Goal: Communication & Community: Participate in discussion

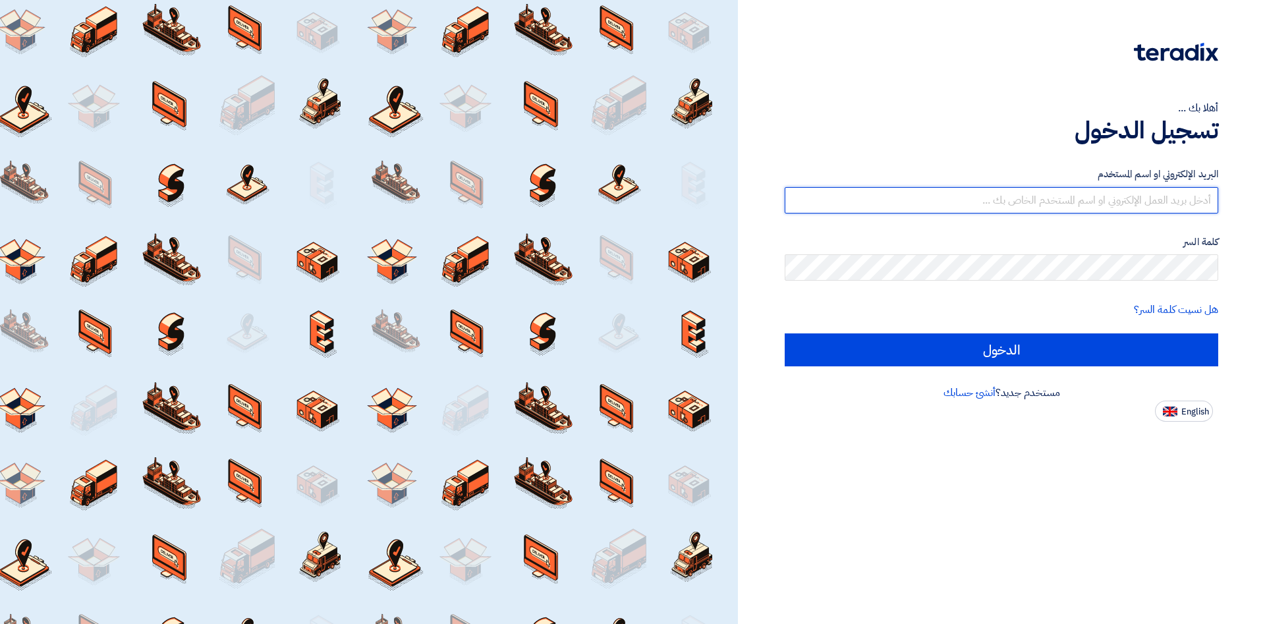
click at [1182, 208] on input "text" at bounding box center [1002, 200] width 434 height 26
type input "[PERSON_NAME][EMAIL_ADDRESS][DOMAIN_NAME]"
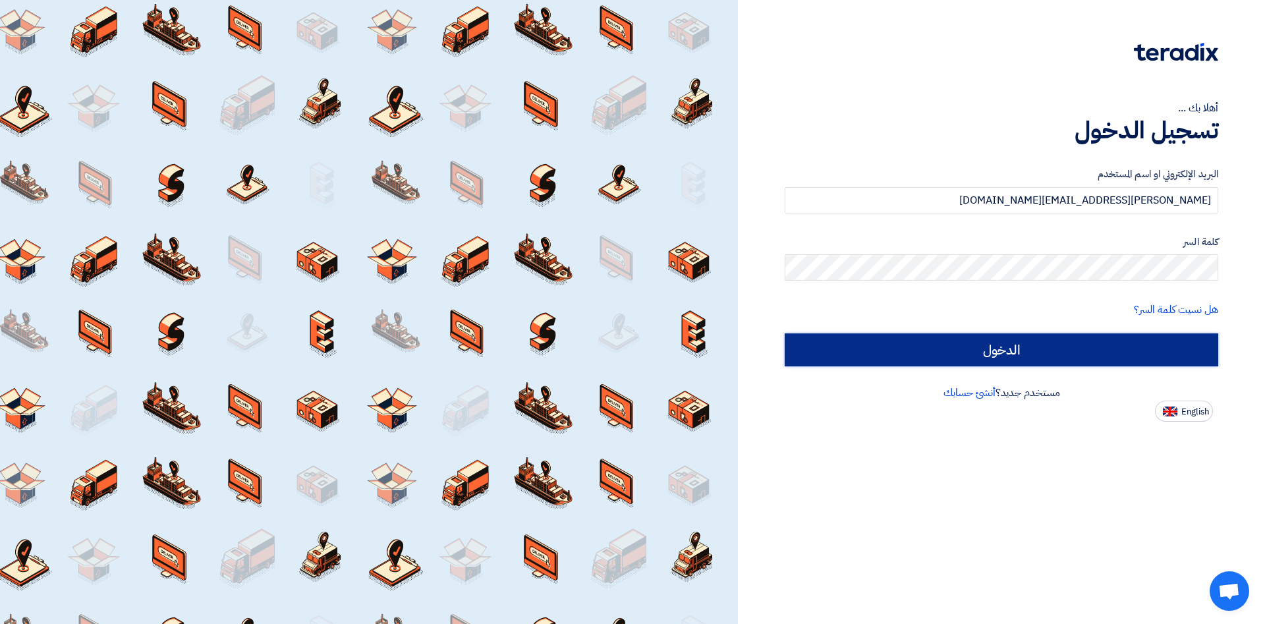
click at [919, 357] on input "الدخول" at bounding box center [1002, 350] width 434 height 33
type input "Sign in"
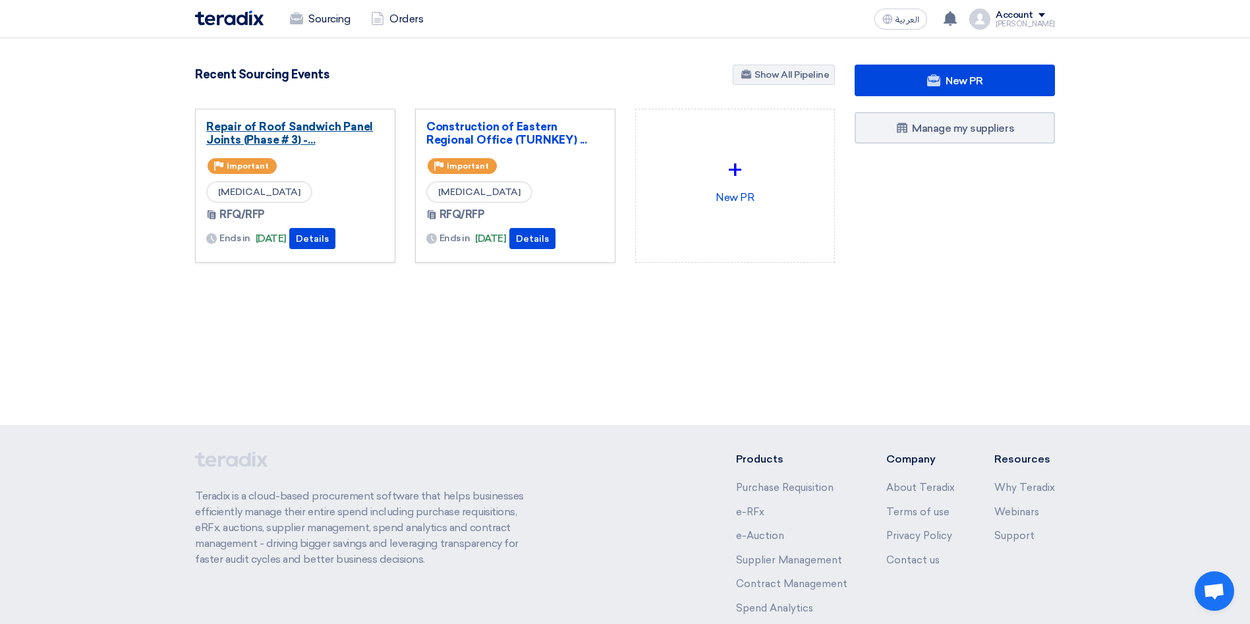
click at [286, 127] on link "Repair of Roof Sandwich Panel Joints (Phase # 3) -..." at bounding box center [295, 133] width 178 height 26
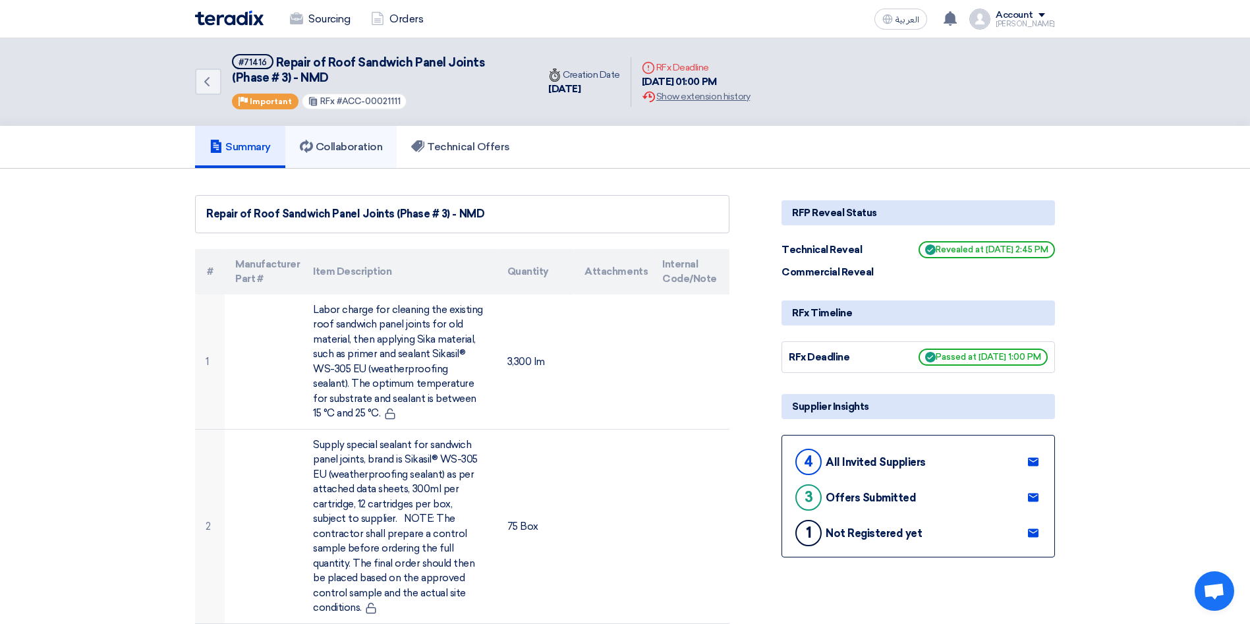
click at [343, 156] on link "Collaboration" at bounding box center [341, 147] width 112 height 42
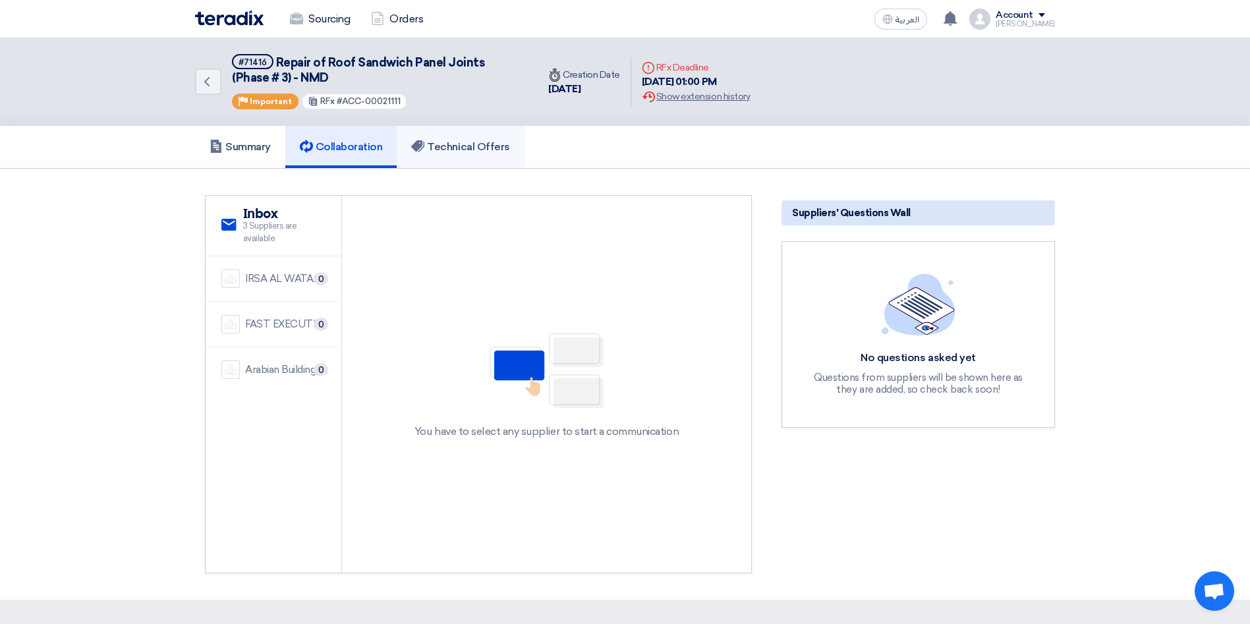
click at [459, 143] on h5 "Technical Offers" at bounding box center [460, 146] width 98 height 13
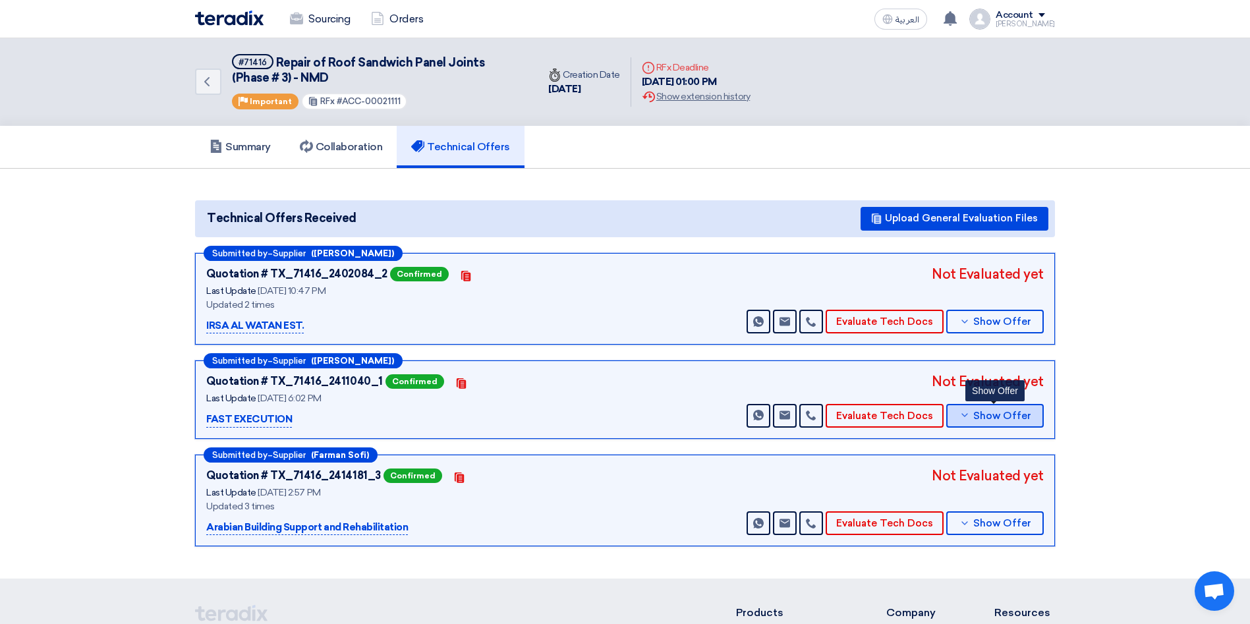
click at [991, 411] on span "Show Offer" at bounding box center [1003, 416] width 58 height 10
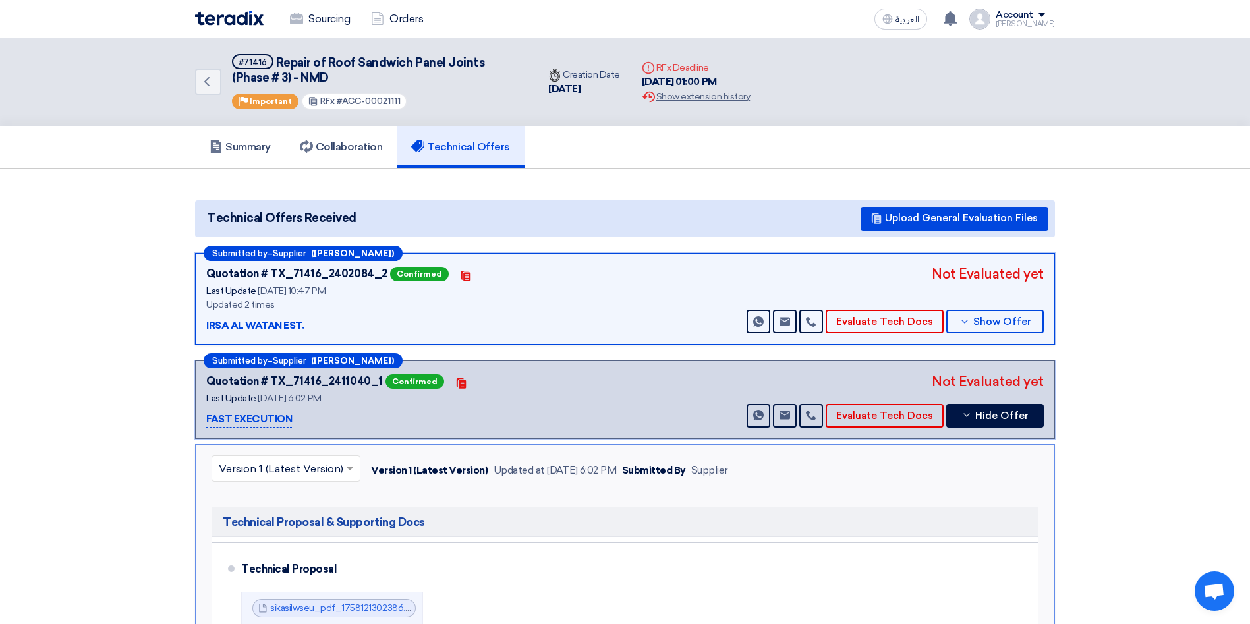
drag, startPoint x: 1249, startPoint y: 260, endPoint x: 1262, endPoint y: 328, distance: 68.4
click at [1250, 327] on html "Sourcing Orders العربية ع a new question for Construction of Eastern Regional O…" at bounding box center [625, 547] width 1250 height 1095
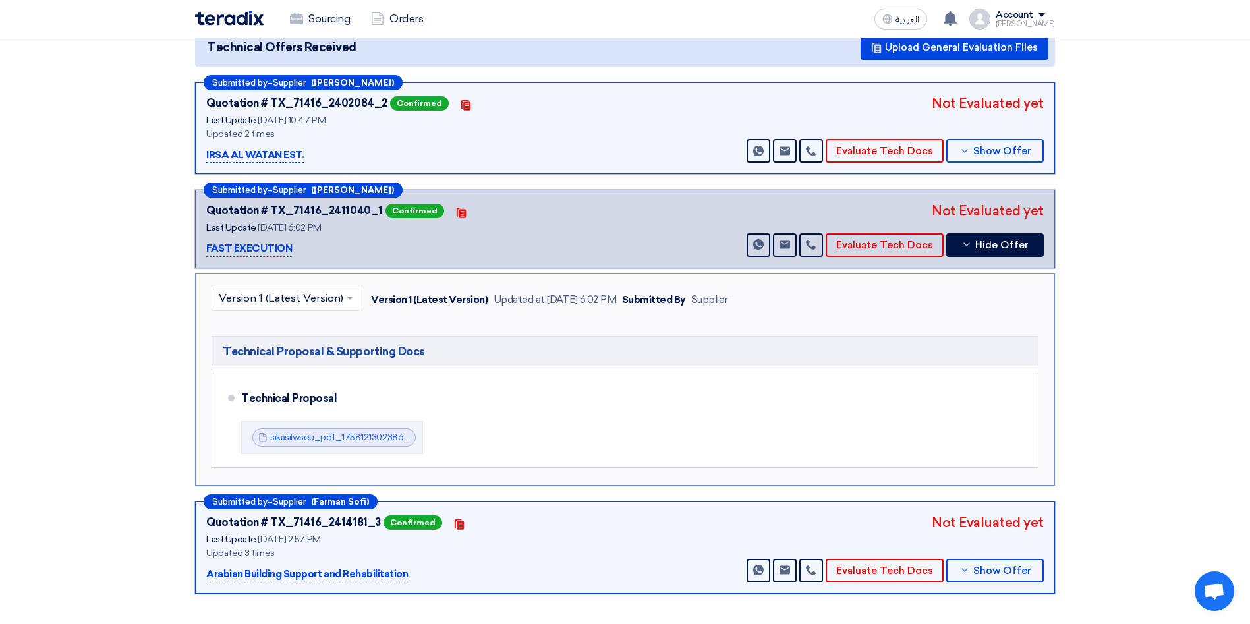
scroll to position [173, 0]
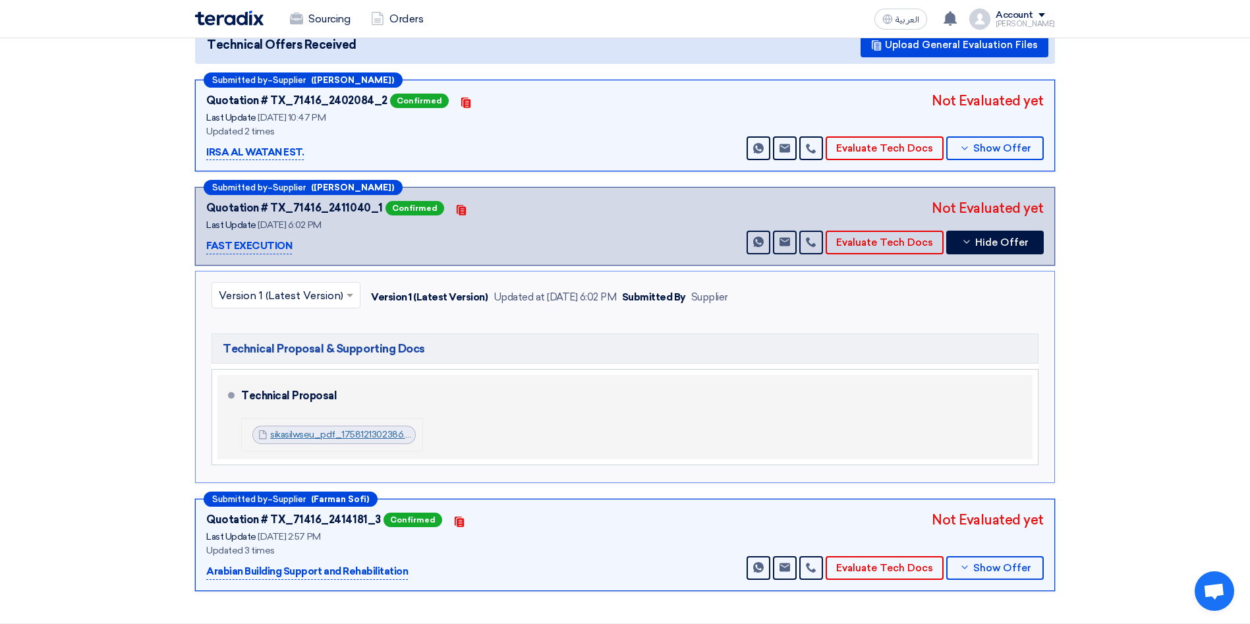
click at [359, 438] on link "sikasilwseu_pdf_1758121302386.pdf" at bounding box center [345, 434] width 150 height 11
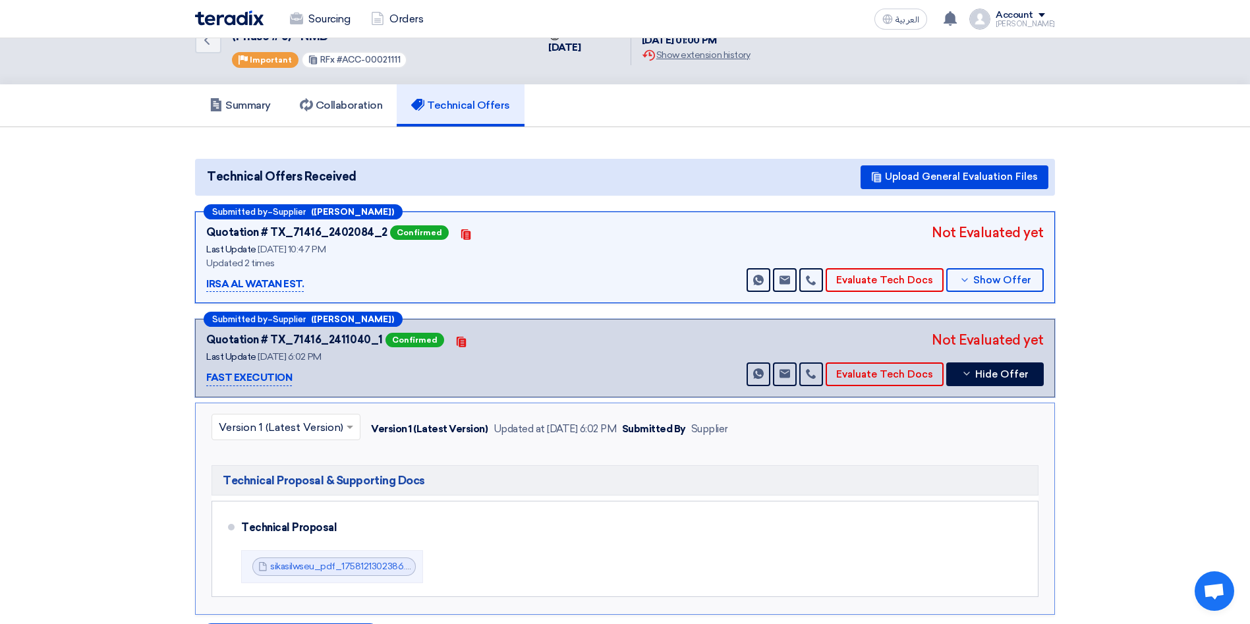
scroll to position [13, 0]
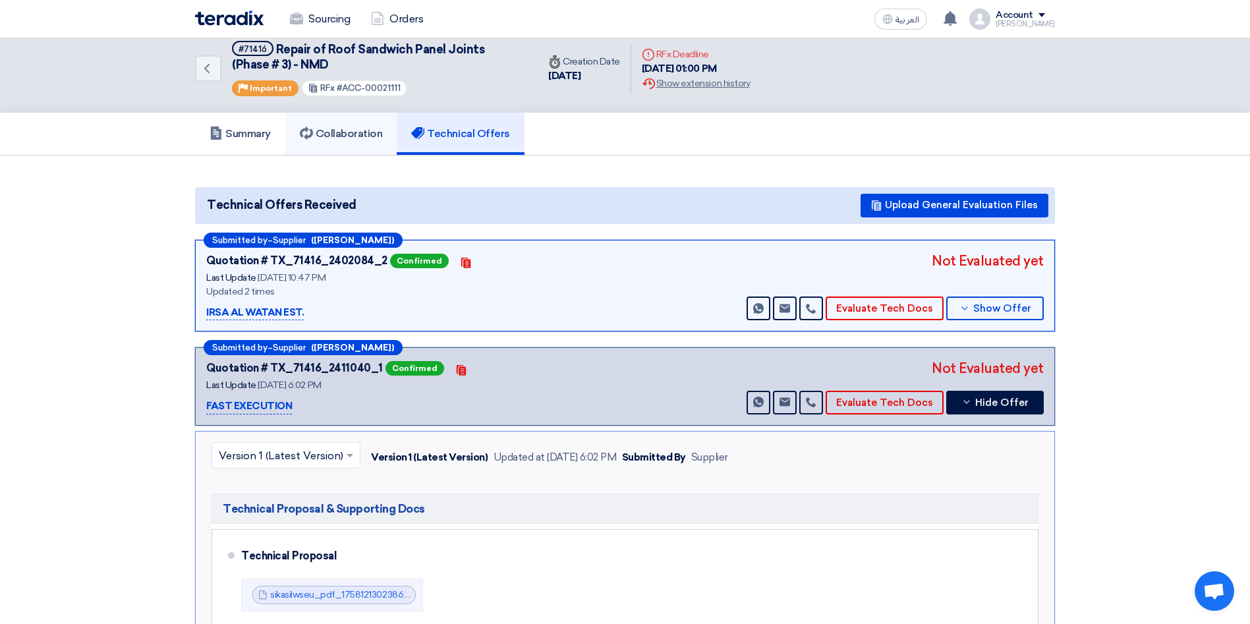
click at [350, 148] on link "Collaboration" at bounding box center [341, 134] width 112 height 42
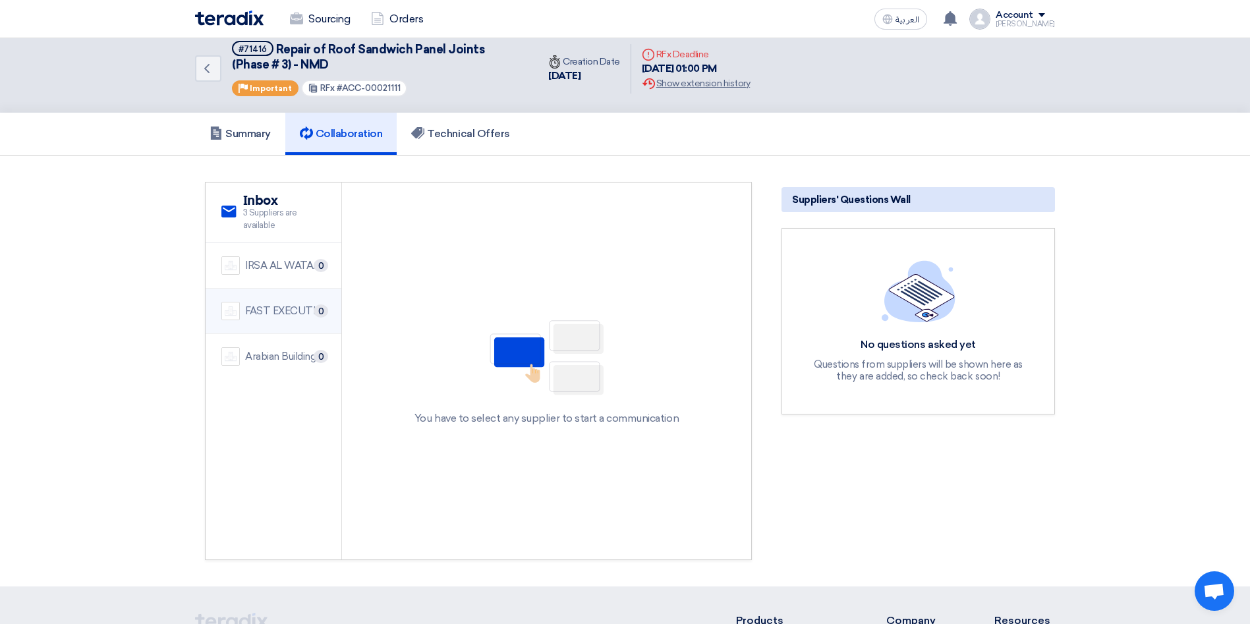
click at [272, 313] on div "FAST EXECUTION" at bounding box center [285, 311] width 80 height 15
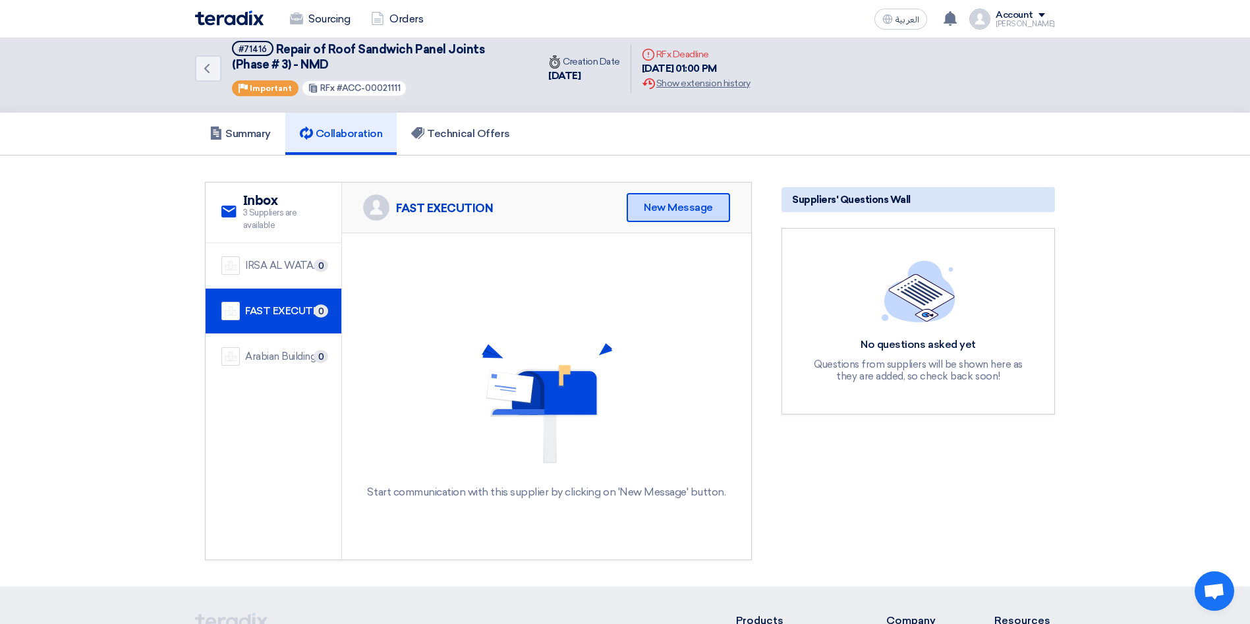
click at [674, 212] on div "New Message" at bounding box center [678, 207] width 103 height 29
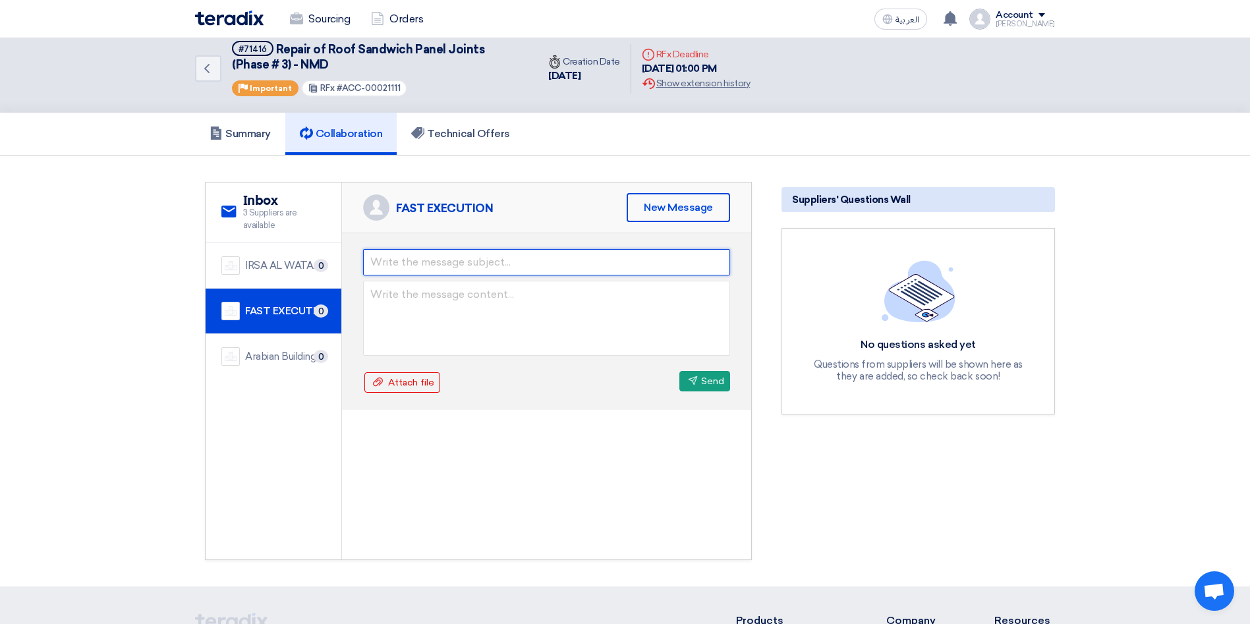
click at [481, 264] on input "text" at bounding box center [546, 262] width 367 height 26
click at [369, 262] on input "Warranty" at bounding box center [546, 262] width 367 height 26
click at [552, 262] on input "Previus Work Reference, Warranty" at bounding box center [546, 262] width 367 height 26
type input "Previus Work Reference, [PERSON_NAME], M"
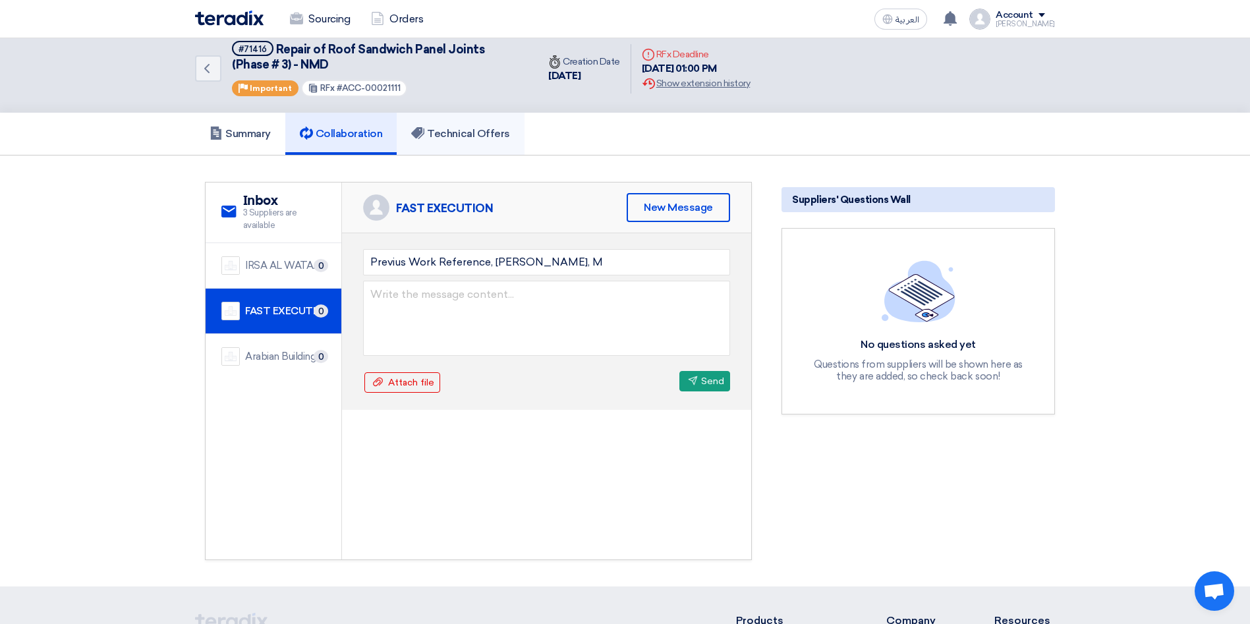
click at [465, 142] on link "Technical Offers" at bounding box center [460, 134] width 127 height 42
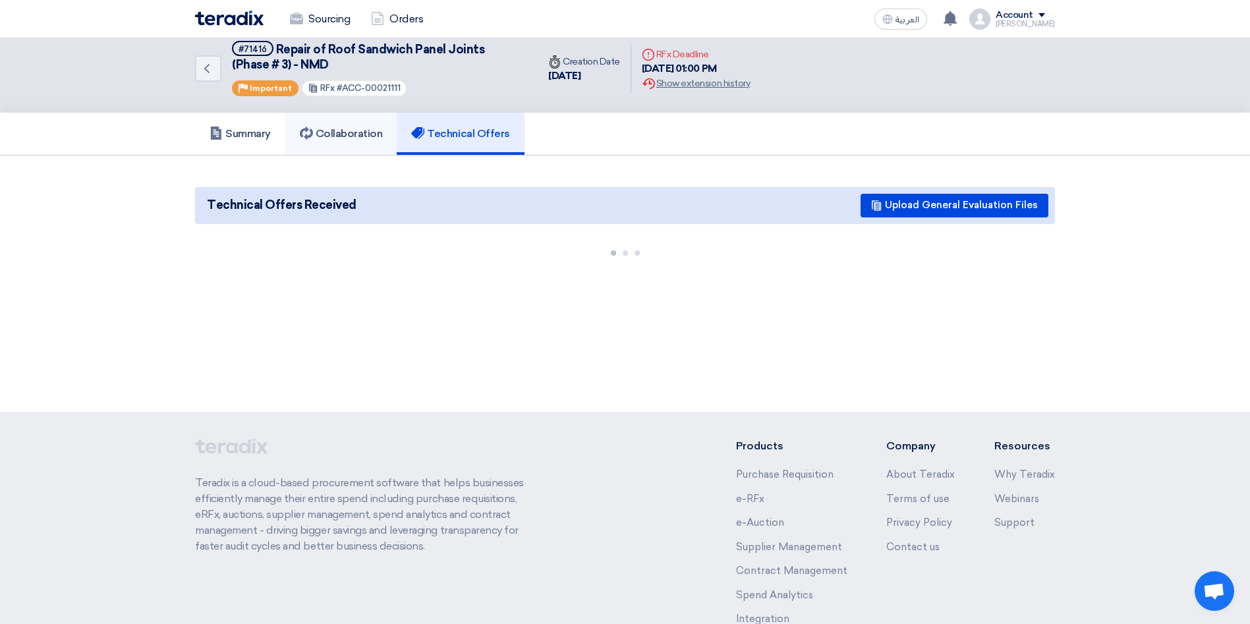
click at [348, 114] on link "Collaboration" at bounding box center [341, 134] width 112 height 42
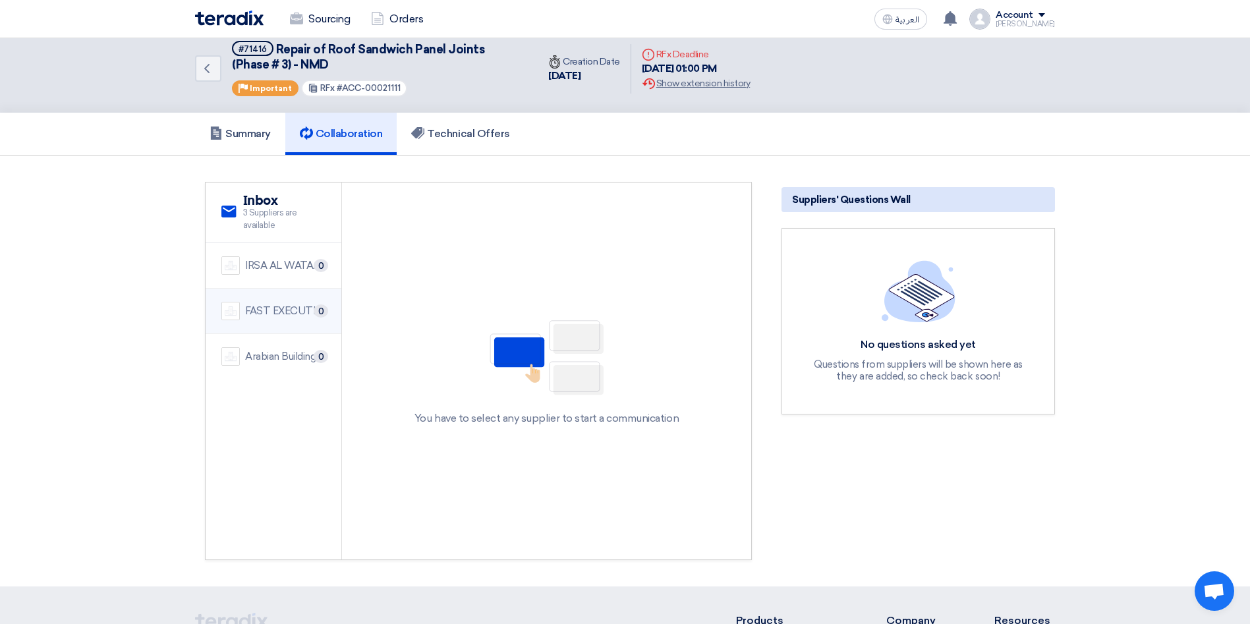
click at [273, 312] on div "FAST EXECUTION" at bounding box center [285, 311] width 80 height 15
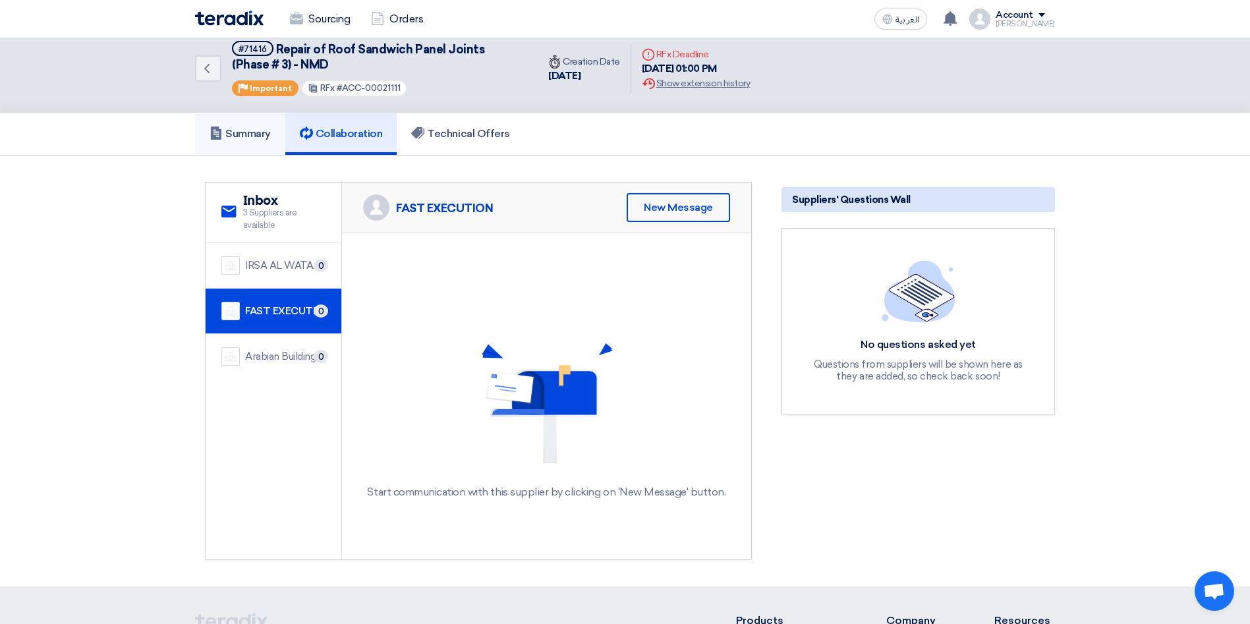
click at [234, 130] on h5 "Summary" at bounding box center [240, 133] width 61 height 13
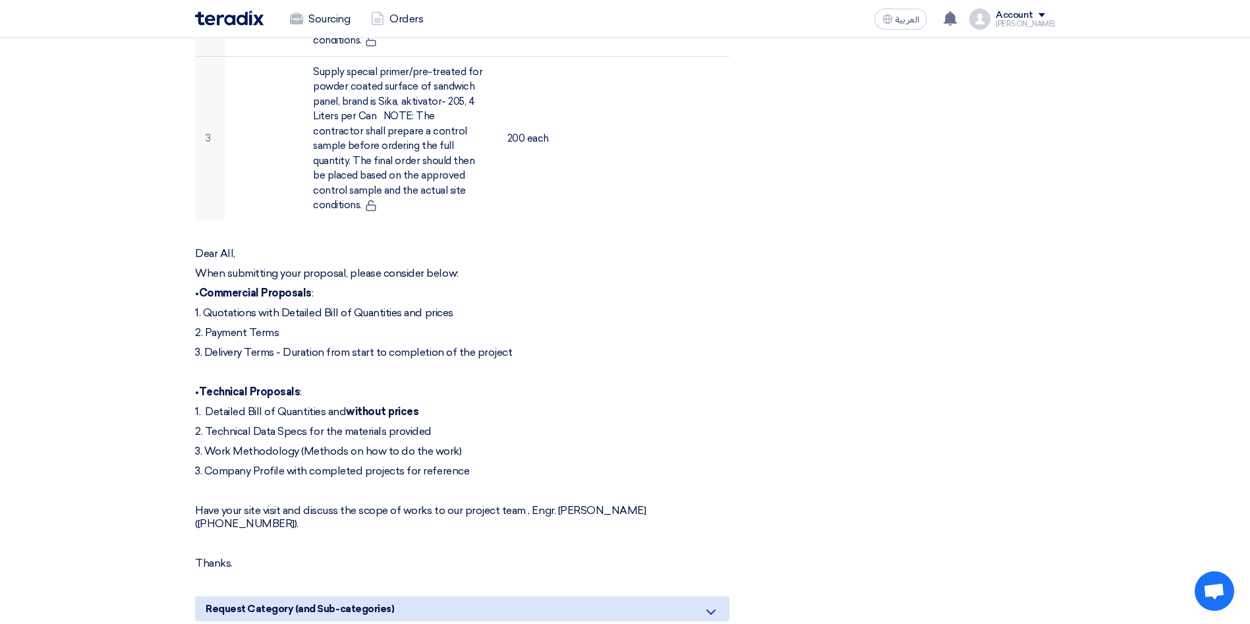
scroll to position [606, 0]
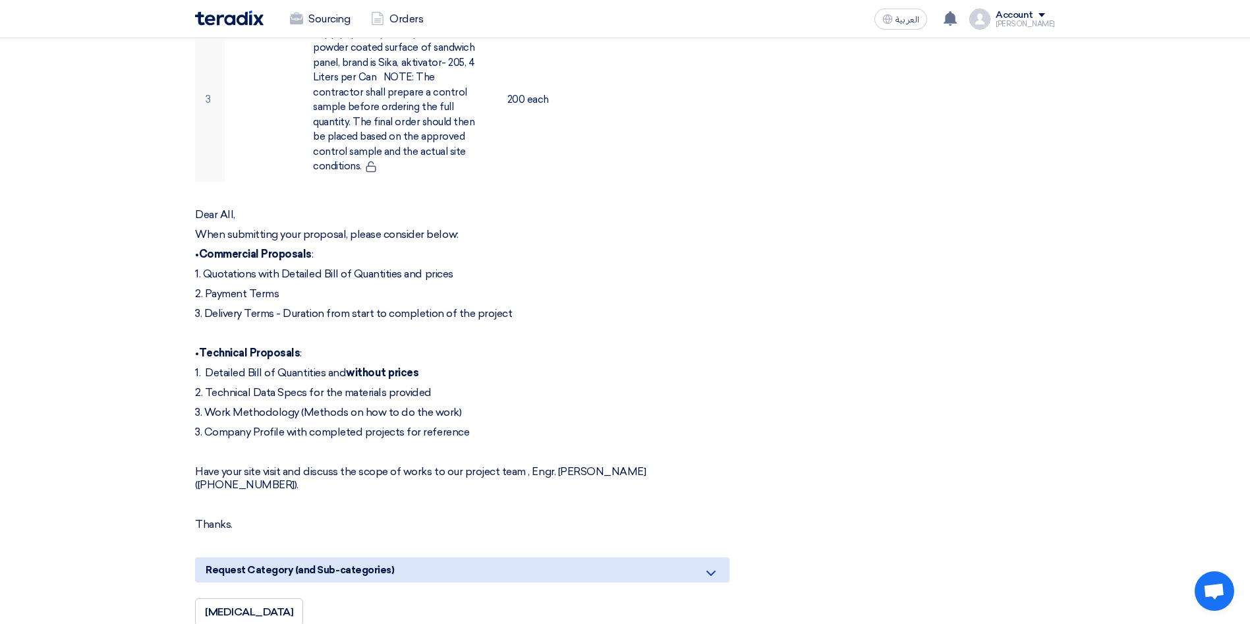
drag, startPoint x: 501, startPoint y: 395, endPoint x: 193, endPoint y: 345, distance: 311.9
click at [193, 345] on div "Repair of Roof Sandwich Panel Joints (Phase # 3) - NMD # Manufacturer Part # It…" at bounding box center [478, 507] width 587 height 1836
copy div "1. Detailed Bill of Quantities and without prices 2. Technical Data Specs for t…"
click at [713, 347] on p "• Technical Proposals :" at bounding box center [462, 353] width 535 height 13
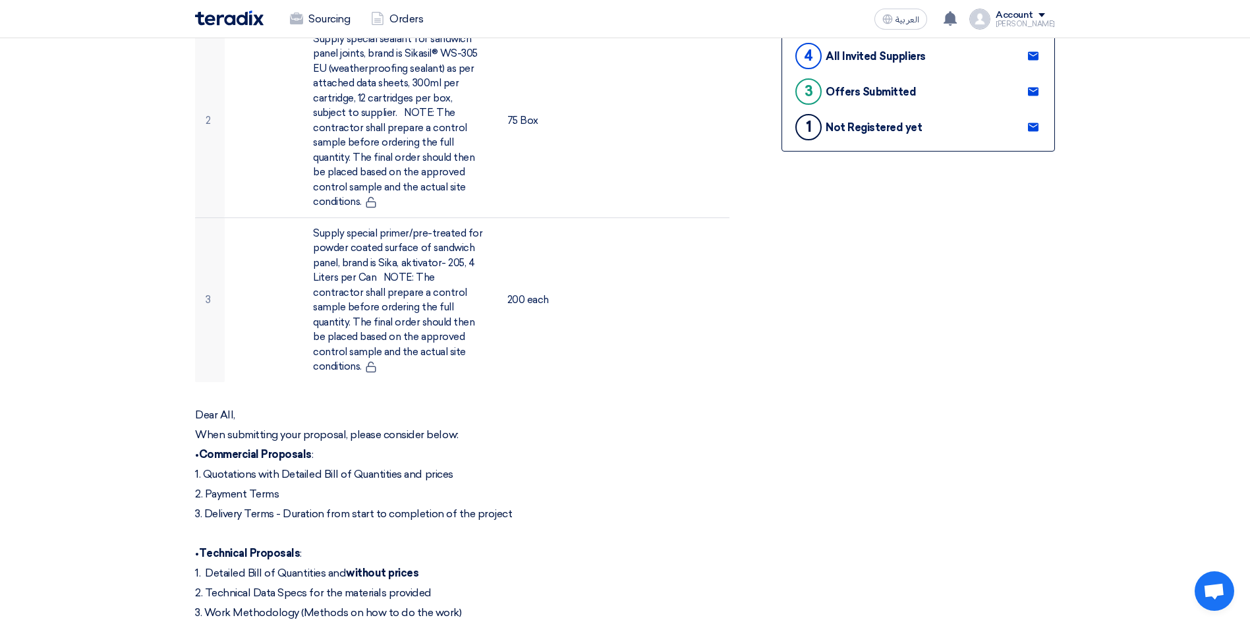
scroll to position [71, 0]
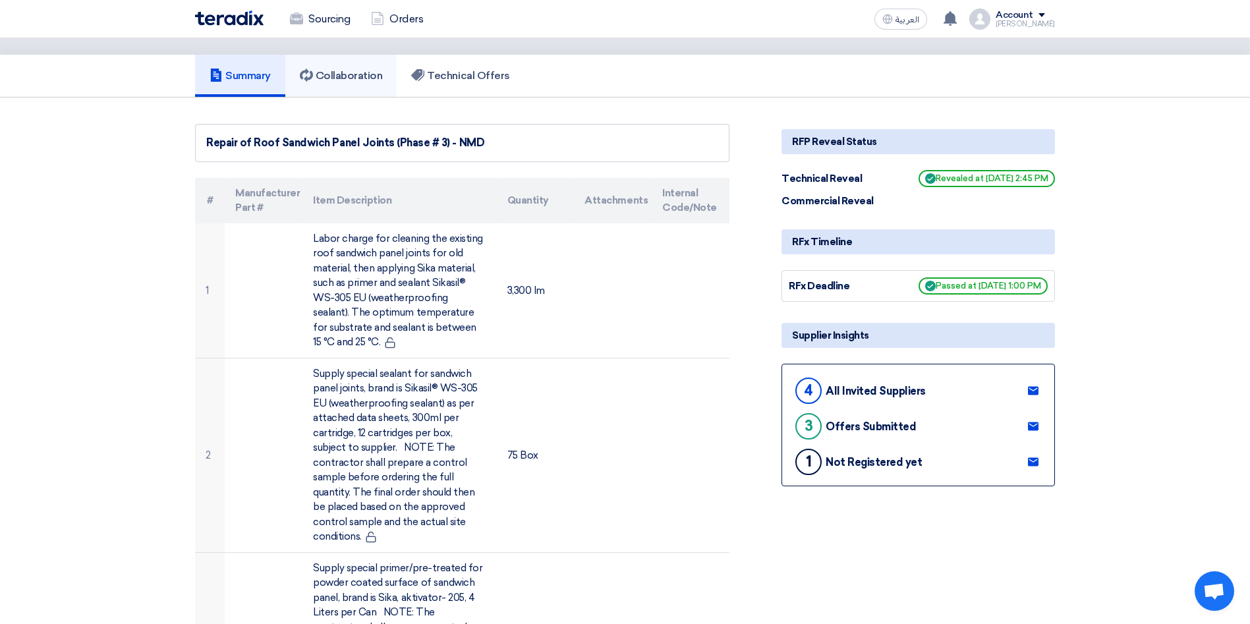
click at [334, 90] on link "Collaboration" at bounding box center [341, 76] width 112 height 42
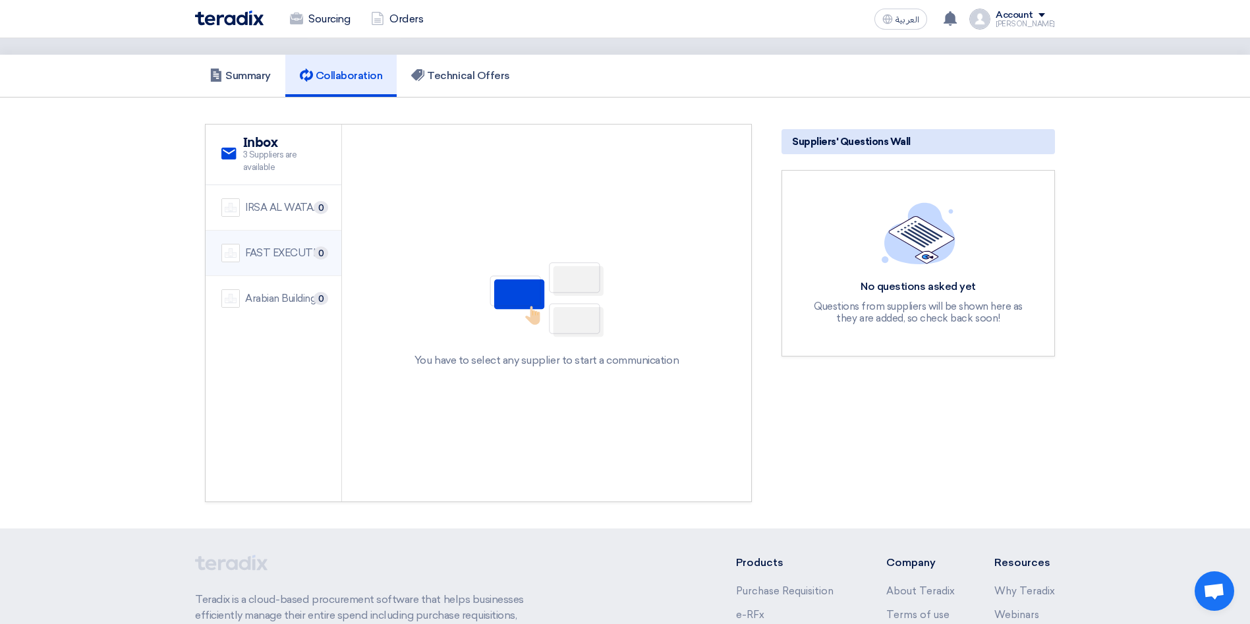
click at [291, 258] on div "FAST EXECUTION" at bounding box center [285, 253] width 80 height 15
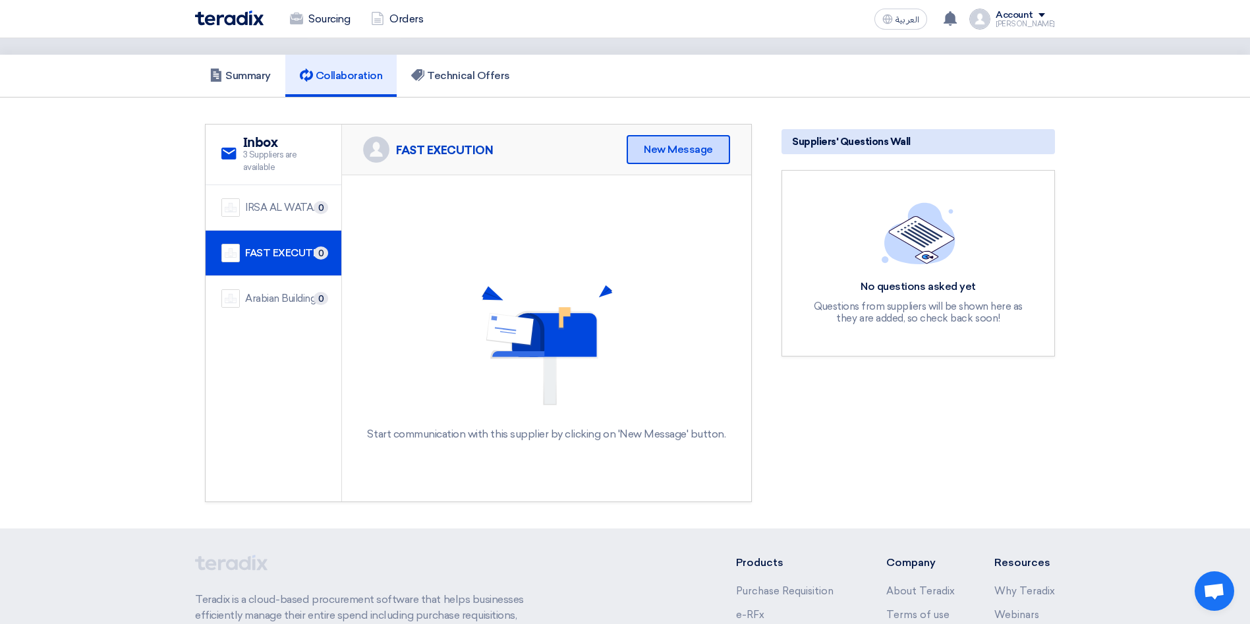
click at [666, 154] on div "New Message" at bounding box center [678, 149] width 103 height 29
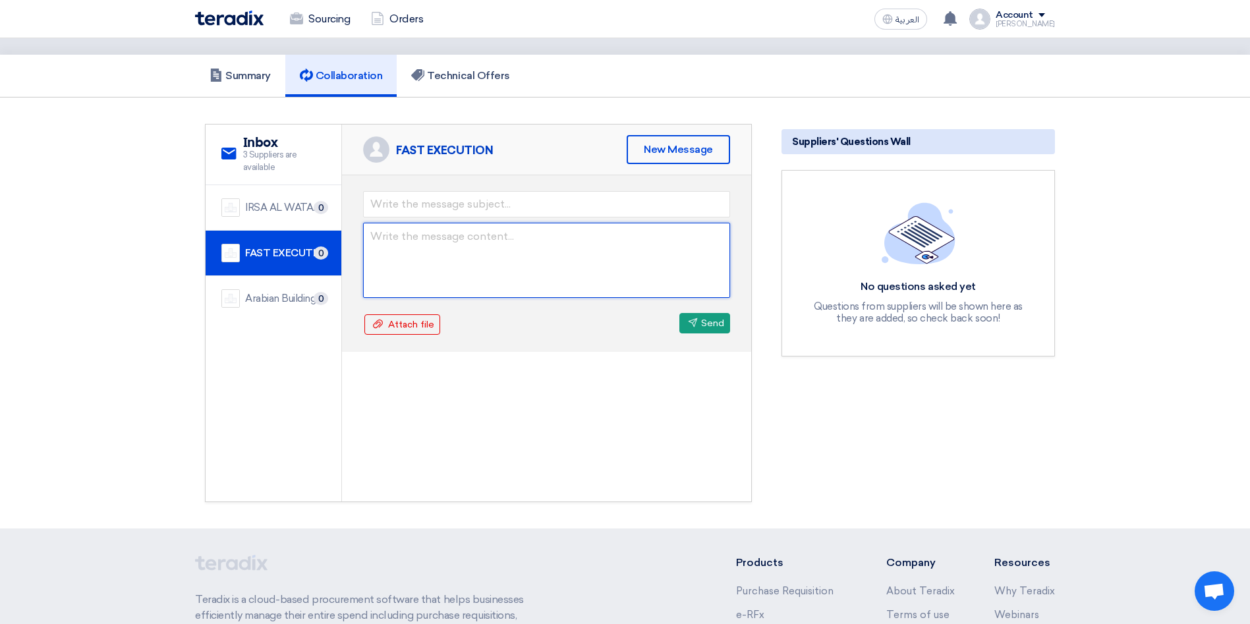
click at [411, 254] on textarea at bounding box center [546, 260] width 367 height 75
paste textarea "1. Detailed Bill of Quantities and without prices 2. Technical Data Specs for t…"
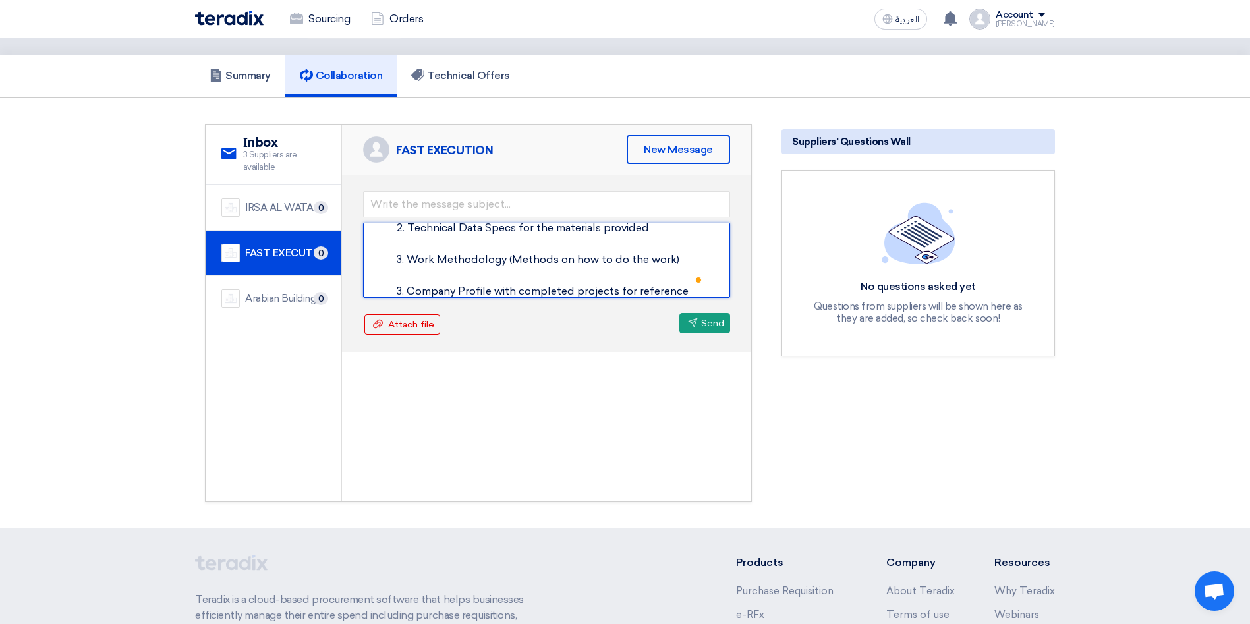
click at [417, 277] on textarea "Hello Fast Execution Team, The following is not attached : 1. Detailed Bill of …" at bounding box center [546, 260] width 367 height 75
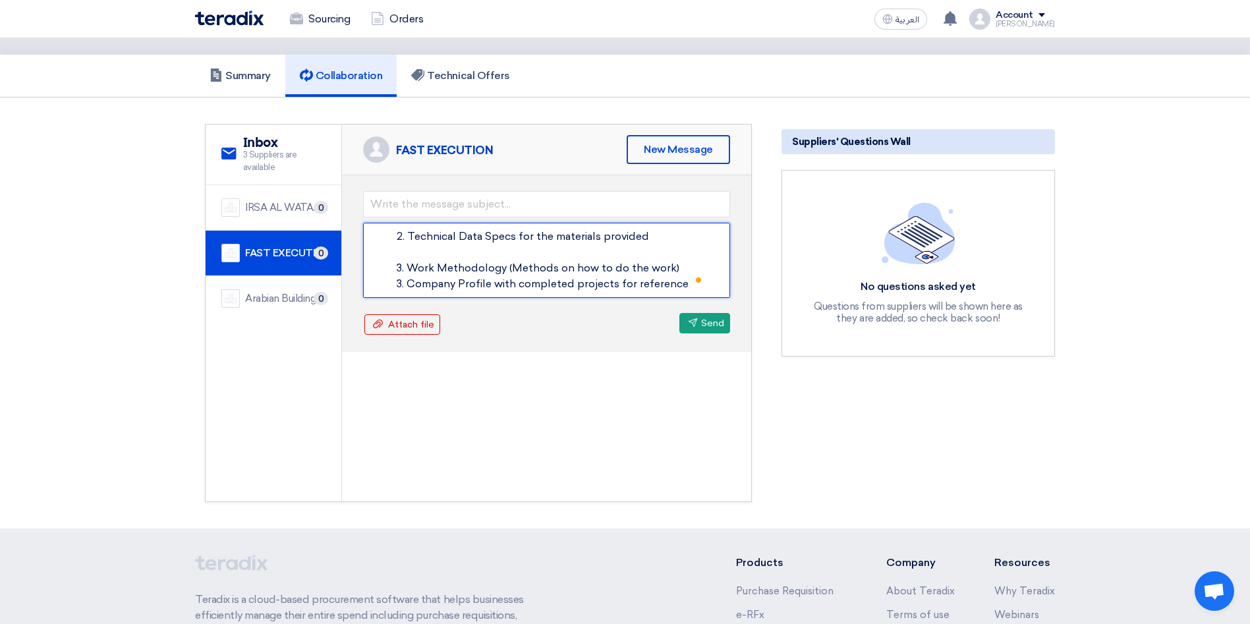
scroll to position [95, 0]
click at [409, 246] on textarea "Hello Fast Execution Team, The following is not attached : 1. Detailed Bill of …" at bounding box center [546, 260] width 367 height 75
click at [407, 232] on textarea "Hello Fast Execution Team, The following is not attached : 1. Detailed Bill of …" at bounding box center [546, 260] width 367 height 75
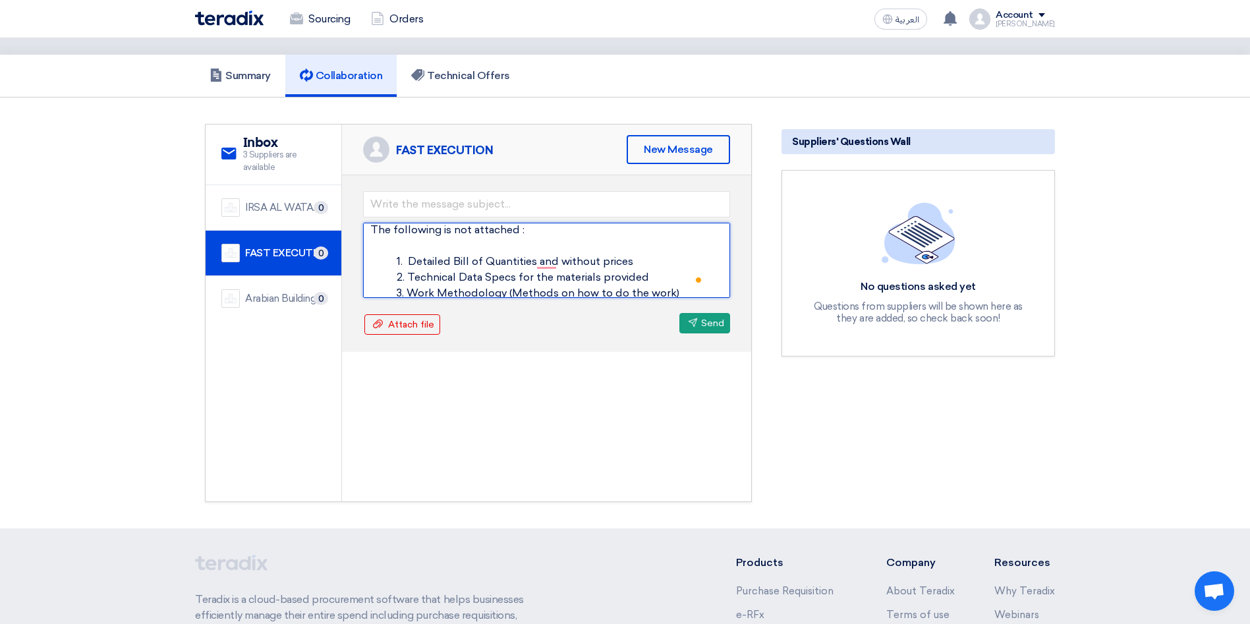
scroll to position [24, 0]
click at [431, 258] on textarea "Hello Fast Execution Team, The following is not attached : 1. Detailed Bill of …" at bounding box center [546, 260] width 367 height 75
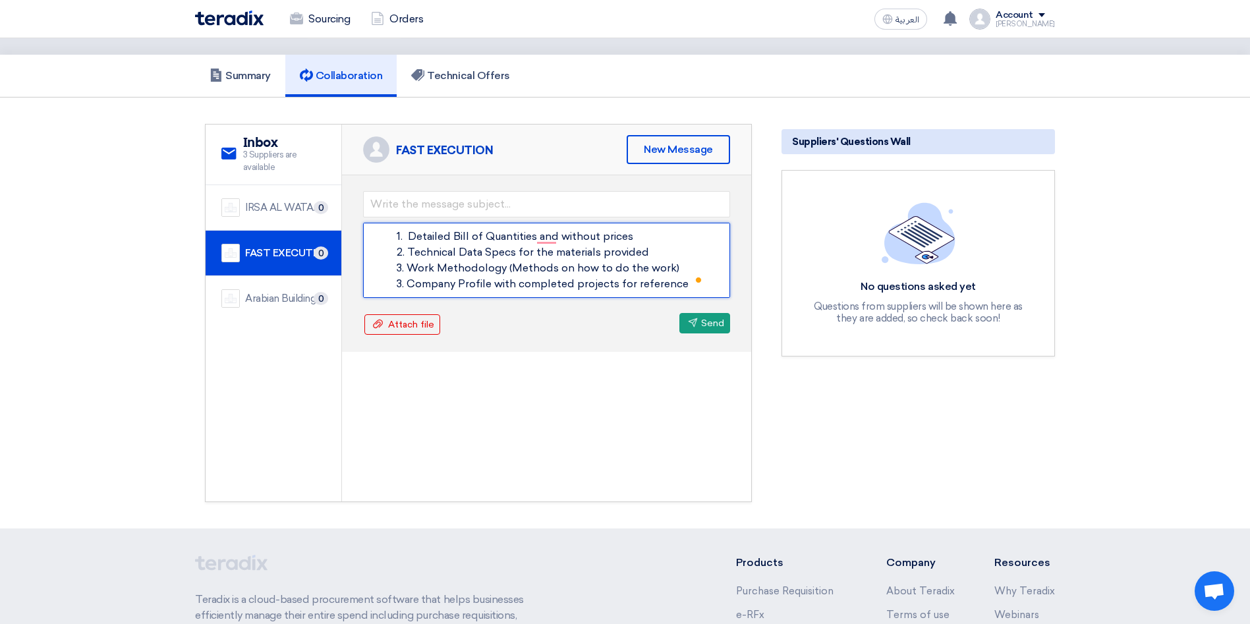
click at [654, 254] on textarea "Hello Fast Execution Team, The following is not attached : 1. Detailed Bill of …" at bounding box center [546, 260] width 367 height 75
click at [398, 281] on textarea "Hello Fast Execution Team, The following is not attached : 1. Detailed Bill of …" at bounding box center [546, 260] width 367 height 75
click at [668, 280] on textarea "Hello Fast Execution Team, The following is not attached : 1. Detailed Bill of …" at bounding box center [546, 260] width 367 height 75
click at [687, 281] on textarea "Hello Fast Execution Team, The following is not attached : 1. Detailed Bill of …" at bounding box center [546, 260] width 367 height 75
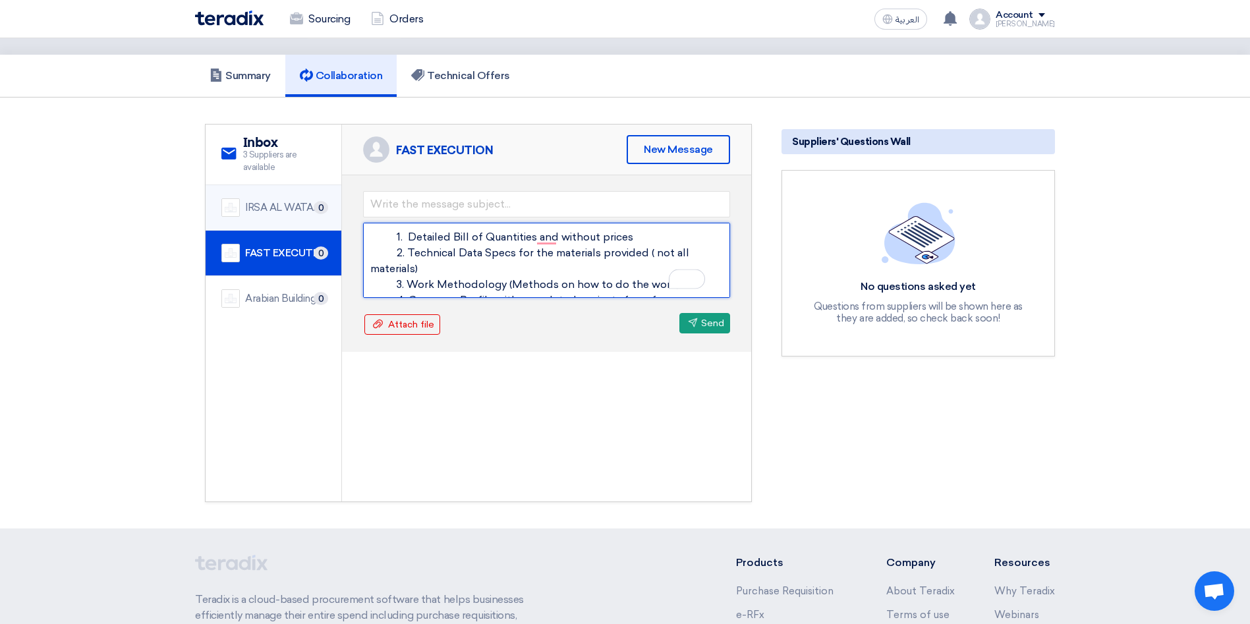
scroll to position [0, 0]
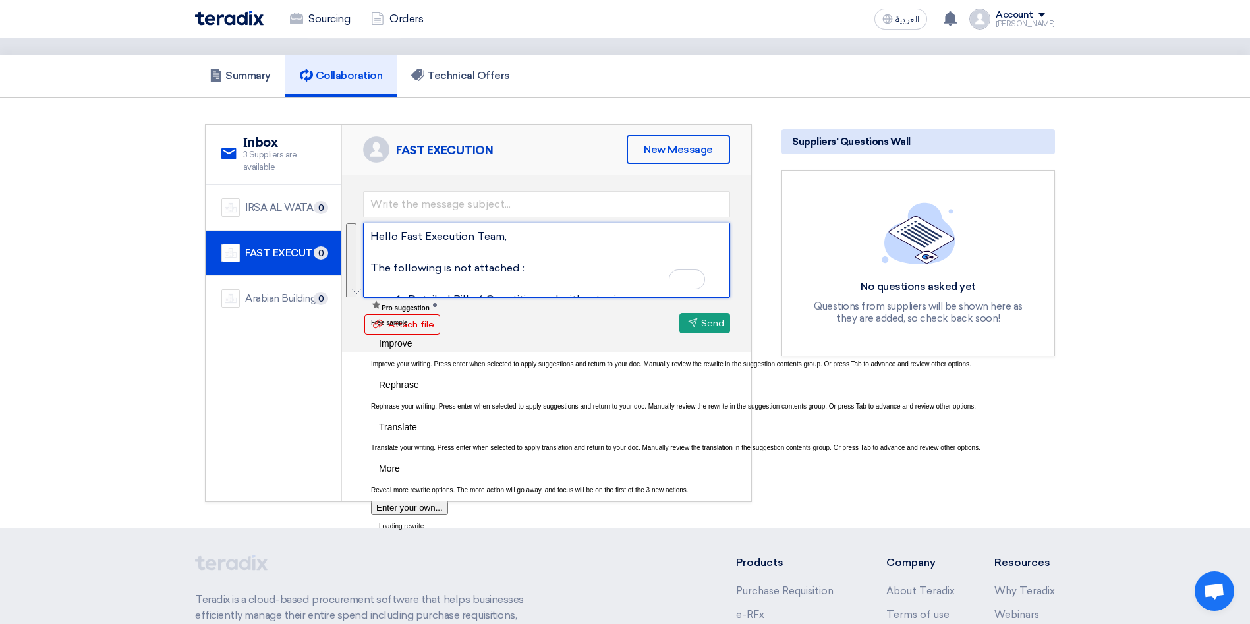
drag, startPoint x: 470, startPoint y: 295, endPoint x: 366, endPoint y: 268, distance: 106.8
click at [366, 268] on div "Hello Fast Execution Team, The following is not attached : 1. Detailed Bill of …" at bounding box center [546, 263] width 409 height 177
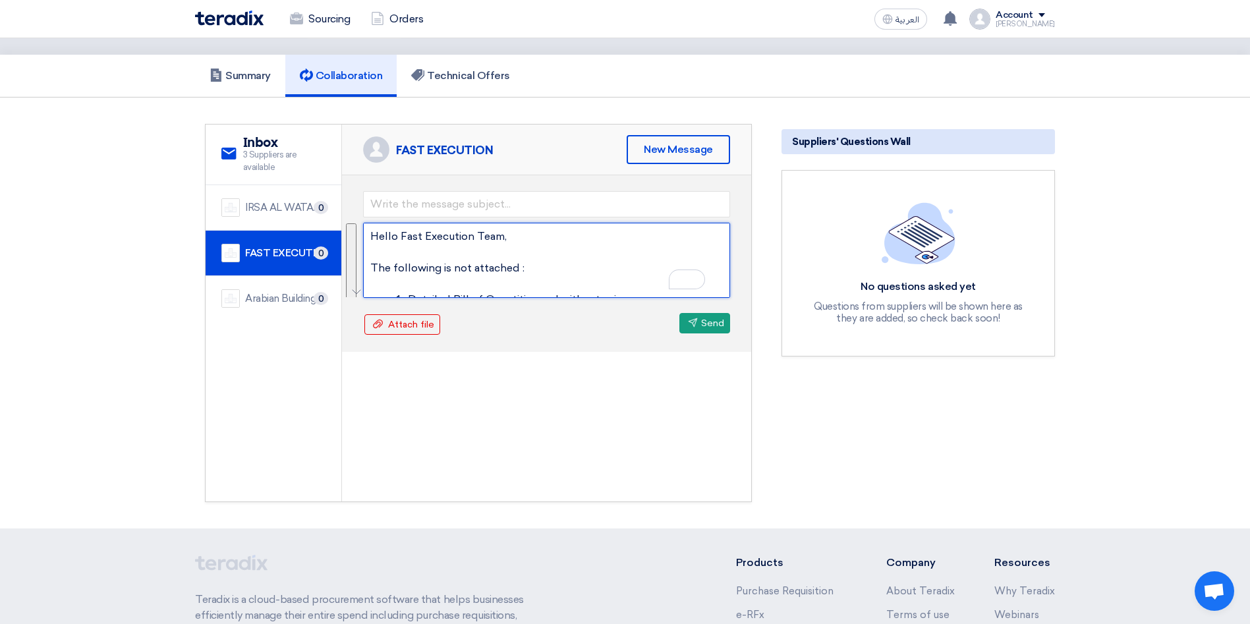
type textarea "Hello Fast Execution Team, The following is not attached : 1. Detailed Bill of …"
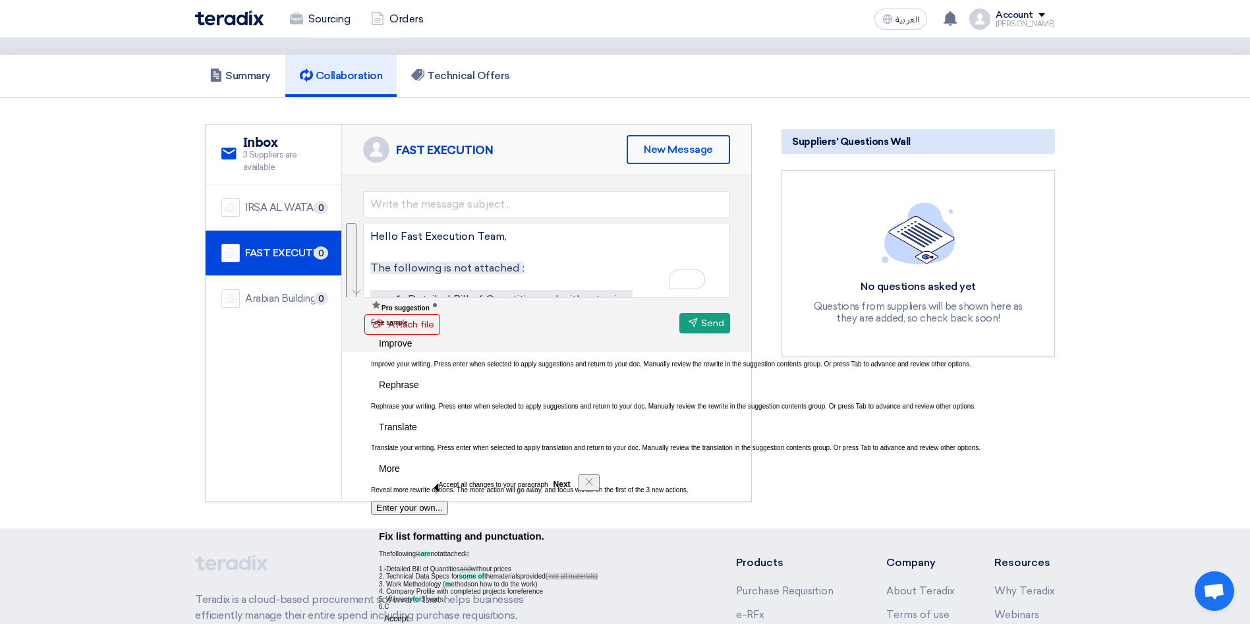
click at [414, 611] on button "Accept" at bounding box center [396, 619] width 35 height 16
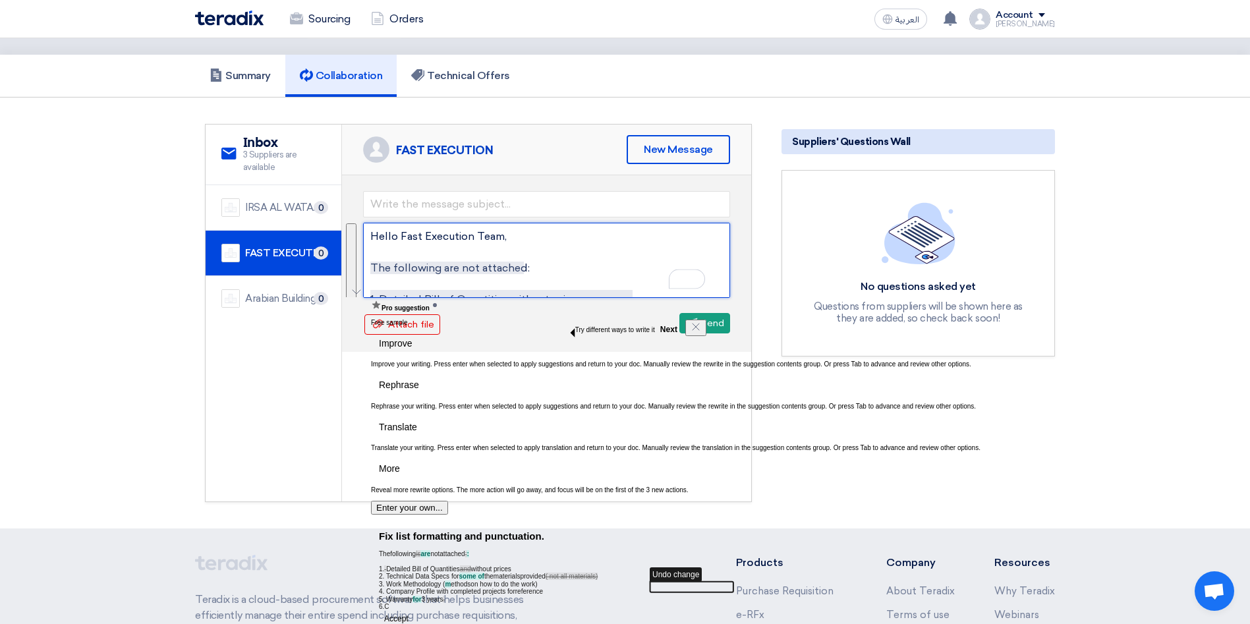
click at [629, 273] on textarea "Hello Fast Execution Team, The following are not attached: 1. Detailed Bill of …" at bounding box center [546, 260] width 367 height 75
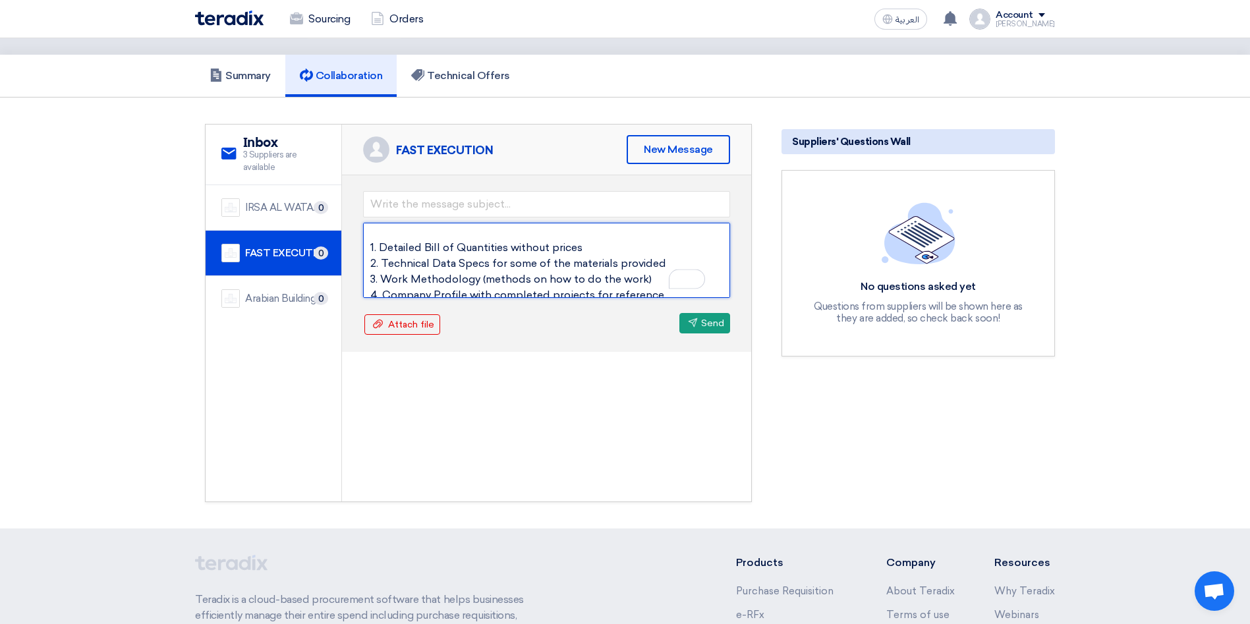
scroll to position [55, 0]
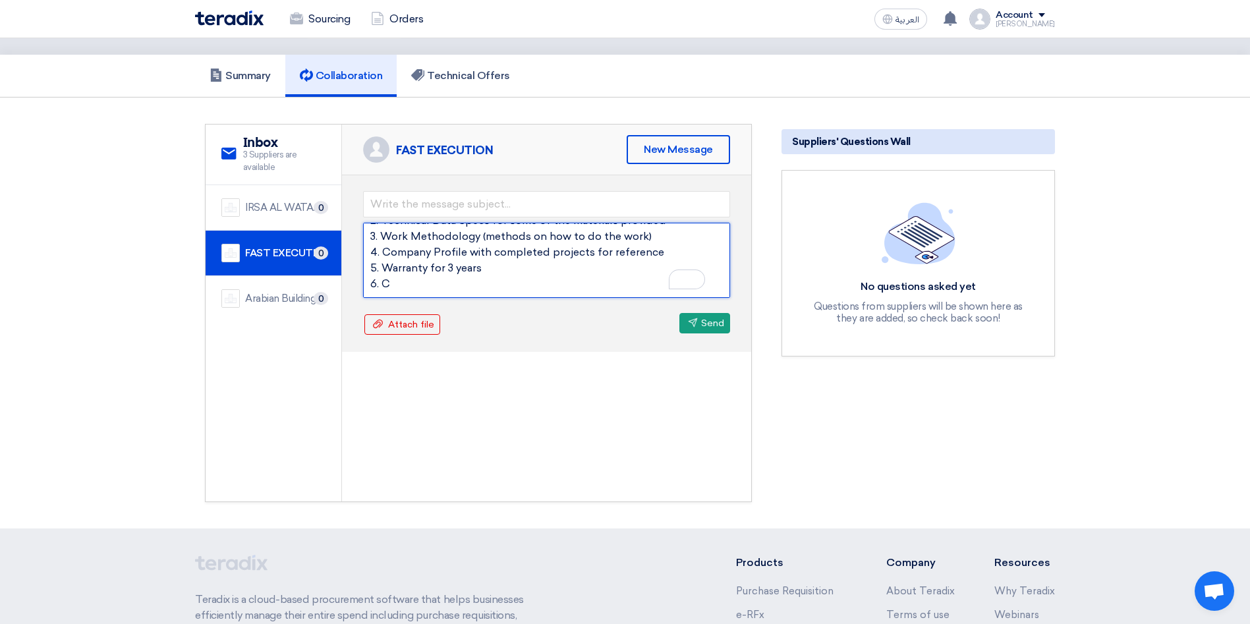
click at [406, 287] on textarea "Hello Fast Execution Team, The following are not attached: 1. Detailed Bill of …" at bounding box center [546, 260] width 367 height 75
click at [480, 278] on textarea "Hello Fast Execution Team, The following are not attached: 1. Detailed Bill of …" at bounding box center [546, 260] width 367 height 75
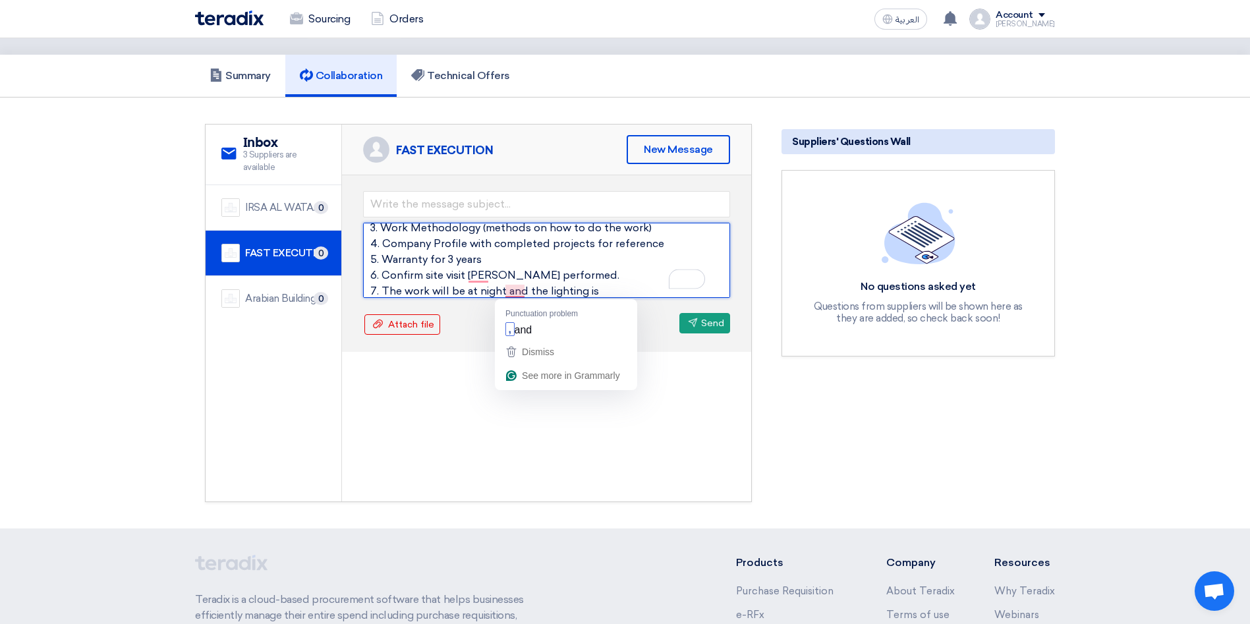
click at [523, 287] on textarea "Hello Fast Execution Team, The following are not attached: 1. Detailed Bill of …" at bounding box center [546, 260] width 367 height 75
click at [660, 283] on textarea "Hello Fast Execution Team, The following are not attached: 1. Detailed Bill of …" at bounding box center [546, 260] width 367 height 75
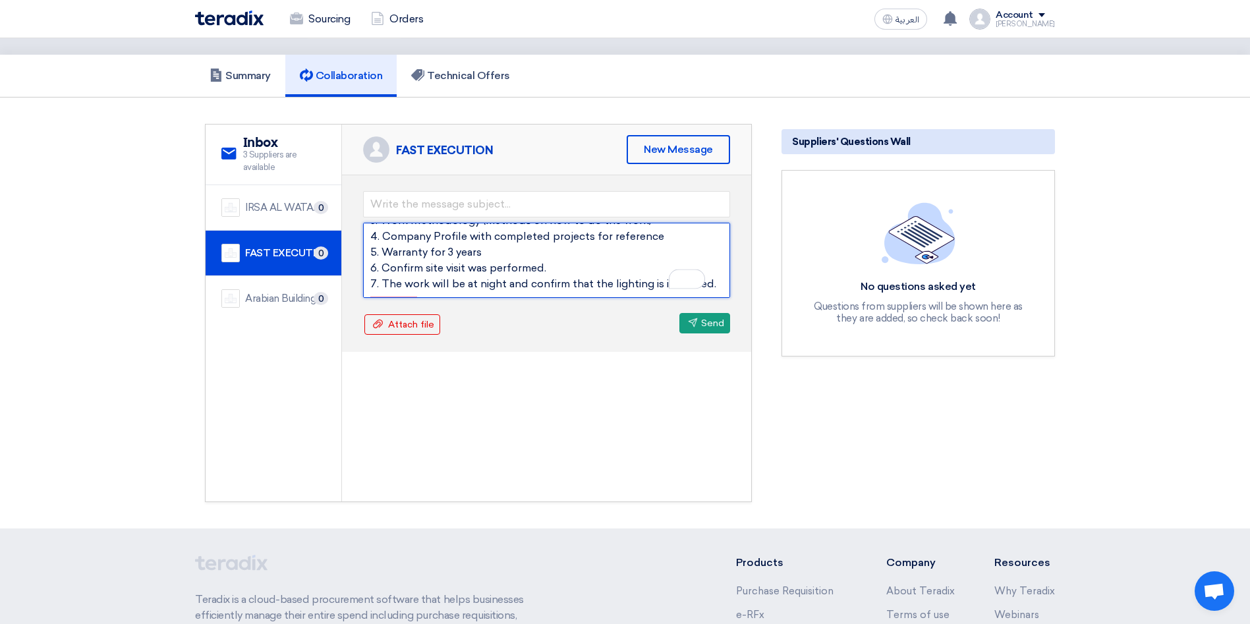
click at [442, 241] on textarea "Hello Fast Execution Team, The following are not attached: 1. Detailed Bill of …" at bounding box center [546, 260] width 367 height 75
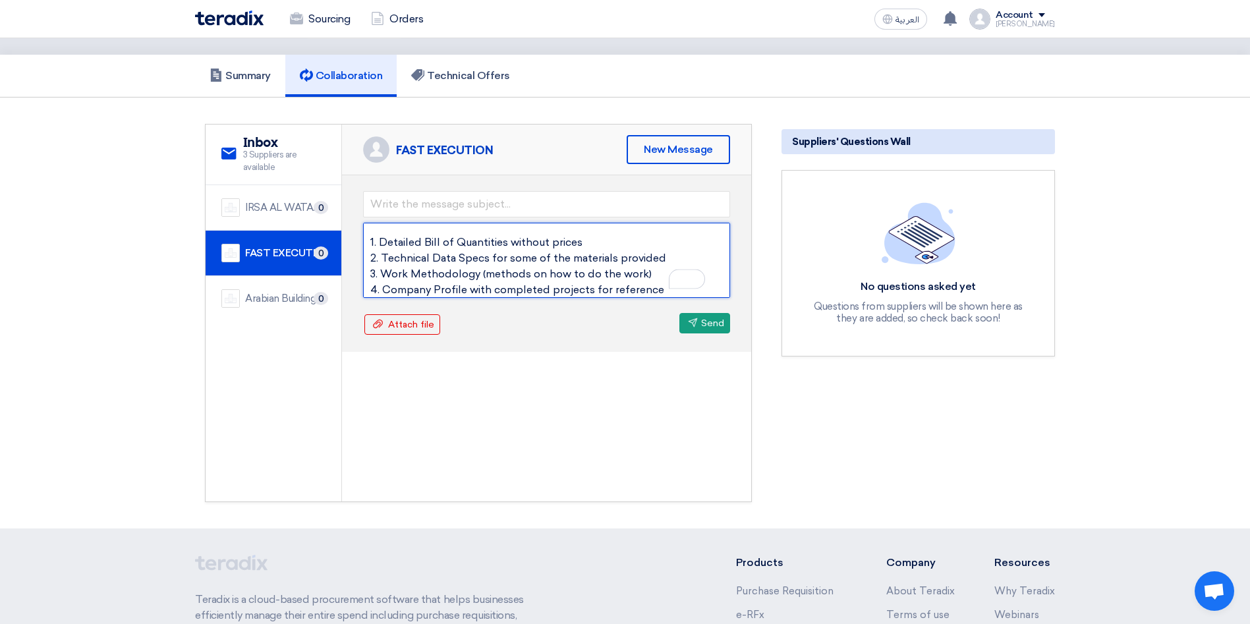
scroll to position [40, 0]
click at [666, 274] on textarea "Hello Fast Execution Team, The following are not attached: 1. Detailed Bill of …" at bounding box center [546, 260] width 367 height 75
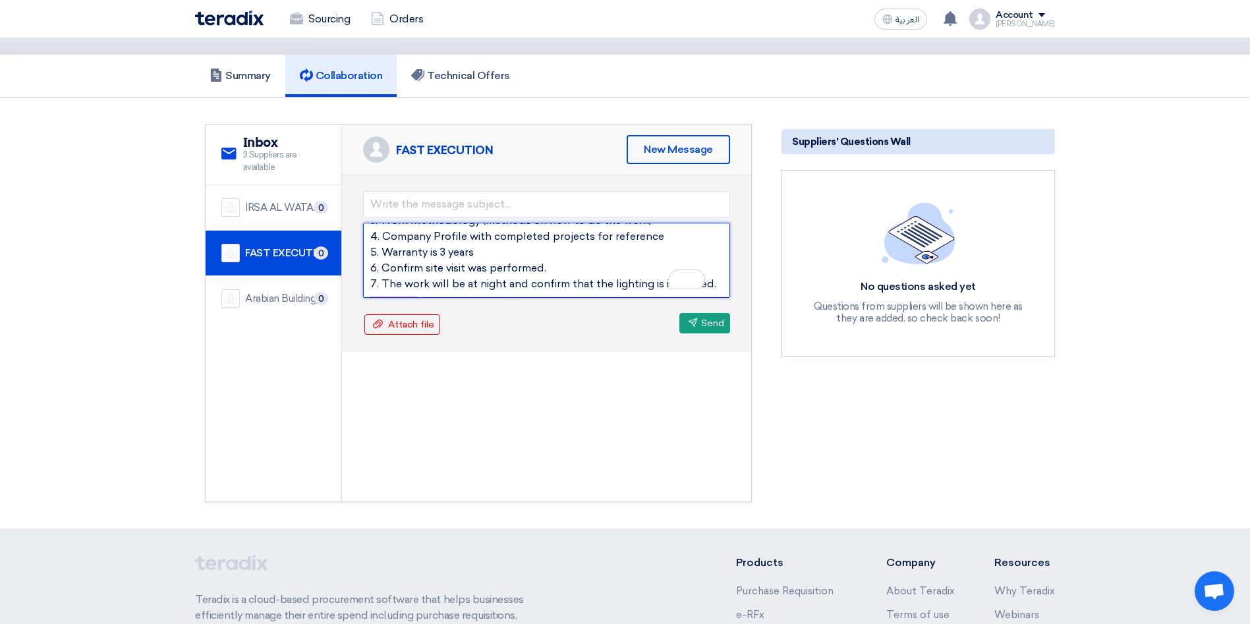
scroll to position [126, 0]
drag, startPoint x: 430, startPoint y: 281, endPoint x: 345, endPoint y: 239, distance: 94.9
click at [345, 239] on div "Hello Fast Execution Team, The following are not attached: 1. Detailed Bill of …" at bounding box center [546, 263] width 409 height 177
click at [425, 295] on textarea "Hello Fast Execution Team, The following are not attached: 1. Detailed Bill of …" at bounding box center [546, 260] width 367 height 75
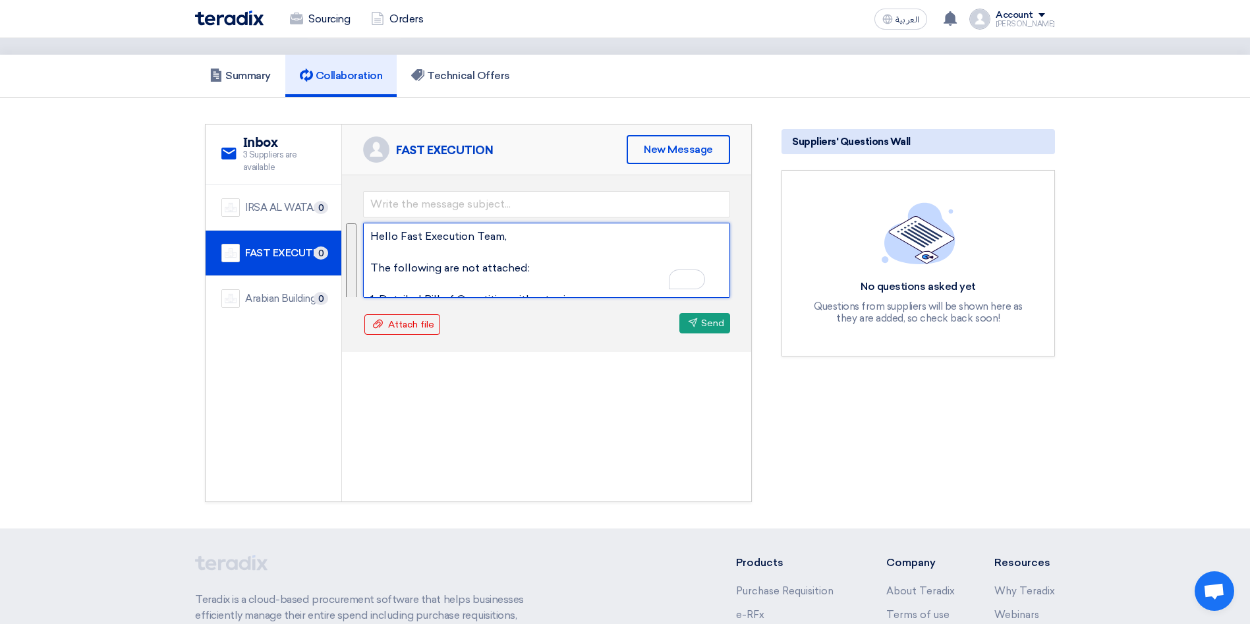
type textarea "Hello Fast Execution Team, The following are not attached: 1. Detailed Bill of …"
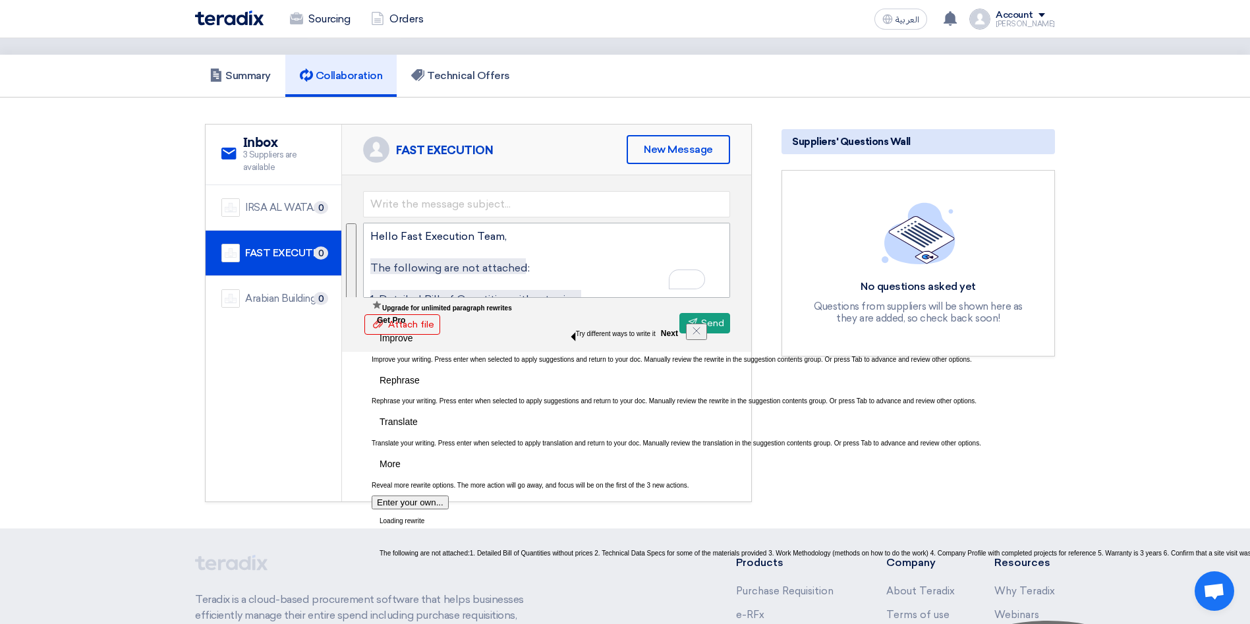
drag, startPoint x: 425, startPoint y: 295, endPoint x: 364, endPoint y: 227, distance: 91.5
click at [364, 227] on textarea "Hello Fast Execution Team, The following are not attached: 1. Detailed Bill of …" at bounding box center [546, 260] width 367 height 75
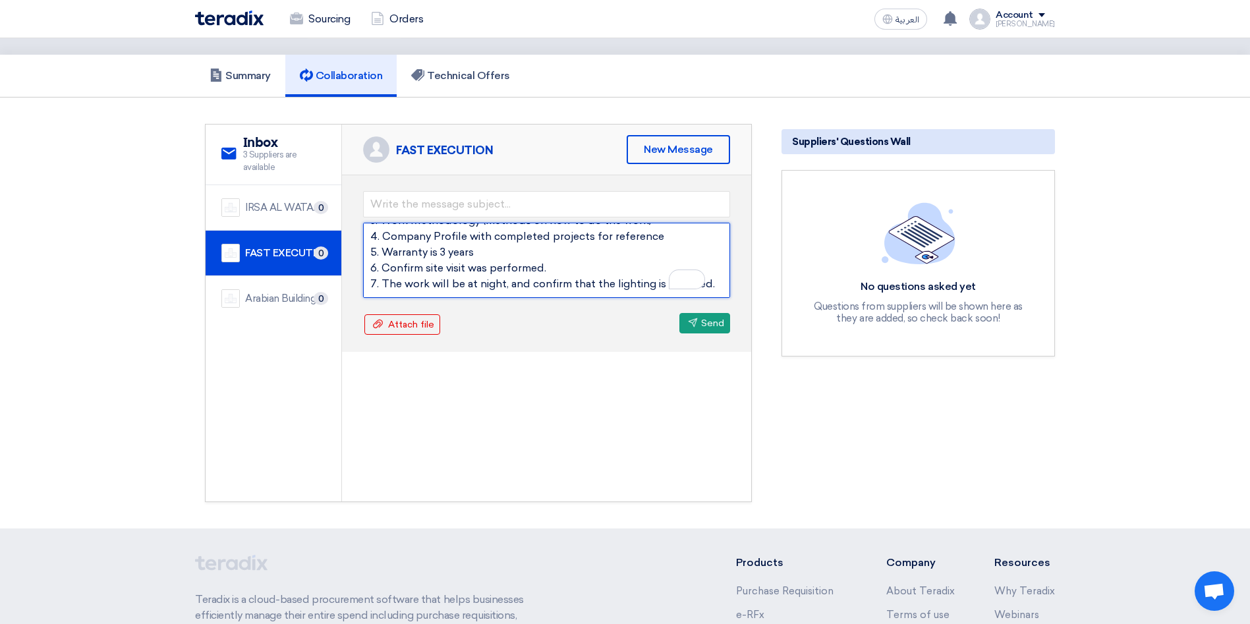
click at [441, 288] on textarea "Hello Fast Execution Team, The following are not attached: 1. Detailed Bill of …" at bounding box center [546, 260] width 367 height 75
click at [438, 291] on textarea "Hello Fast Execution Team, The following are not attached: 1. Detailed Bill of …" at bounding box center [546, 260] width 367 height 75
click at [426, 290] on textarea "Hello Fast Execution Team, The following are not attached: 1. Detailed Bill of …" at bounding box center [546, 260] width 367 height 75
click at [478, 288] on textarea "Hello Fast Execution Team, The following are not attached: 1. Detailed Bill of …" at bounding box center [546, 260] width 367 height 75
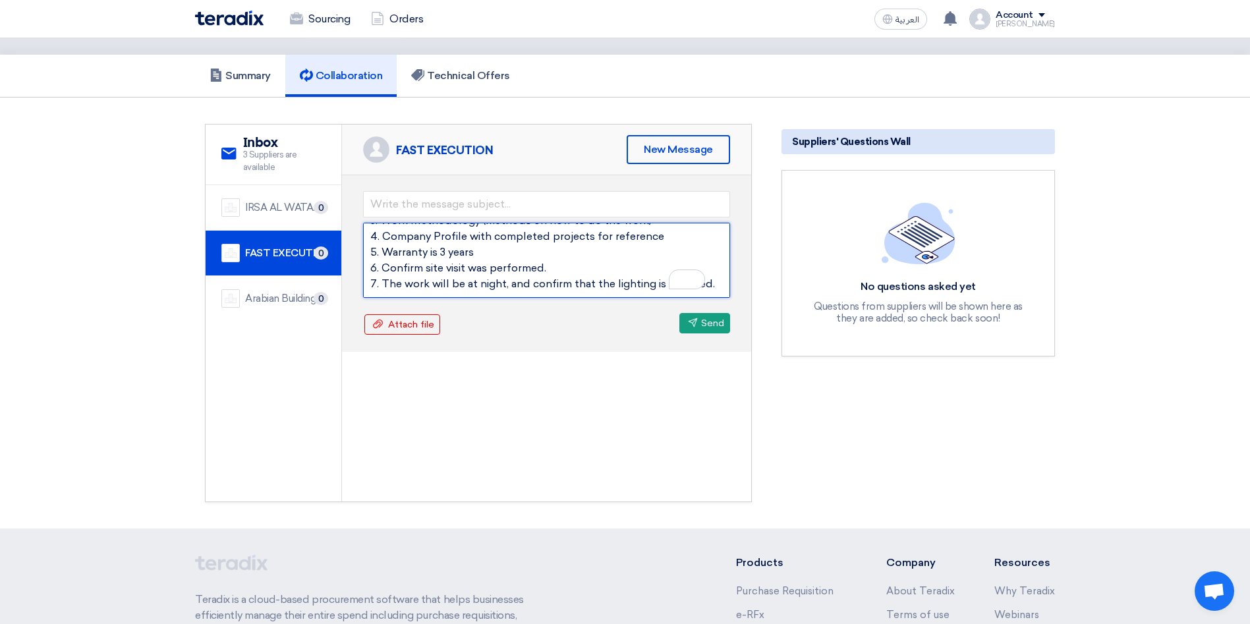
click at [478, 288] on textarea "Hello Fast Execution Team, The following are not attached: 1. Detailed Bill of …" at bounding box center [546, 260] width 367 height 75
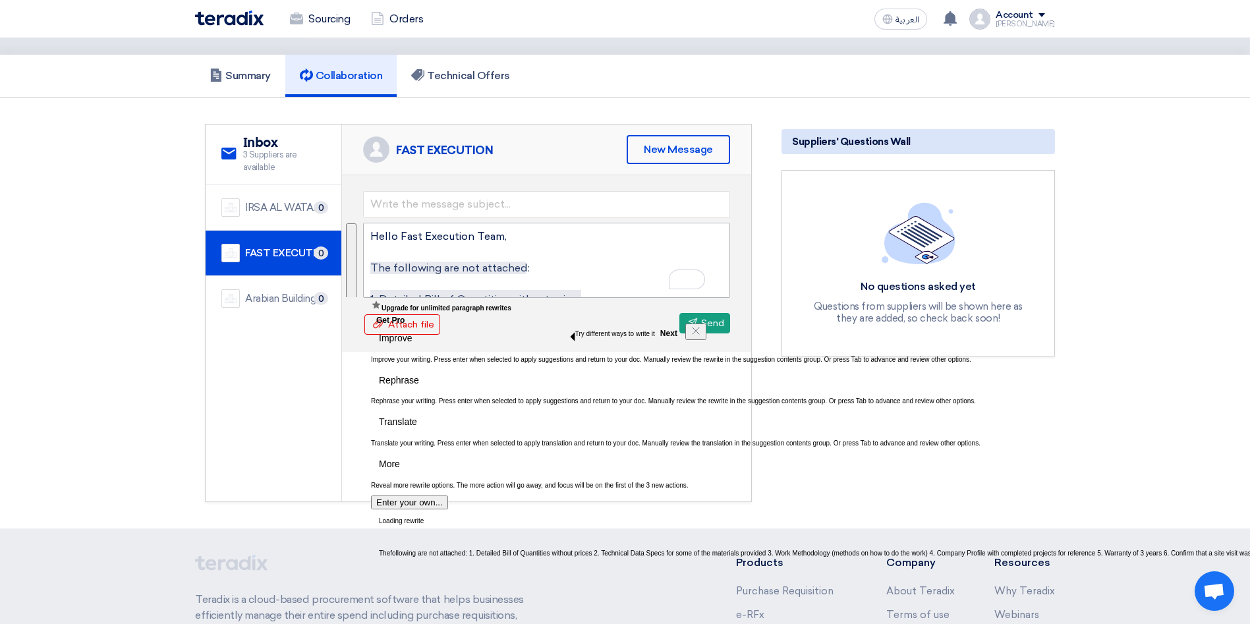
drag, startPoint x: 478, startPoint y: 288, endPoint x: 366, endPoint y: 254, distance: 116.4
click at [366, 254] on textarea "Hello Fast Execution Team, The following are not attached: 1. Detailed Bill of …" at bounding box center [546, 260] width 367 height 75
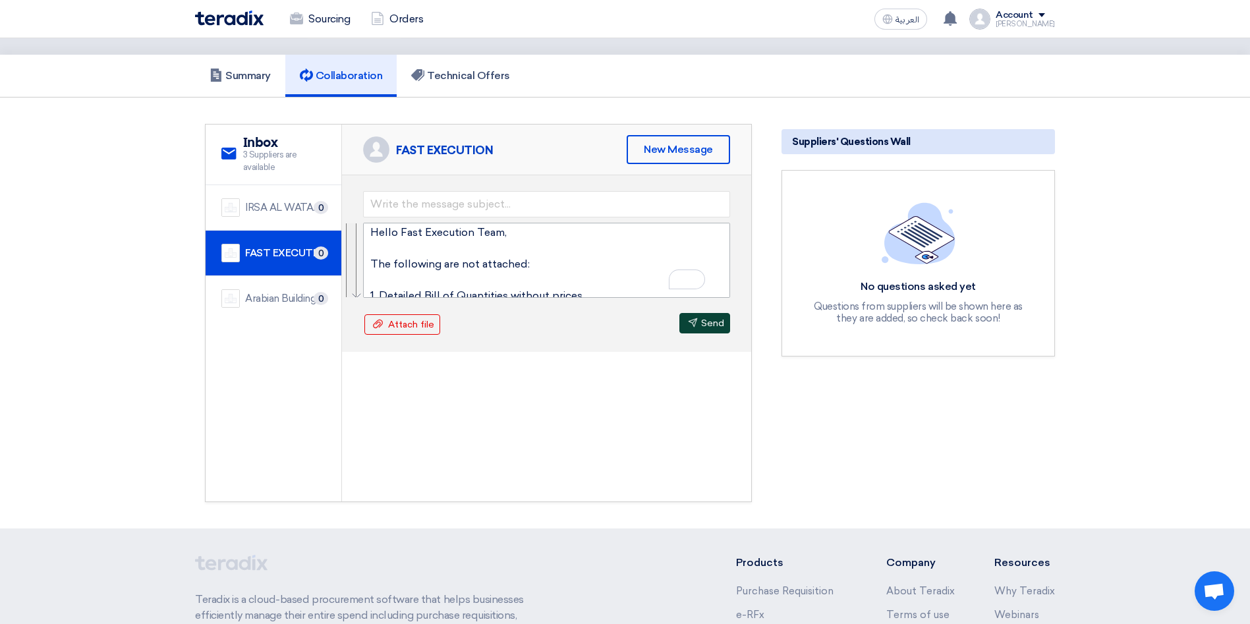
click at [692, 321] on icon "Send" at bounding box center [693, 323] width 10 height 10
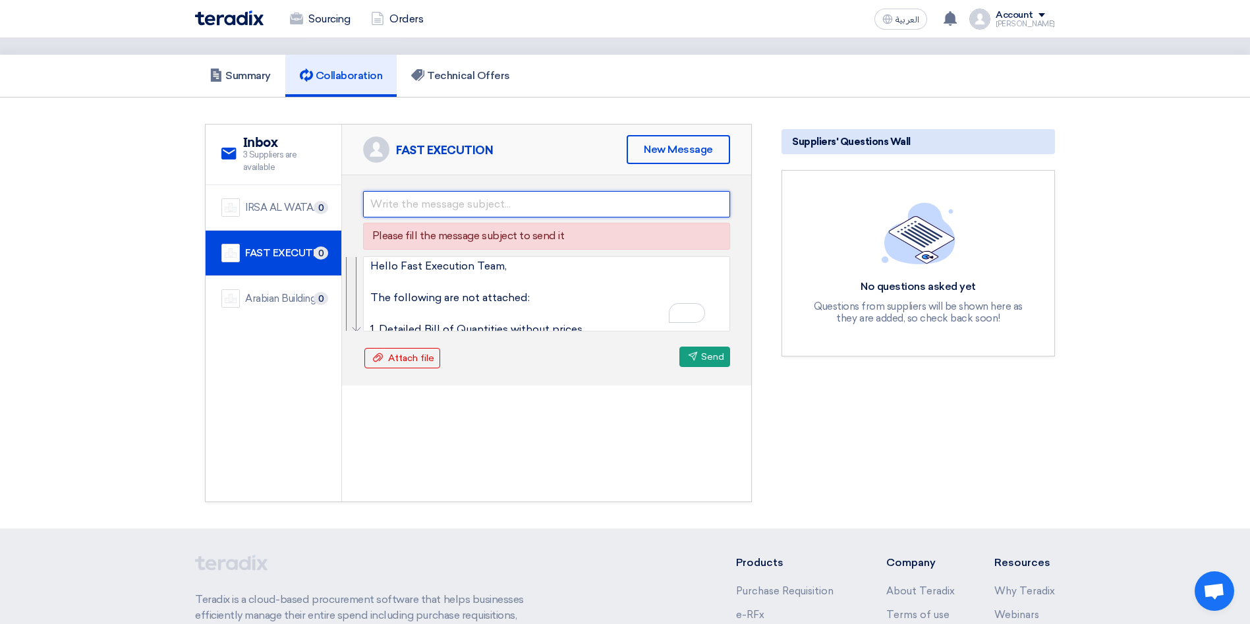
click at [457, 209] on input "text" at bounding box center [546, 204] width 367 height 26
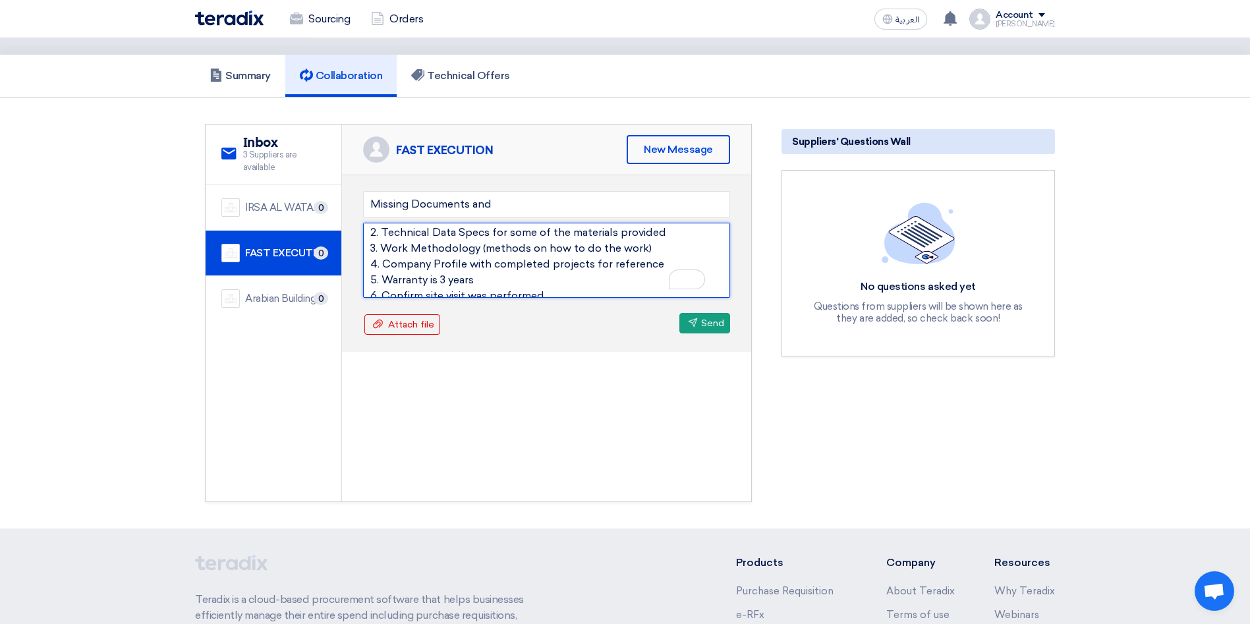
drag, startPoint x: 474, startPoint y: 252, endPoint x: 436, endPoint y: 248, distance: 38.4
click at [436, 248] on textarea "Hello Fast Execution Team, The following are not attached: 1. Detailed Bill of …" at bounding box center [546, 260] width 367 height 75
click at [475, 252] on textarea "Hello Fast Execution Team, The following are not attached: 1. Detailed Bill of …" at bounding box center [546, 260] width 367 height 75
drag, startPoint x: 478, startPoint y: 245, endPoint x: 384, endPoint y: 245, distance: 93.6
click at [384, 245] on textarea "Hello Fast Execution Team, The following are not attached: 1. Detailed Bill of …" at bounding box center [546, 260] width 367 height 75
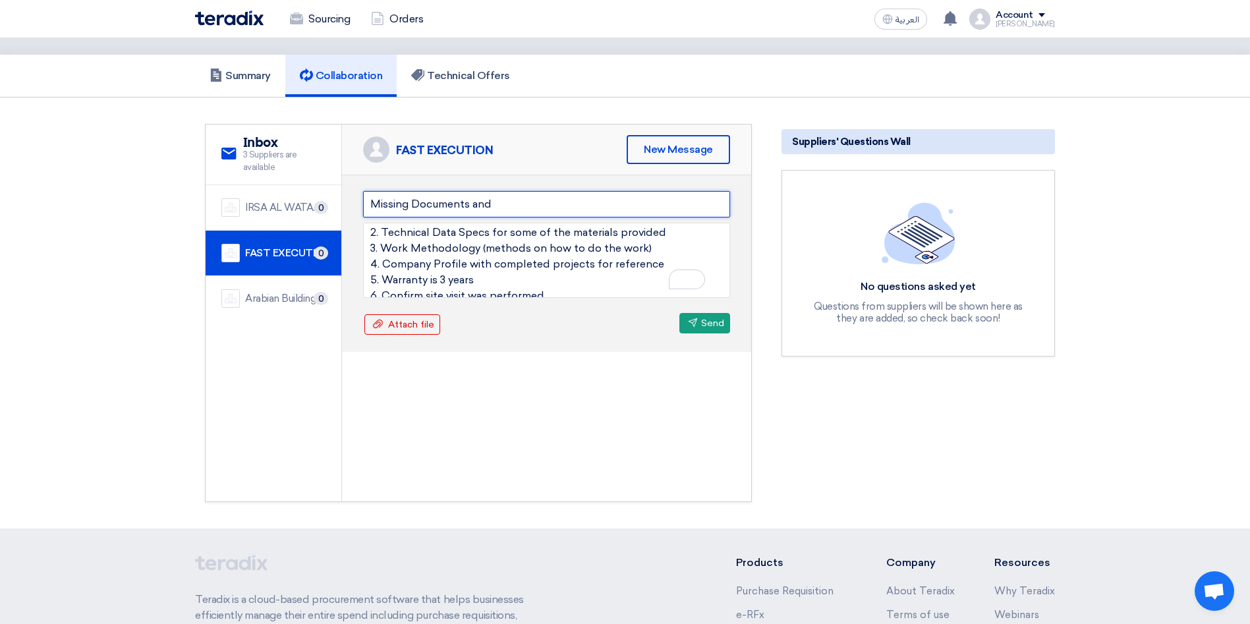
click at [503, 206] on input "Missing Documents and" at bounding box center [546, 204] width 367 height 26
type input "Missing Documents"
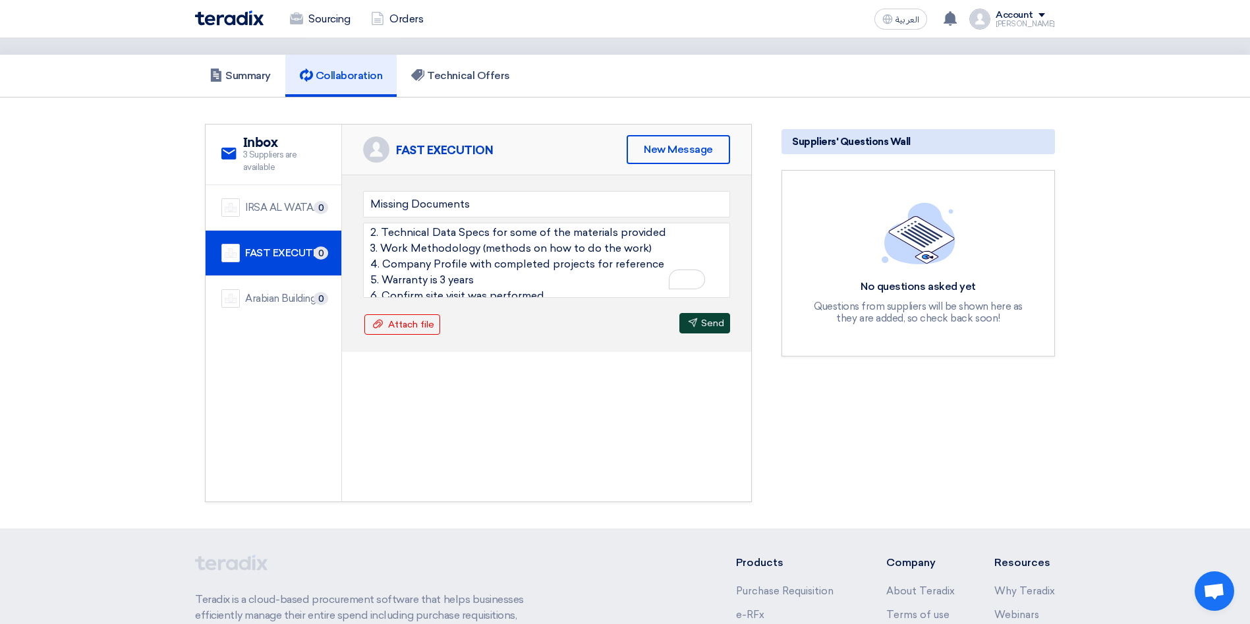
click at [697, 322] on button "Send Send" at bounding box center [705, 323] width 51 height 20
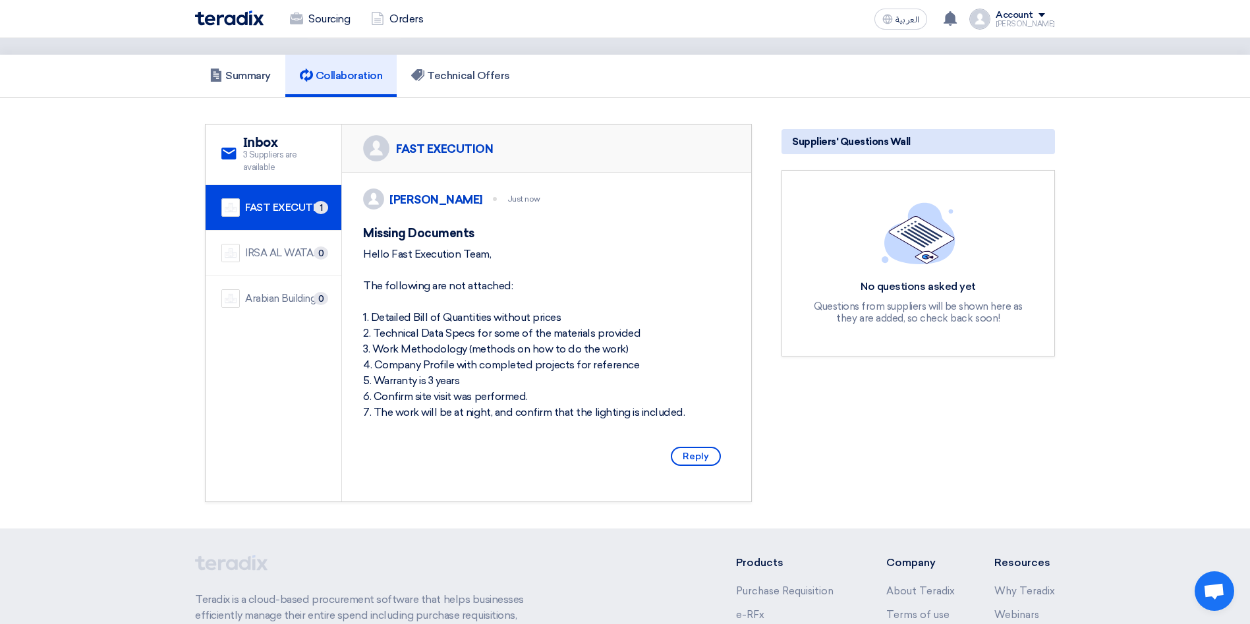
drag, startPoint x: 683, startPoint y: 429, endPoint x: 356, endPoint y: 266, distance: 365.8
click at [356, 266] on div "[PERSON_NAME] Just now Missing Documents Hello Fast Execution Team, The followi…" at bounding box center [546, 330] width 409 height 314
copy div "Hello Fast Execution Team, The following are not attached: 1. Detailed Bill of …"
click at [262, 255] on div "IRSA AL WATAN EST." at bounding box center [285, 253] width 80 height 15
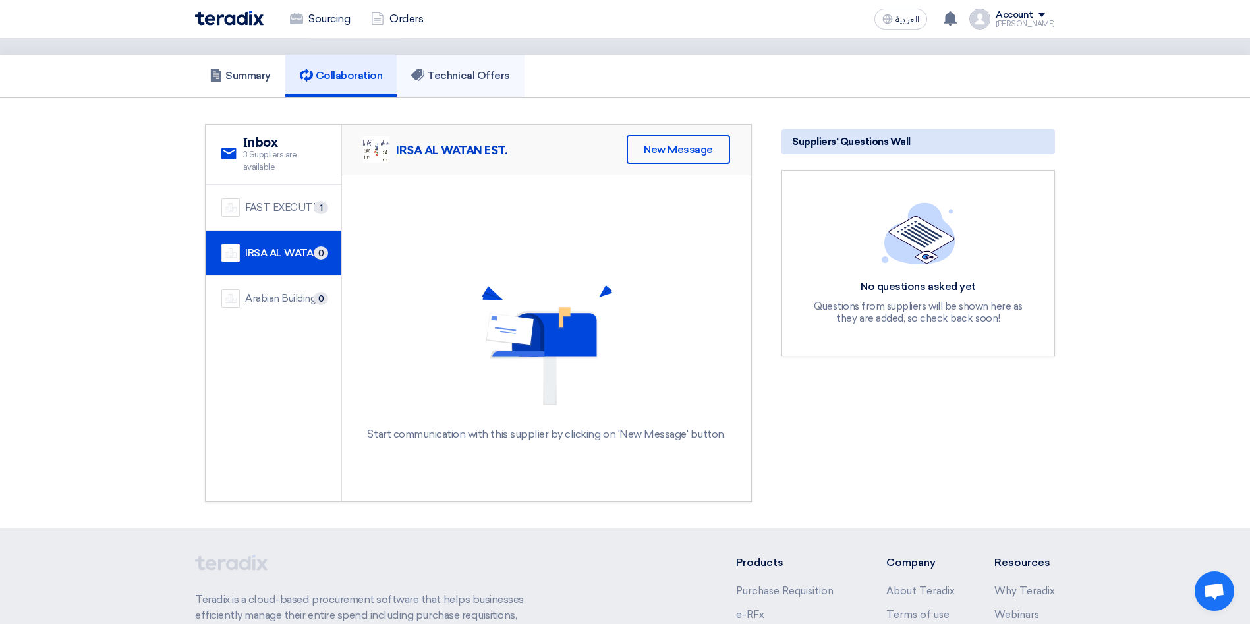
click at [487, 75] on h5 "Technical Offers" at bounding box center [460, 75] width 98 height 13
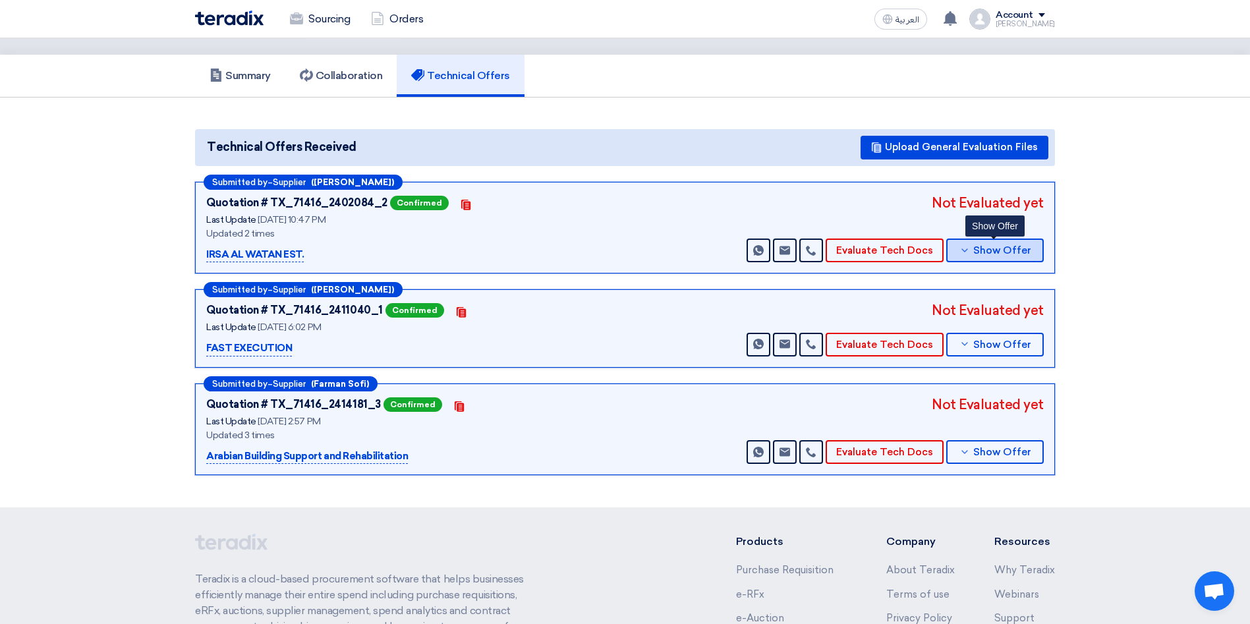
click at [1000, 250] on span "Show Offer" at bounding box center [1003, 251] width 58 height 10
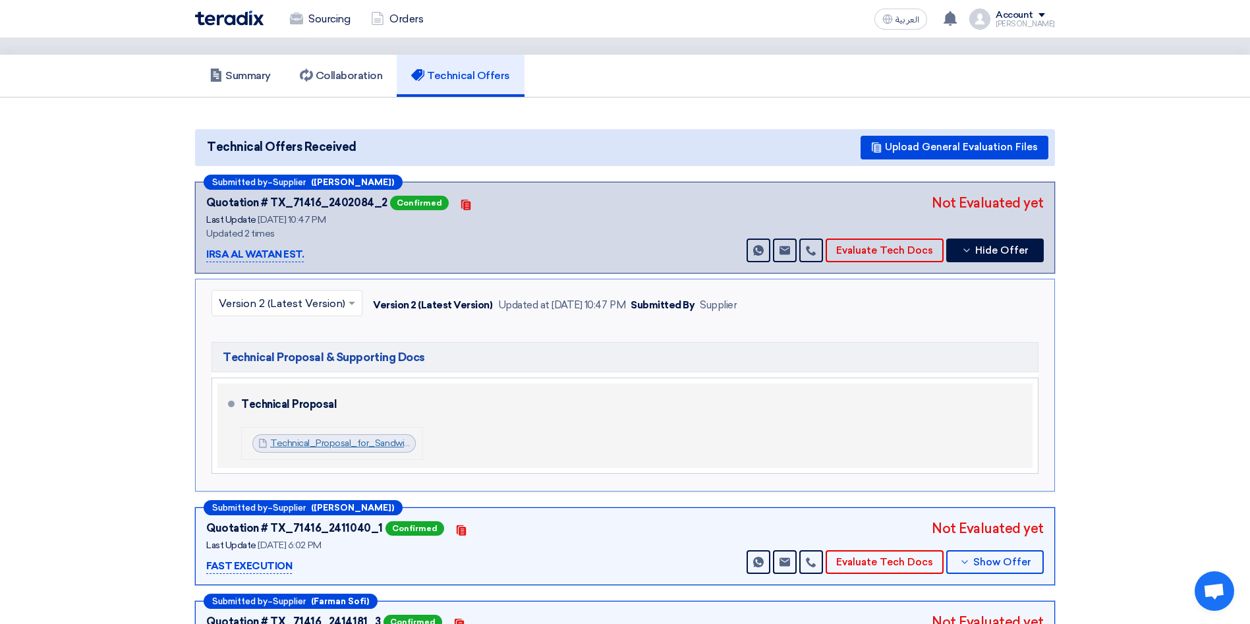
click at [372, 448] on link "Technical_Proposal_for_Sandwich__Services_Irsa_Al_watan_1758397434513.pdf" at bounding box center [441, 443] width 342 height 11
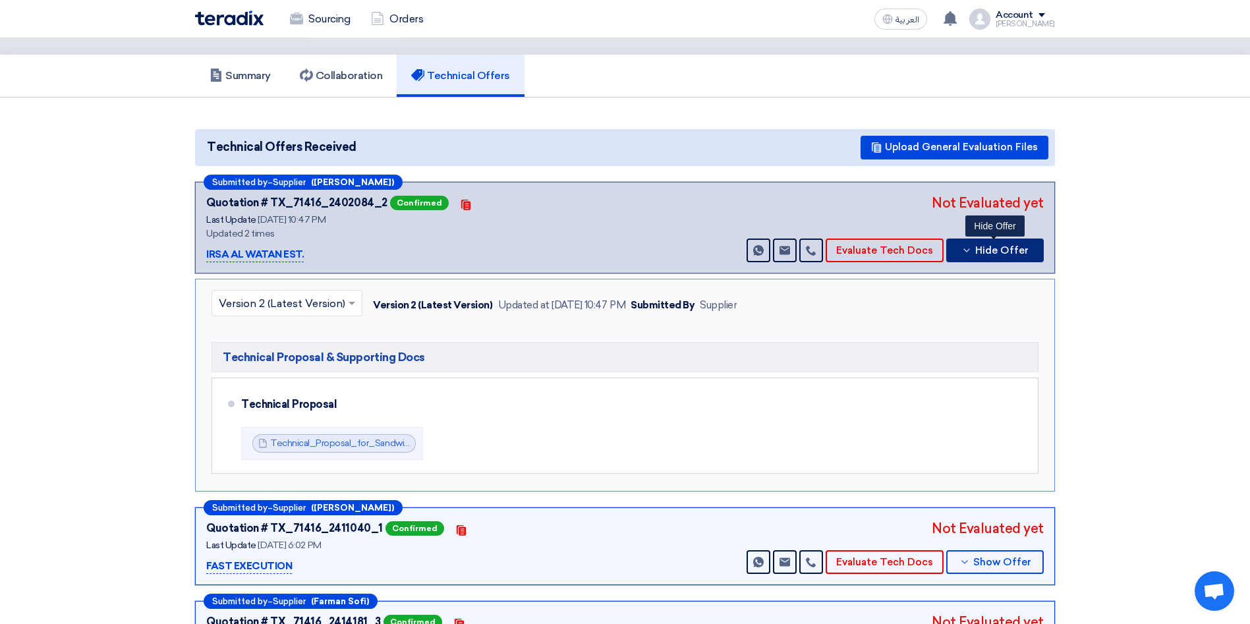
click at [976, 260] on button "Hide Offer" at bounding box center [995, 251] width 98 height 24
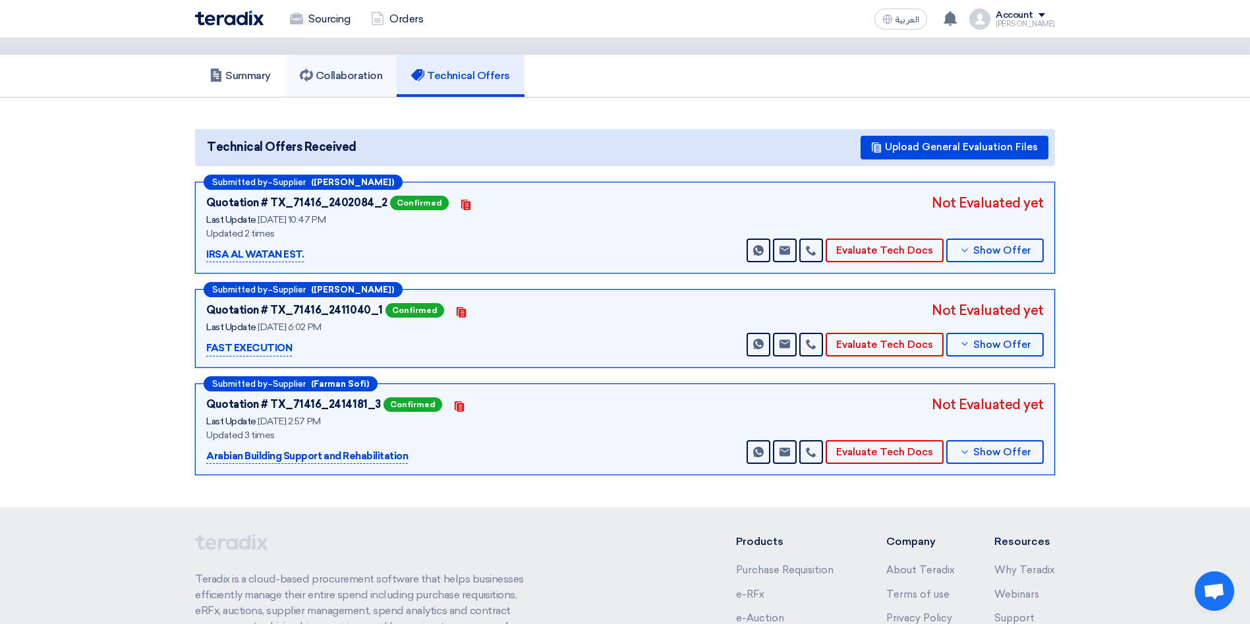
click at [356, 65] on link "Collaboration" at bounding box center [341, 76] width 112 height 42
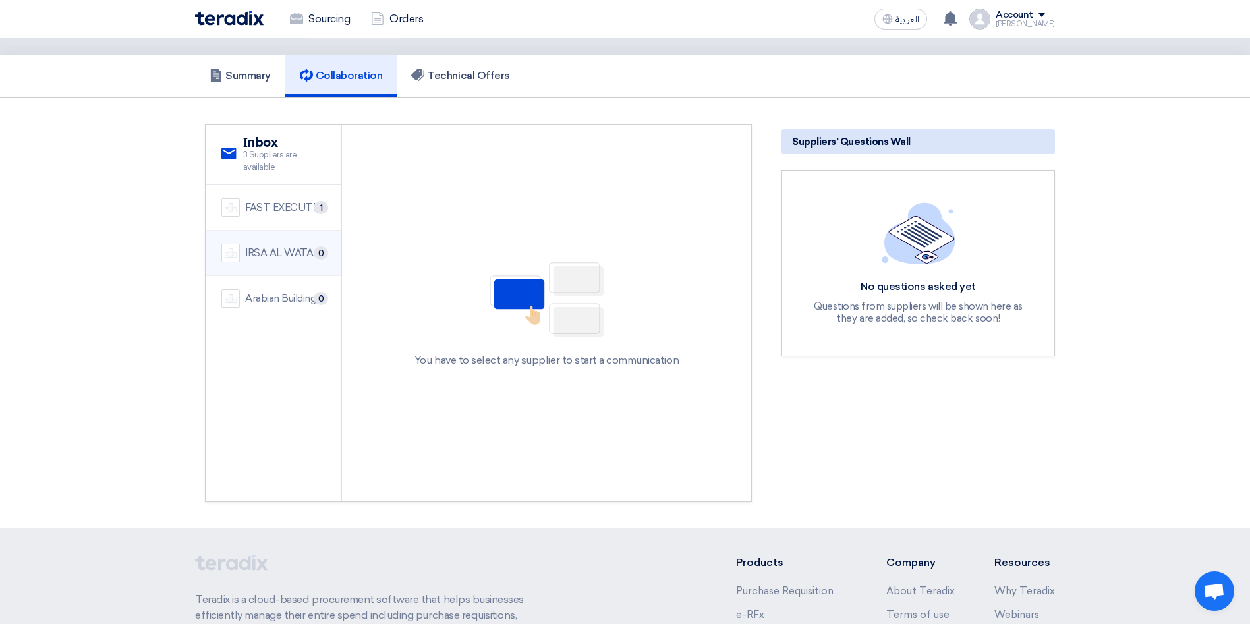
click at [283, 251] on div "IRSA AL WATAN EST." at bounding box center [285, 253] width 80 height 15
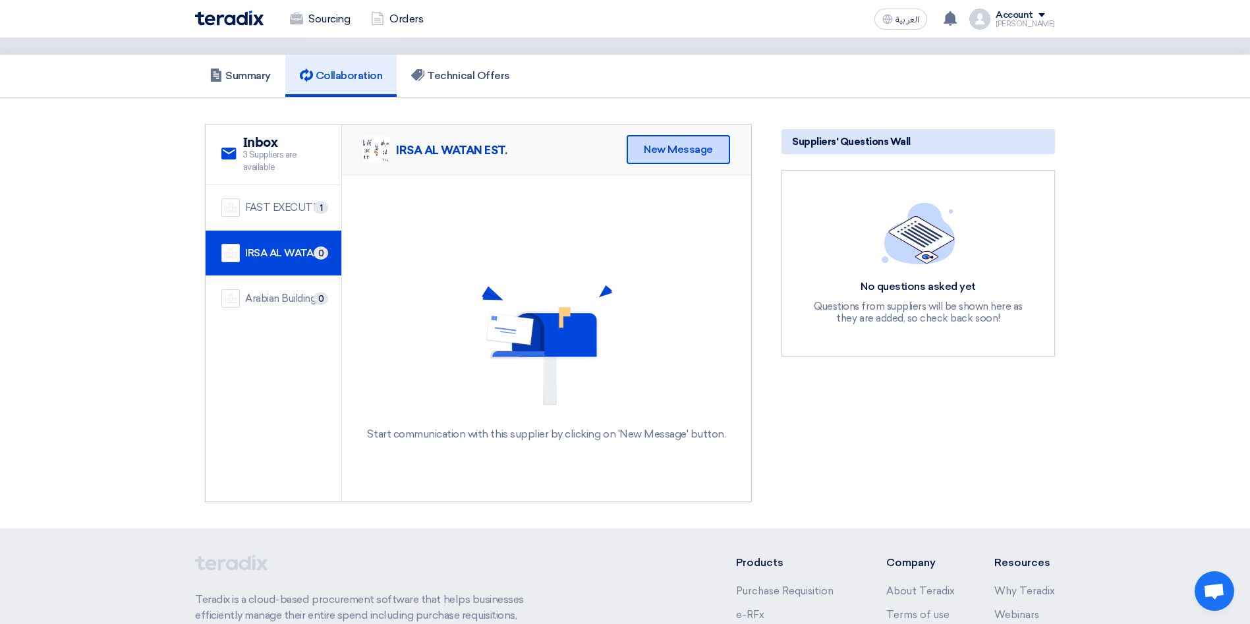
click at [679, 149] on div "New Message" at bounding box center [678, 149] width 103 height 29
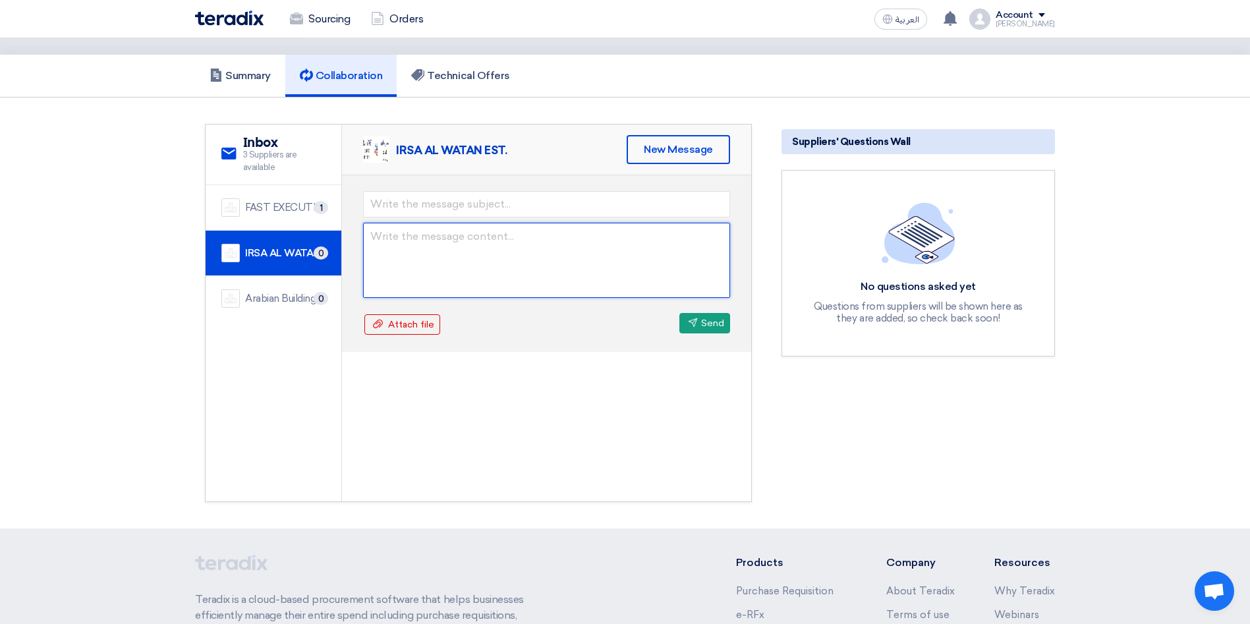
click at [419, 247] on textarea at bounding box center [546, 260] width 367 height 75
paste textarea "Hello Fast Execution Team, The following are not attached: 1. Detailed Bill of …"
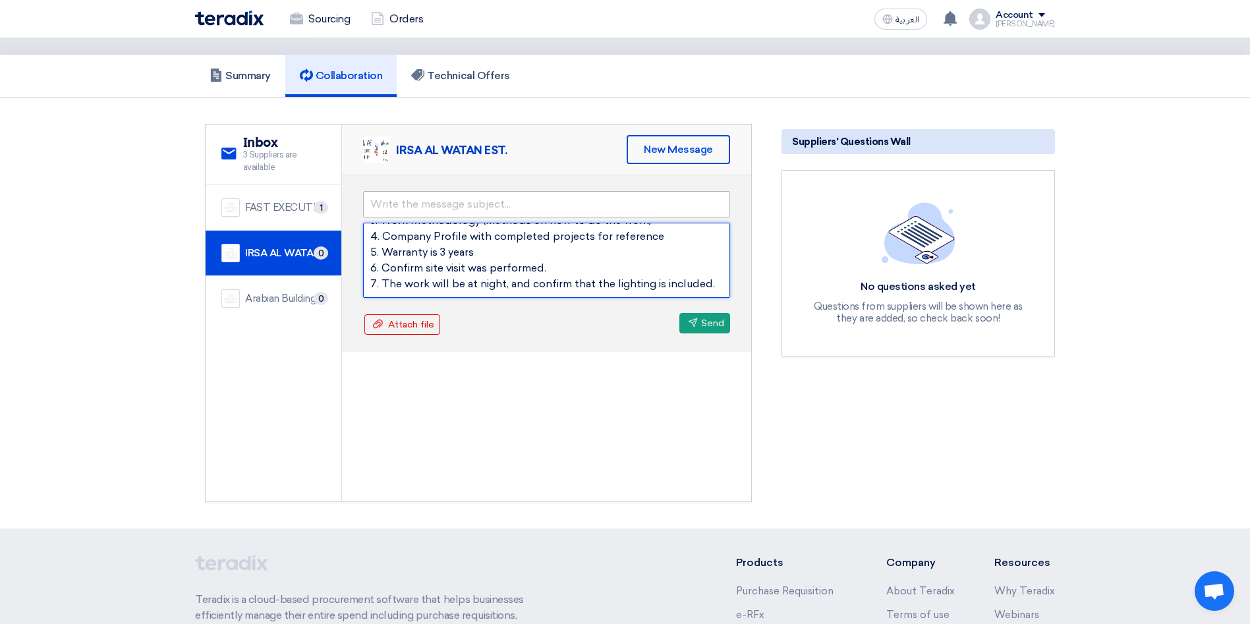
type textarea "Hello Fast Execution Team, The following are not attached: 1. Detailed Bill of …"
click at [429, 207] on input "text" at bounding box center [546, 204] width 367 height 26
click at [415, 201] on input "Warranty Confirmation" at bounding box center [546, 204] width 367 height 26
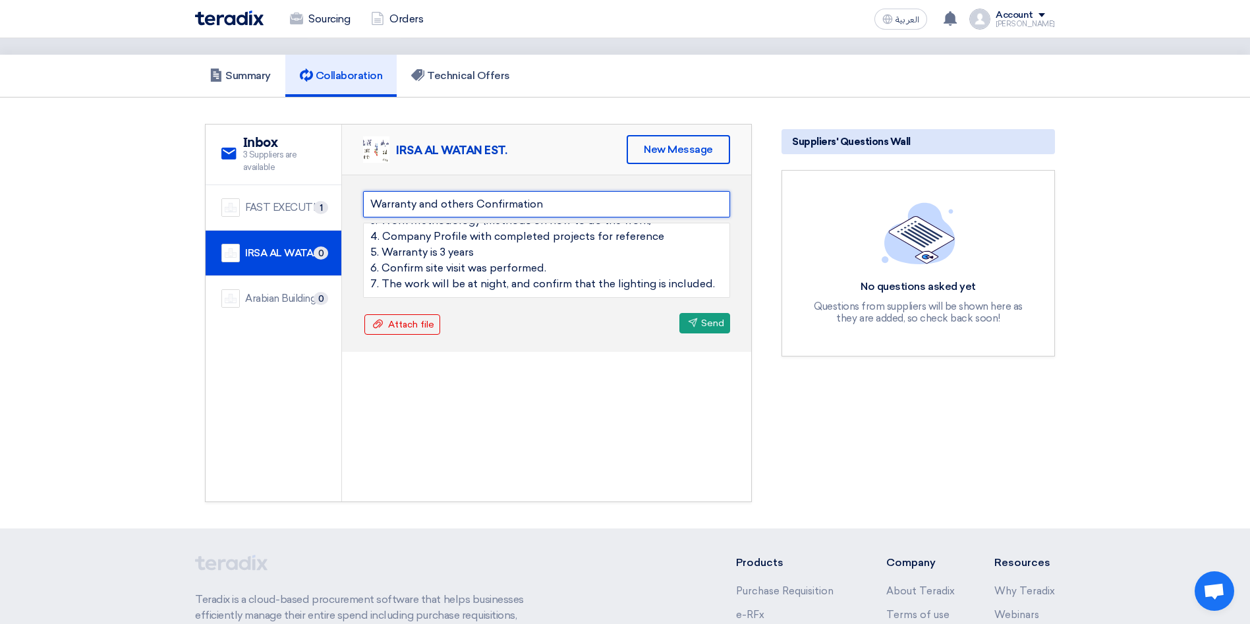
click at [448, 204] on input "Warranty and others Confirmation" at bounding box center [546, 204] width 367 height 26
type input "Warranty and Others Confirmation"
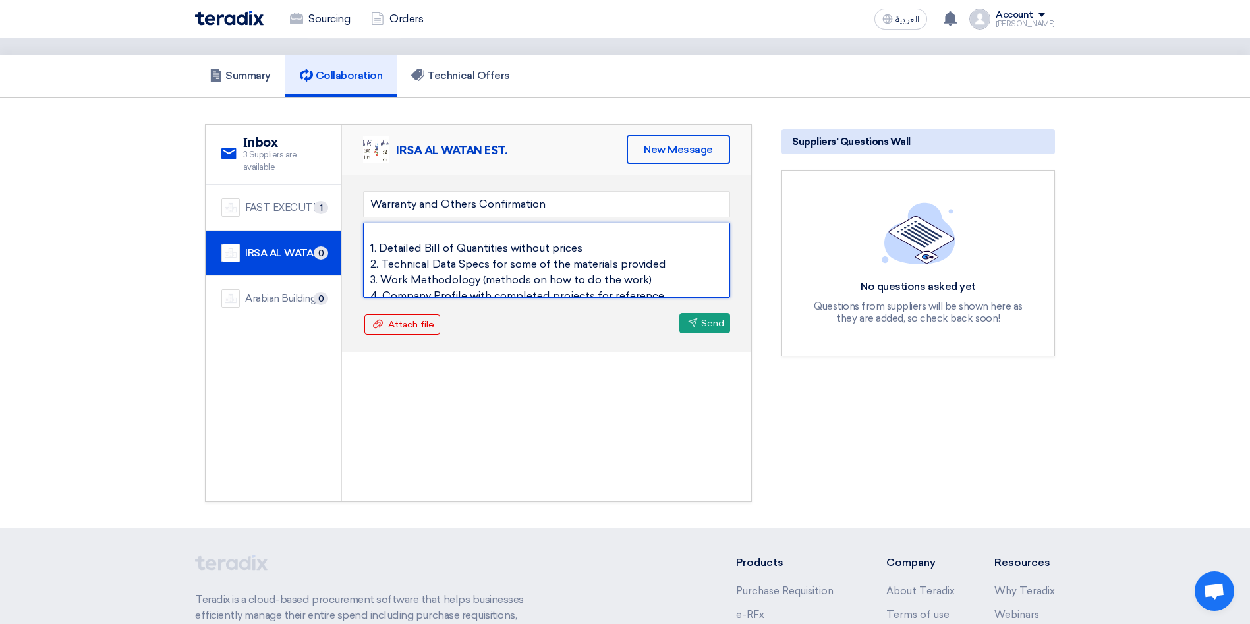
scroll to position [40, 0]
drag, startPoint x: 604, startPoint y: 262, endPoint x: 531, endPoint y: 243, distance: 75.6
click at [531, 243] on textarea "Hello Fast Execution Team, The following are not attached: 1. Detailed Bill of …" at bounding box center [546, 260] width 367 height 75
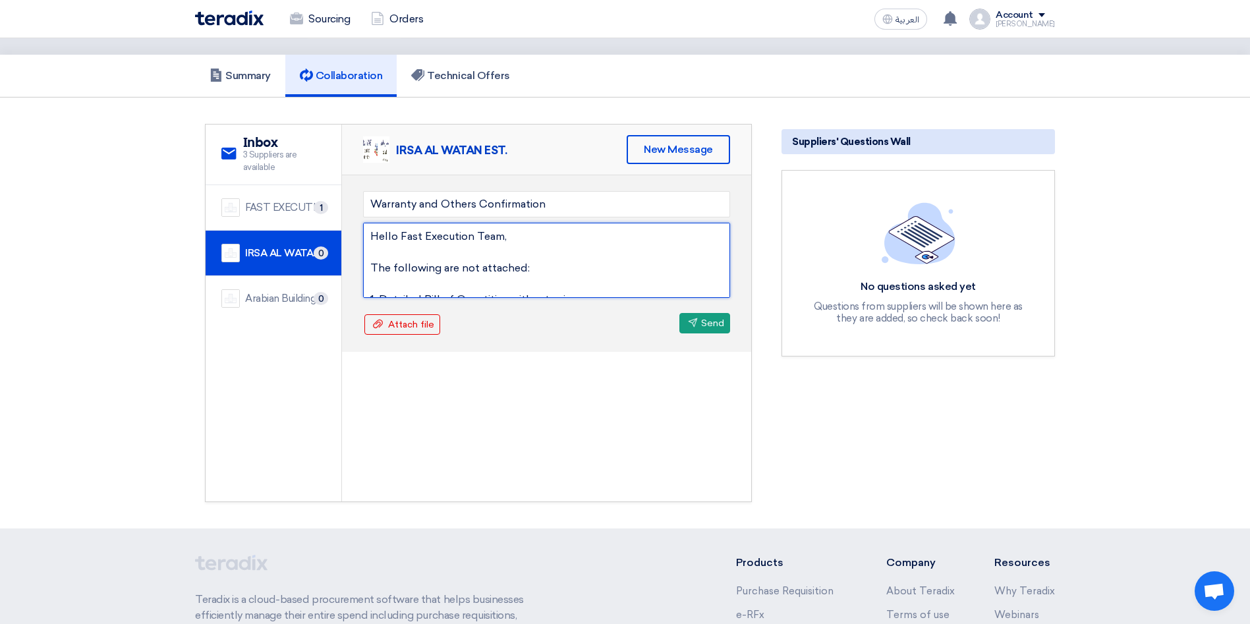
drag, startPoint x: 647, startPoint y: 272, endPoint x: 353, endPoint y: 279, distance: 294.1
click at [353, 279] on div "Warranty and Others Confirmation Hello Fast Execution Team, The following are n…" at bounding box center [546, 263] width 409 height 177
click at [532, 259] on textarea "Hello Fast Execution Team, The following are not attached: 5. Warranty is 3 yea…" at bounding box center [546, 260] width 367 height 75
click at [473, 237] on textarea "Hello Fast Execution Team, The following are not attached: 5. Warranty is 3 yea…" at bounding box center [546, 260] width 367 height 75
drag, startPoint x: 393, startPoint y: 265, endPoint x: 518, endPoint y: 270, distance: 125.3
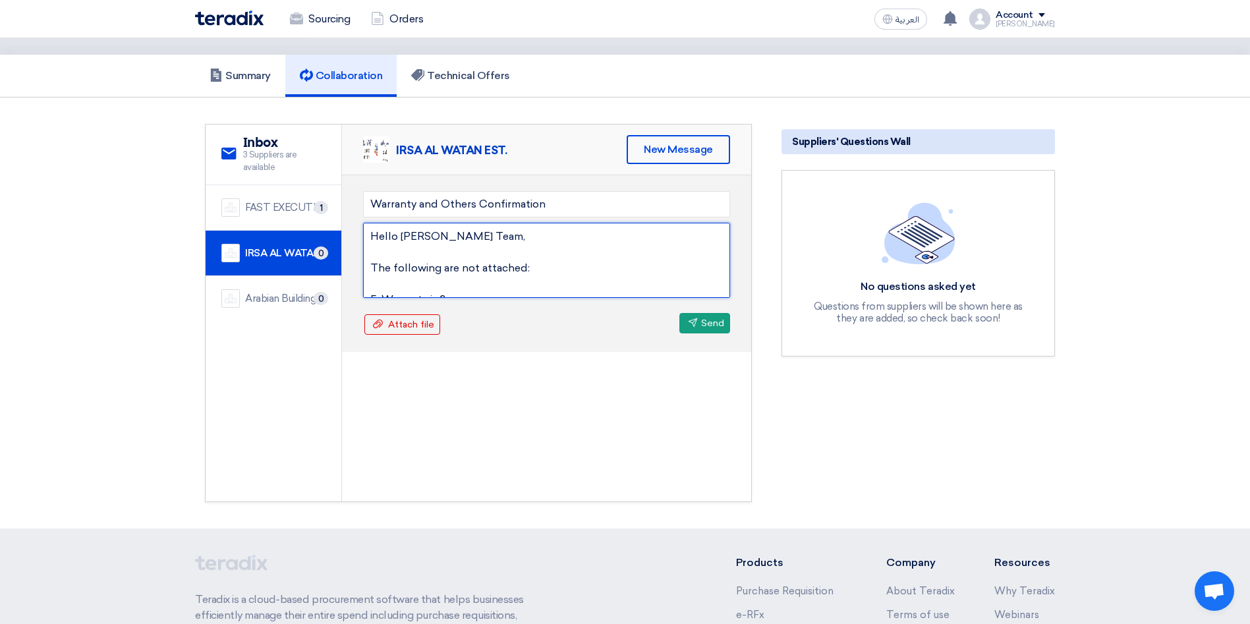
click at [518, 270] on textarea "Hello [PERSON_NAME] Team, The following are not attached: 5. Warranty is 3 year…" at bounding box center [546, 260] width 367 height 75
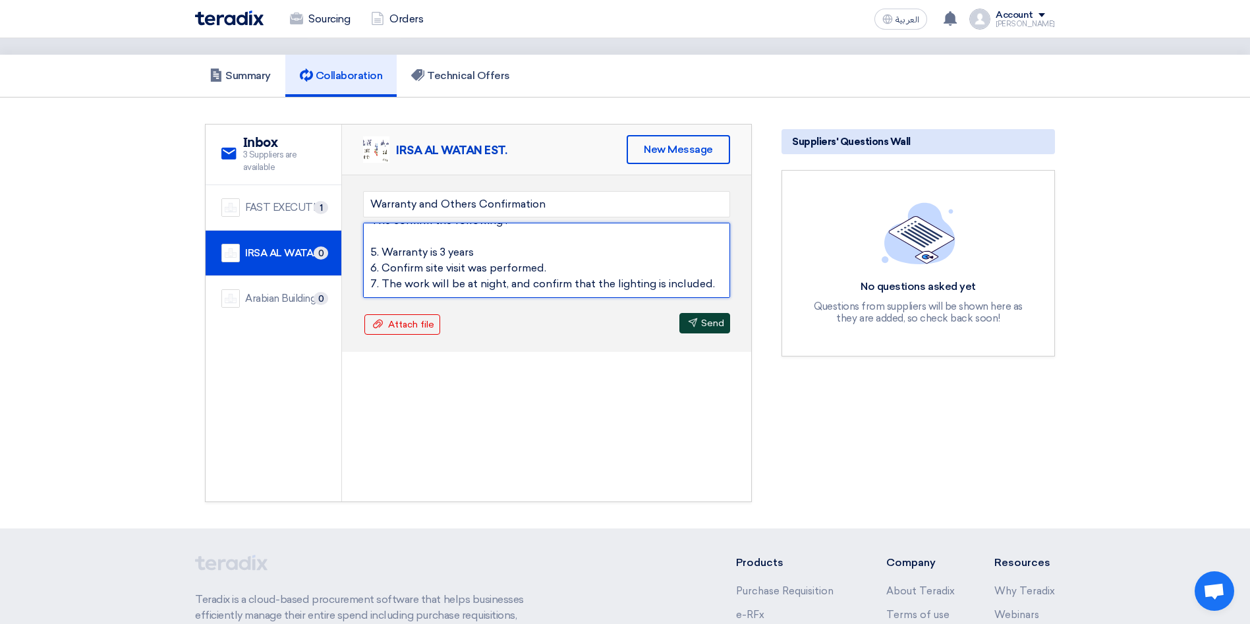
type textarea "Hello [PERSON_NAME] Team, The confirm the following : 5. Warranty is 3 years 6.…"
click at [708, 329] on button "Send Send" at bounding box center [705, 323] width 51 height 20
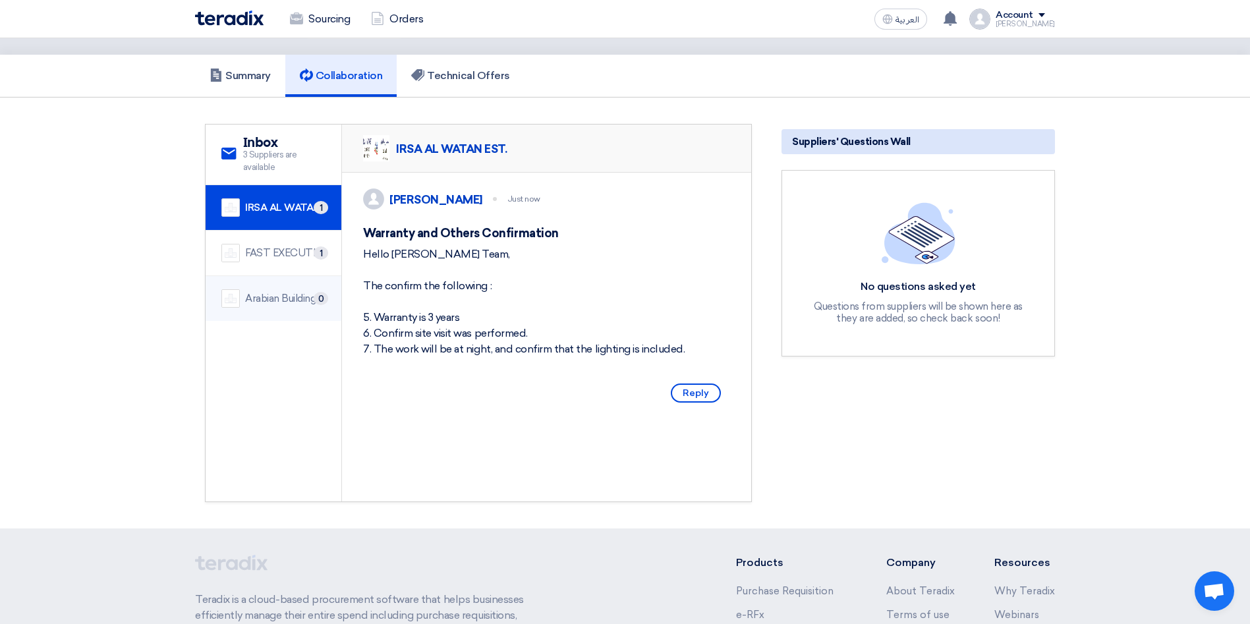
click at [287, 299] on div "Arabian Building Support and Rehabilitation" at bounding box center [285, 298] width 80 height 15
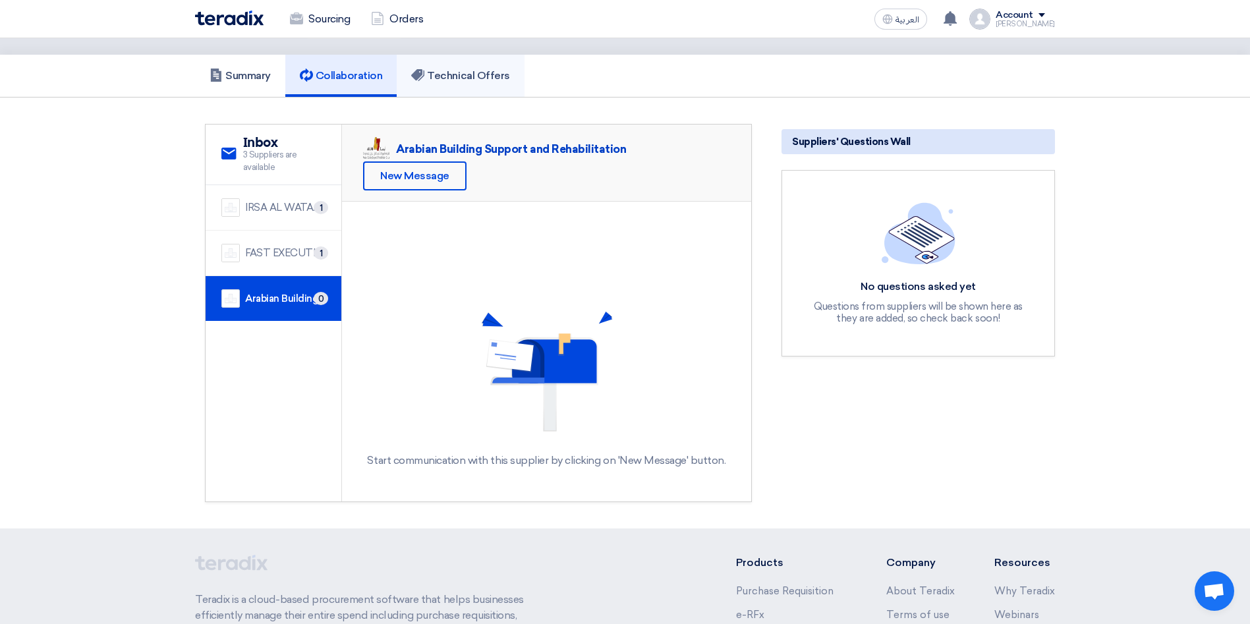
click at [453, 77] on h5 "Technical Offers" at bounding box center [460, 75] width 98 height 13
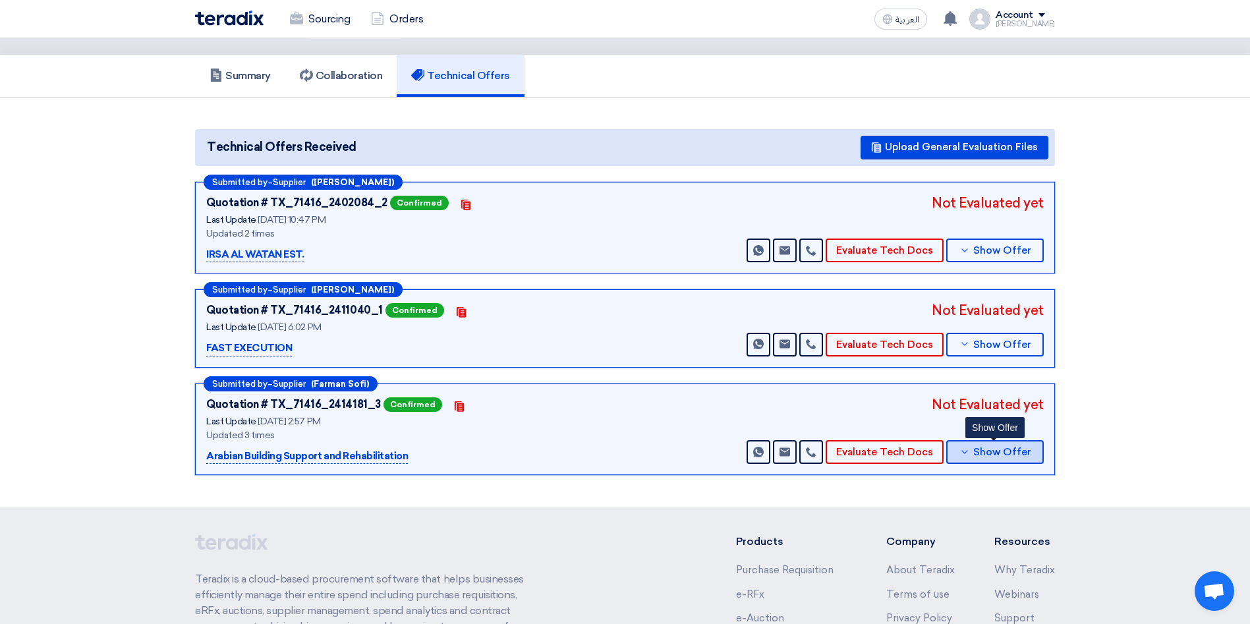
click at [1005, 457] on span "Show Offer" at bounding box center [1003, 453] width 58 height 10
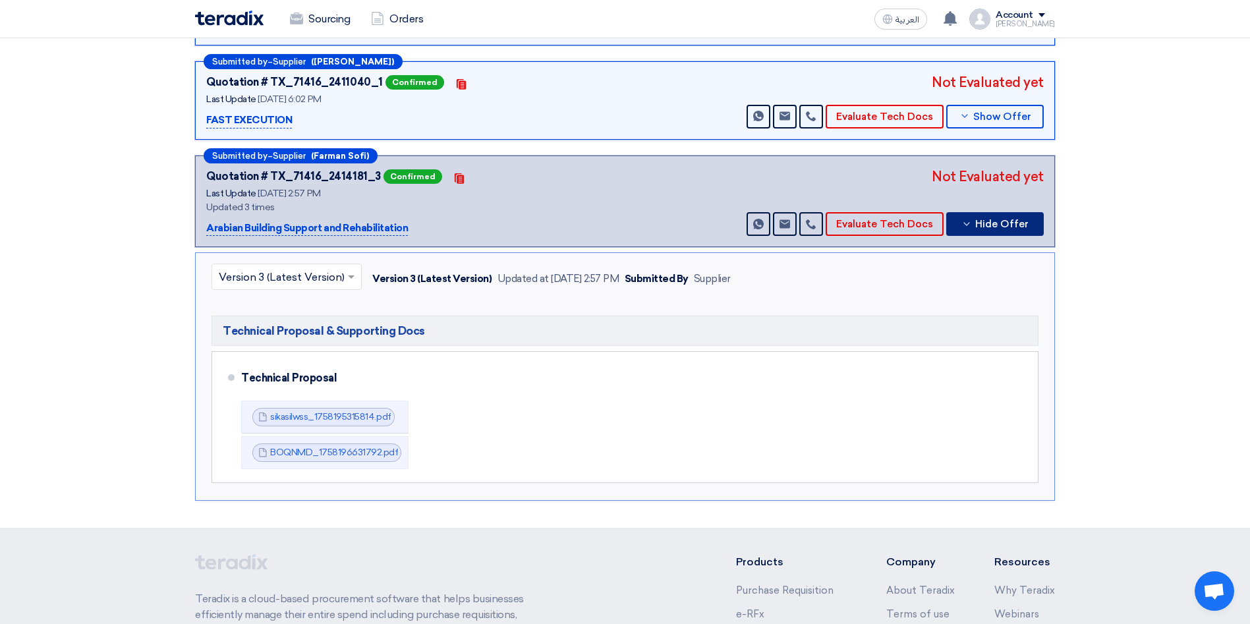
scroll to position [308, 0]
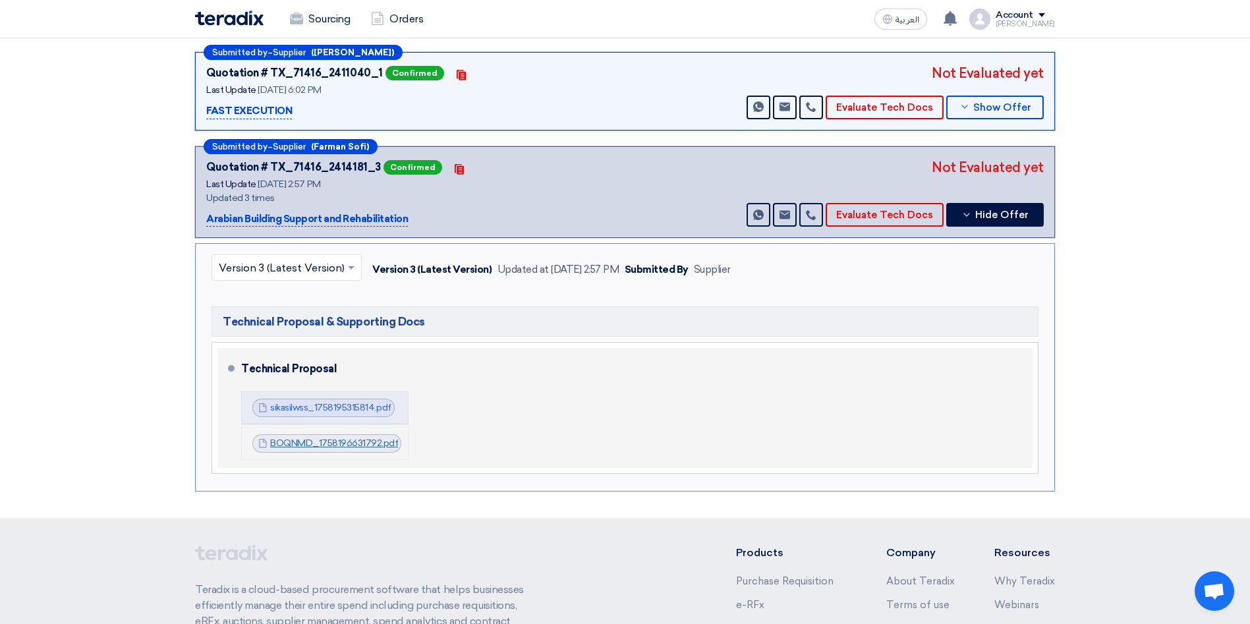
click at [341, 444] on link "BOQNMD_1758196631792.pdf" at bounding box center [334, 443] width 128 height 11
click at [333, 403] on link "sikasilwss_1758195315814.pdf" at bounding box center [330, 407] width 121 height 11
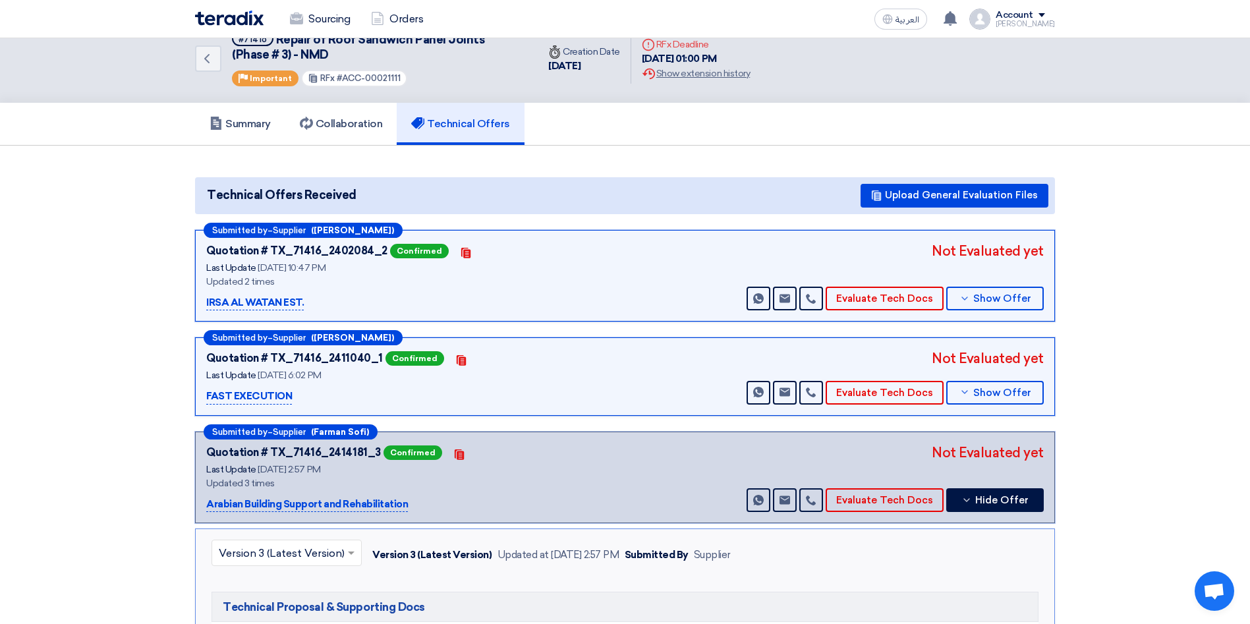
scroll to position [0, 0]
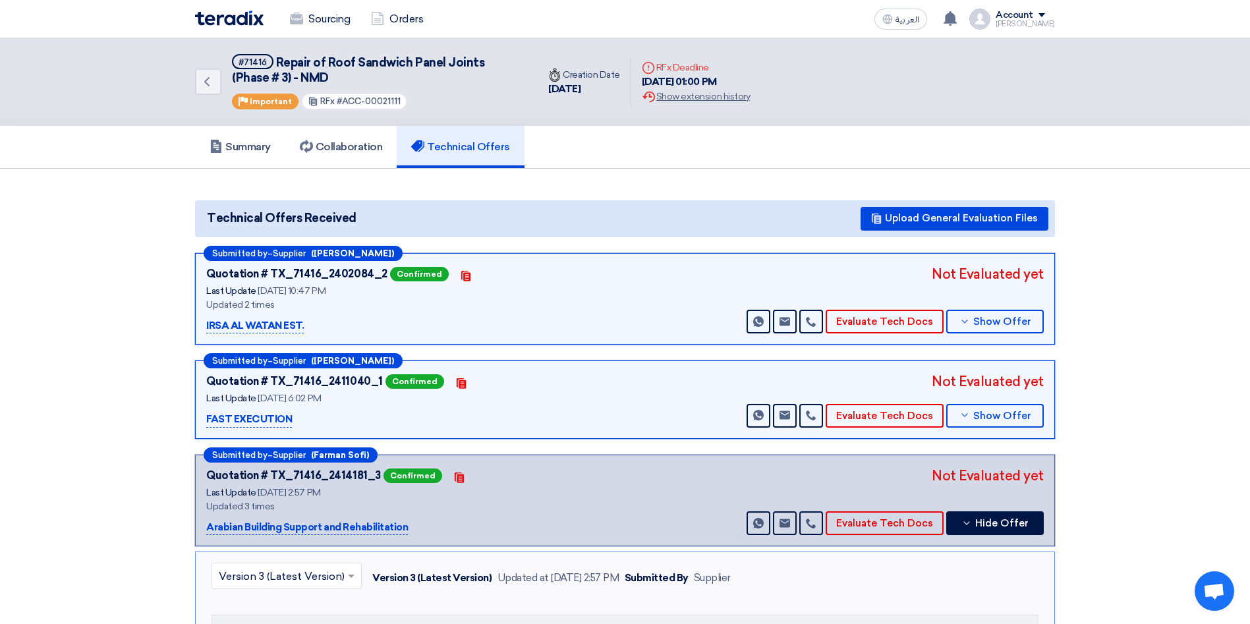
click at [457, 139] on link "Technical Offers" at bounding box center [460, 147] width 127 height 42
click at [335, 148] on h5 "Collaboration" at bounding box center [341, 146] width 83 height 13
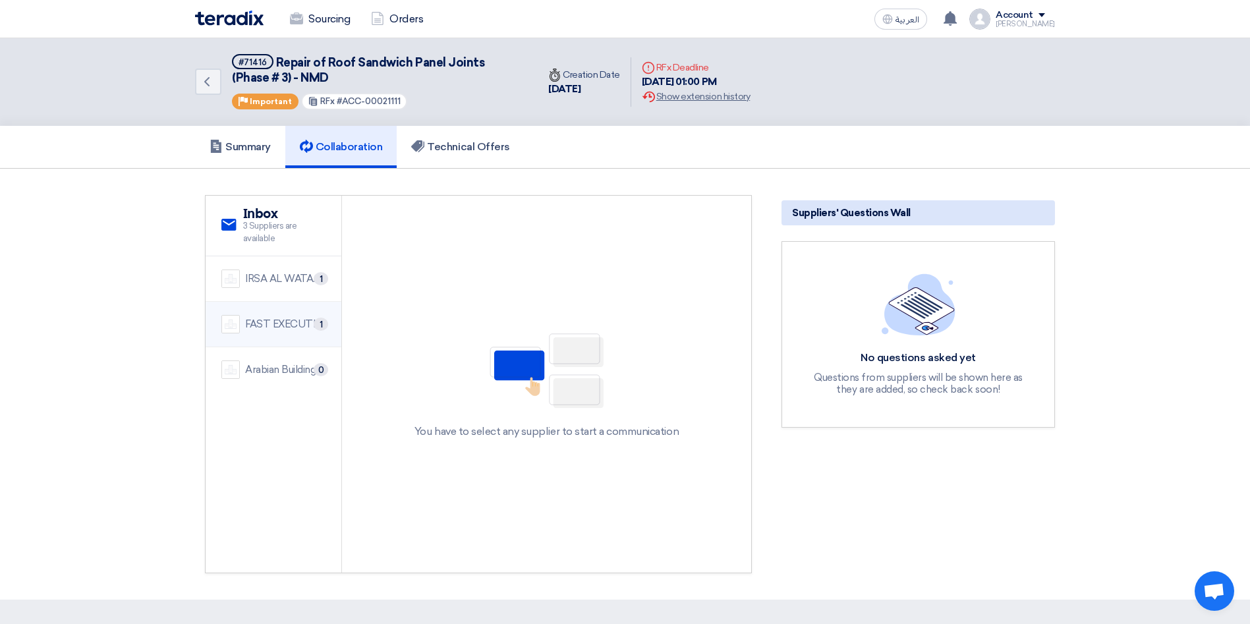
click at [260, 320] on div "FAST EXECUTION" at bounding box center [285, 324] width 80 height 15
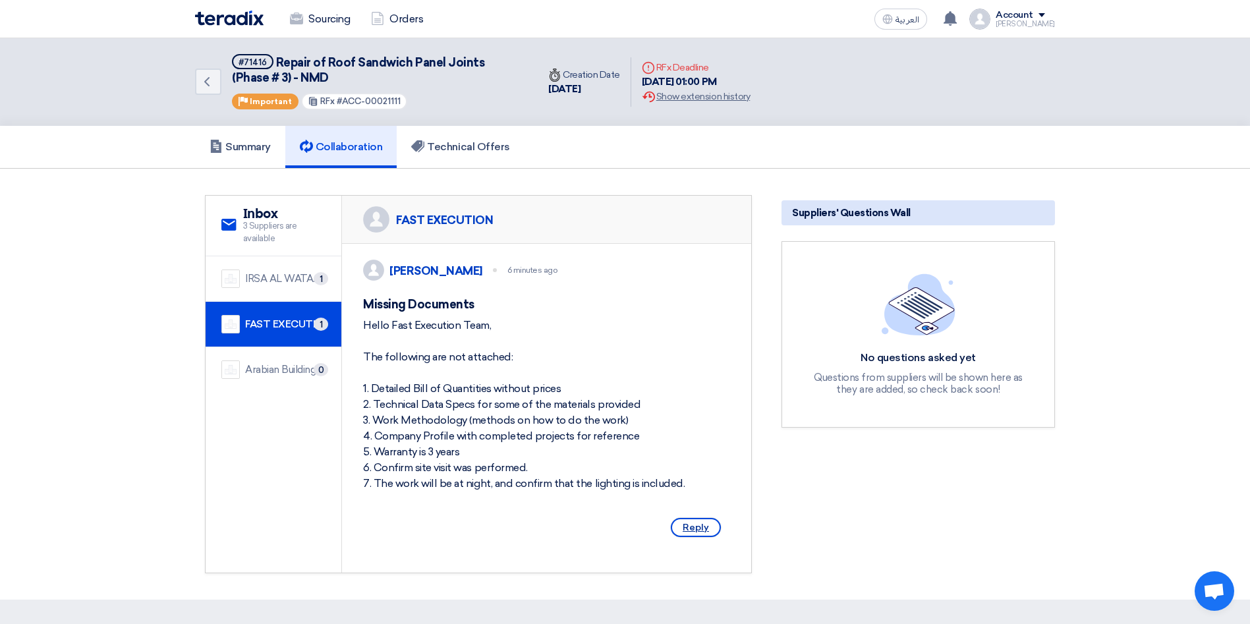
click at [685, 535] on span "Reply" at bounding box center [696, 527] width 50 height 19
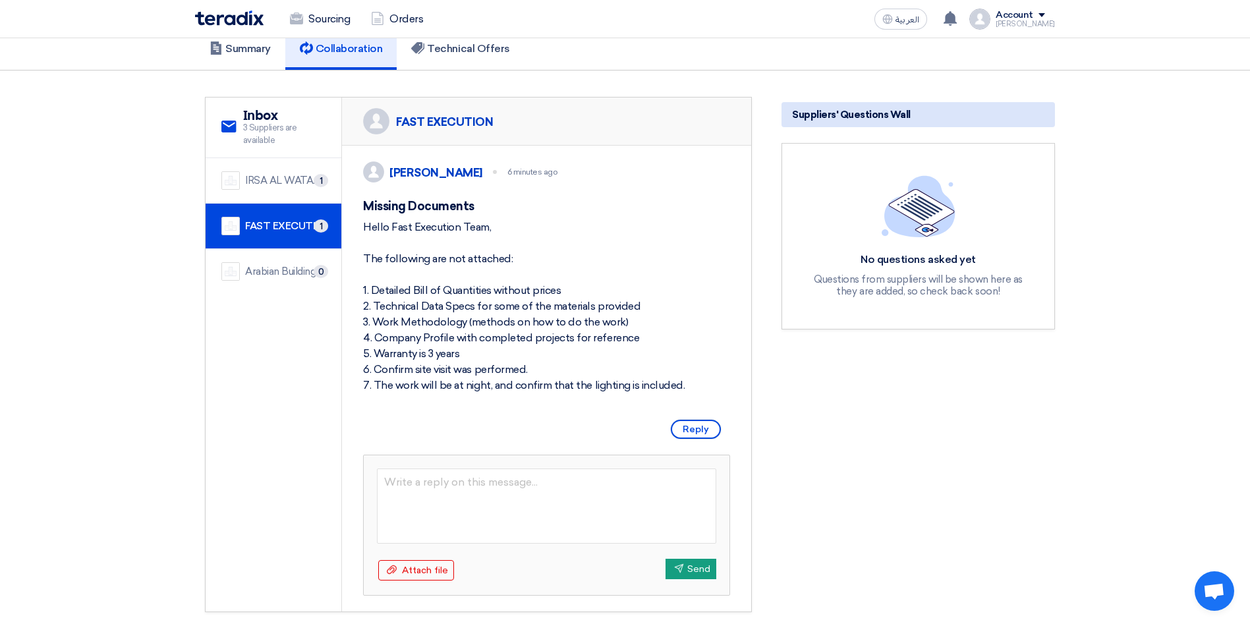
scroll to position [103, 0]
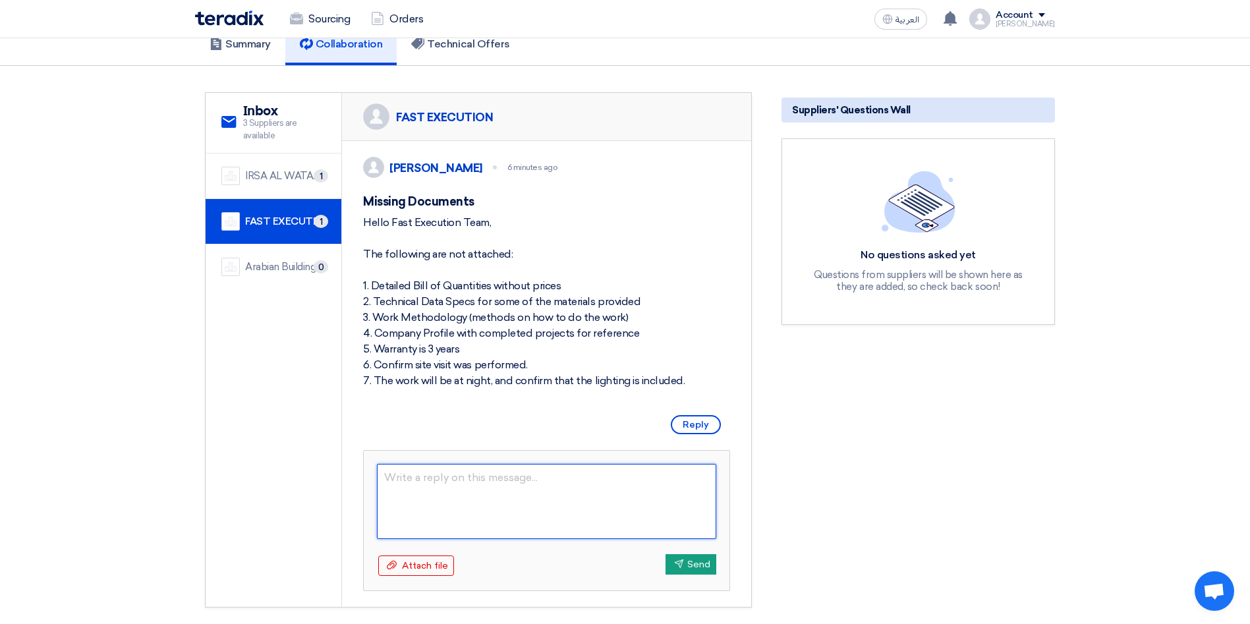
click at [439, 487] on textarea at bounding box center [546, 501] width 339 height 75
type textarea "8. water tes"
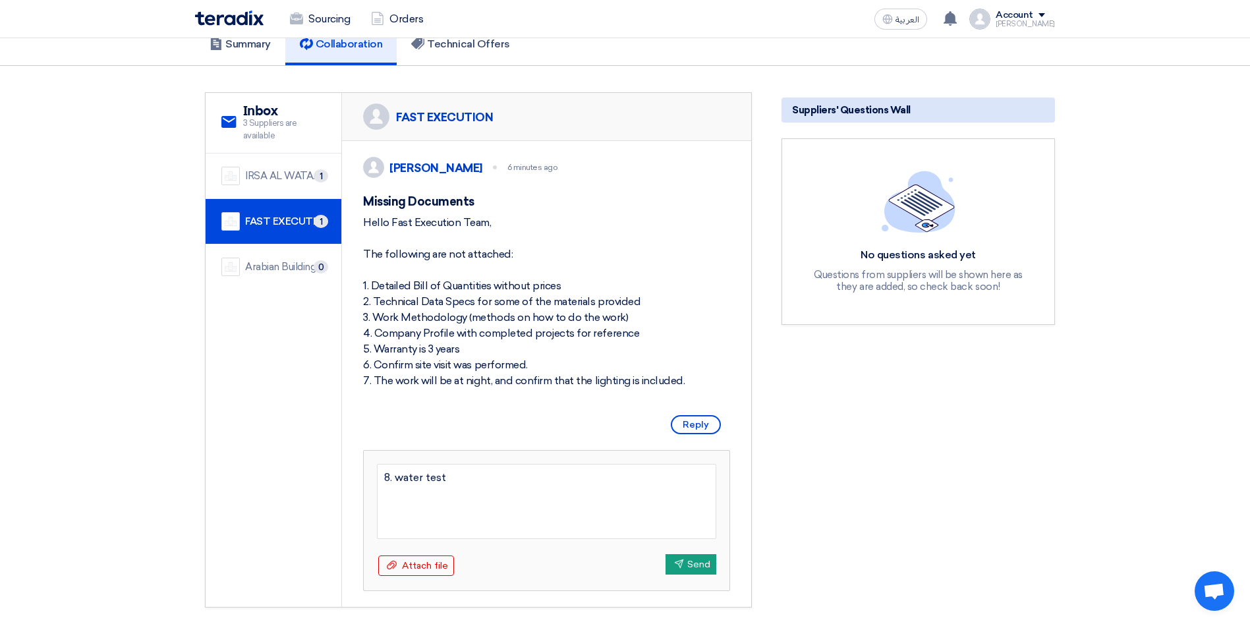
type textarea "8. water test"
click at [393, 492] on textarea "8. water test" at bounding box center [546, 501] width 339 height 75
type textarea "8. Also to water test"
type textarea "8. Also to water test c"
click at [423, 494] on textarea "8. Also to water test c" at bounding box center [546, 501] width 339 height 75
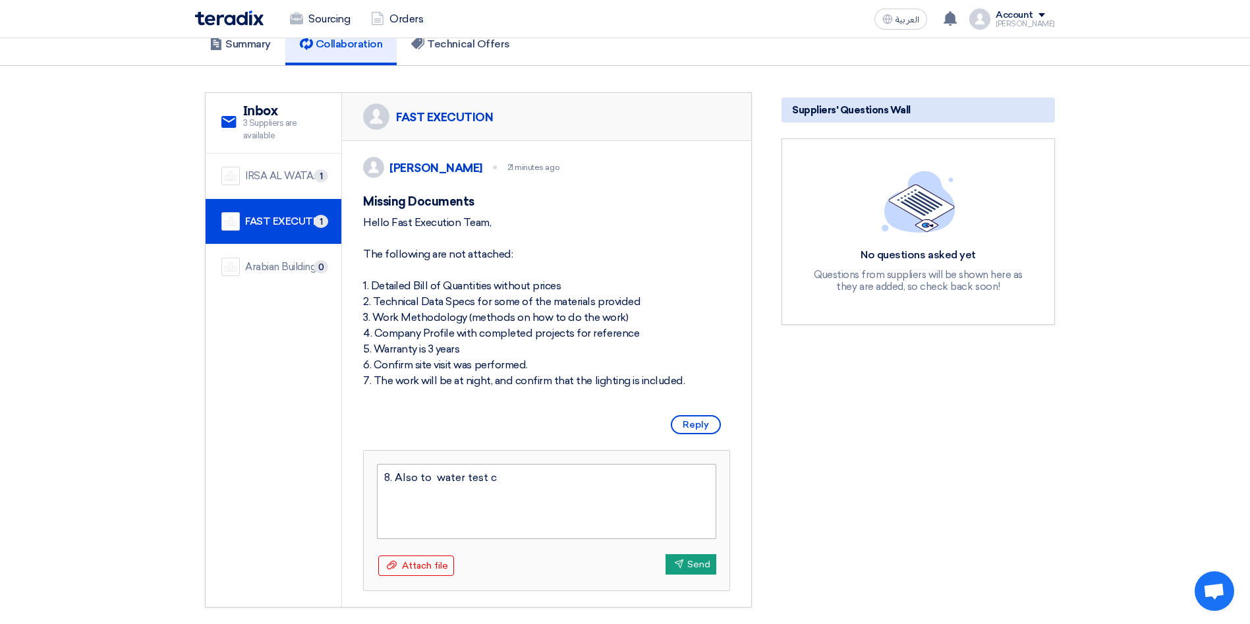
click at [418, 494] on textarea "8. Also to water test c" at bounding box center [546, 501] width 339 height 75
click at [432, 496] on textarea "8. Also to water test c" at bounding box center [546, 501] width 339 height 75
type textarea "8. Also to confirm the water test i"
type textarea "8. Also to confirm the water test is included ( contractor scope is m"
click at [545, 507] on textarea "8. Also to confirm the water test is included ( contractor scope is mobile pump…" at bounding box center [546, 501] width 339 height 75
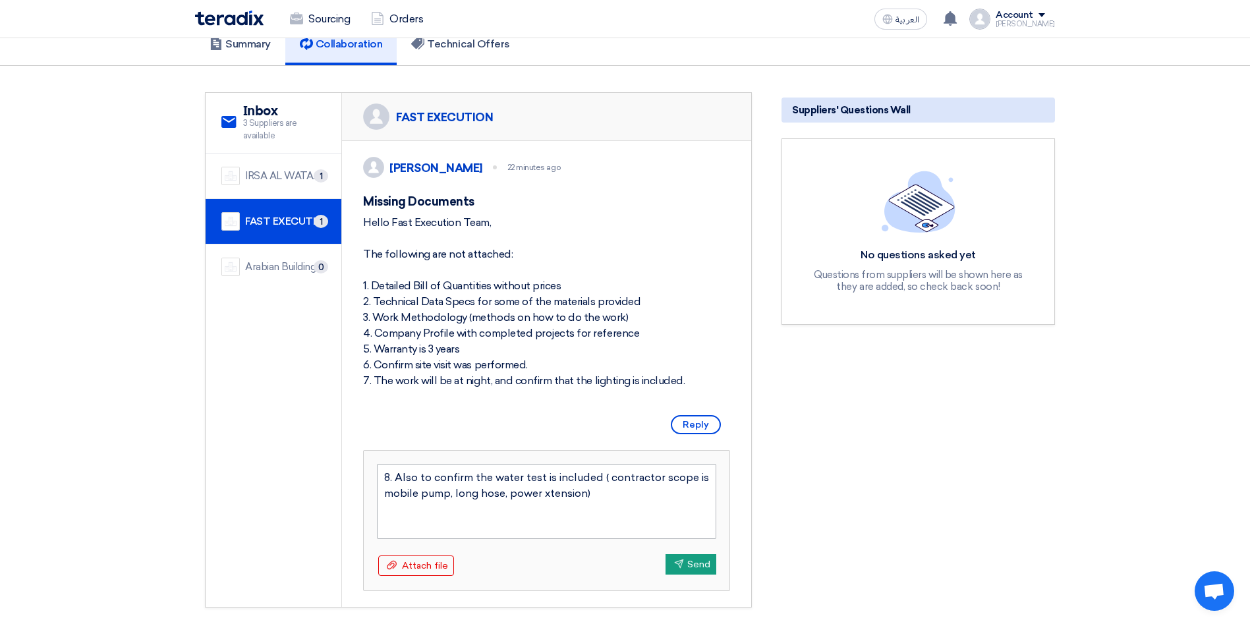
type textarea "8. Also to confirm the water test is included ( contractor scope is mobile pump…"
drag, startPoint x: 626, startPoint y: 511, endPoint x: 368, endPoint y: 495, distance: 258.9
click at [368, 495] on div "8. Also to confirm the water test is included ( contractor scope is mobile pump…" at bounding box center [547, 521] width 366 height 140
click at [544, 492] on textarea "8. Also to confirm the water test is included ( contractor scope is mobile pump…" at bounding box center [546, 501] width 339 height 75
type textarea "8. Also to confirm the water test ( such rain) is included ( contractor scope i…"
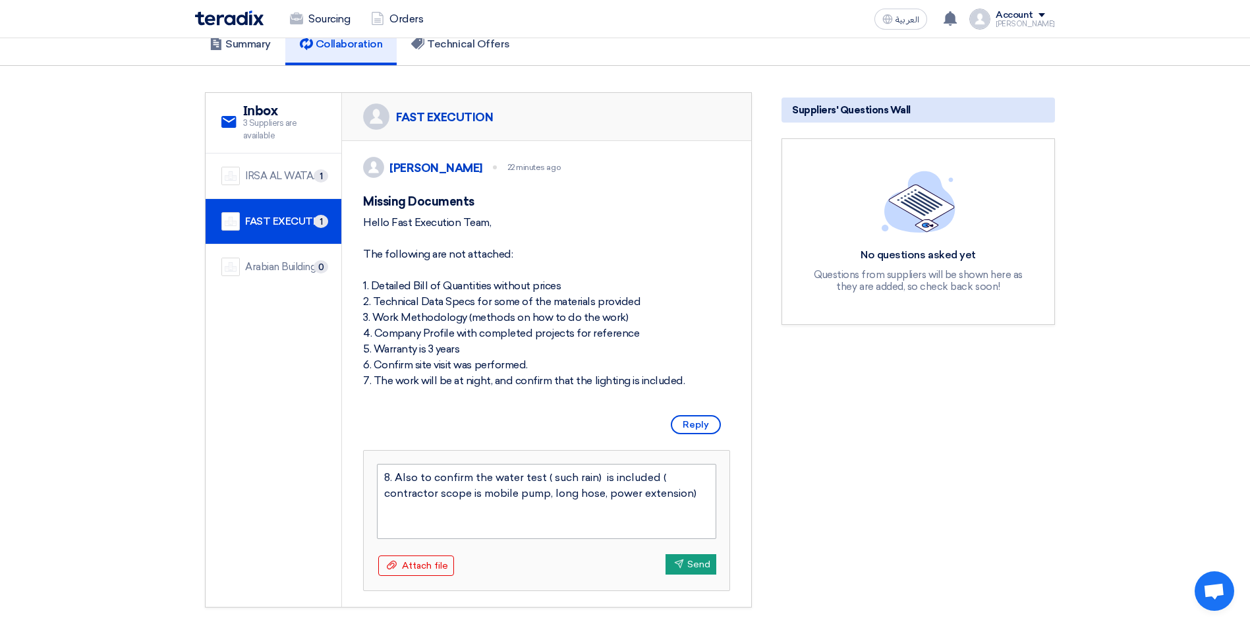
click at [550, 495] on textarea "8. Also to confirm the water test ( such rain) is included ( contractor scope i…" at bounding box center [546, 501] width 339 height 75
click at [546, 492] on textarea "8. Also to confirm the water test ( such rain) is included ( contractor scope i…" at bounding box center [546, 501] width 339 height 75
click at [595, 497] on textarea "8. Also to confirm the water test such rain) is included ( contractor scope is …" at bounding box center [546, 501] width 339 height 75
drag, startPoint x: 653, startPoint y: 511, endPoint x: 376, endPoint y: 492, distance: 277.5
click at [376, 492] on div "8. Also to confirm the water test such rain is included ( contractor scope is m…" at bounding box center [547, 521] width 366 height 140
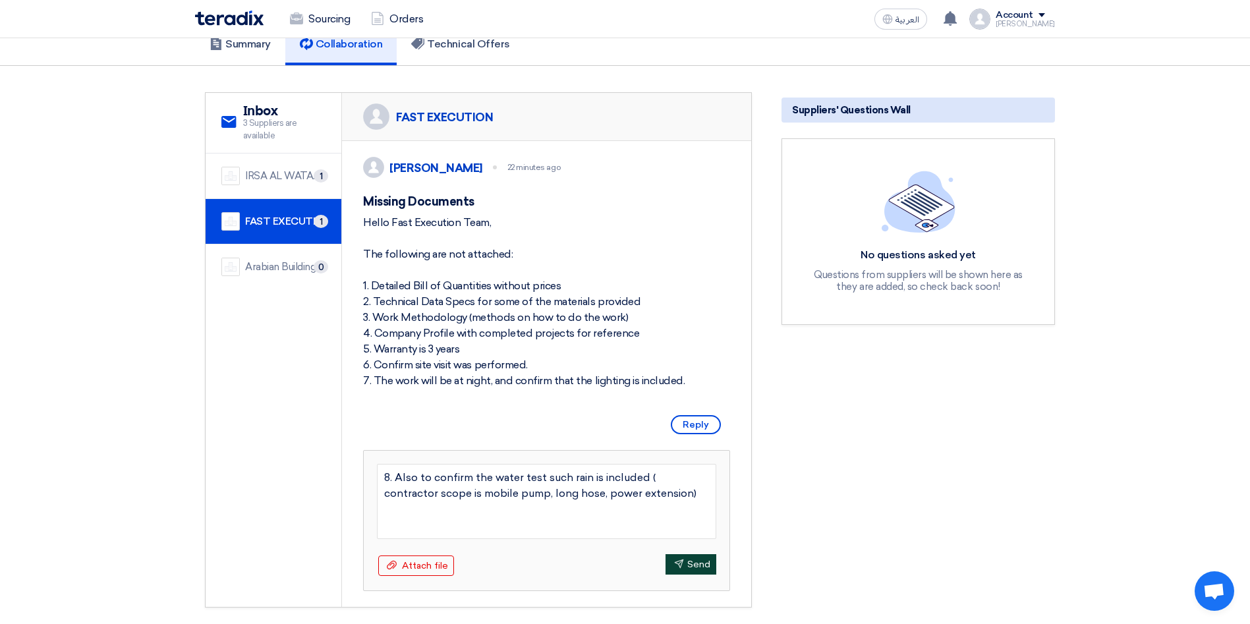
type textarea "8. Also to confirm the water test such rain is included ( contractor scope is m…"
click at [683, 575] on button "Send Send" at bounding box center [691, 564] width 51 height 20
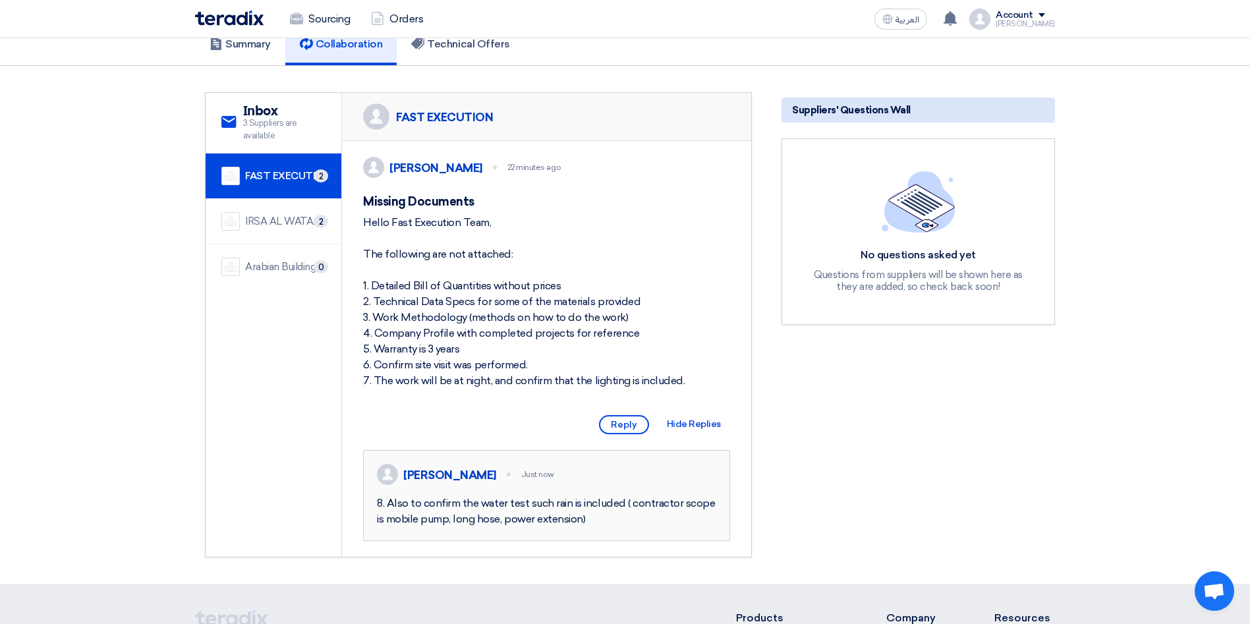
click at [268, 172] on div "FAST EXECUTION" at bounding box center [285, 176] width 80 height 15
click at [281, 173] on div "FAST EXECUTION" at bounding box center [285, 176] width 80 height 15
click at [277, 220] on div "IRSA AL WATAN EST." at bounding box center [285, 221] width 80 height 15
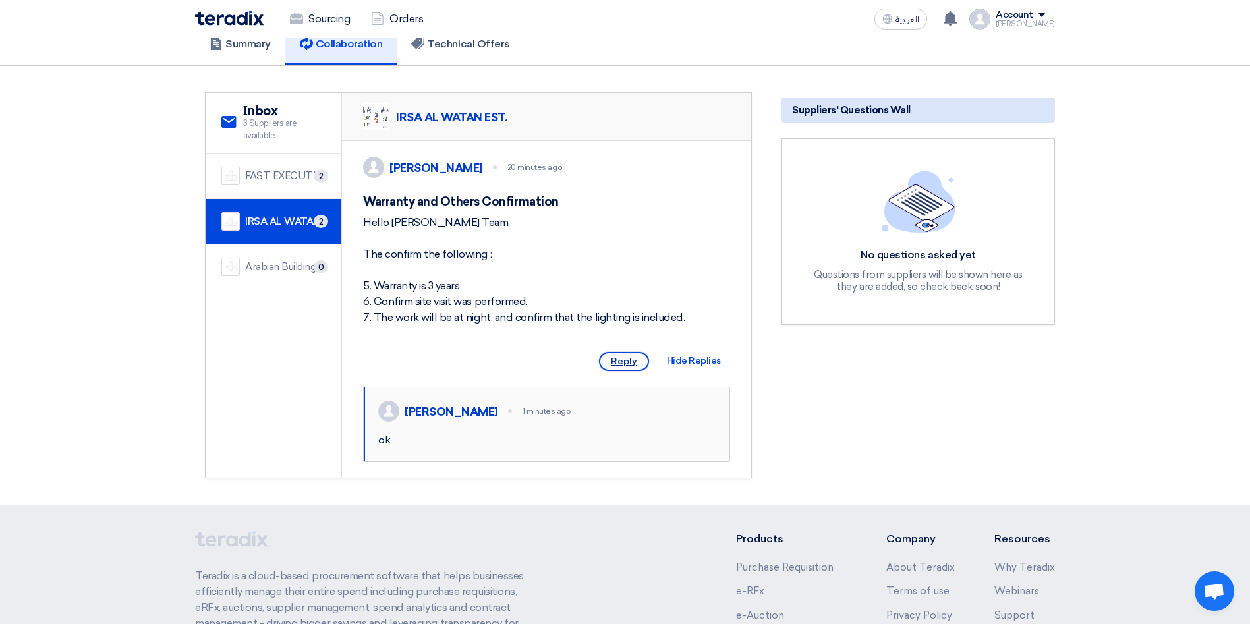
click at [627, 371] on span "Reply" at bounding box center [624, 361] width 50 height 19
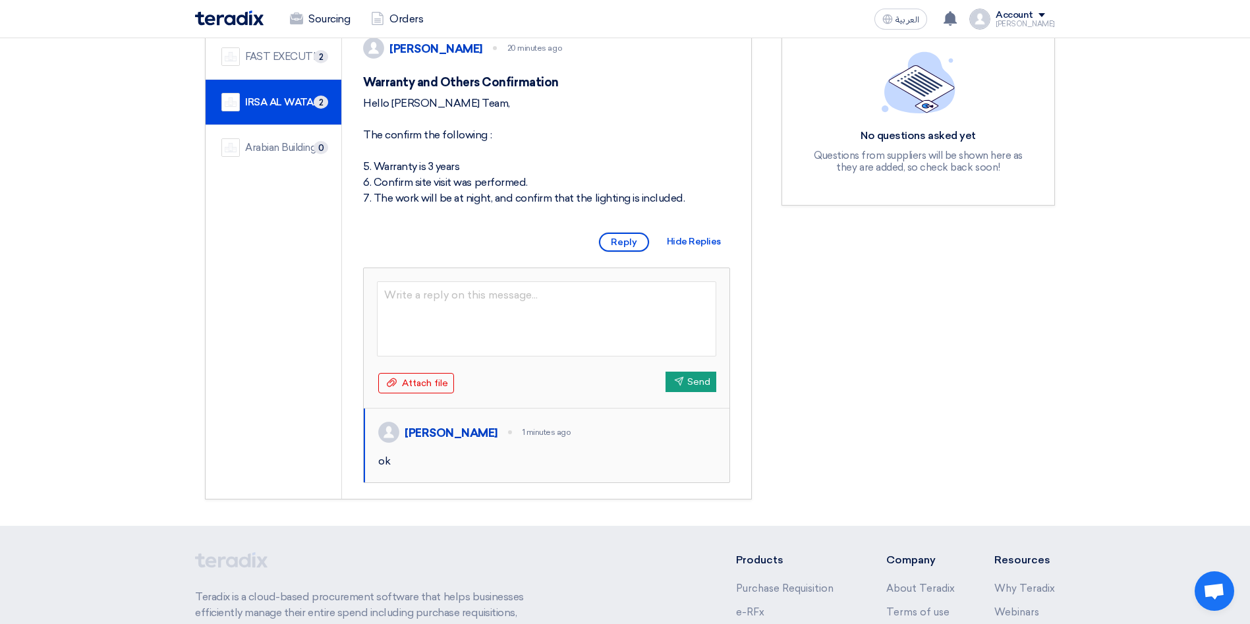
scroll to position [217, 0]
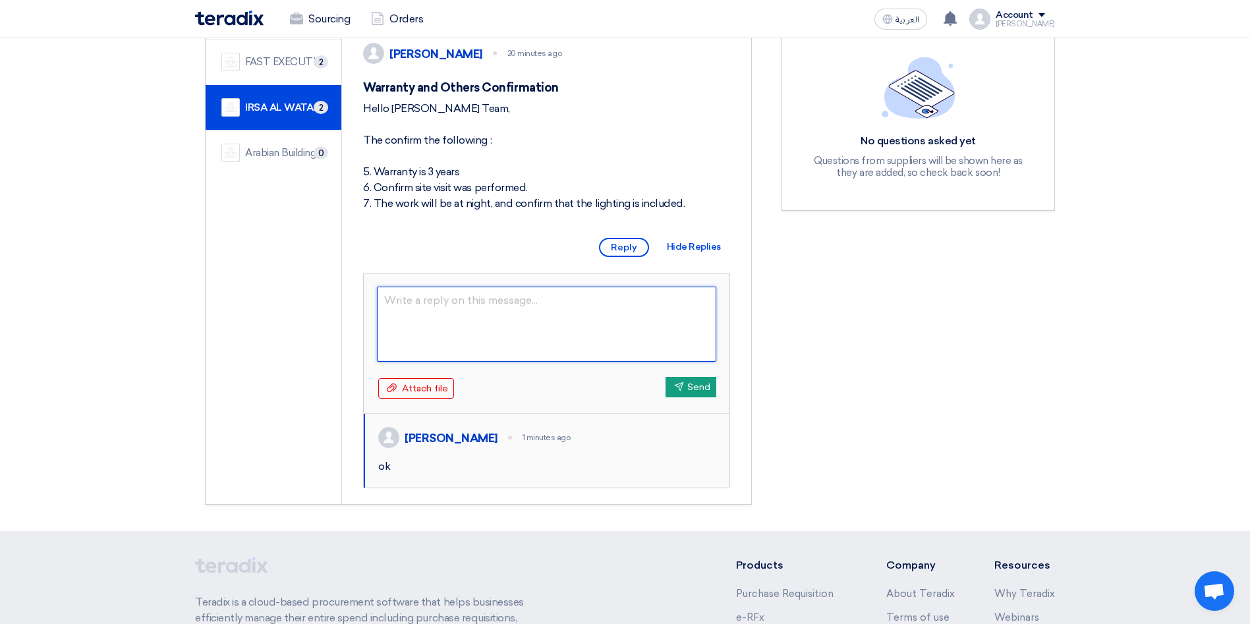
click at [496, 328] on textarea at bounding box center [546, 324] width 339 height 75
paste textarea "8. Also to confirm the water test such rain is included ( contractor scope is m…"
type textarea "Also, need a confirmation for 8. Also to confirm the water test such rain is in…"
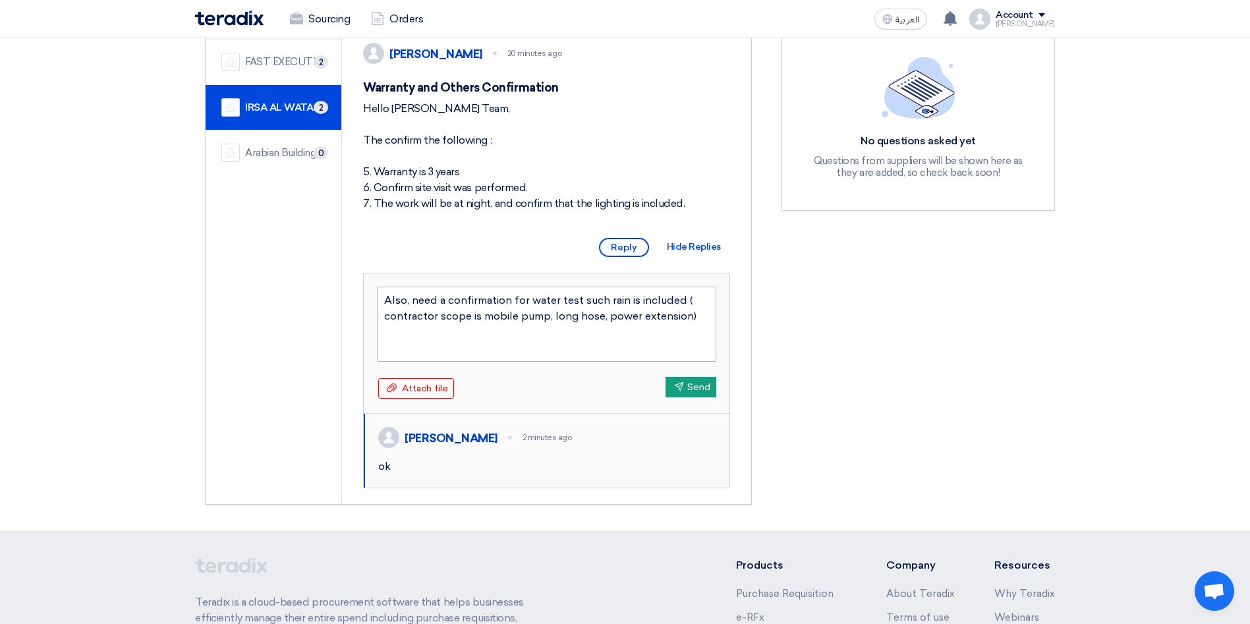
click at [681, 316] on textarea "Also, need a confirmation for water test such rain is included ( contractor sco…" at bounding box center [546, 324] width 339 height 75
type textarea "Also, need a confirmation for water test such rain is contractor scope is mobil…"
click at [667, 334] on textarea "Also, need a confirmation for water test such rain is contractor scope is mobil…" at bounding box center [546, 324] width 339 height 75
click at [644, 318] on textarea "Also, need a confirmation for water test such rain is contractor scope is mobil…" at bounding box center [546, 324] width 339 height 75
click at [626, 314] on textarea "Also, need a confirmation for water test such rain is contractor scope is mobil…" at bounding box center [546, 324] width 339 height 75
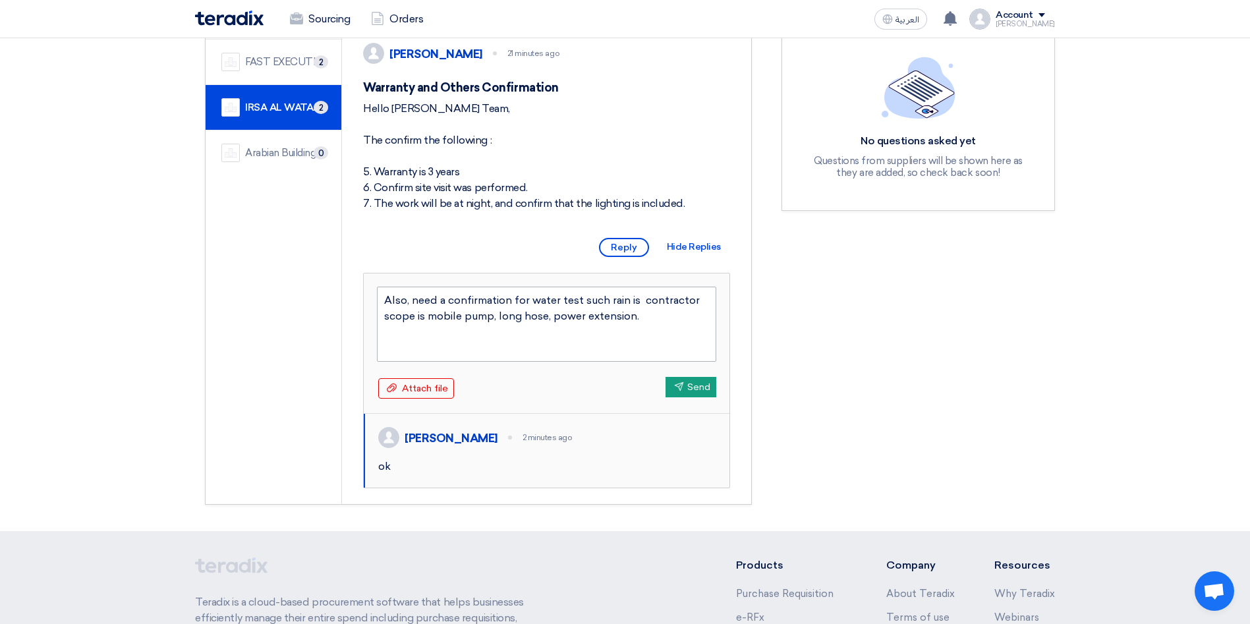
type textarea "Also, need a confirmation for water test such rain, is contractor scope is mobi…"
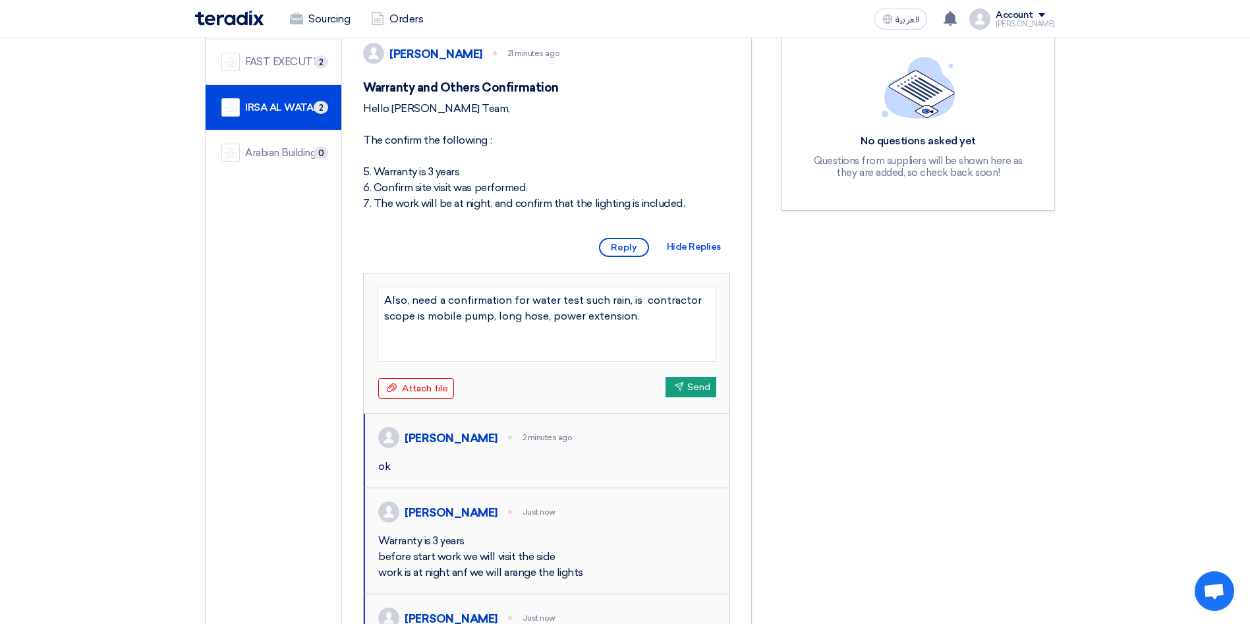
type textarea "Also, need a confirmation for water test such rain, is contractor scope is mobi…"
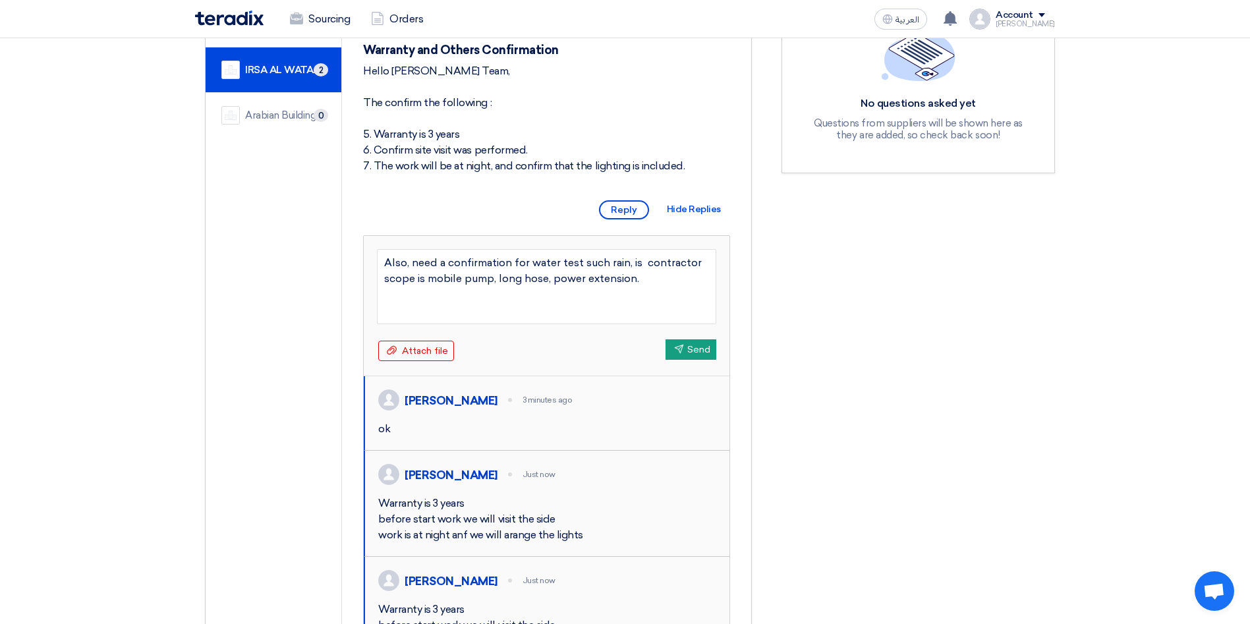
scroll to position [251, 0]
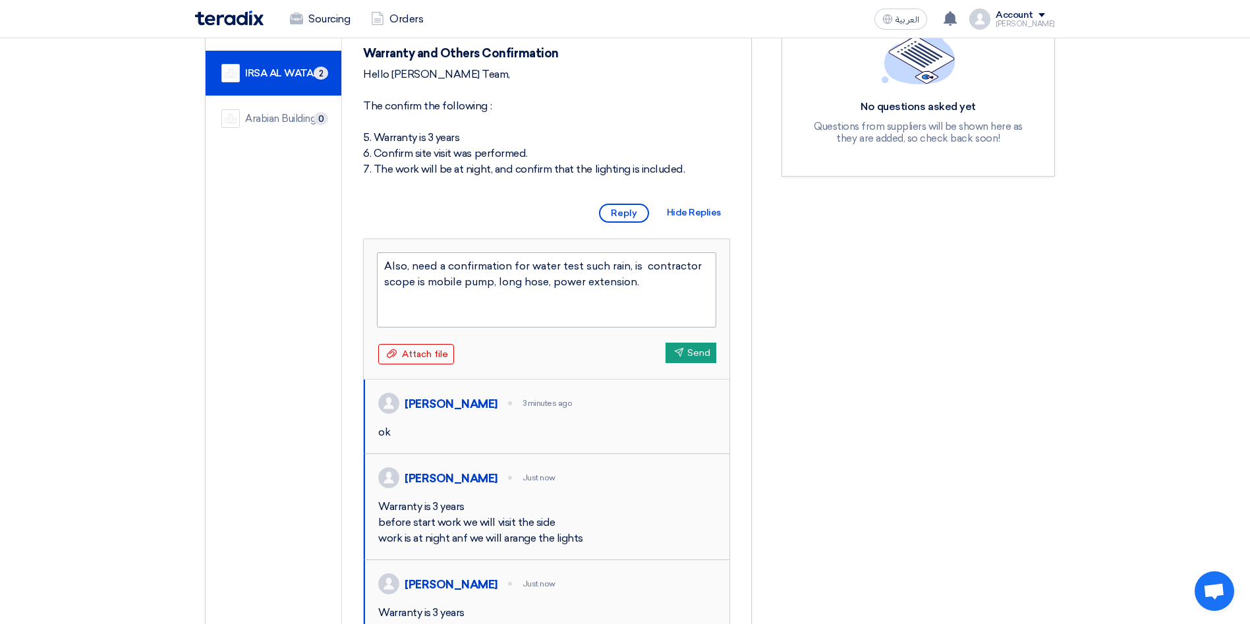
click at [633, 278] on textarea "Also, need a confirmation for water test such rain, is contractor scope is mobi…" at bounding box center [546, 289] width 339 height 75
type textarea "Also, need a confirmation for water test such rain. Contractor scope is mobile …"
click at [687, 363] on button "Send Send" at bounding box center [691, 353] width 51 height 20
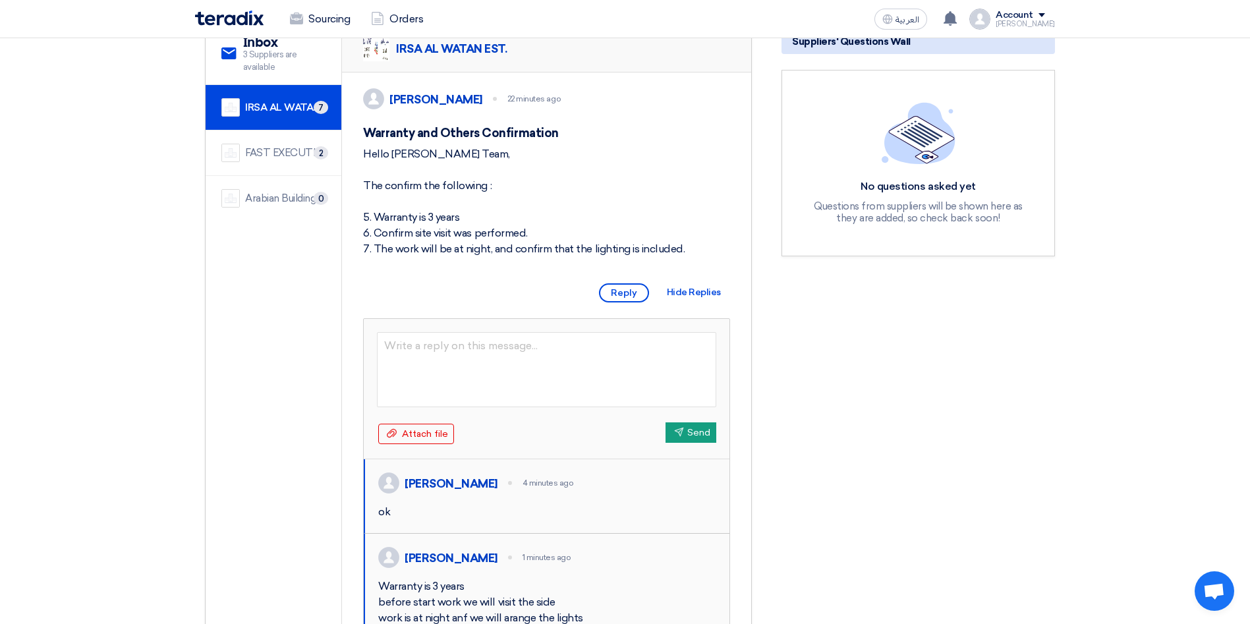
scroll to position [179, 0]
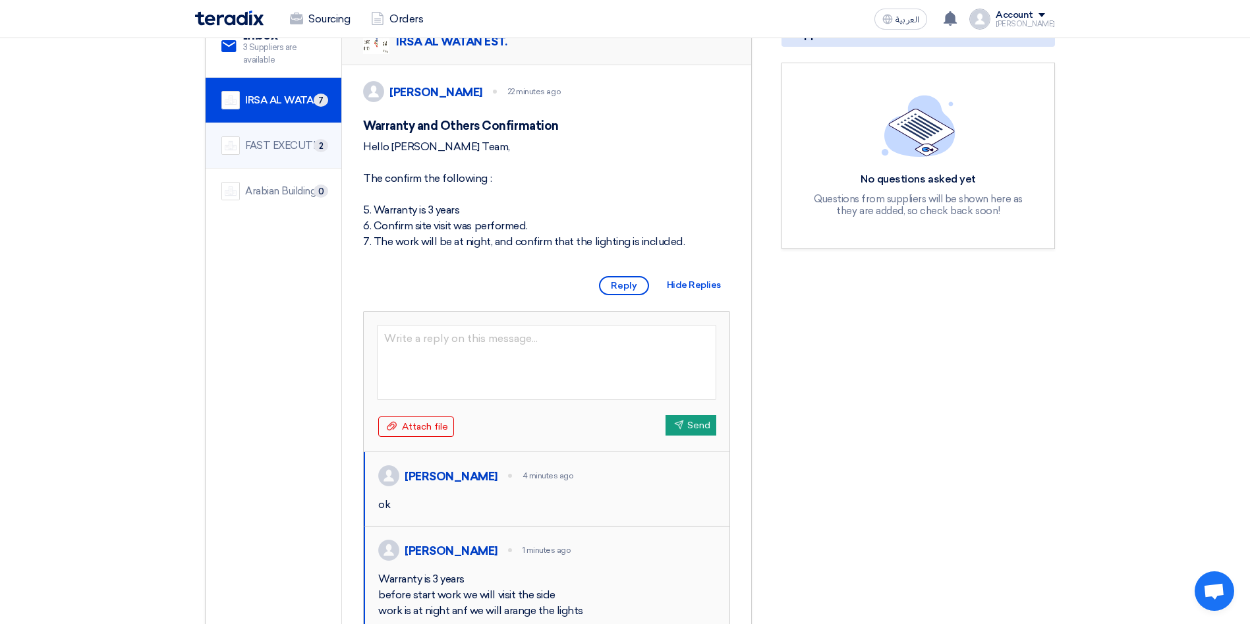
click at [285, 144] on div "FAST EXECUTION" at bounding box center [285, 145] width 80 height 15
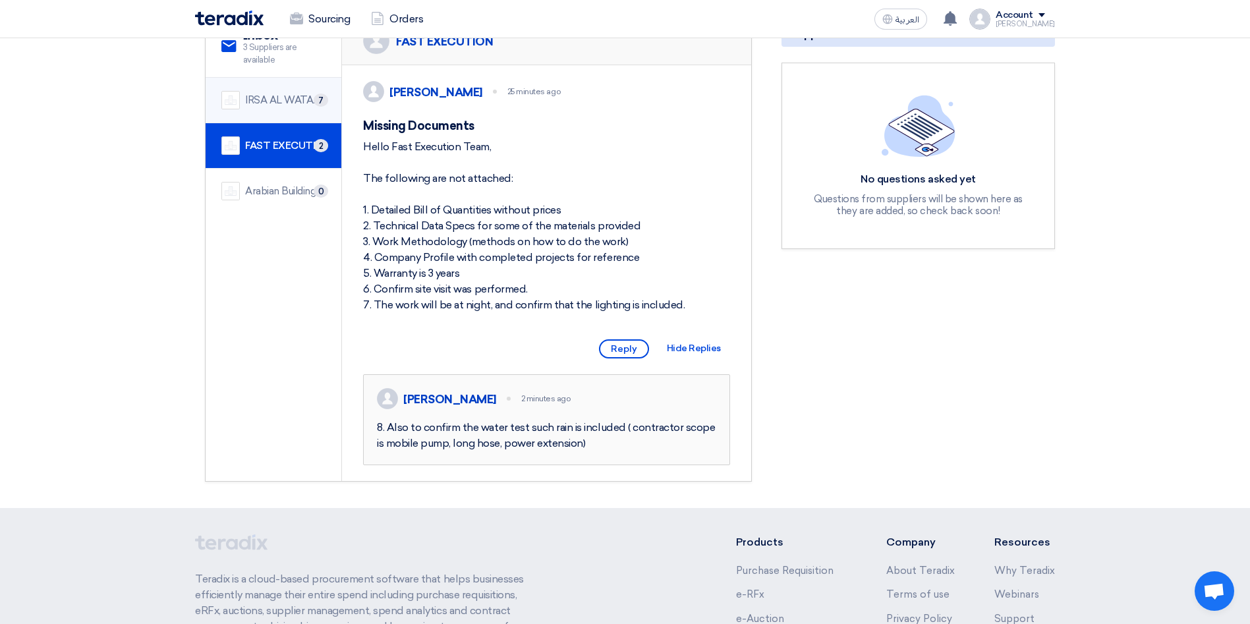
click at [283, 95] on div "IRSA AL WATAN EST." at bounding box center [285, 100] width 80 height 15
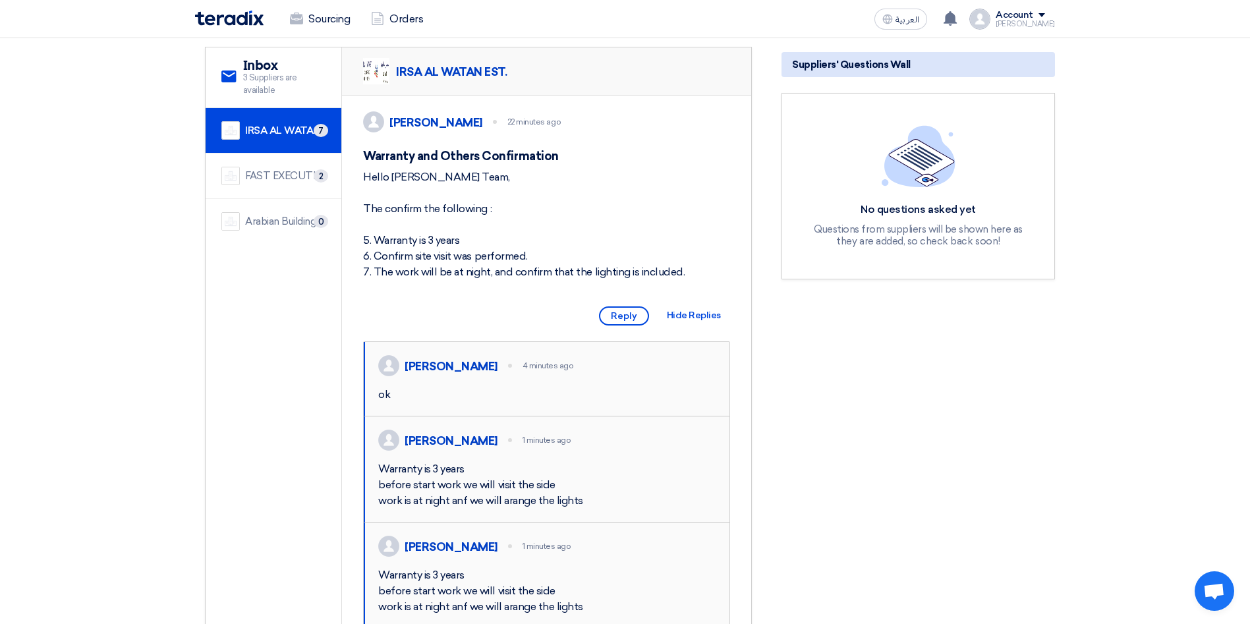
scroll to position [126, 0]
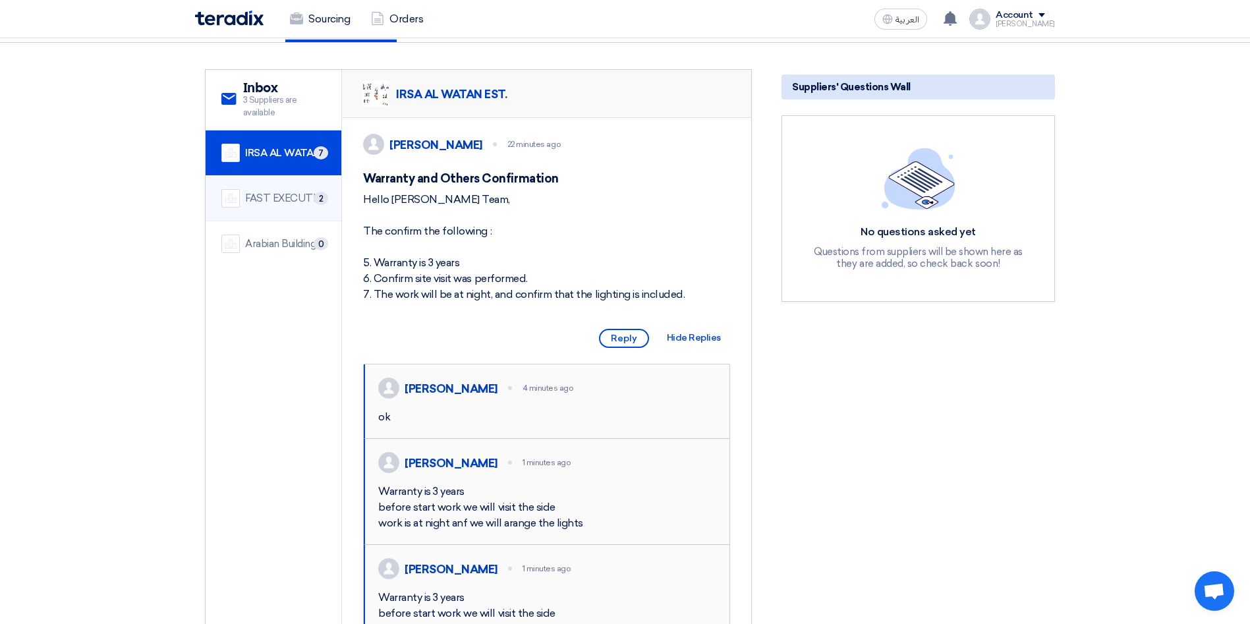
click at [301, 197] on div "FAST EXECUTION" at bounding box center [285, 198] width 80 height 15
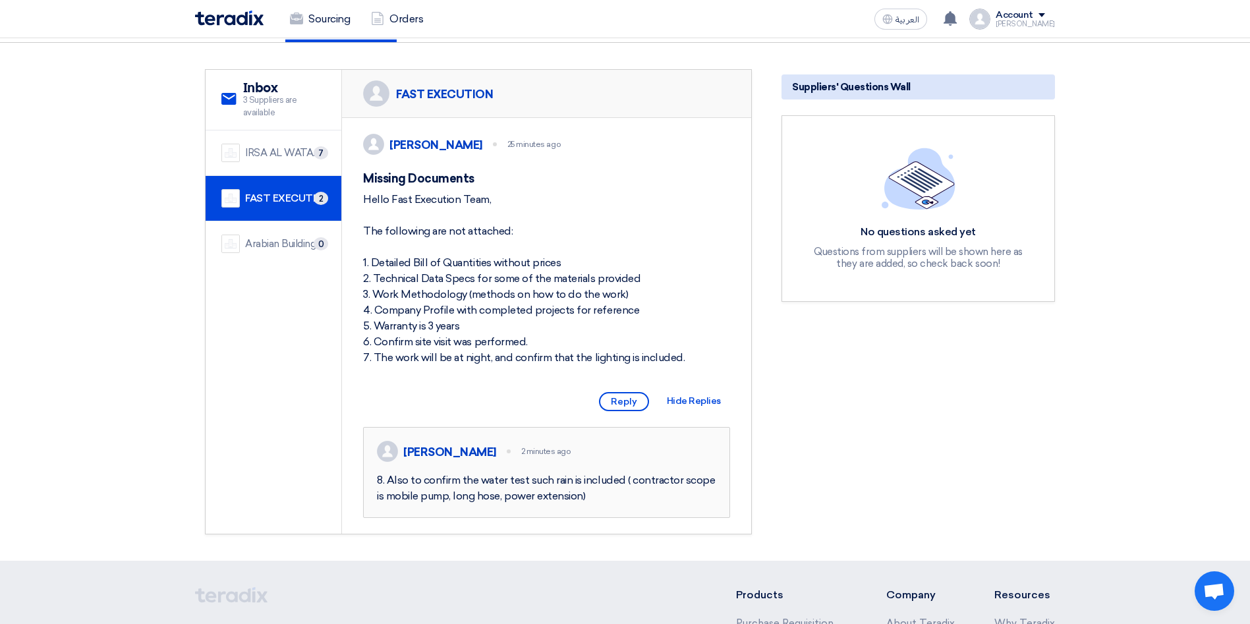
drag, startPoint x: 662, startPoint y: 374, endPoint x: 357, endPoint y: 216, distance: 343.7
click at [357, 216] on div "[PERSON_NAME] 25 minutes ago Missing Documents Hello Fast Execution Team, The f…" at bounding box center [546, 326] width 409 height 416
copy div "Hello Fast Execution Team, The following are not attached: 1. Detailed Bill of …"
click at [293, 241] on div "Arabian Building Support and Rehabilitation" at bounding box center [285, 244] width 80 height 15
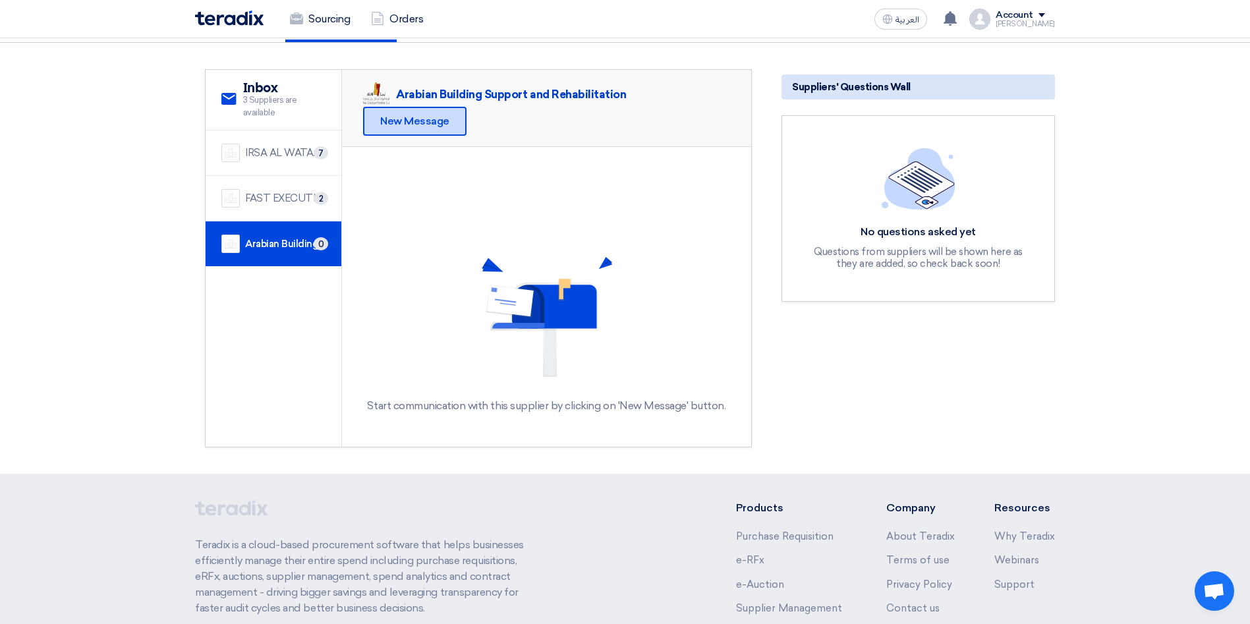
click at [441, 126] on div "New Message" at bounding box center [414, 121] width 103 height 29
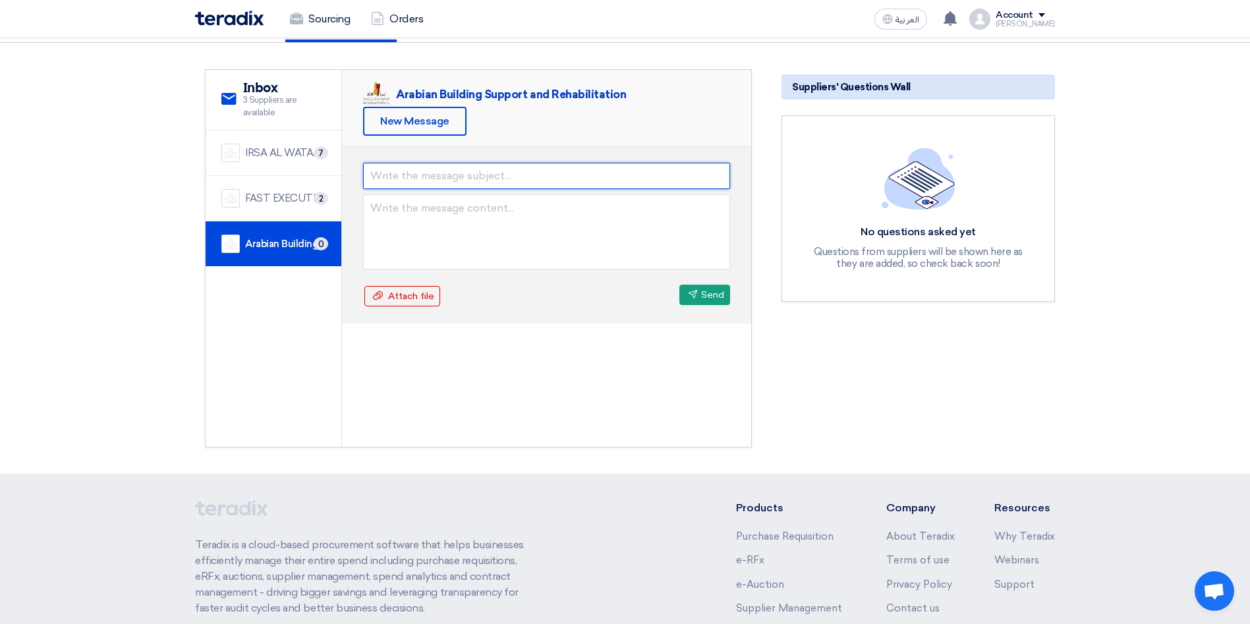
click at [400, 178] on input "text" at bounding box center [546, 176] width 367 height 26
type input "Missing Documents"
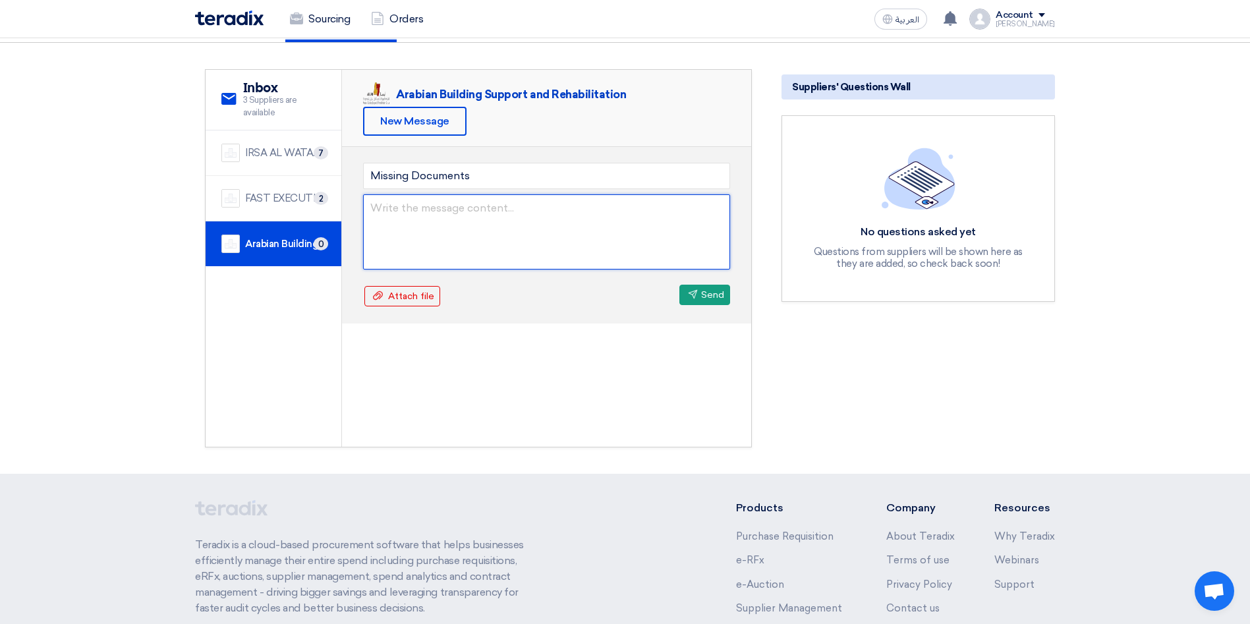
click at [415, 207] on textarea at bounding box center [546, 231] width 367 height 75
paste textarea "Hello Fast Execution Team, The following are not attached: 1. Detailed Bill of …"
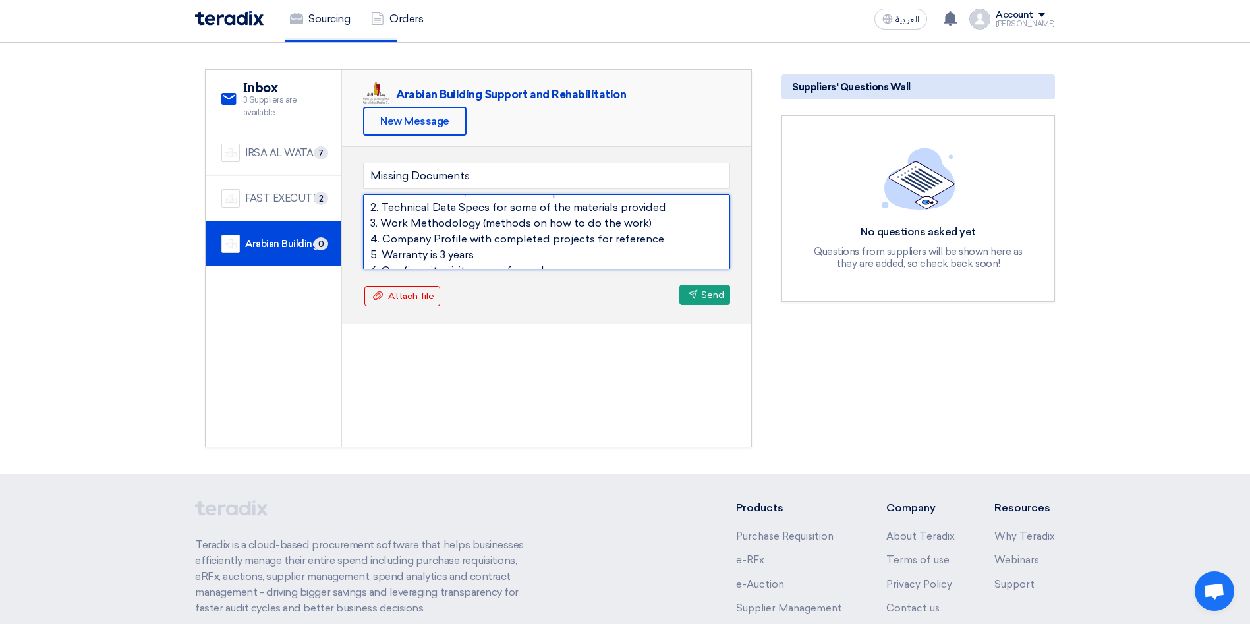
scroll to position [72, 0]
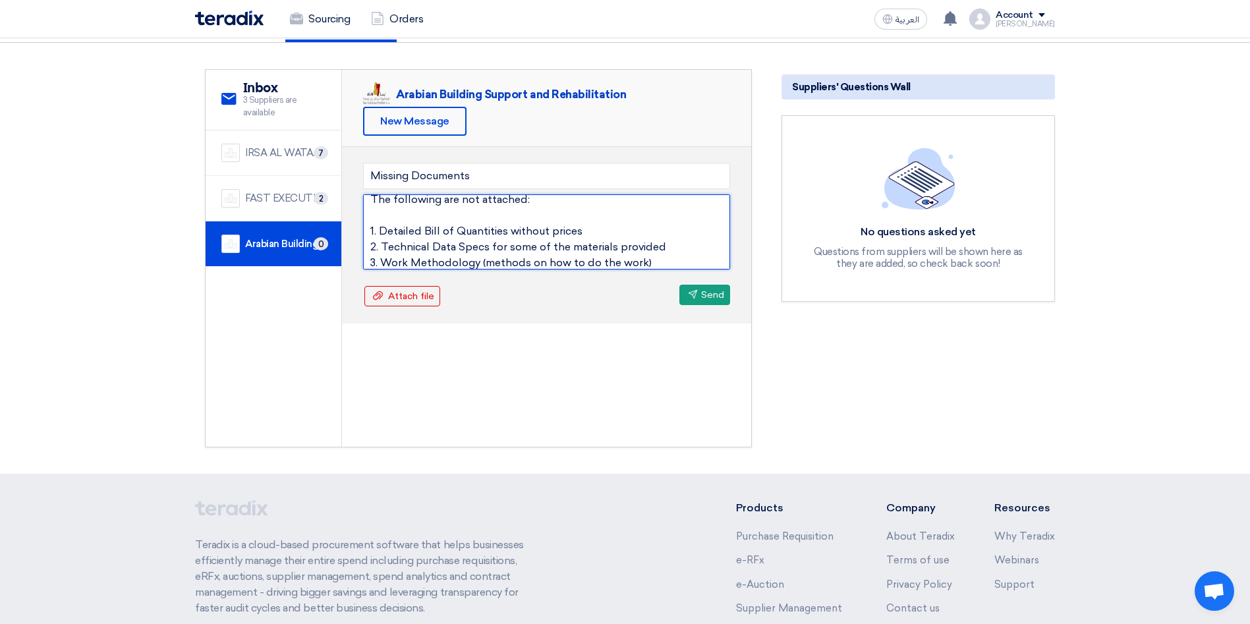
drag, startPoint x: 593, startPoint y: 229, endPoint x: 367, endPoint y: 226, distance: 225.4
click at [367, 226] on textarea "Hello Arabian Building Team, Hello Fast Execution Team, The following are not a…" at bounding box center [546, 231] width 367 height 75
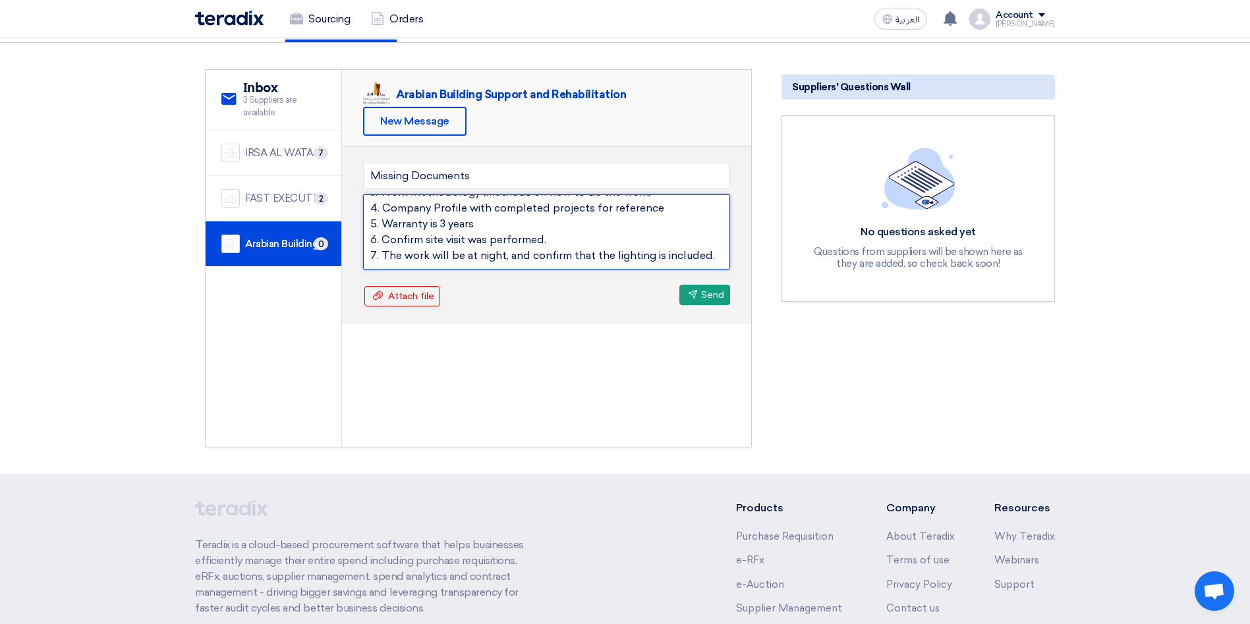
scroll to position [158, 0]
click at [462, 264] on textarea "Hello Arabian Building Team, Hello Fast Execution Team, The following are not a…" at bounding box center [546, 231] width 367 height 75
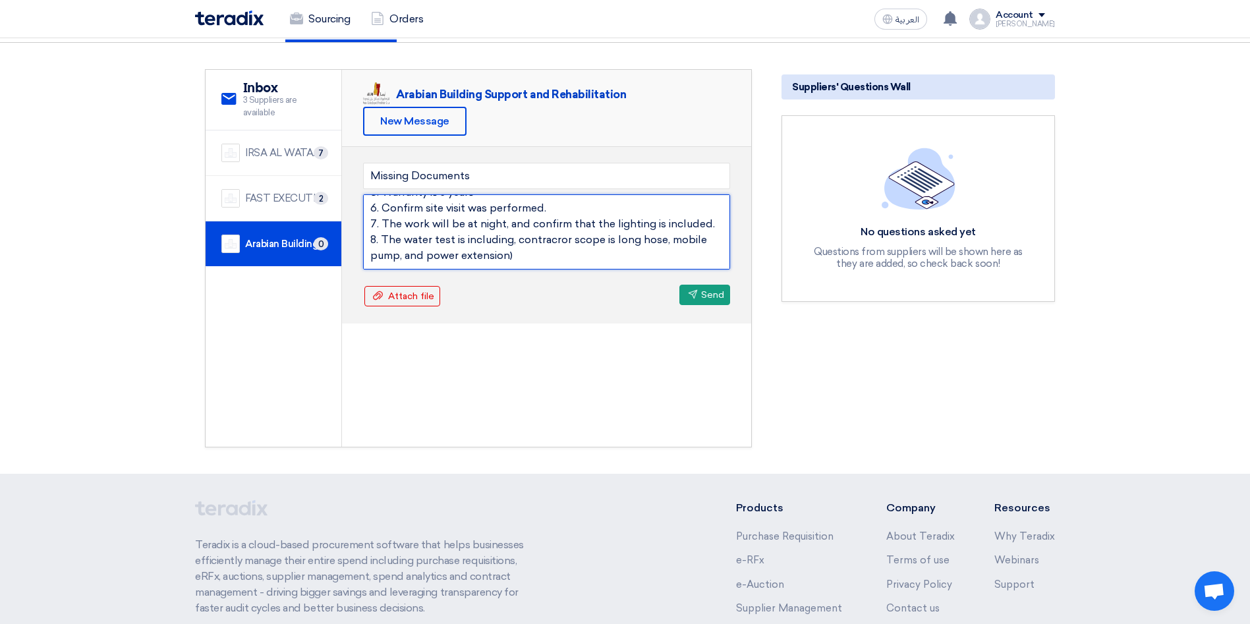
scroll to position [0, 0]
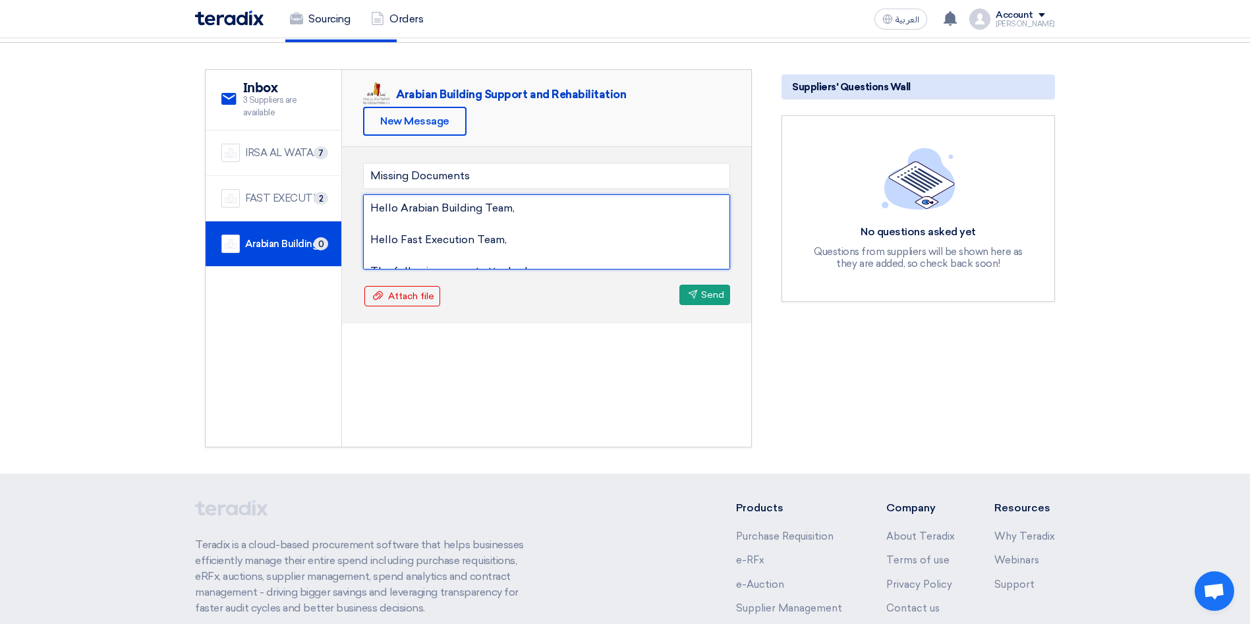
drag, startPoint x: 515, startPoint y: 239, endPoint x: 345, endPoint y: 239, distance: 170.1
click at [345, 239] on div "Missing Documents Hello Arabian Building Team, Hello Fast Execution Team, The f…" at bounding box center [546, 235] width 409 height 177
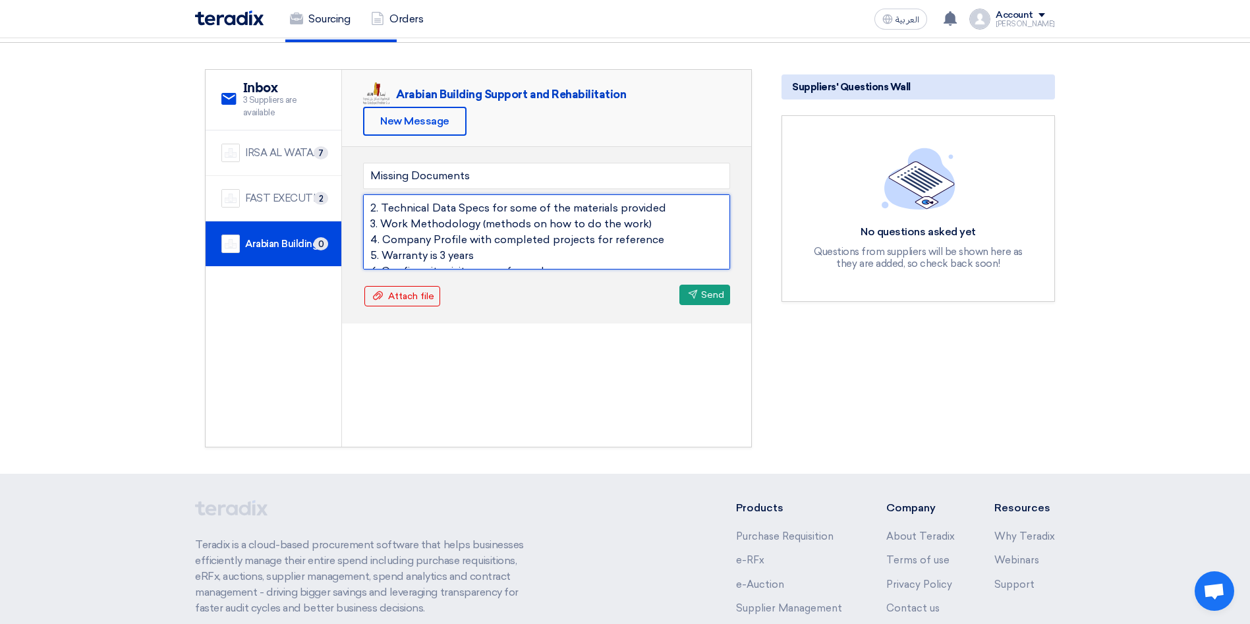
scroll to position [119, 0]
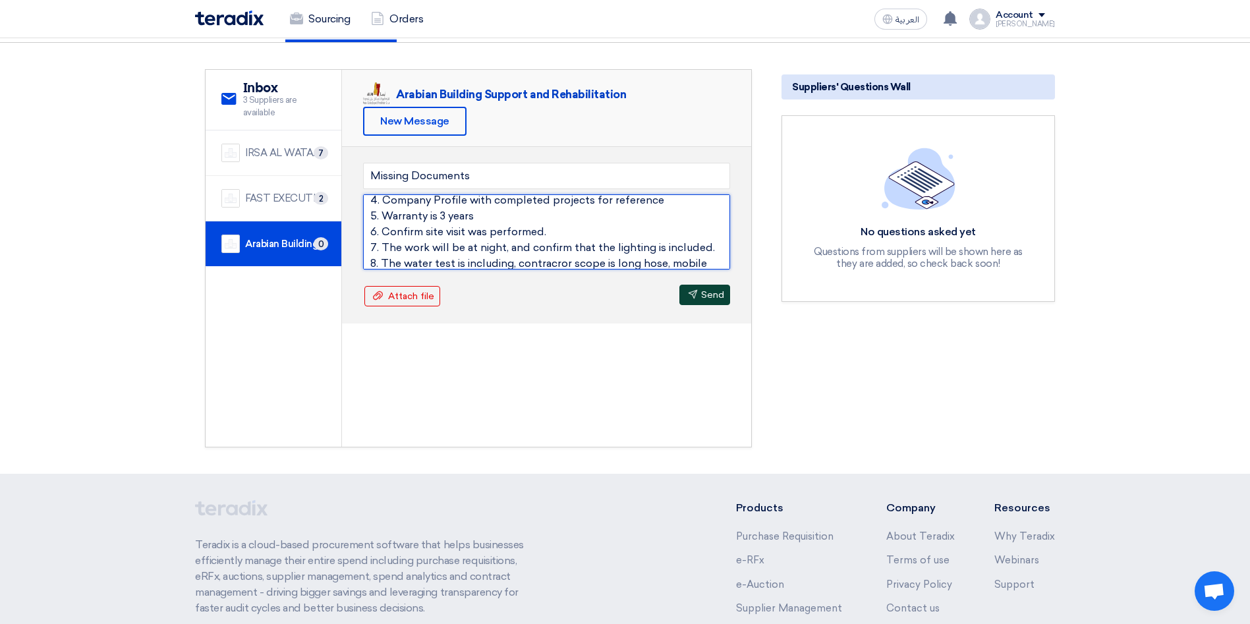
type textarea "Hello Arabian Building Team, The following are not attached: 2. Technical Data …"
click at [712, 299] on button "Send Send" at bounding box center [705, 295] width 51 height 20
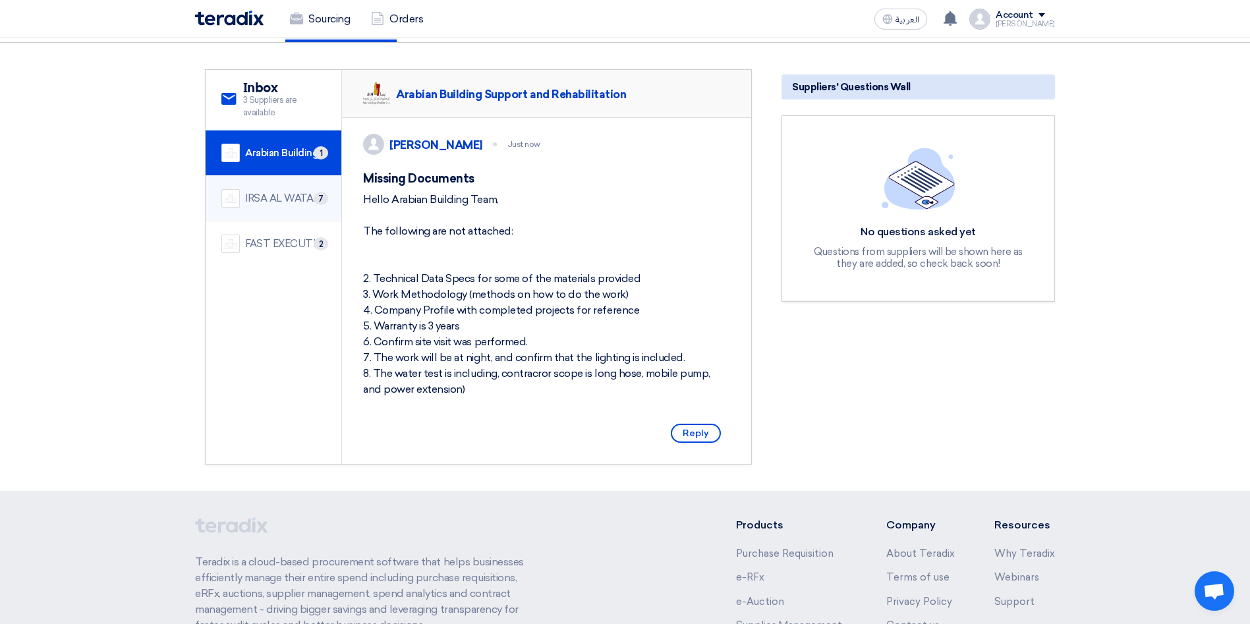
click at [289, 185] on li "IRSA AL WATAN EST. 7" at bounding box center [274, 198] width 136 height 45
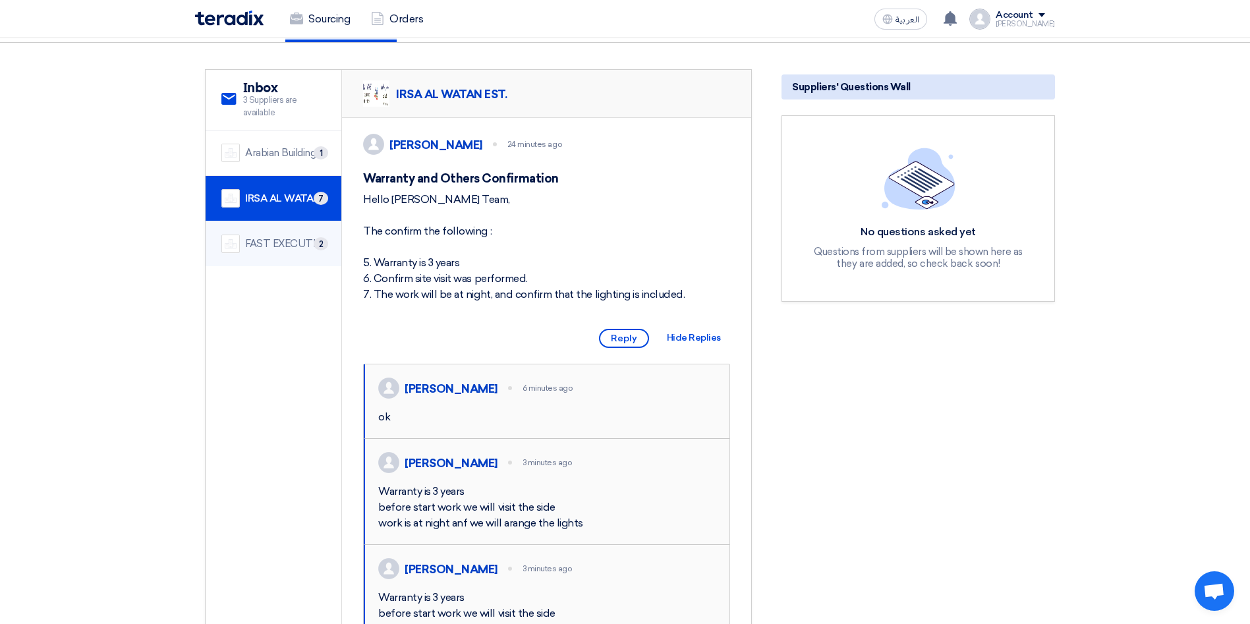
click at [277, 231] on li "FAST EXECUTION 2" at bounding box center [274, 243] width 136 height 45
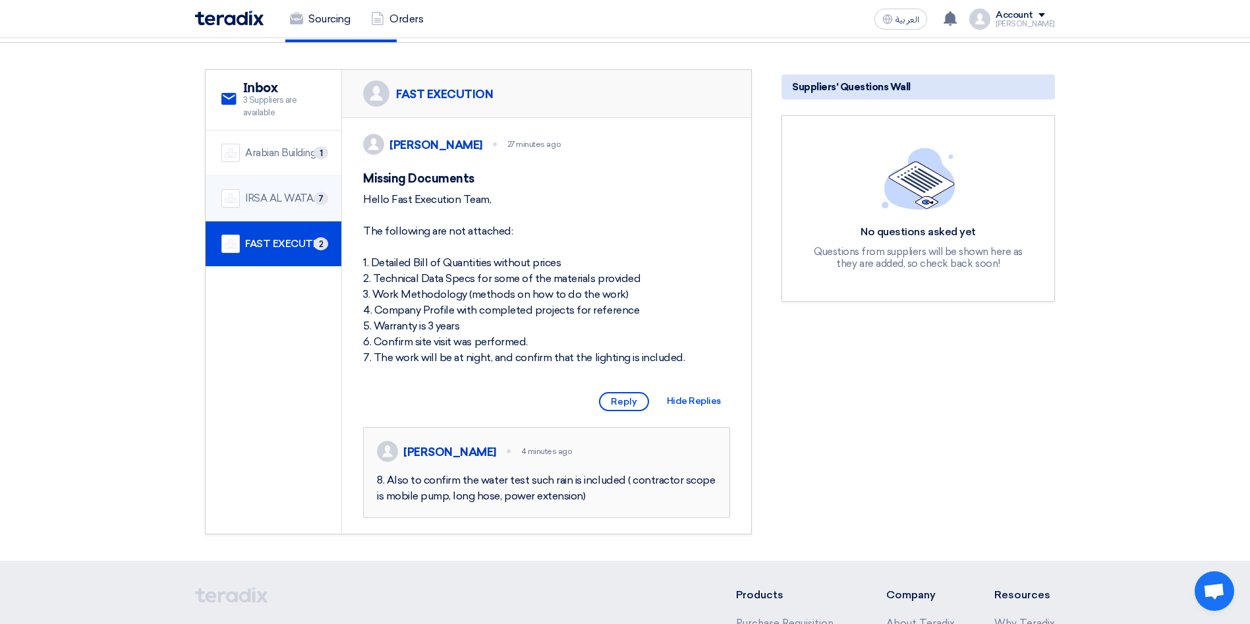
click at [273, 201] on div "IRSA AL WATAN EST." at bounding box center [285, 198] width 80 height 15
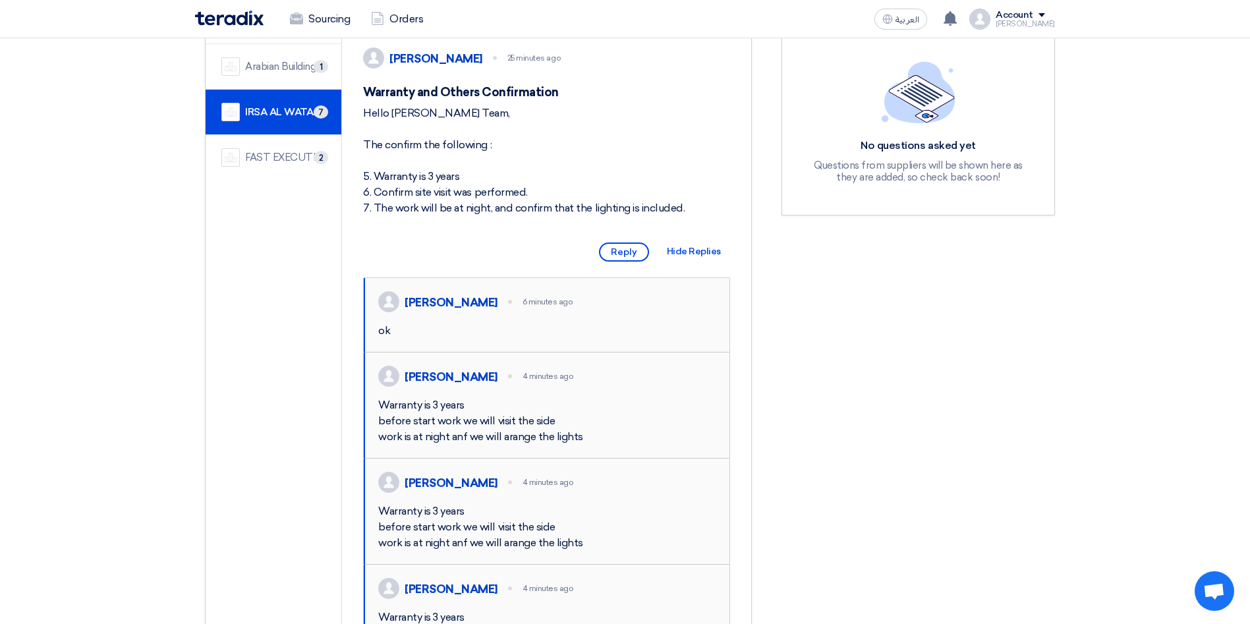
scroll to position [0, 0]
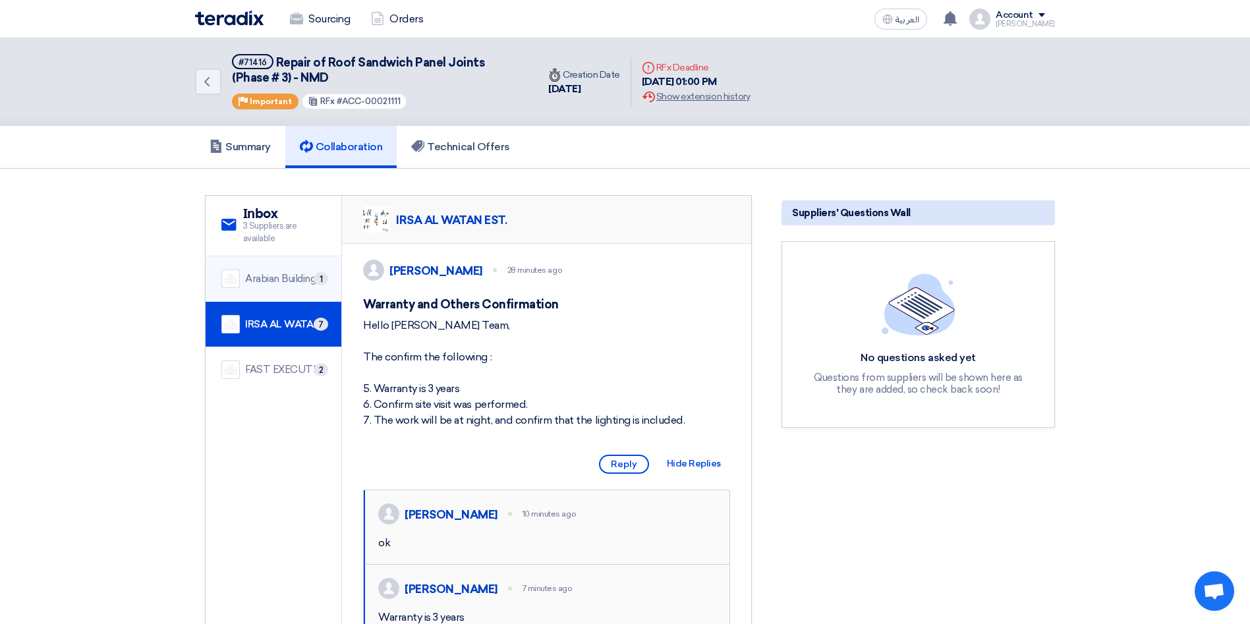
click at [295, 289] on li "Arabian Building Support and Rehabilitation 1" at bounding box center [274, 278] width 136 height 45
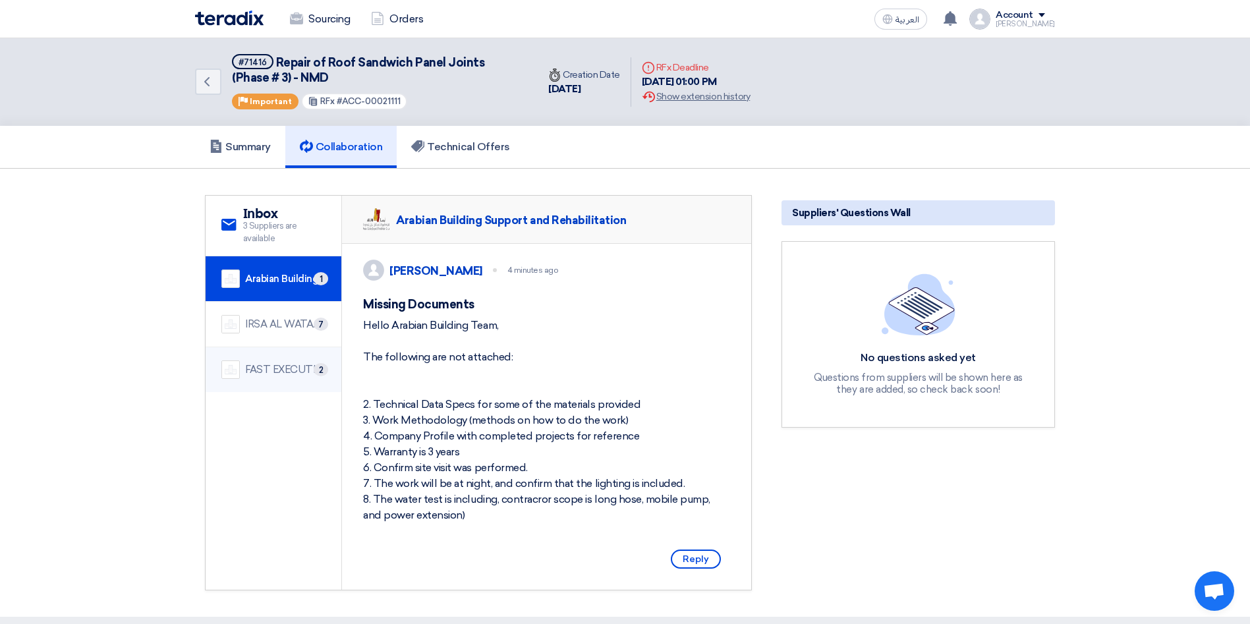
click at [276, 361] on div "FAST EXECUTION 2" at bounding box center [273, 370] width 104 height 18
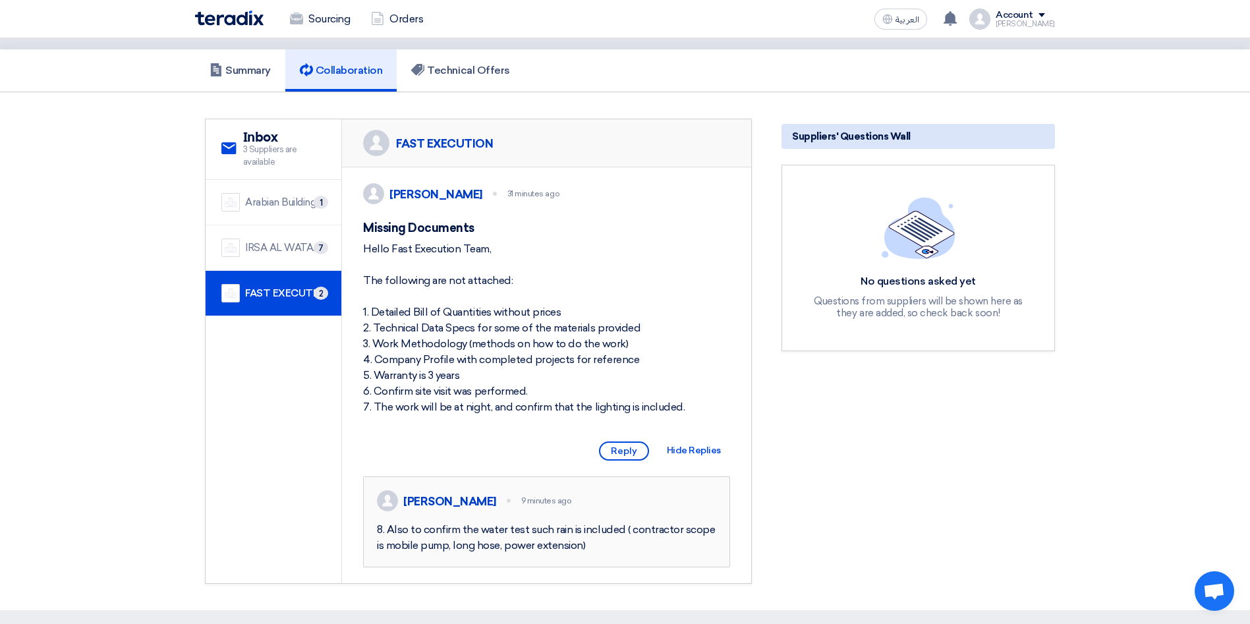
scroll to position [63, 0]
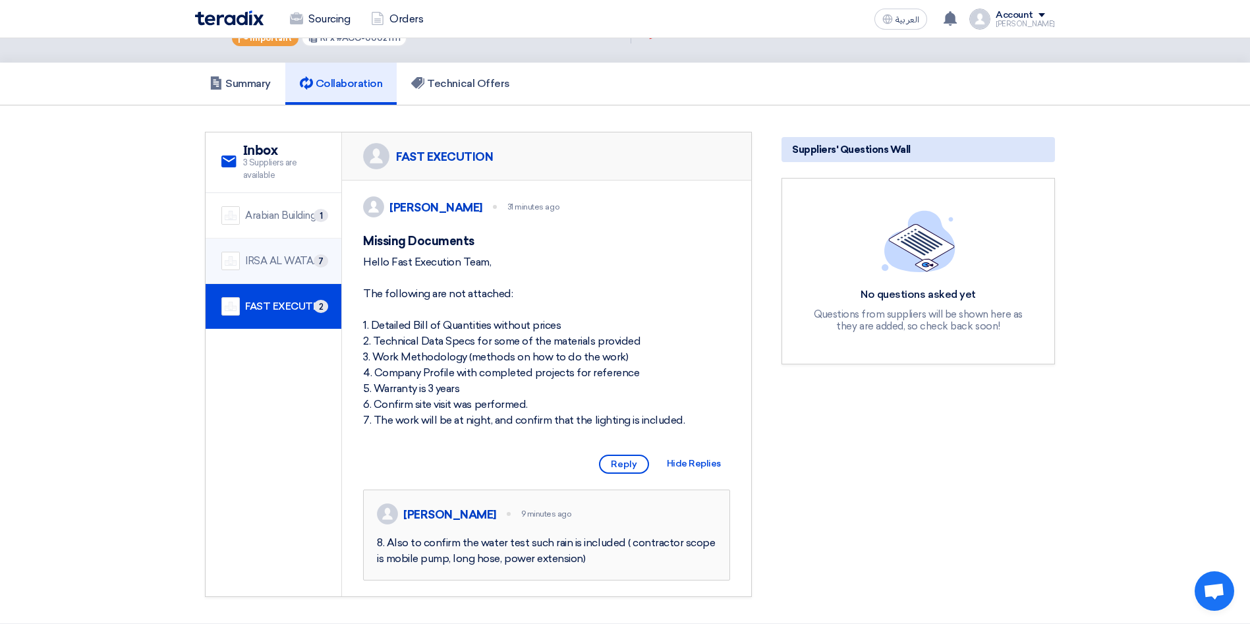
click at [292, 256] on div "IRSA AL WATAN EST." at bounding box center [285, 261] width 80 height 15
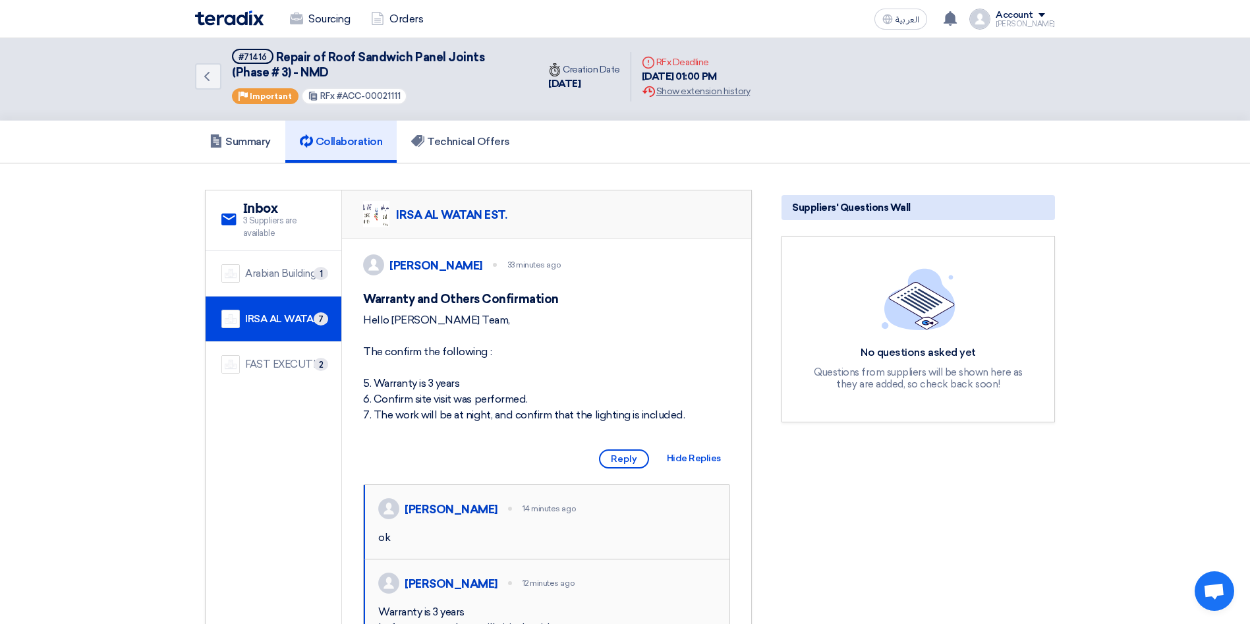
scroll to position [0, 0]
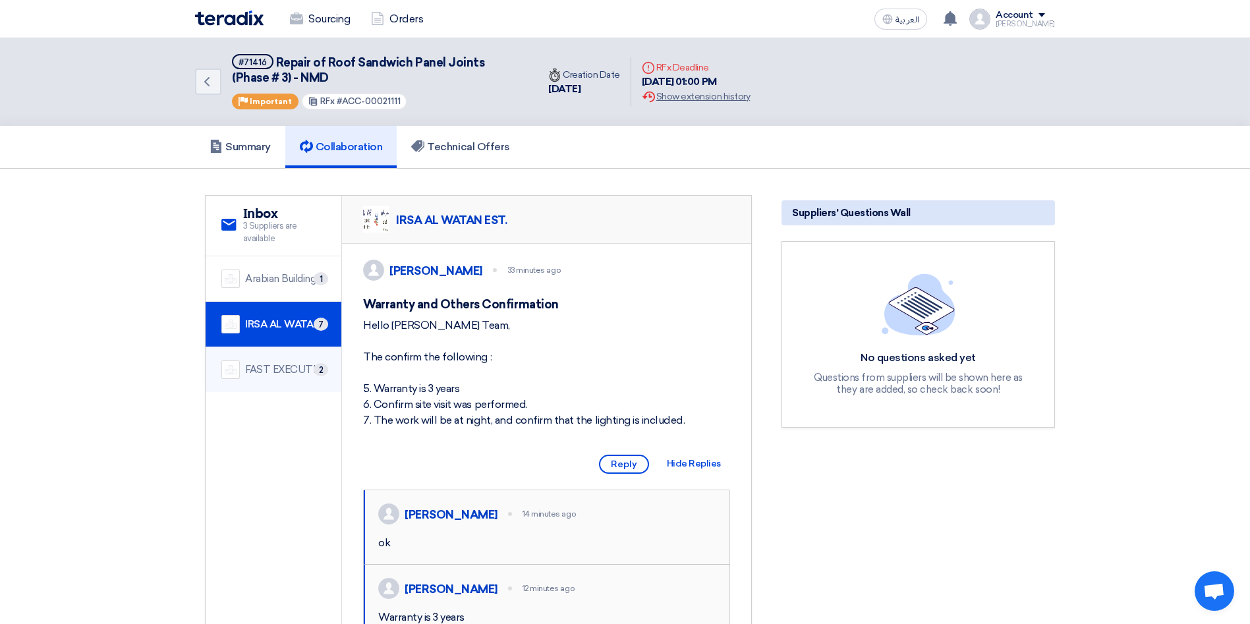
click at [288, 370] on div "FAST EXECUTION" at bounding box center [285, 370] width 80 height 15
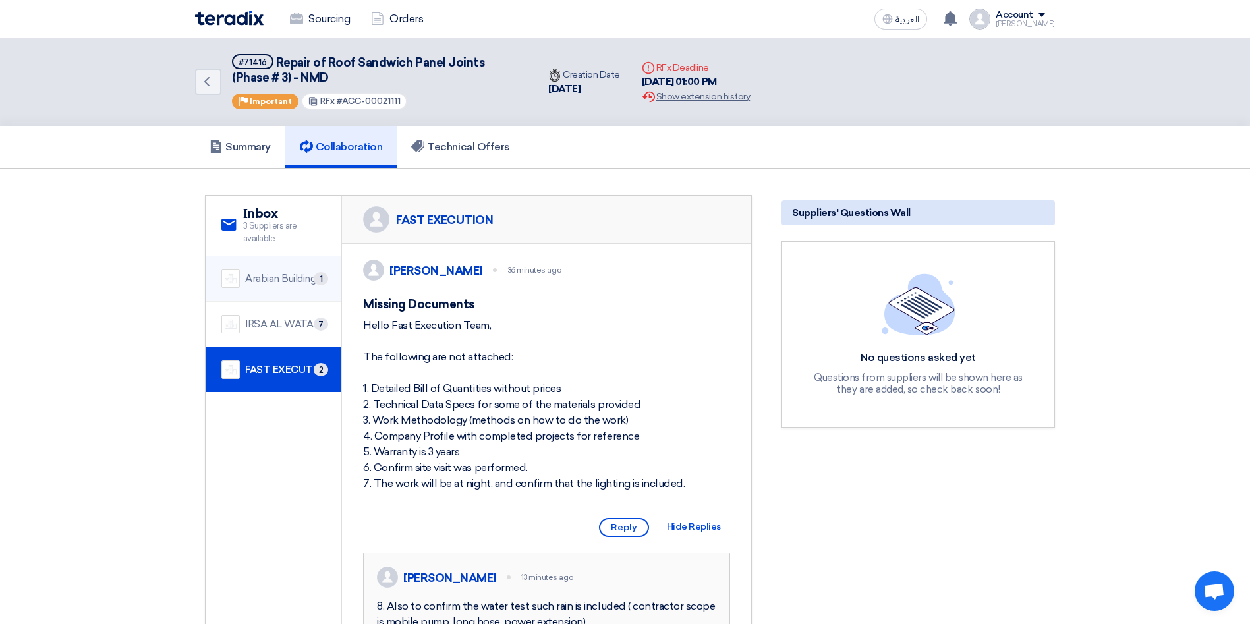
click at [283, 276] on div "Arabian Building Support and Rehabilitation" at bounding box center [285, 279] width 80 height 15
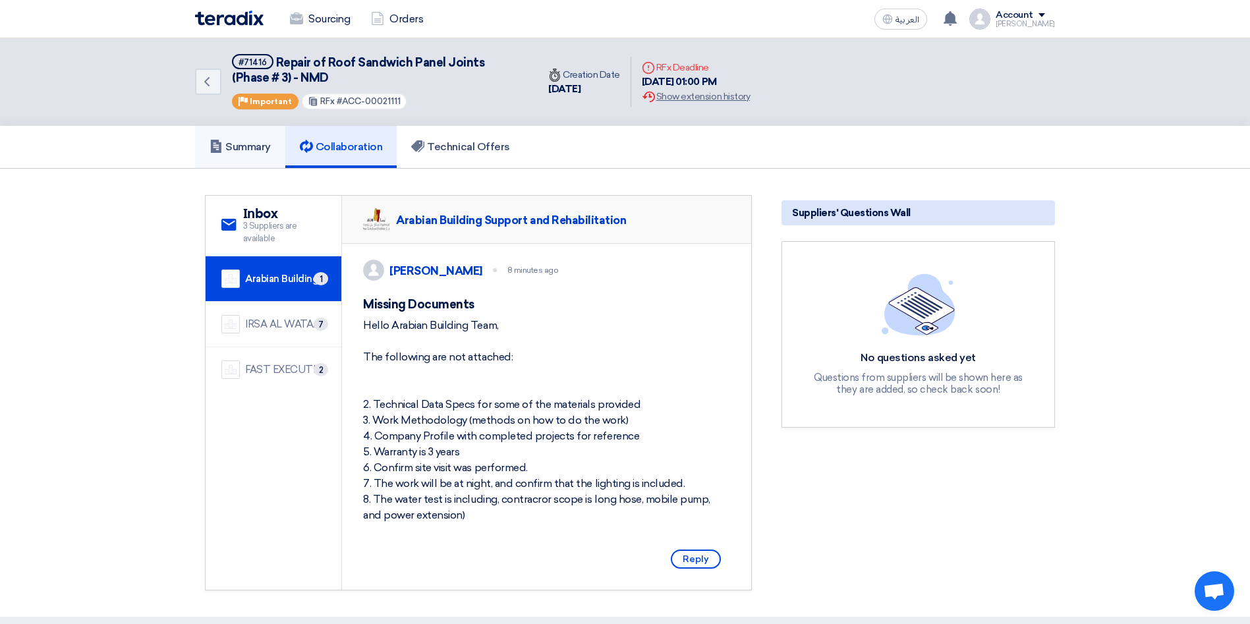
click at [238, 142] on h5 "Summary" at bounding box center [240, 146] width 61 height 13
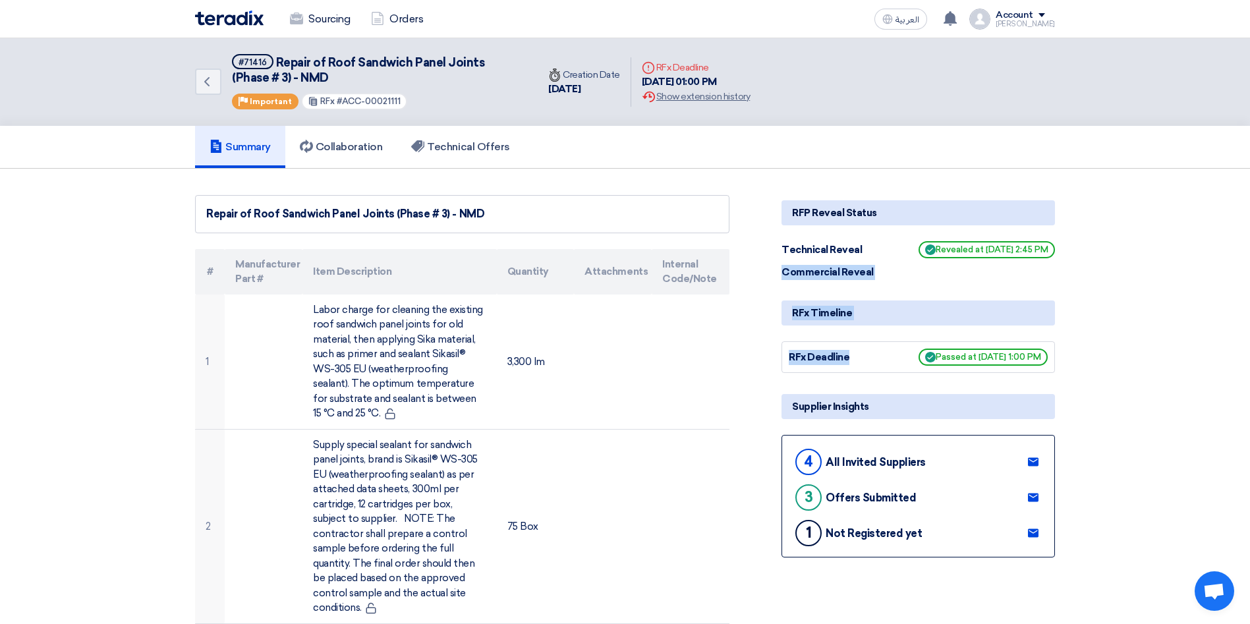
drag, startPoint x: 940, startPoint y: 335, endPoint x: 1227, endPoint y: 234, distance: 304.8
click at [357, 154] on link "Collaboration" at bounding box center [341, 147] width 112 height 42
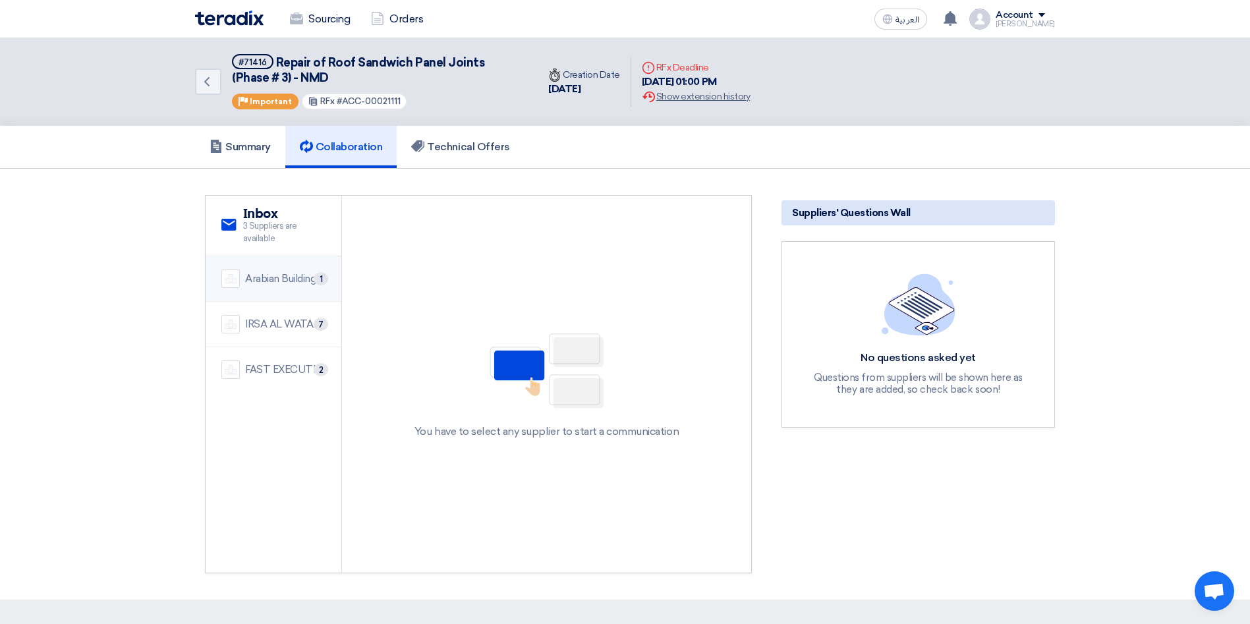
click at [292, 279] on div "Arabian Building Support and Rehabilitation" at bounding box center [285, 279] width 80 height 15
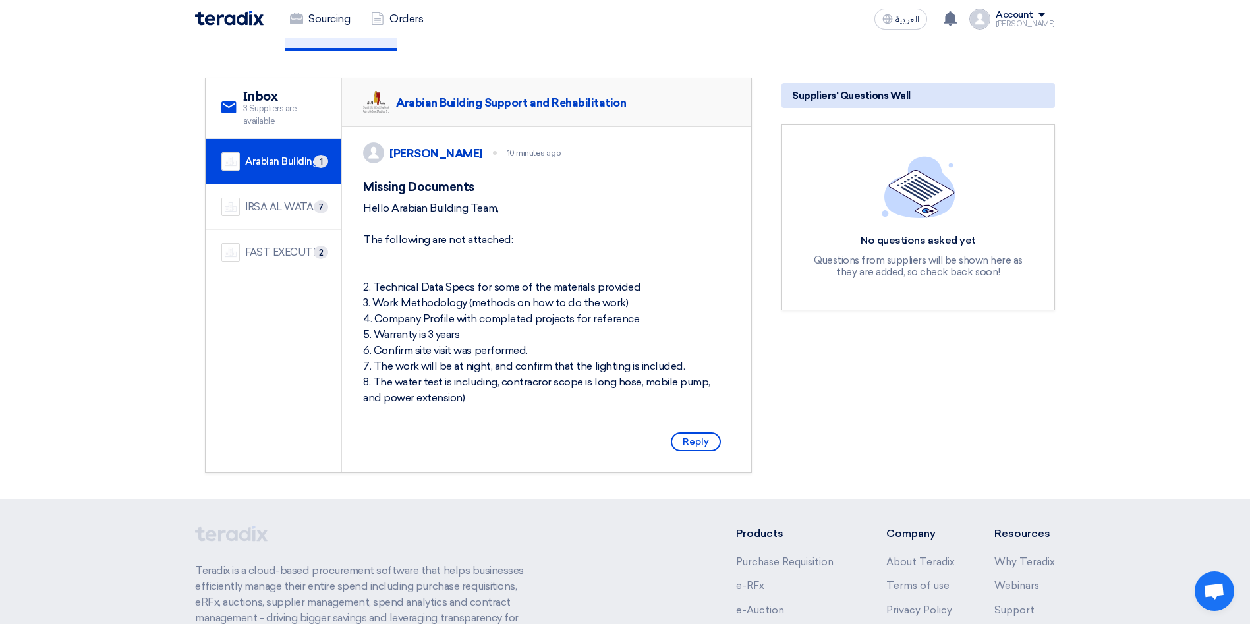
scroll to position [123, 0]
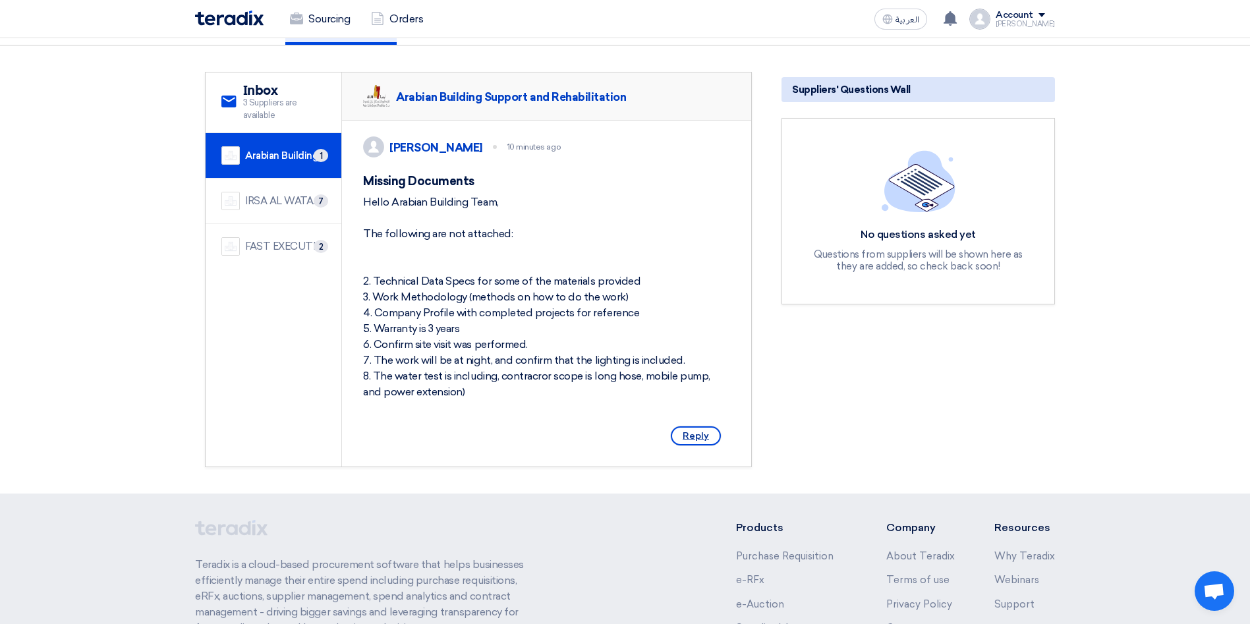
click at [695, 446] on span "Reply" at bounding box center [696, 435] width 50 height 19
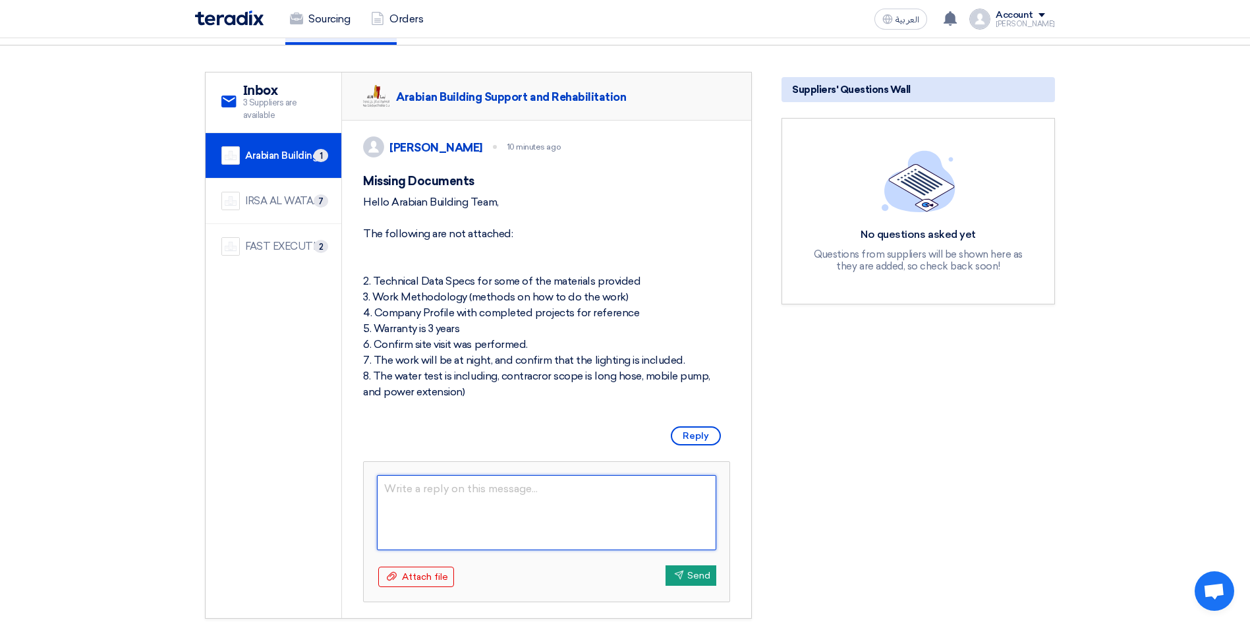
click at [521, 522] on textarea at bounding box center [546, 512] width 339 height 75
type textarea "Hello"
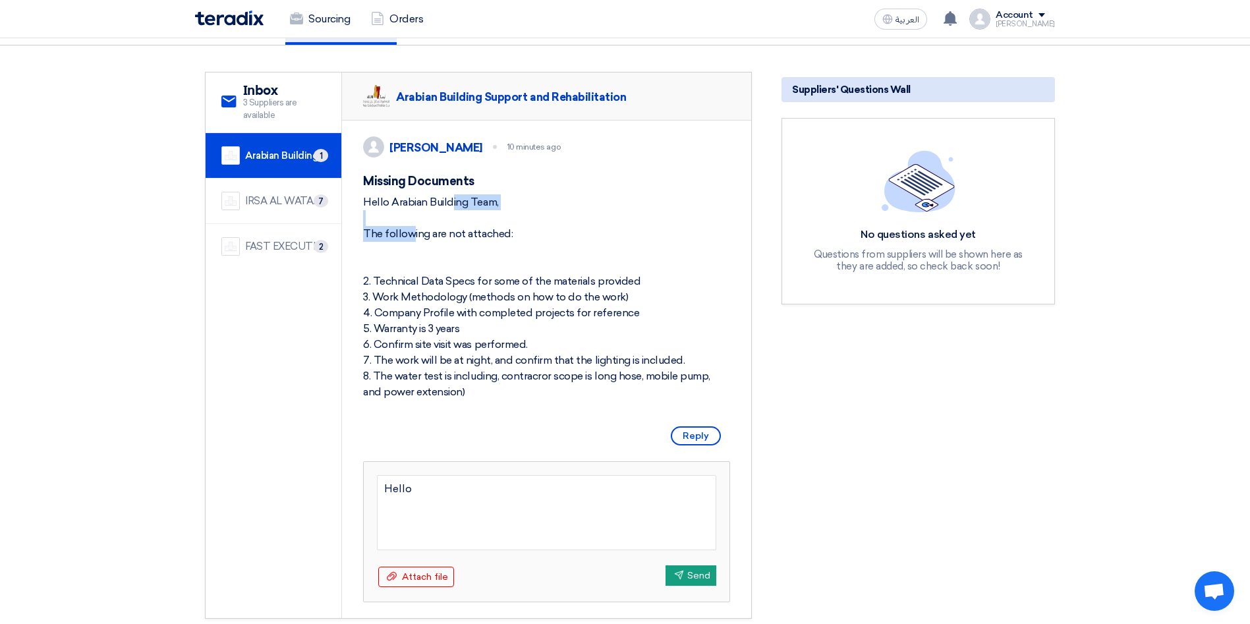
drag, startPoint x: 513, startPoint y: 213, endPoint x: 390, endPoint y: 217, distance: 123.3
click at [390, 217] on div "Hello Arabian Building Team, The following are not attached: 2. Technical Data …" at bounding box center [546, 297] width 367 height 206
copy div "Arabian Building Team,"
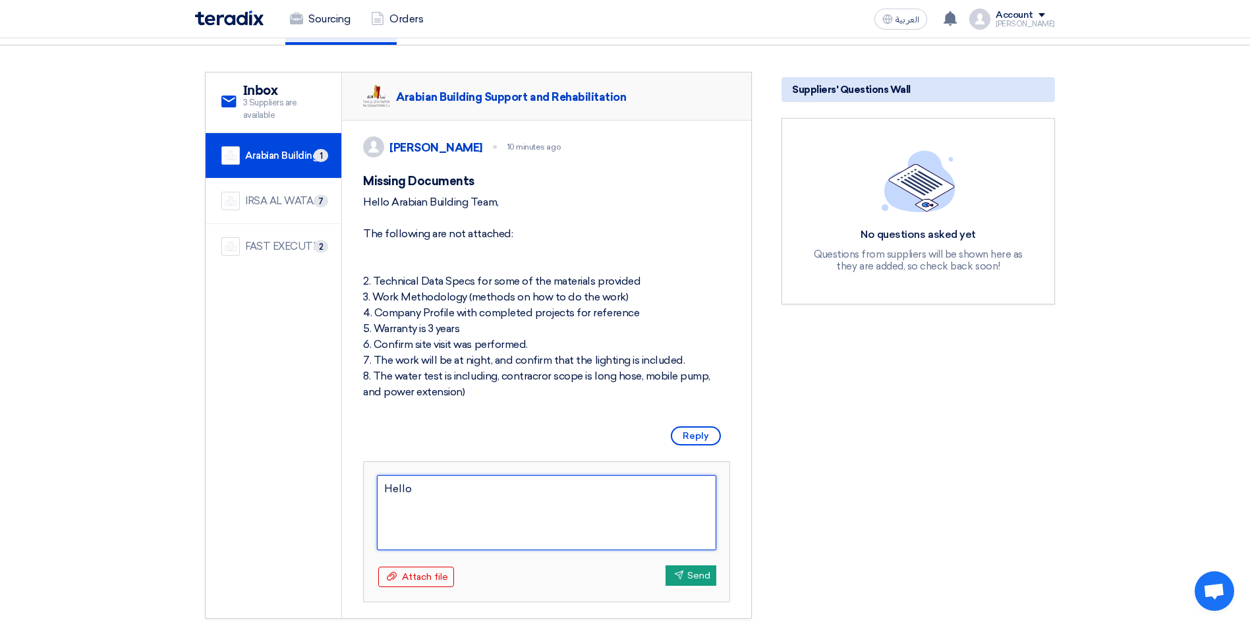
click at [467, 498] on textarea "Hello" at bounding box center [546, 512] width 339 height 75
paste textarea "Arabian Building Team,"
type textarea "Hello Arabian Building Team, Deadline"
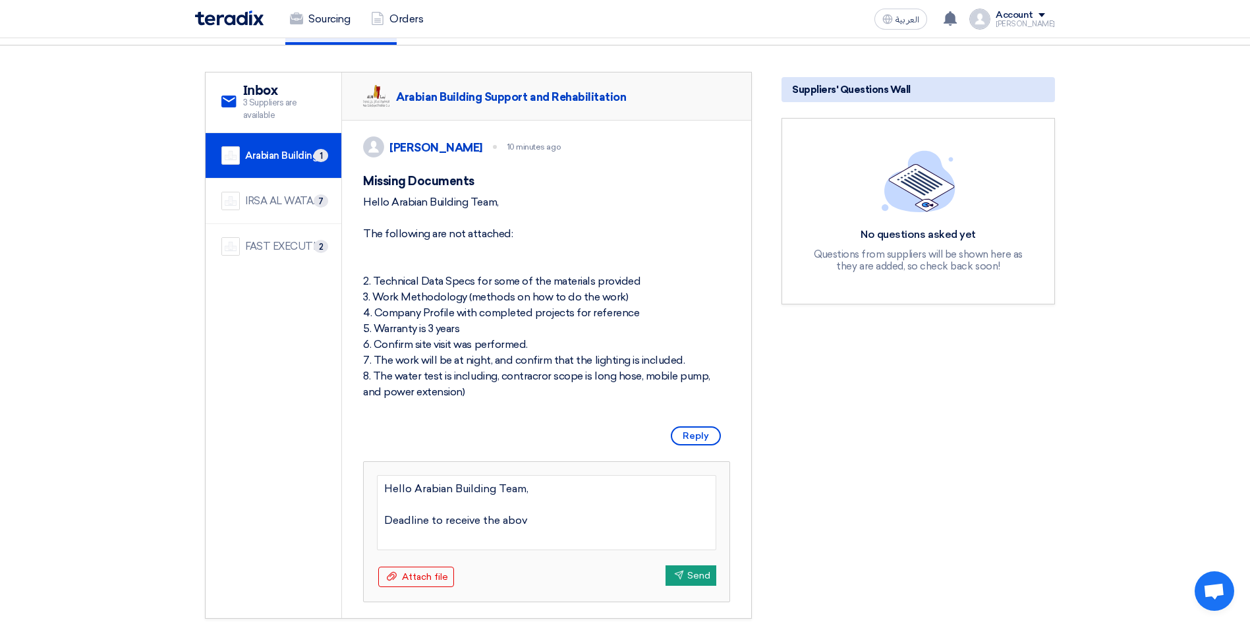
type textarea "Hello Arabian Building Team, Deadline to receive the above"
type textarea "Hello Arabian Building Team, Deadline to receive the above informtion is [DATE]…"
drag, startPoint x: 692, startPoint y: 543, endPoint x: 342, endPoint y: 492, distance: 353.7
click at [342, 492] on div "[PERSON_NAME] 11 minutes ago Missing Documents Hello Arabian Building Team, The…" at bounding box center [546, 370] width 409 height 498
click at [690, 586] on button "Send Send" at bounding box center [691, 576] width 51 height 20
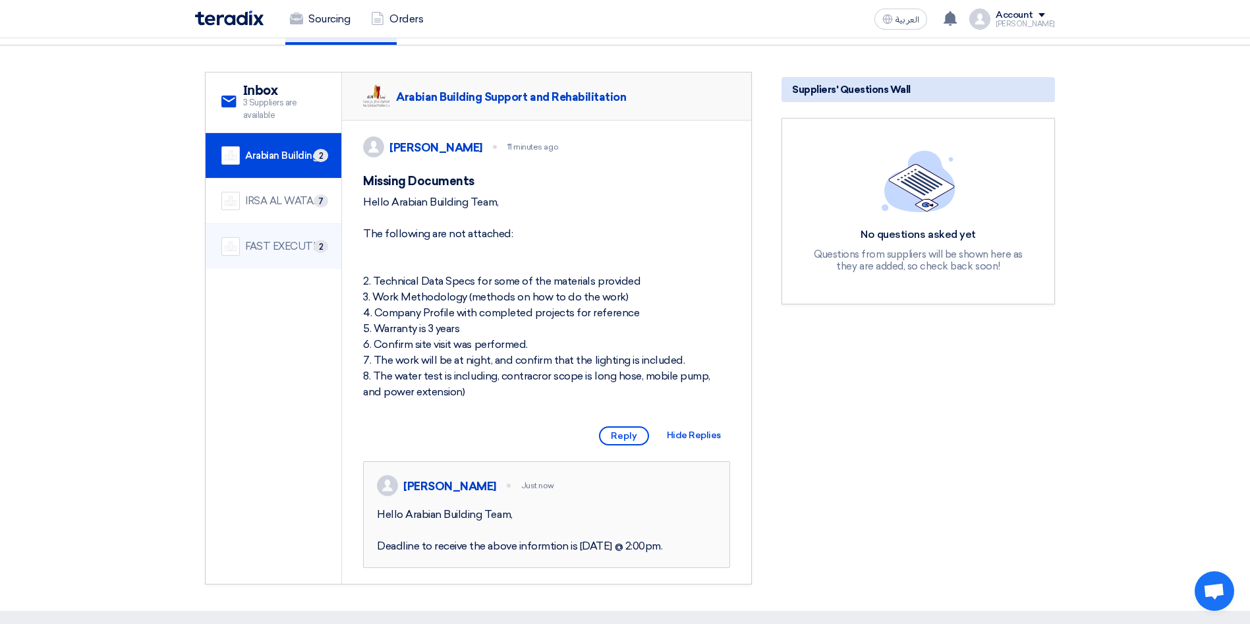
click at [283, 241] on div "FAST EXECUTION" at bounding box center [285, 246] width 80 height 15
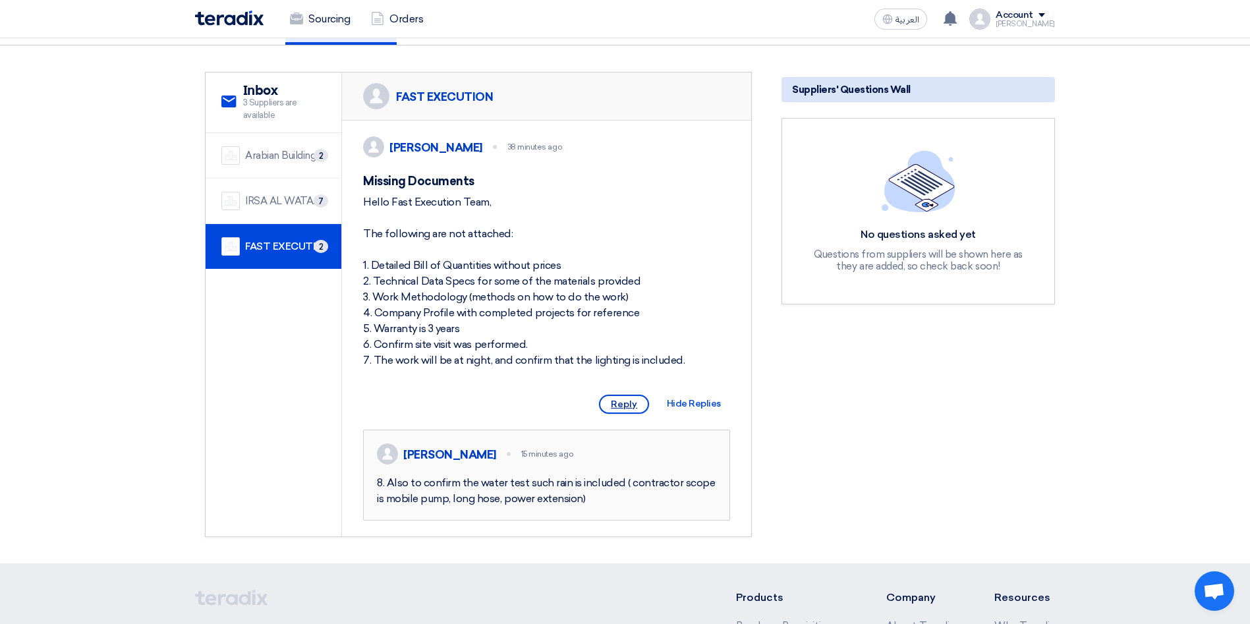
click at [622, 414] on span "Reply" at bounding box center [624, 404] width 50 height 19
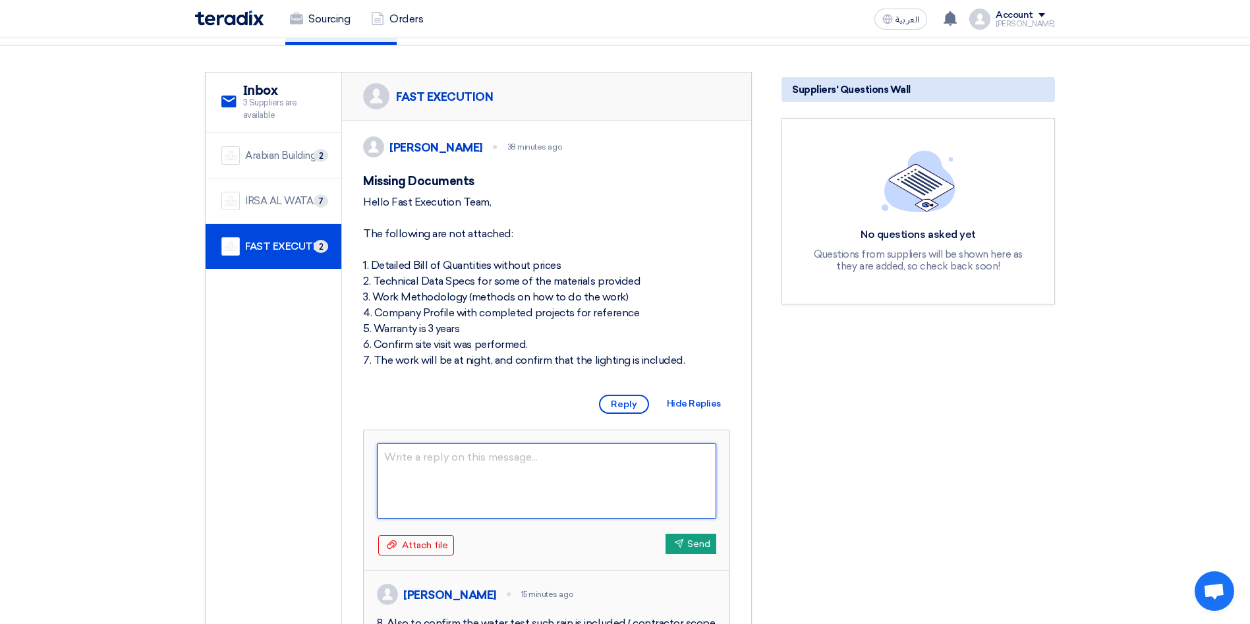
click at [477, 484] on textarea at bounding box center [546, 481] width 339 height 75
paste textarea "Hello Arabian Building Team, Deadline to receive the above informtion is [DATE]…"
type textarea "Hello Arabian Building Team, Deadline to receive the above informtion is [DATE]…"
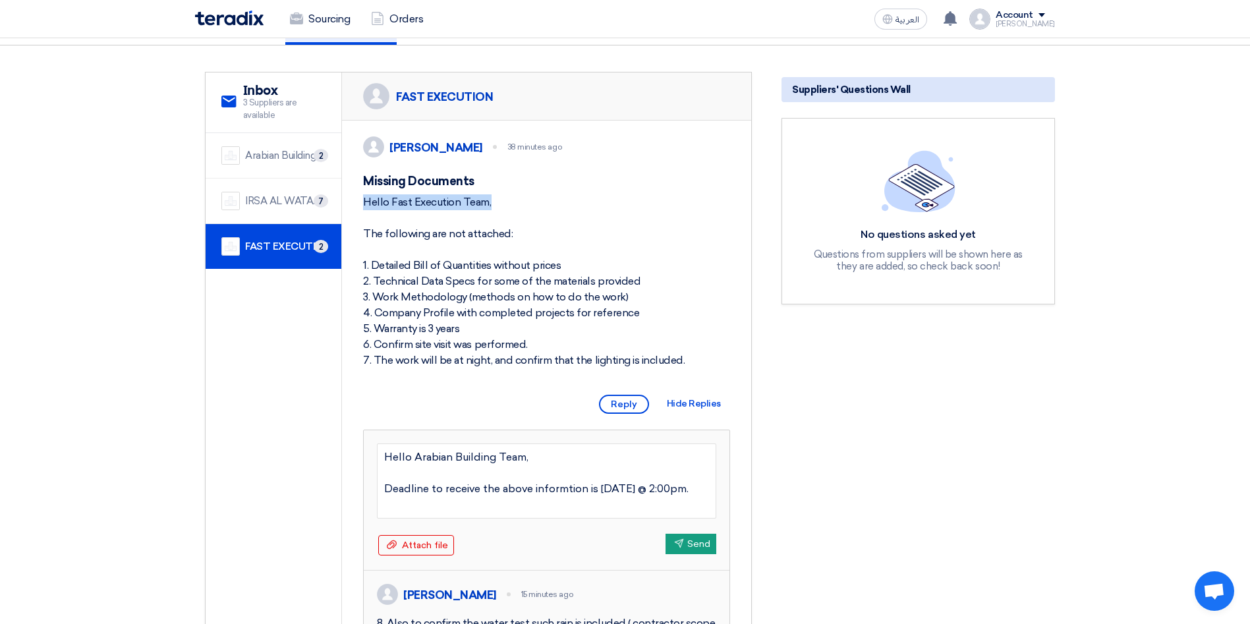
drag, startPoint x: 485, startPoint y: 209, endPoint x: 431, endPoint y: 217, distance: 54.6
click at [431, 217] on div "Hello Fast Execution Team, The following are not attached: 1. Detailed Bill of …" at bounding box center [546, 281] width 367 height 174
click at [390, 227] on div "Hello Fast Execution Team, The following are not attached: 1. Detailed Bill of …" at bounding box center [546, 281] width 367 height 174
drag, startPoint x: 390, startPoint y: 217, endPoint x: 480, endPoint y: 230, distance: 90.6
click at [480, 230] on div "Hello Fast Execution Team, The following are not attached: 1. Detailed Bill of …" at bounding box center [546, 281] width 367 height 174
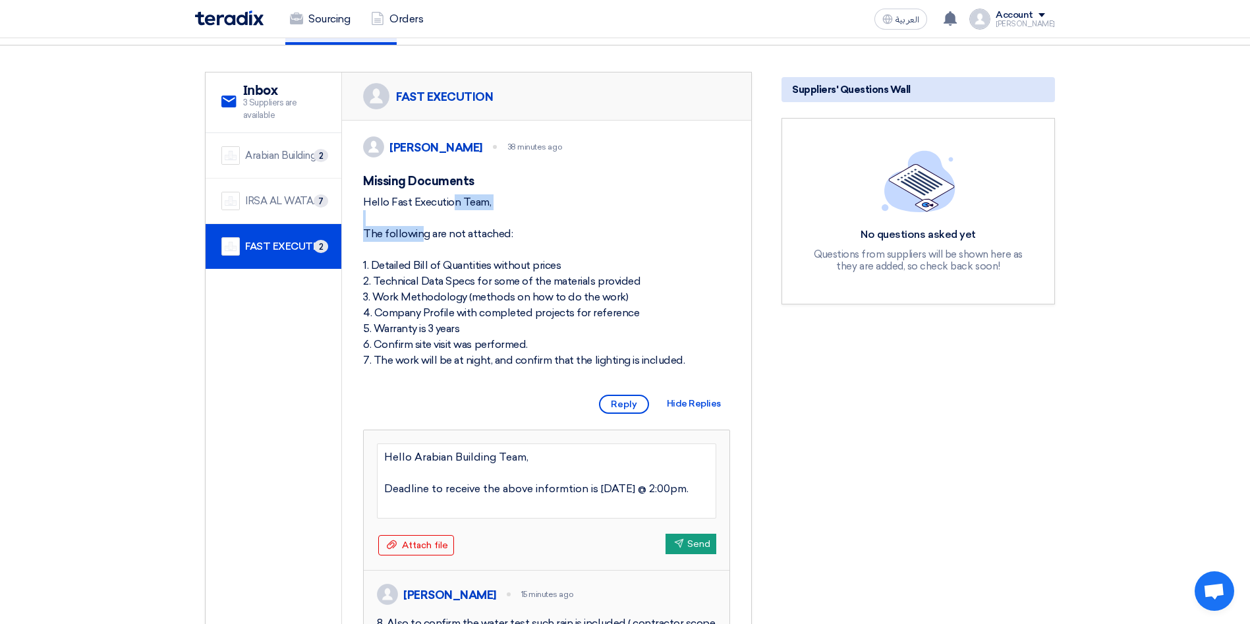
click at [507, 225] on div "Hello Fast Execution Team, The following are not attached: 1. Detailed Bill of …" at bounding box center [546, 281] width 367 height 174
click at [489, 214] on div "Hello Fast Execution Team, The following are not attached: 1. Detailed Bill of …" at bounding box center [546, 281] width 367 height 174
drag, startPoint x: 490, startPoint y: 218, endPoint x: 359, endPoint y: 218, distance: 131.2
click at [359, 218] on div "[PERSON_NAME] 38 minutes ago Missing Documents Hello Fast Execution Team, The f…" at bounding box center [546, 399] width 409 height 556
copy div "Hello Fast Execution Team,"
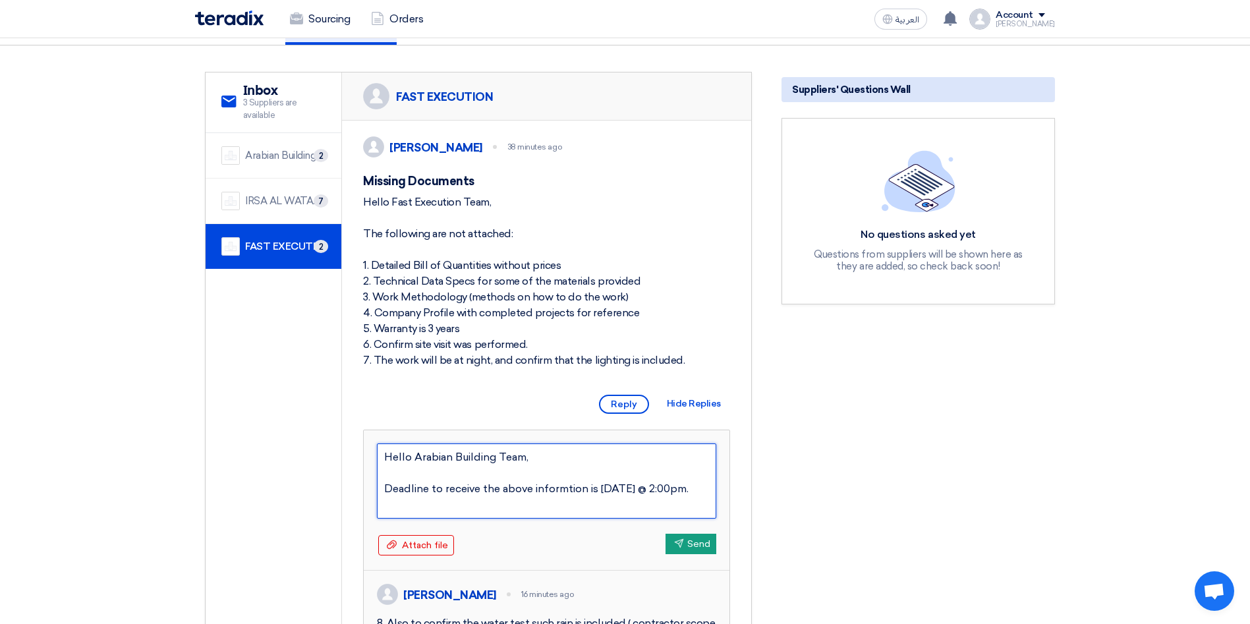
click at [540, 482] on textarea "Hello Arabian Building Team, Deadline to receive the above informtion is [DATE]…" at bounding box center [546, 481] width 339 height 75
drag, startPoint x: 540, startPoint y: 482, endPoint x: 368, endPoint y: 473, distance: 172.3
click at [368, 473] on div "Hello Arabian Building Team, Deadline to receive the above informtion is [DATE]…" at bounding box center [547, 500] width 366 height 140
paste textarea "Fast Execution Team,"
type textarea "Hello Fast Execution Team, Deadline to receive the above informtion is [DATE] @…"
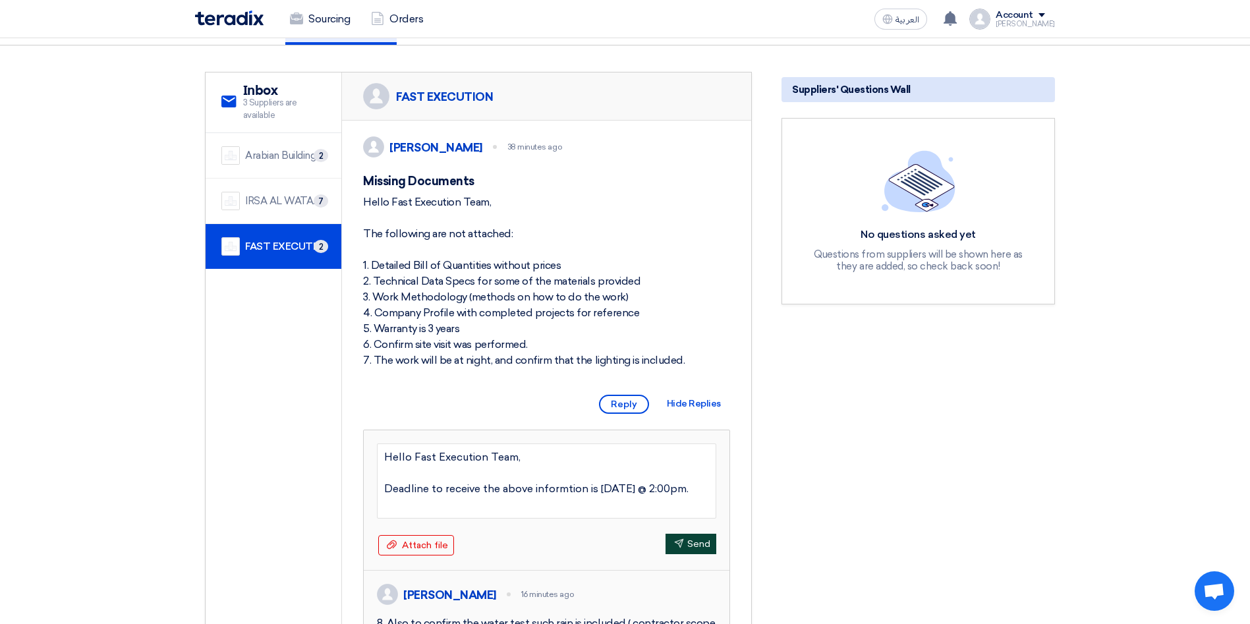
click at [688, 554] on button "Send Send" at bounding box center [691, 544] width 51 height 20
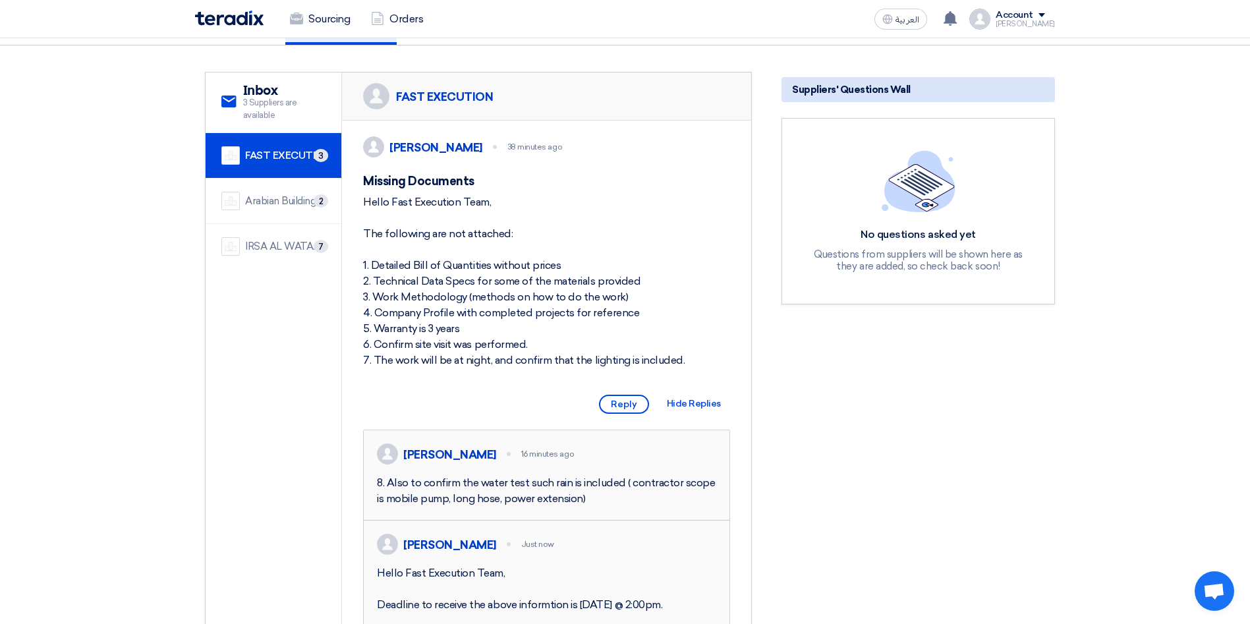
click at [303, 237] on div "IRSA AL WATAN EST. 7" at bounding box center [273, 246] width 104 height 18
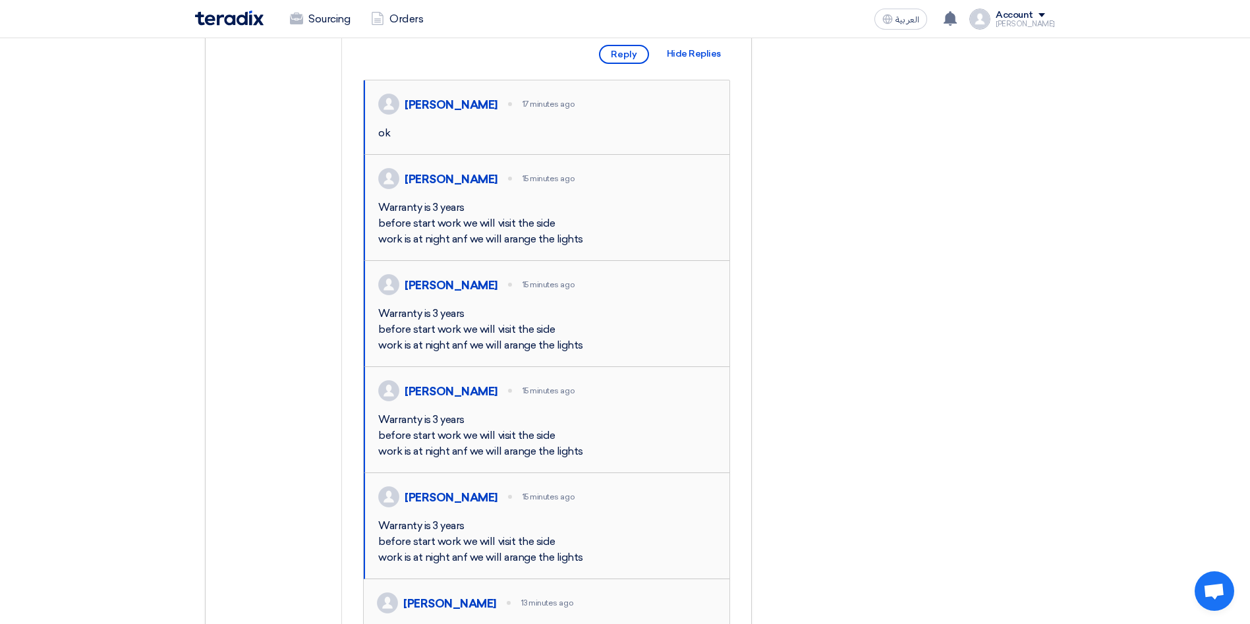
scroll to position [348, 0]
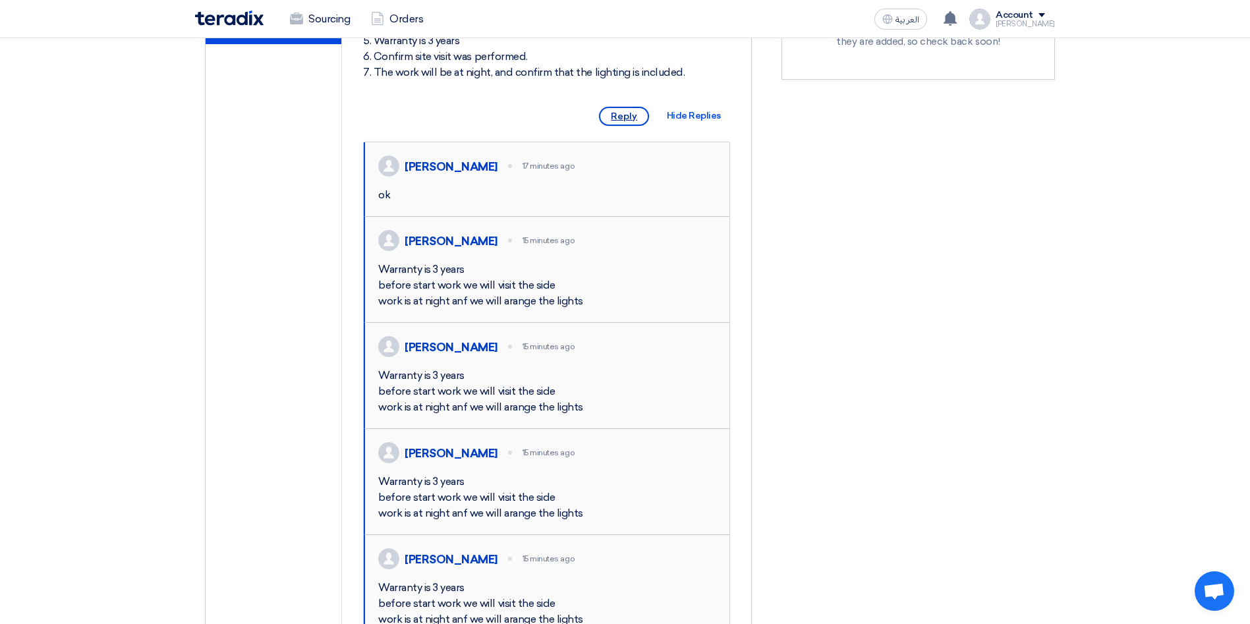
click at [633, 126] on span "Reply" at bounding box center [624, 116] width 50 height 19
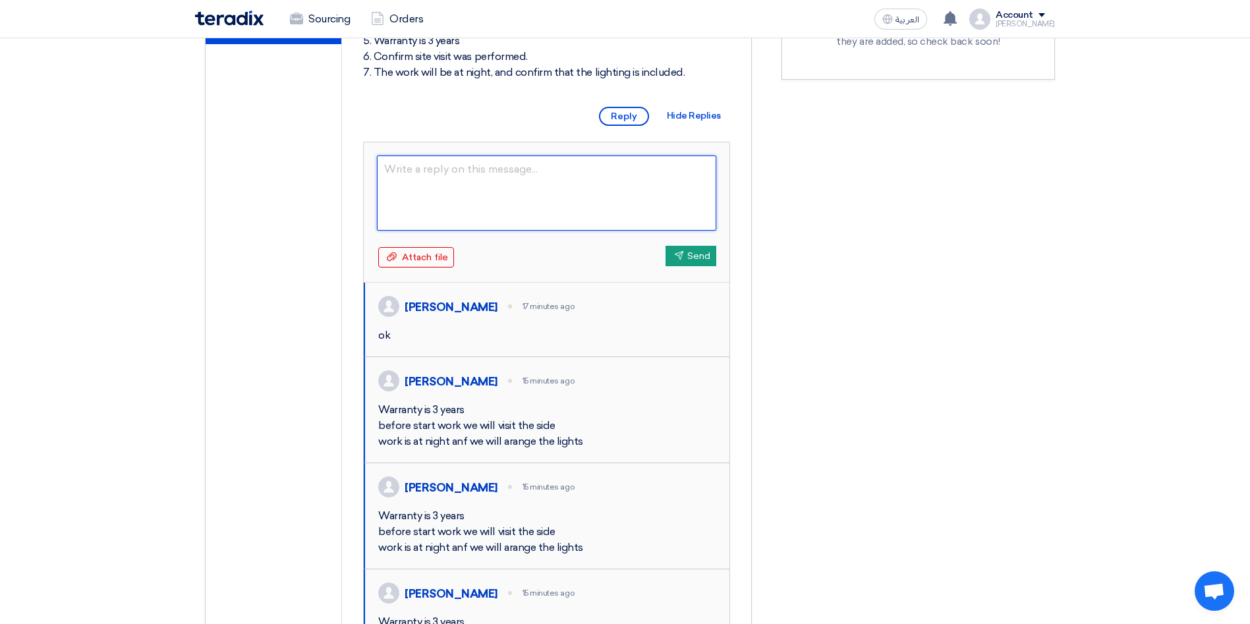
click at [631, 196] on textarea at bounding box center [546, 193] width 339 height 75
paste textarea "Hello Fast Execution Team,"
type textarea "H"
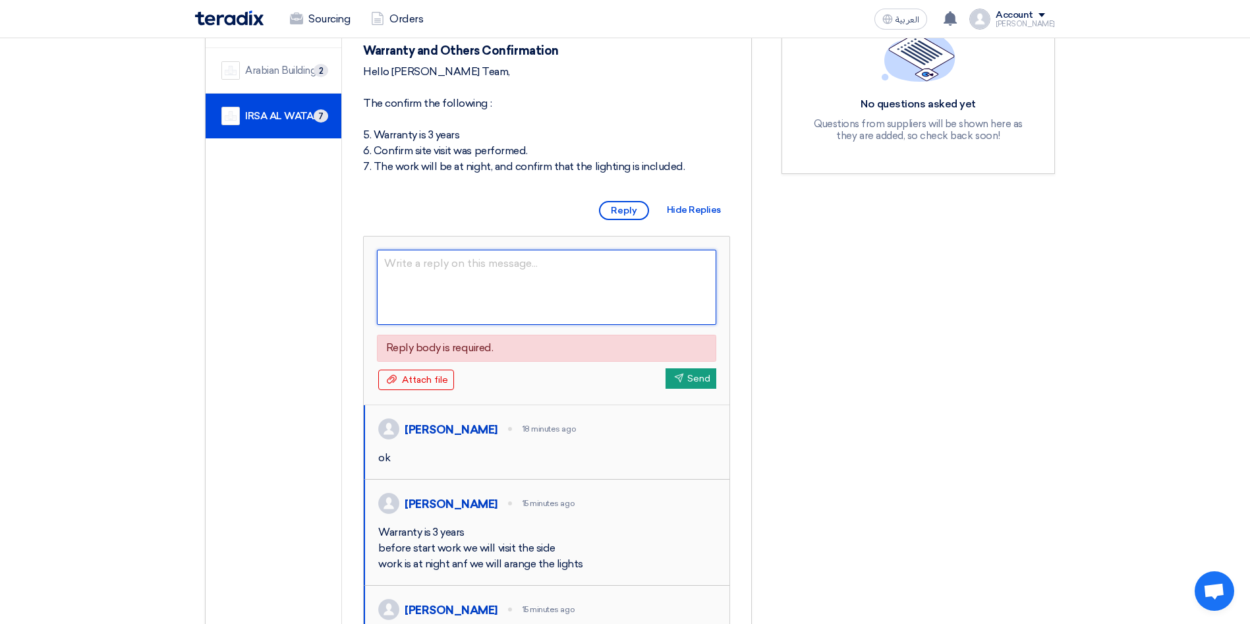
scroll to position [214, 0]
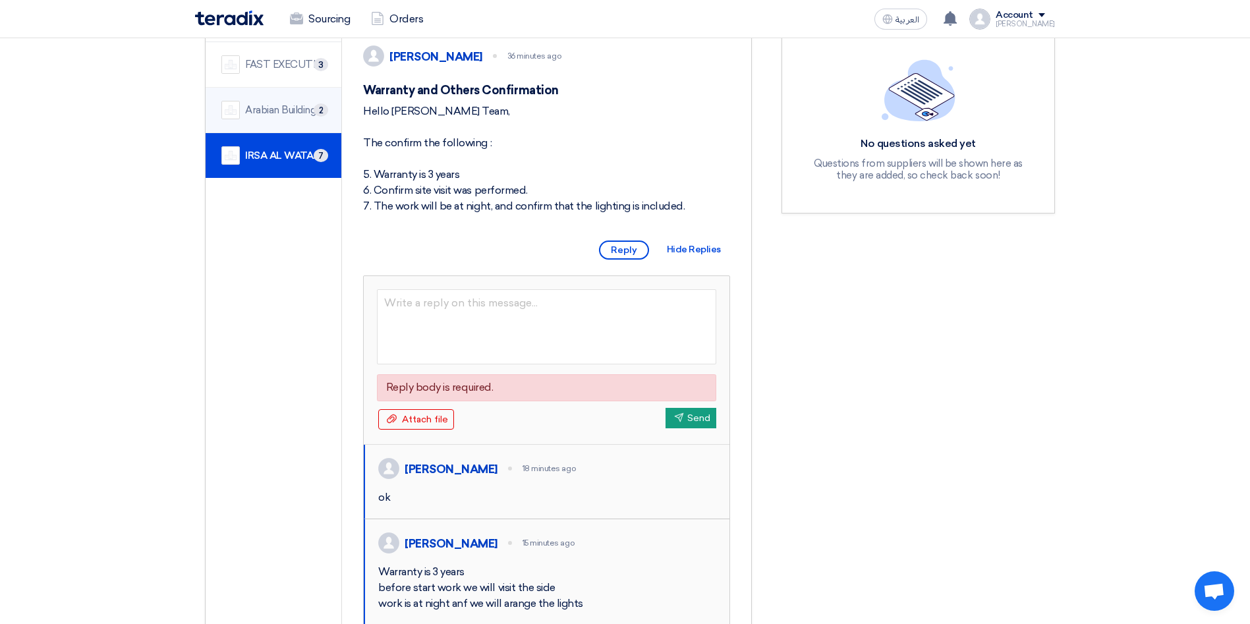
click at [299, 127] on li "Arabian Building Support and Rehabilitation 2" at bounding box center [274, 110] width 136 height 45
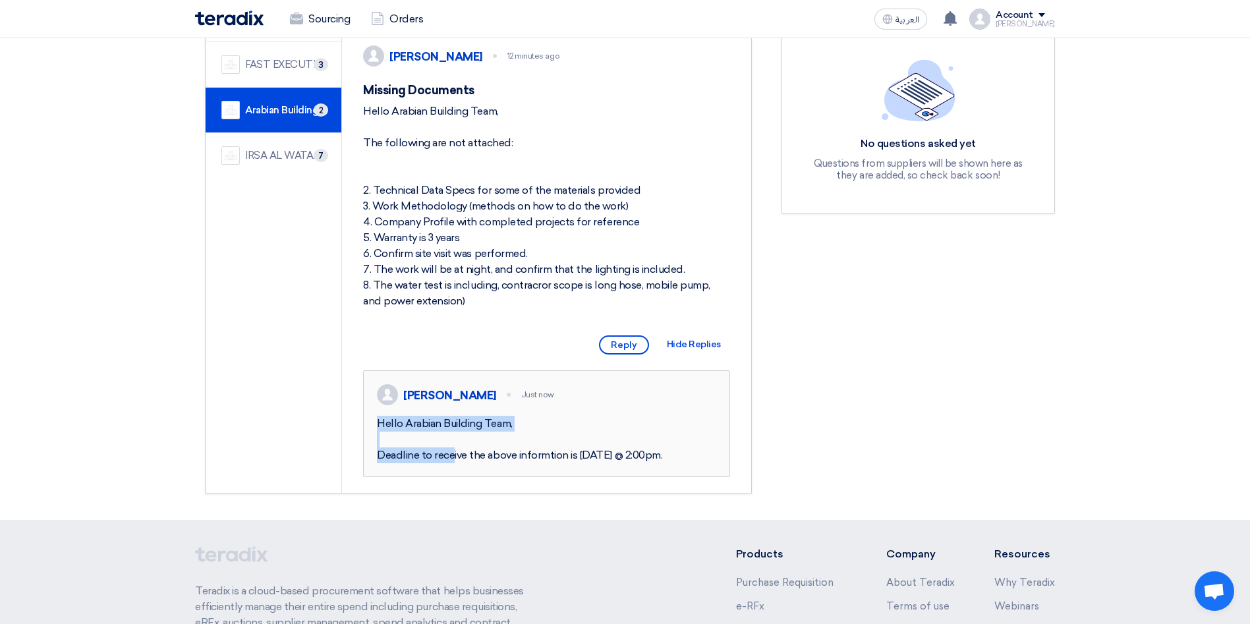
drag, startPoint x: 670, startPoint y: 479, endPoint x: 504, endPoint y: 457, distance: 166.8
click at [412, 438] on div "Hello Arabian Building Team, Deadline to receive the above informtion is [DATE]…" at bounding box center [546, 439] width 339 height 47
click at [667, 463] on div "Hello Arabian Building Team, Deadline to receive the above informtion is [DATE]…" at bounding box center [546, 439] width 339 height 47
click at [668, 477] on div "[PERSON_NAME] Just now Hello Arabian Building Team, Deadline to receive the abo…" at bounding box center [547, 423] width 366 height 105
drag, startPoint x: 661, startPoint y: 485, endPoint x: 380, endPoint y: 448, distance: 283.3
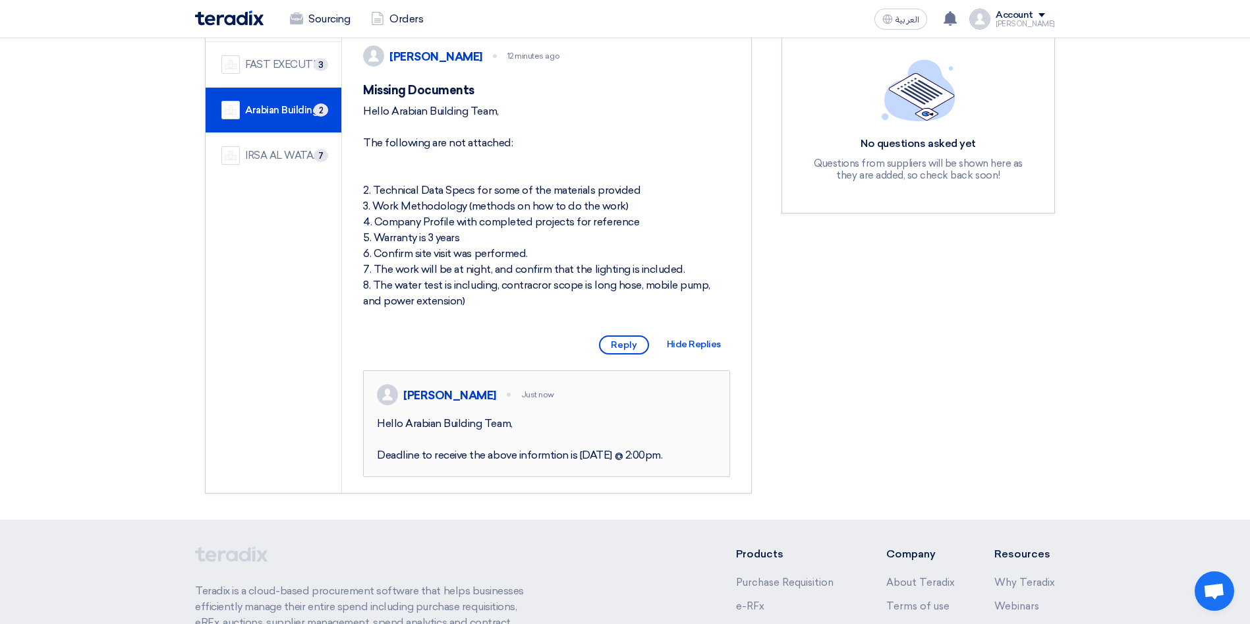
click at [380, 448] on div "Hello Arabian Building Team, Deadline to receive the above informtion is [DATE]…" at bounding box center [546, 439] width 339 height 47
copy div "Hello Arabian Building Team, Deadline to receive the above informtion is [DATE]…"
click at [285, 154] on div "IRSA AL WATAN EST." at bounding box center [285, 155] width 80 height 15
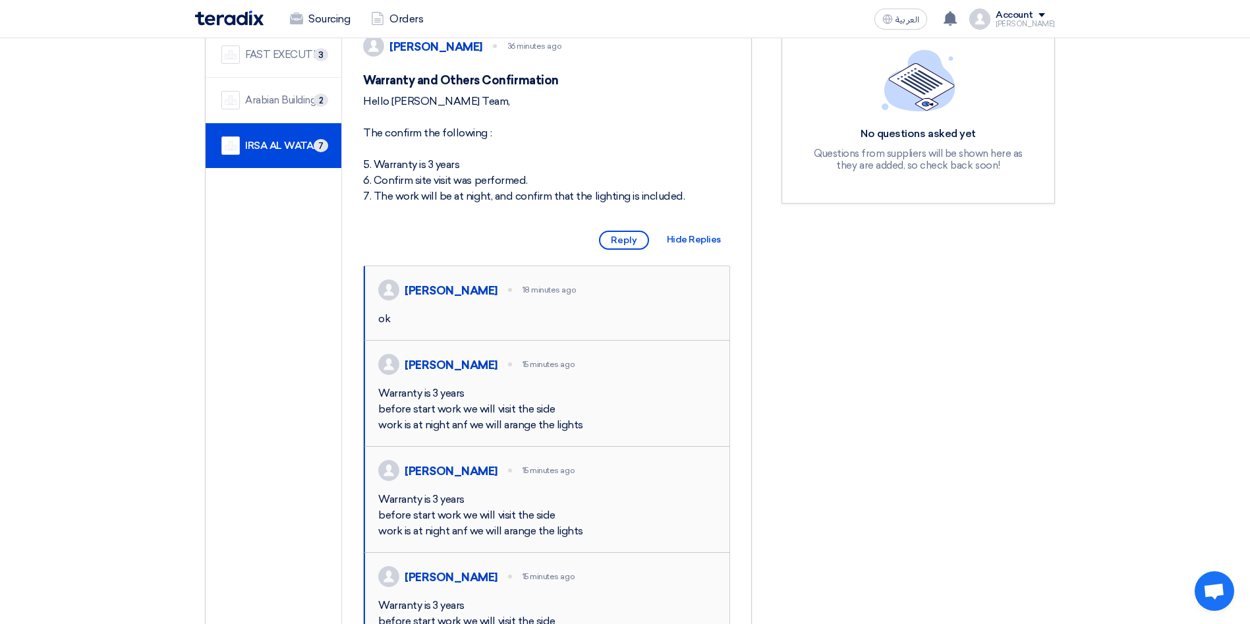
scroll to position [202, 0]
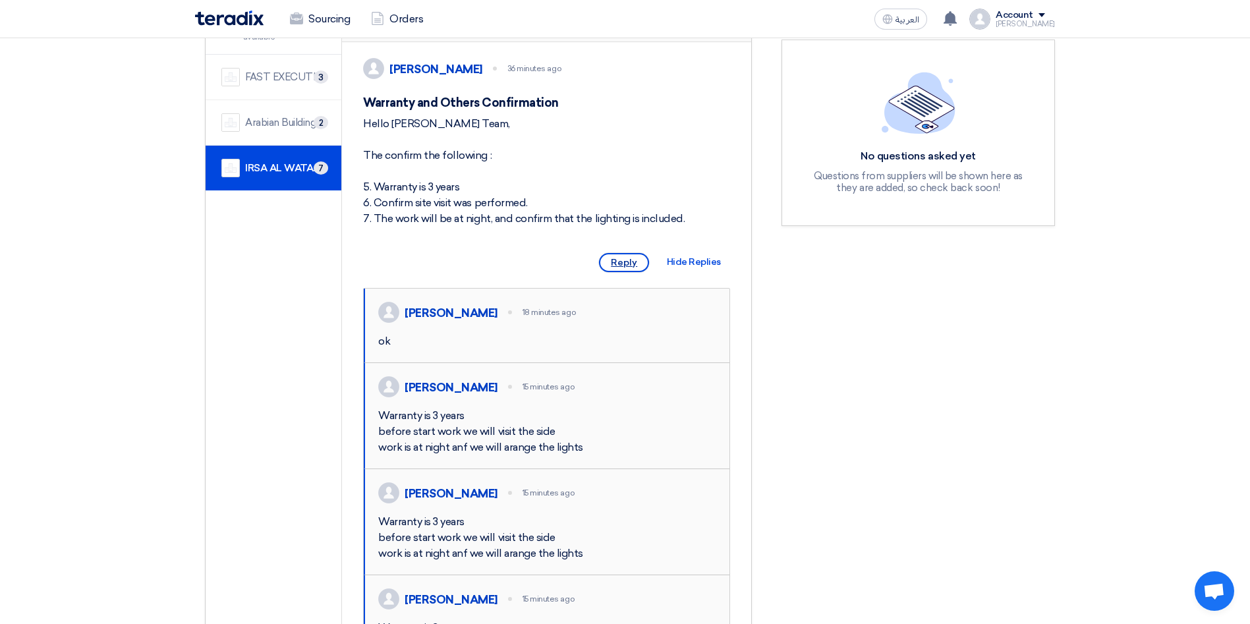
click at [629, 272] on span "Reply" at bounding box center [624, 262] width 50 height 19
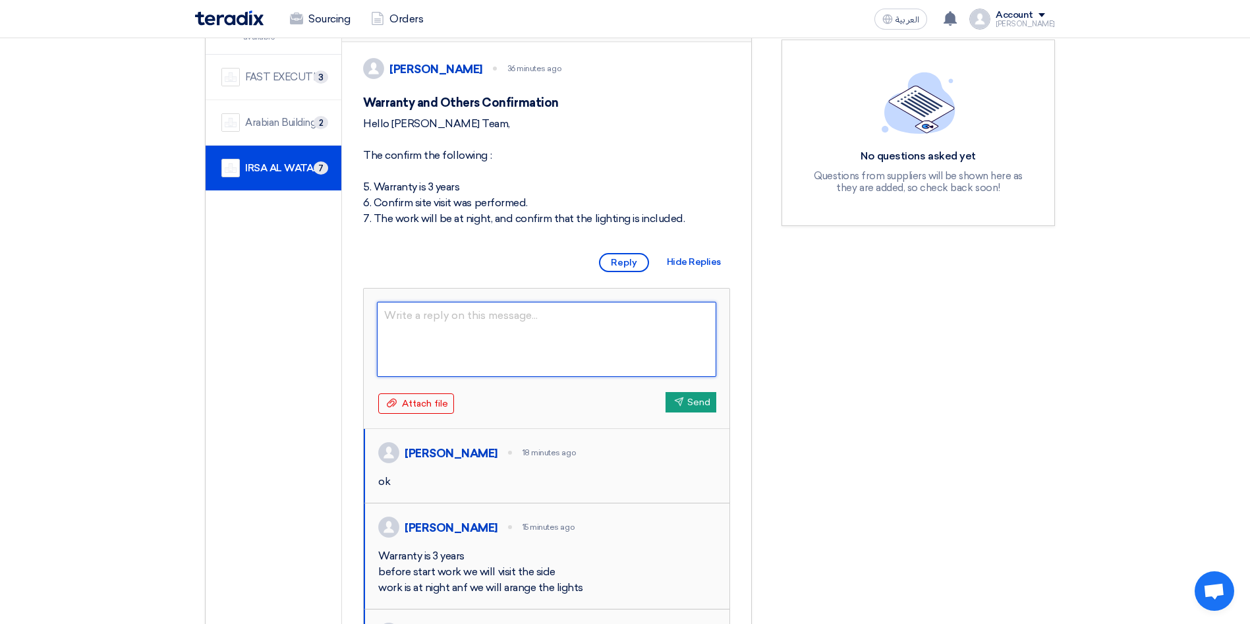
click at [499, 343] on textarea at bounding box center [546, 339] width 339 height 75
paste textarea "Hello Arabian Building Team, Deadline to receive the above informtion is [DATE]…"
type textarea "Hello Arabian Building Team, Deadline to receive the above informtion is [DATE]…"
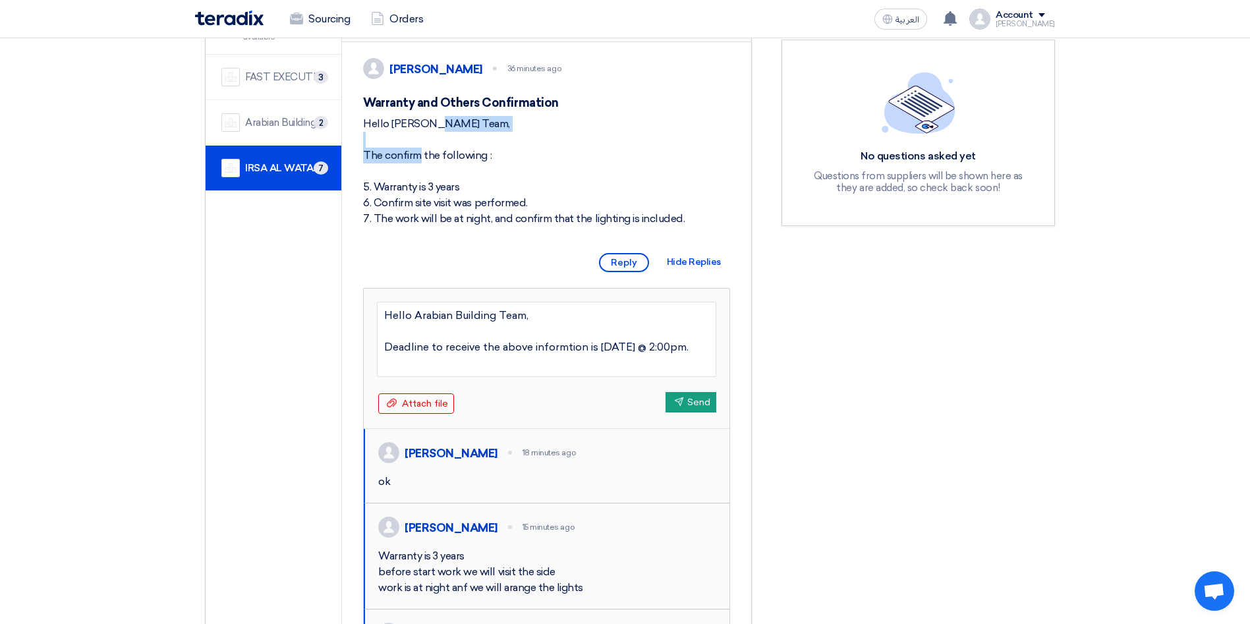
drag, startPoint x: 488, startPoint y: 138, endPoint x: 368, endPoint y: 134, distance: 120.7
click at [368, 134] on div "Hello [PERSON_NAME] Team, The confirm the following : 5. Warranty is 3 years 6.…" at bounding box center [546, 171] width 367 height 111
click at [519, 150] on div "Hello [PERSON_NAME] Team, The confirm the following : 5. Warranty is 3 years 6.…" at bounding box center [546, 171] width 367 height 111
drag, startPoint x: 490, startPoint y: 138, endPoint x: 364, endPoint y: 143, distance: 126.0
click at [364, 143] on div "Hello [PERSON_NAME] Team, The confirm the following : 5. Warranty is 3 years 6.…" at bounding box center [546, 171] width 367 height 111
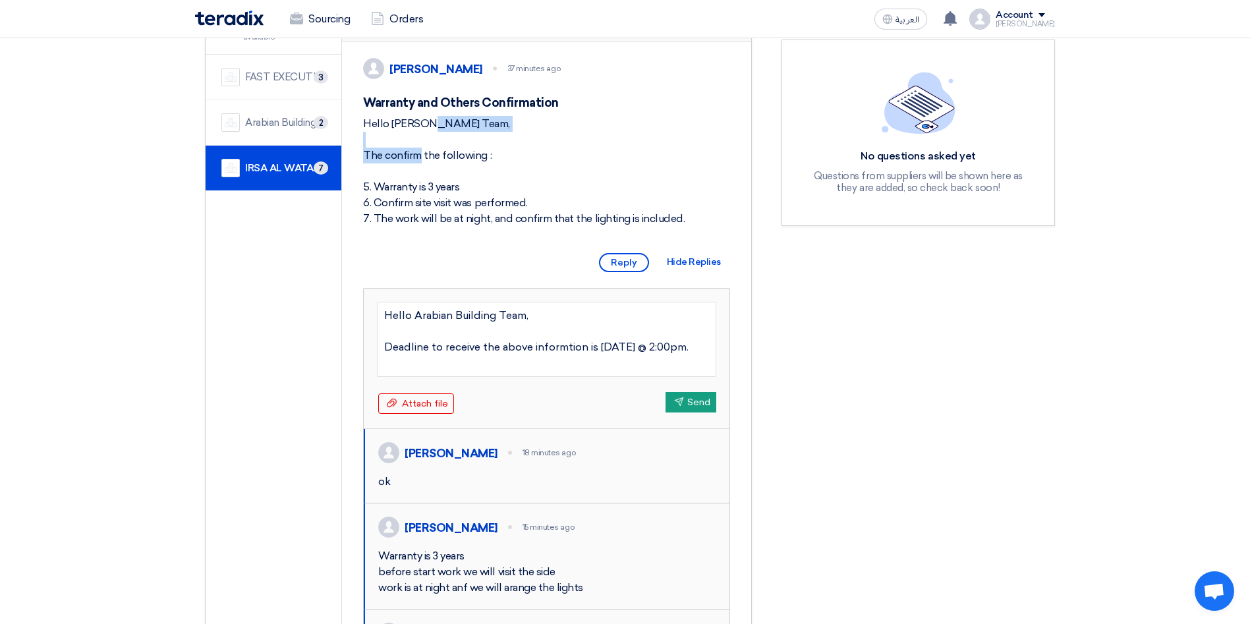
copy div "Hello [PERSON_NAME] Team,"
click at [542, 334] on textarea "Hello Arabian Building Team, Deadline to receive the above informtion is [DATE]…" at bounding box center [546, 339] width 339 height 75
drag, startPoint x: 544, startPoint y: 333, endPoint x: 382, endPoint y: 330, distance: 162.2
click at [382, 330] on textarea "Hello Arabian Building Team, Deadline to receive the above informtion is [DATE]…" at bounding box center [546, 339] width 339 height 75
paste textarea "[PERSON_NAME]"
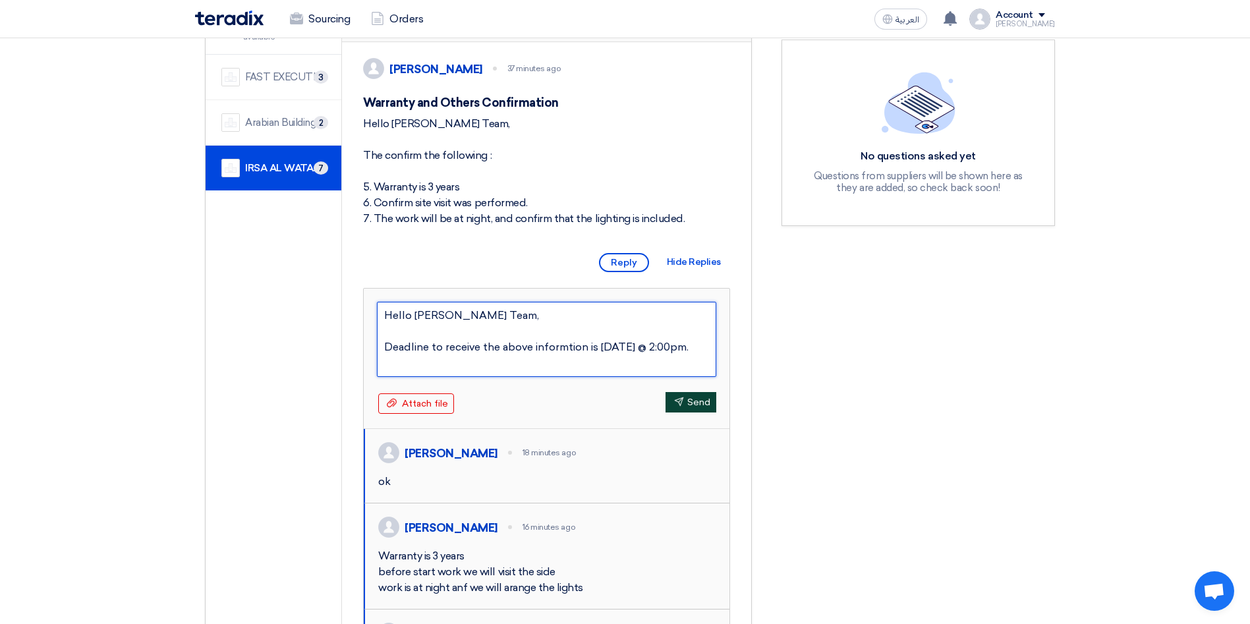
type textarea "Hello [PERSON_NAME] Team, Deadline to receive the above informtion is [DATE] @ …"
click at [676, 413] on button "Send Send" at bounding box center [691, 402] width 51 height 20
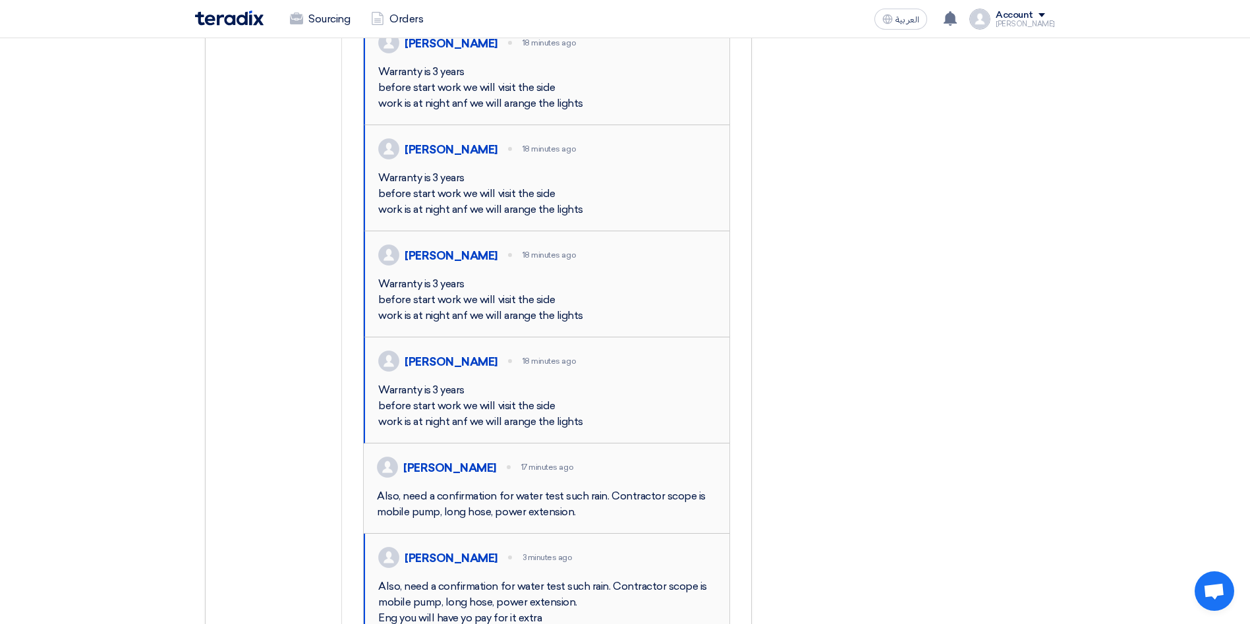
scroll to position [0, 0]
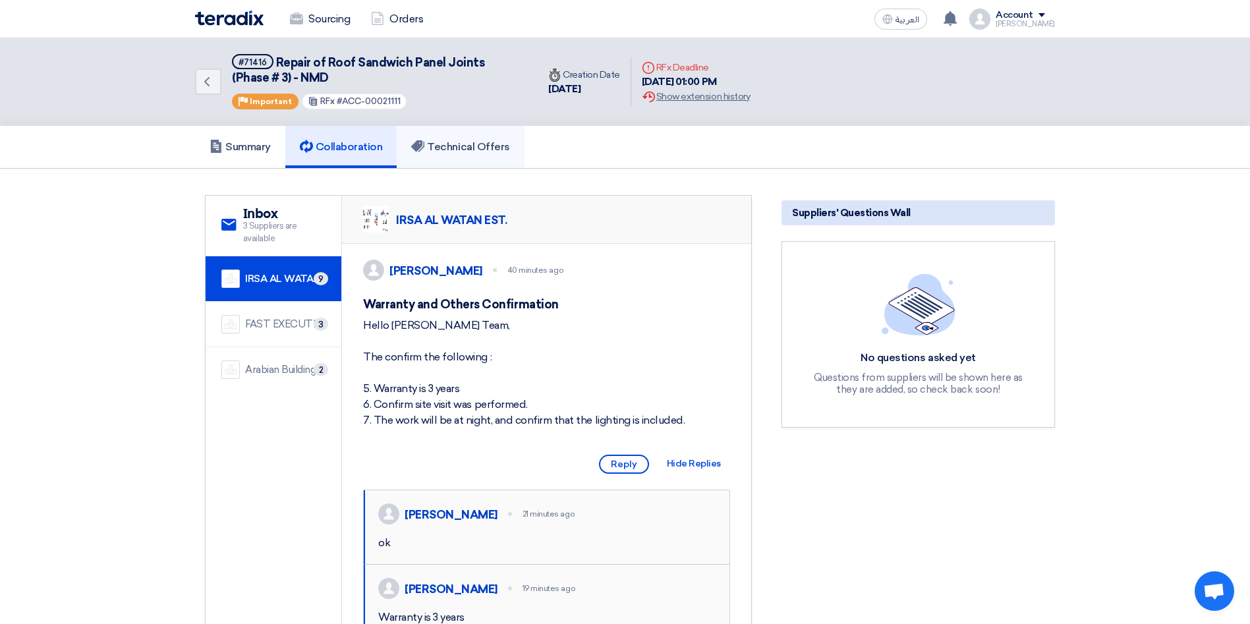
click at [472, 158] on link "Technical Offers" at bounding box center [460, 147] width 127 height 42
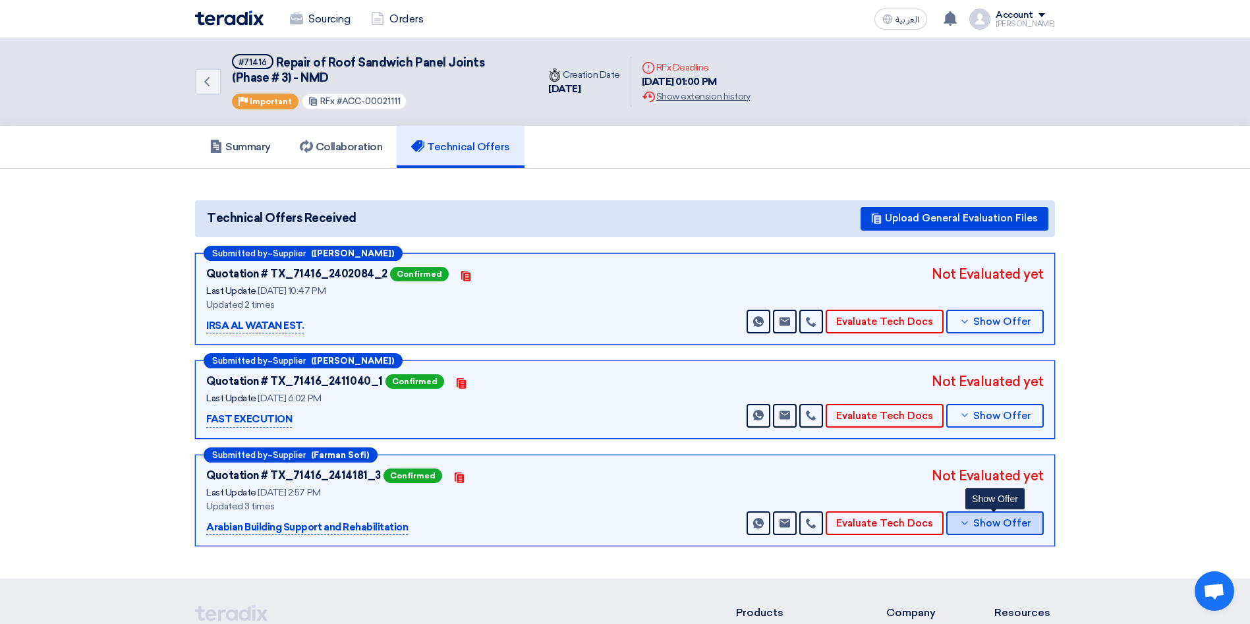
click at [980, 525] on span "Show Offer" at bounding box center [1003, 524] width 58 height 10
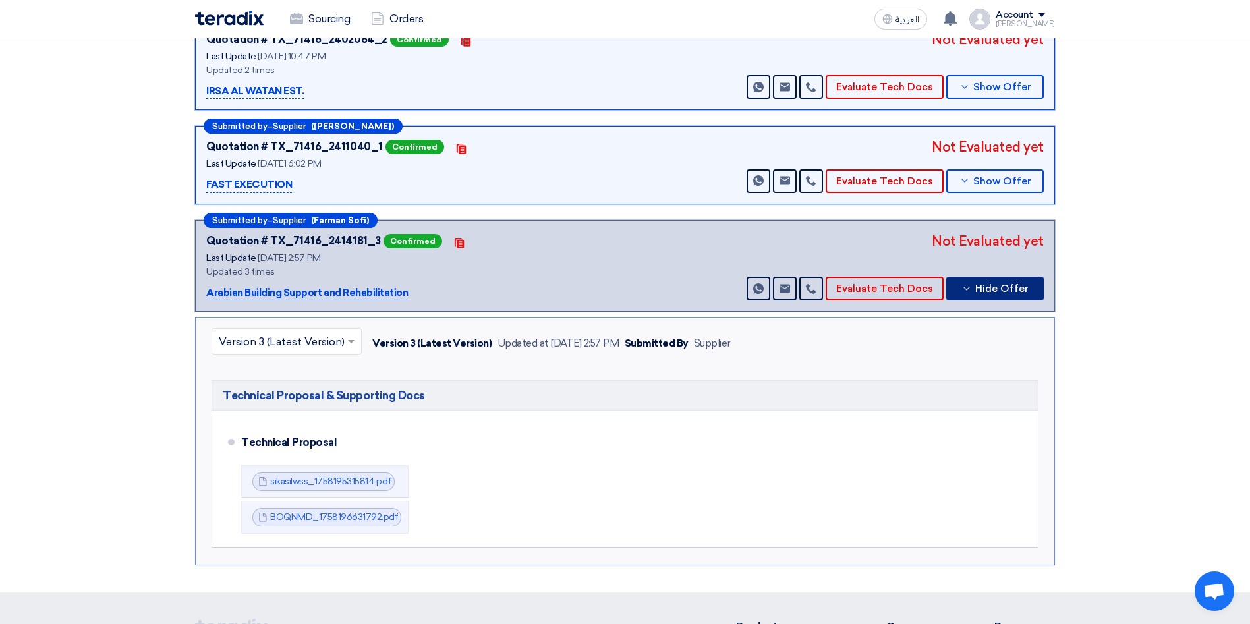
scroll to position [248, 0]
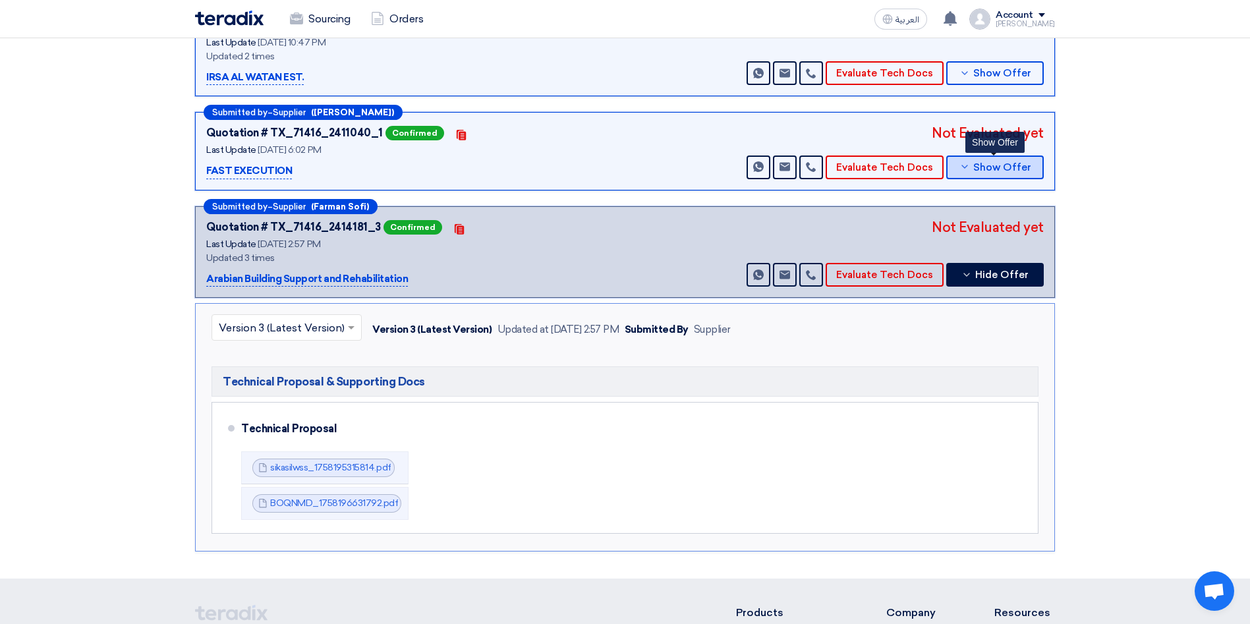
click at [1021, 163] on span "Show Offer" at bounding box center [1003, 168] width 58 height 10
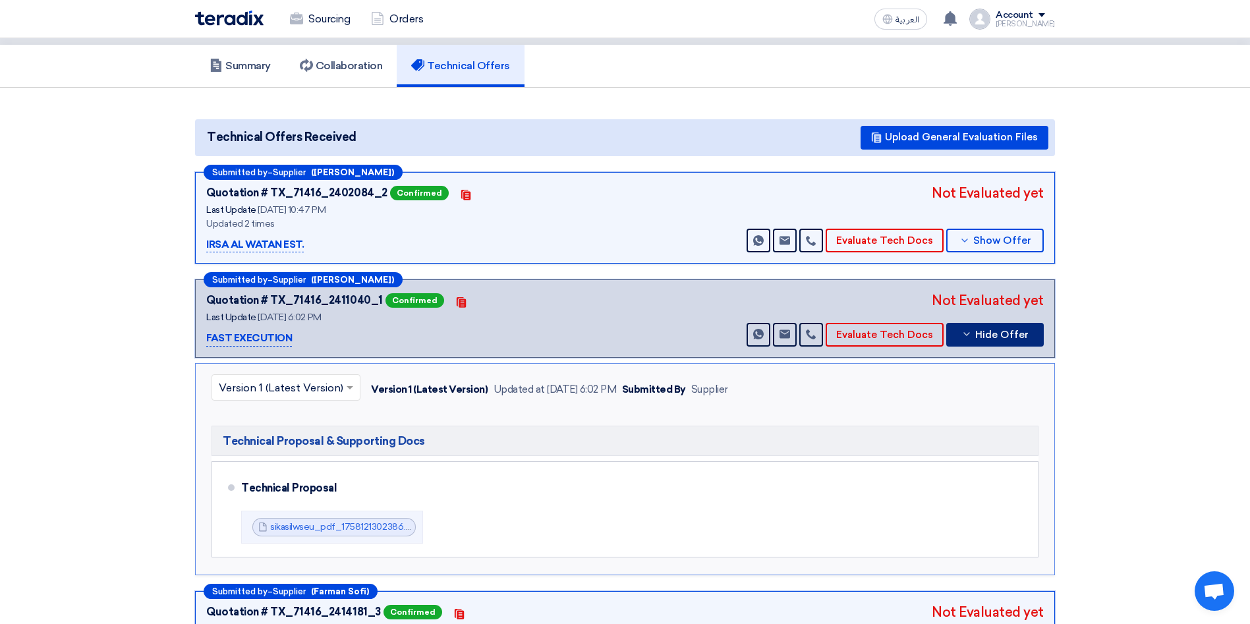
scroll to position [75, 0]
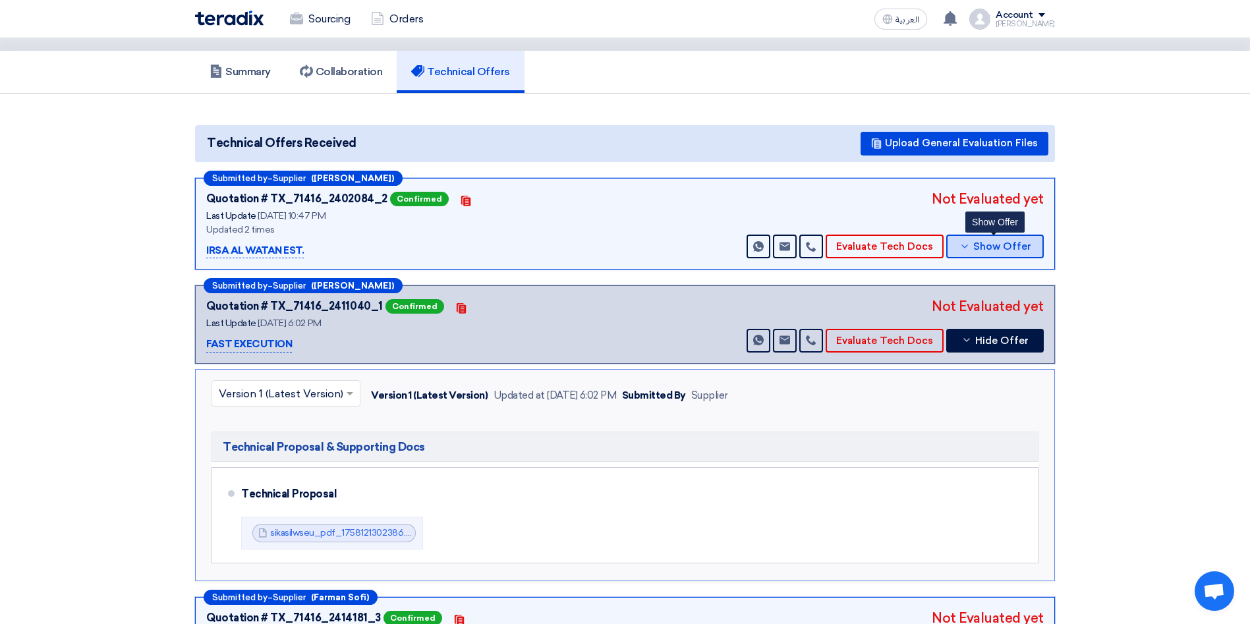
click at [984, 254] on button "Show Offer" at bounding box center [995, 247] width 98 height 24
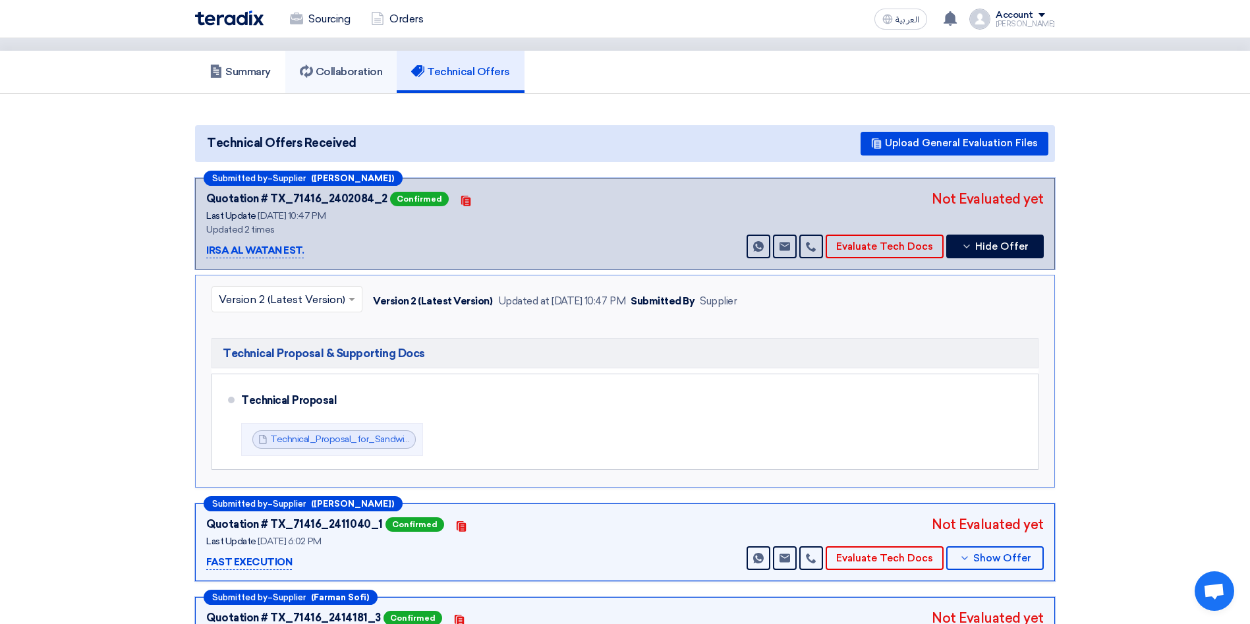
click at [341, 69] on h5 "Collaboration" at bounding box center [341, 71] width 83 height 13
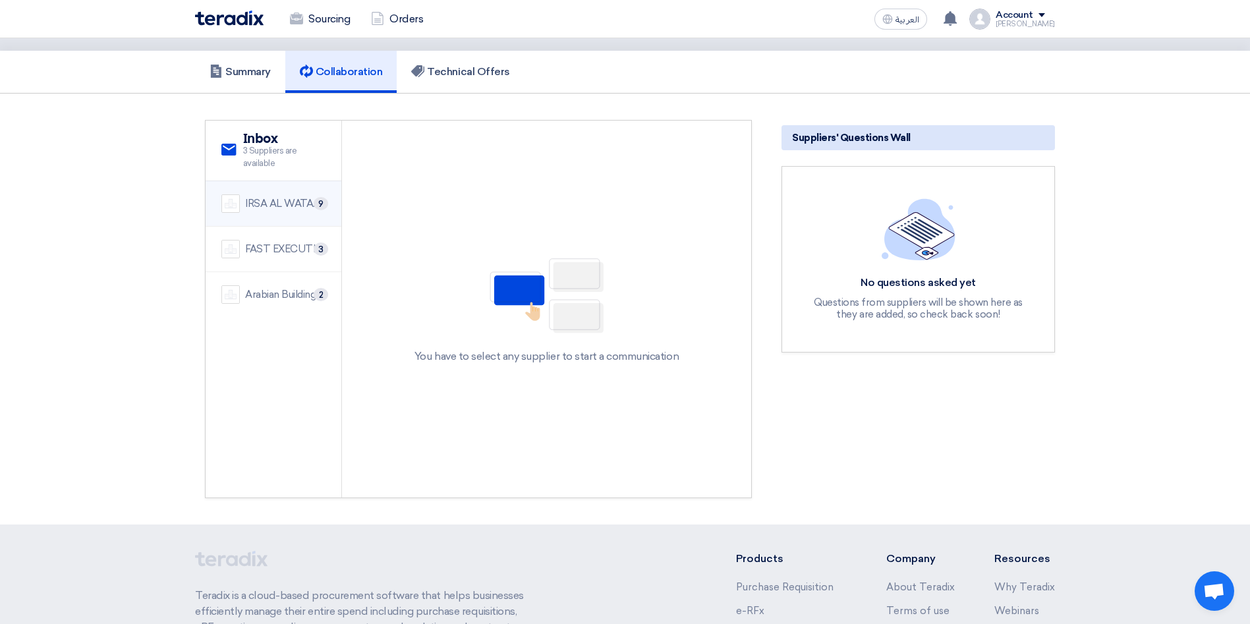
click at [288, 214] on li "IRSA AL WATAN EST. 9" at bounding box center [274, 203] width 136 height 45
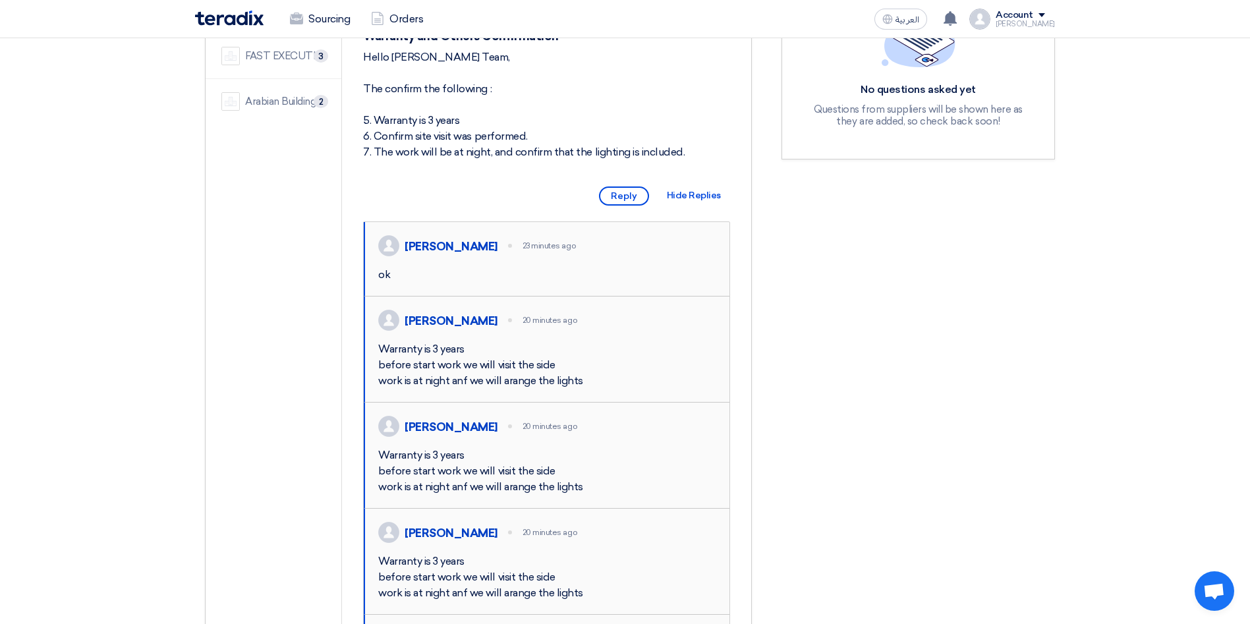
scroll to position [260, 0]
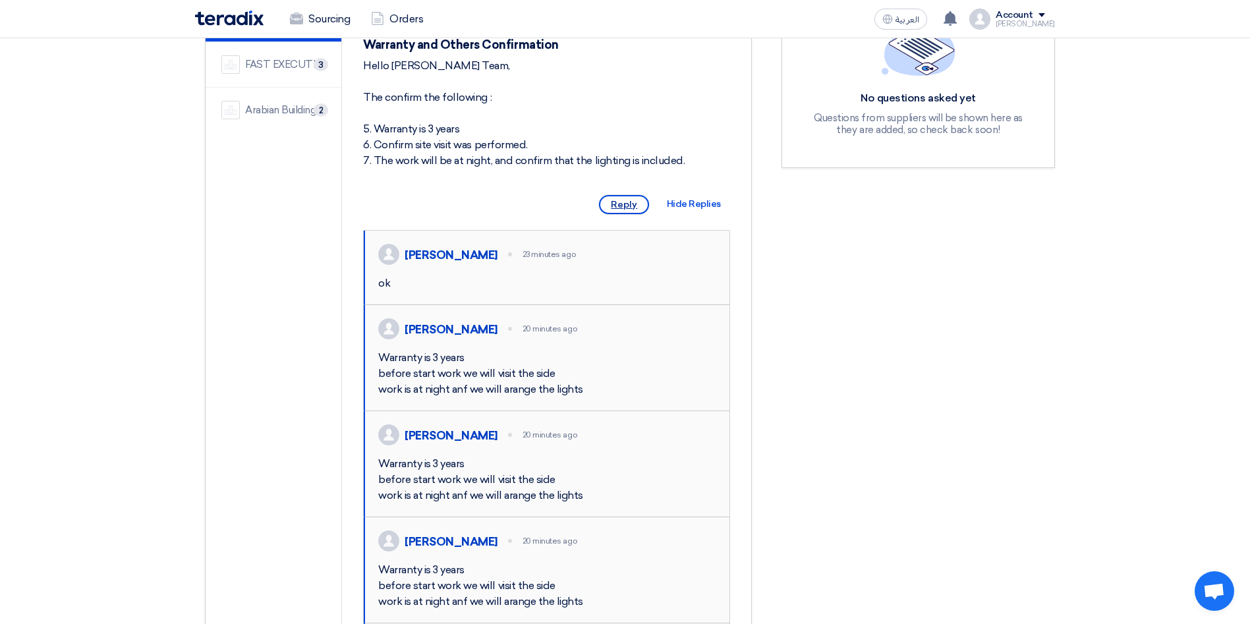
click at [627, 214] on span "Reply" at bounding box center [624, 204] width 50 height 19
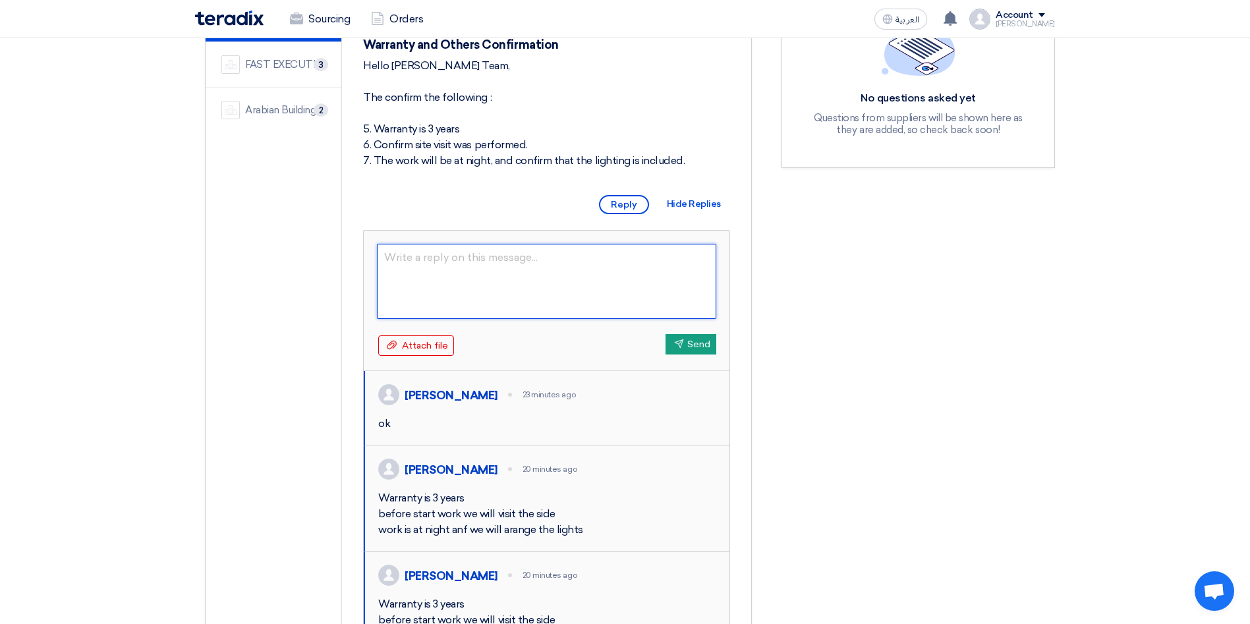
click at [406, 272] on textarea at bounding box center [546, 281] width 339 height 75
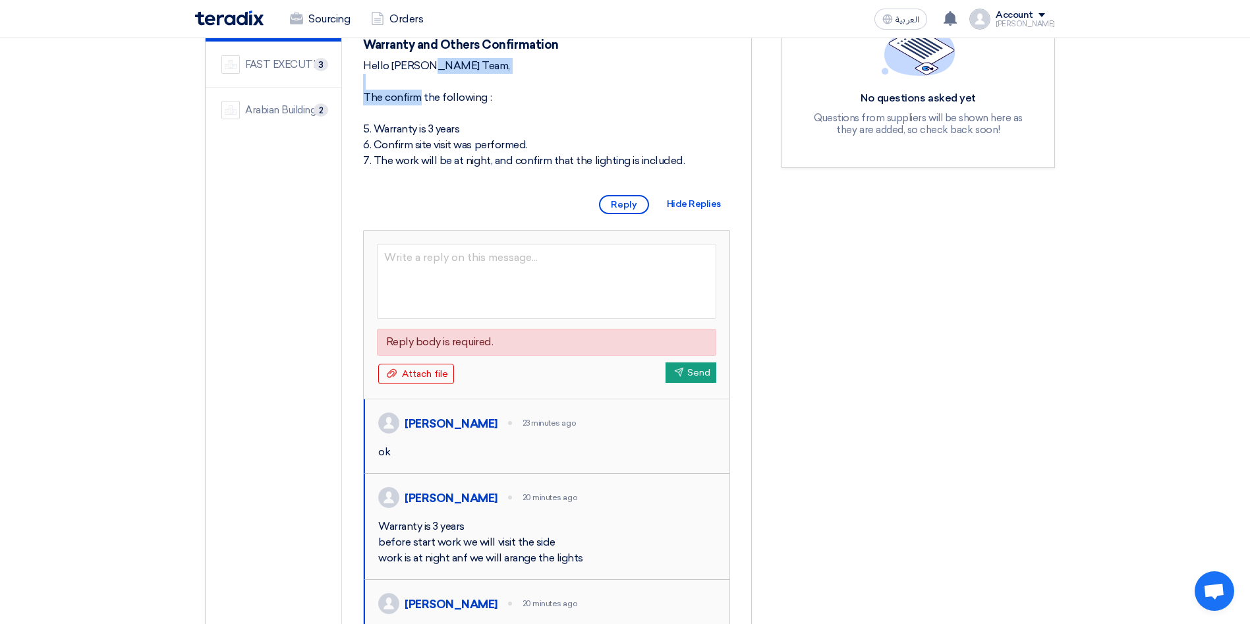
drag, startPoint x: 490, startPoint y: 80, endPoint x: 357, endPoint y: 85, distance: 133.2
click at [357, 85] on div "[PERSON_NAME] 41 minutes ago Warranty and Others Confirmation Hello [PERSON_NAM…" at bounding box center [546, 600] width 409 height 1233
copy div "Hello [PERSON_NAME] Team,"
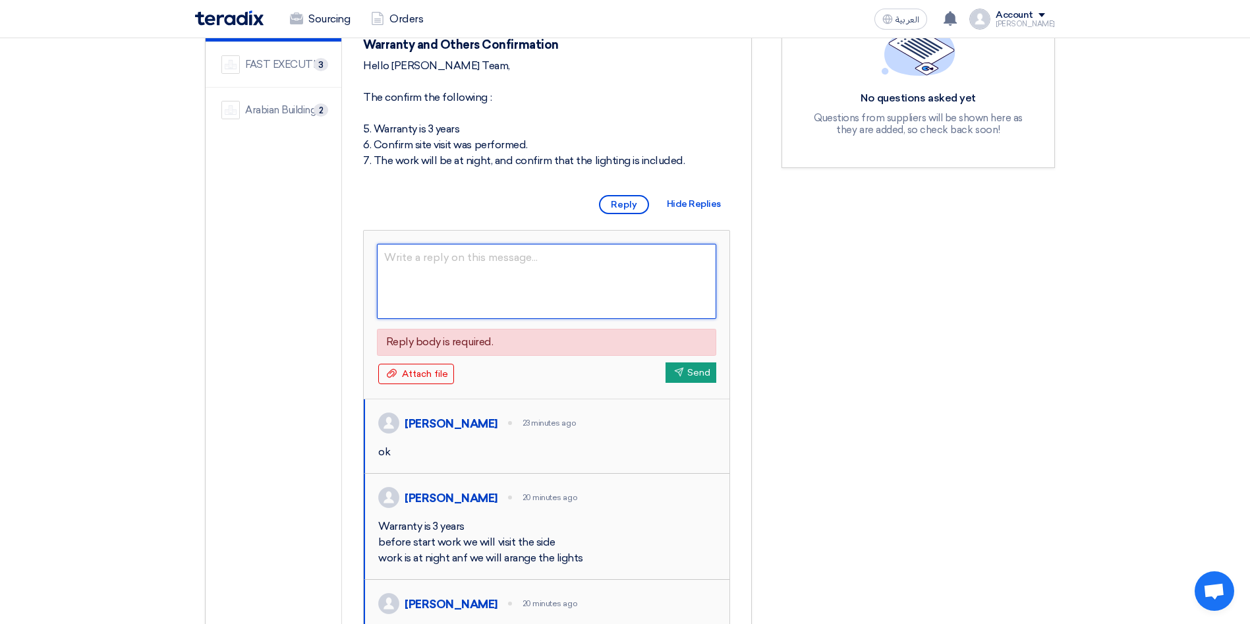
click at [443, 278] on textarea at bounding box center [546, 281] width 339 height 75
paste textarea "Hello [PERSON_NAME] Team,"
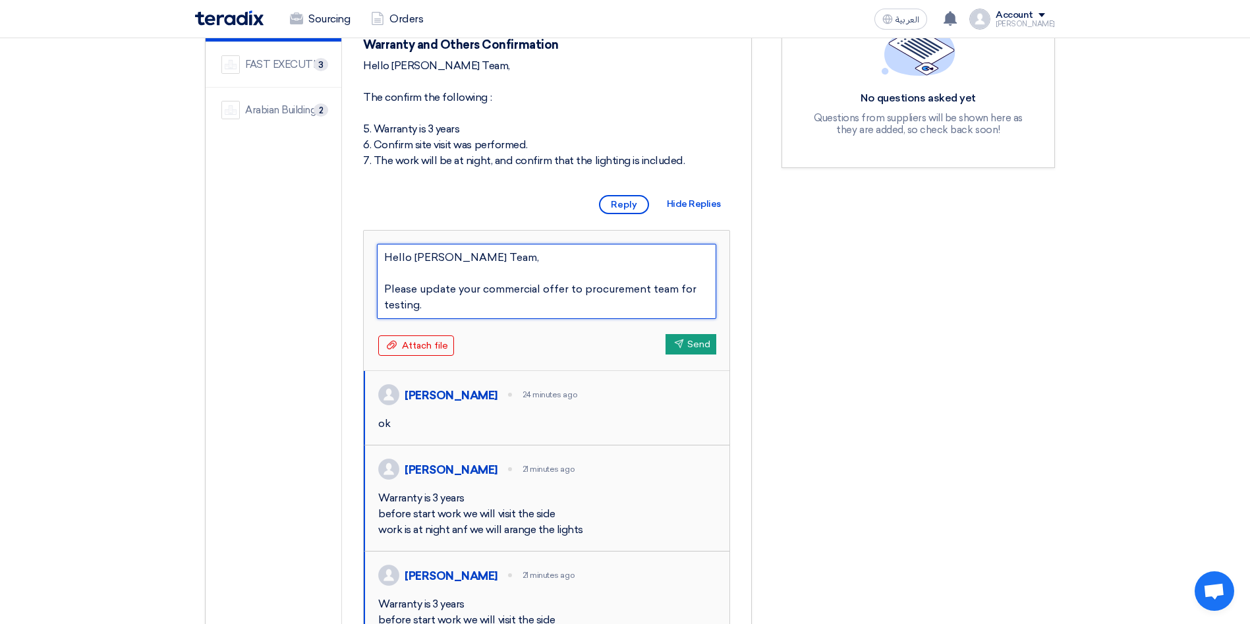
click at [649, 306] on textarea "Hello [PERSON_NAME] Team, Please update your commercial offer to procurement te…" at bounding box center [546, 281] width 339 height 75
click at [417, 303] on textarea "Hello [PERSON_NAME] Team, Please update your commercial offer to commercial pag…" at bounding box center [546, 281] width 339 height 75
type textarea "Hello [PERSON_NAME] Team, You can update your commercial offer to commercial pa…"
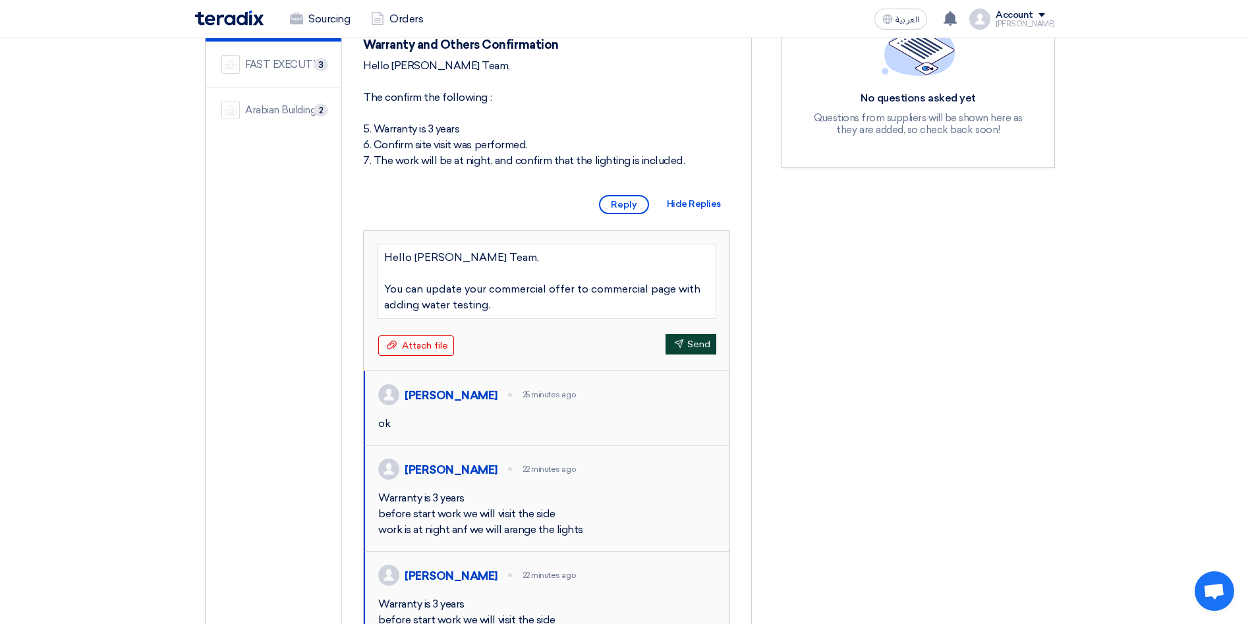
click at [689, 355] on button "Send Send" at bounding box center [691, 344] width 51 height 20
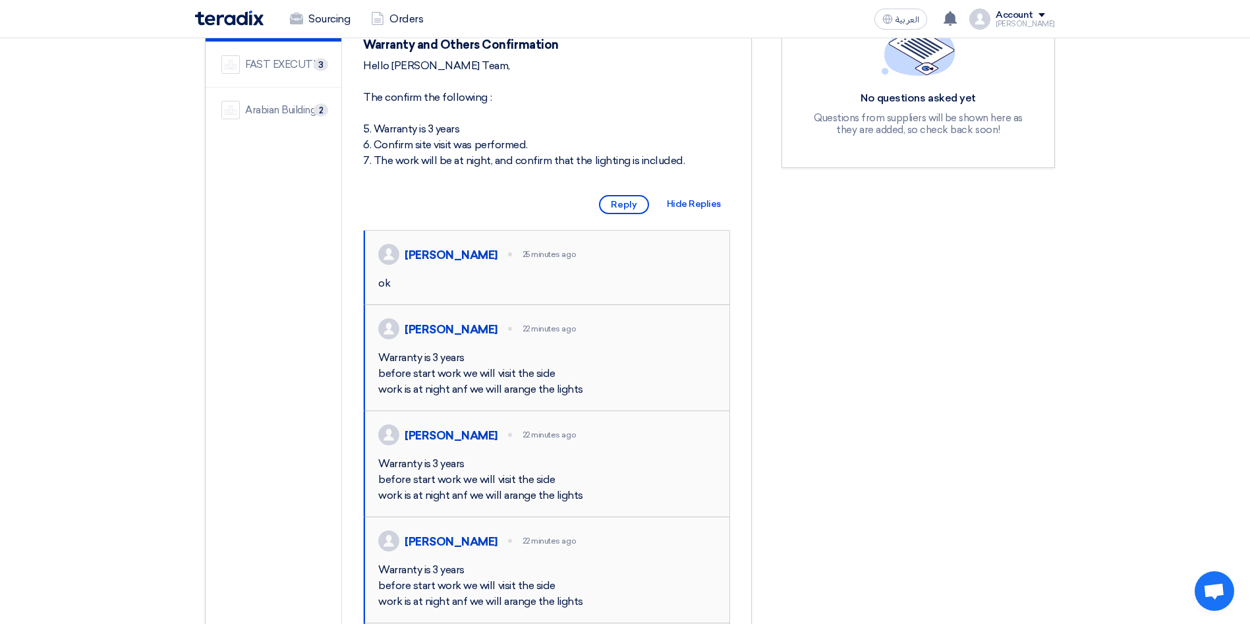
drag, startPoint x: 1249, startPoint y: 172, endPoint x: 1264, endPoint y: 307, distance: 135.9
click at [1250, 307] on html "Sourcing Orders العربية ع a new question for Construction of Eastern Regional O…" at bounding box center [625, 617] width 1250 height 1755
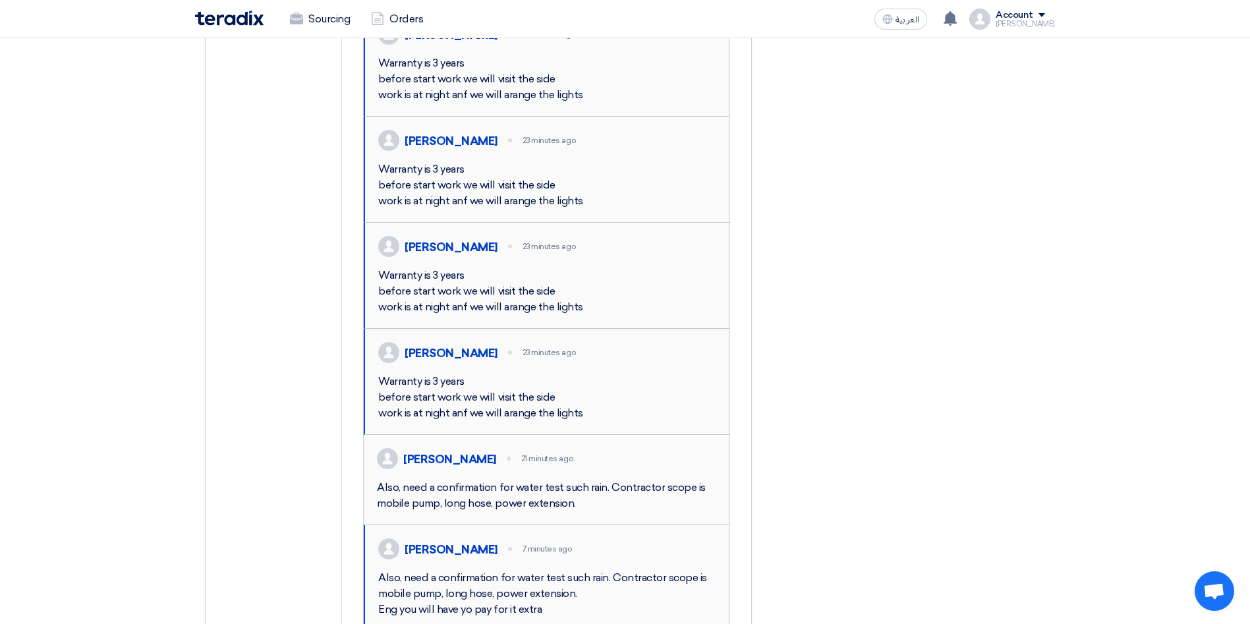
scroll to position [9, 0]
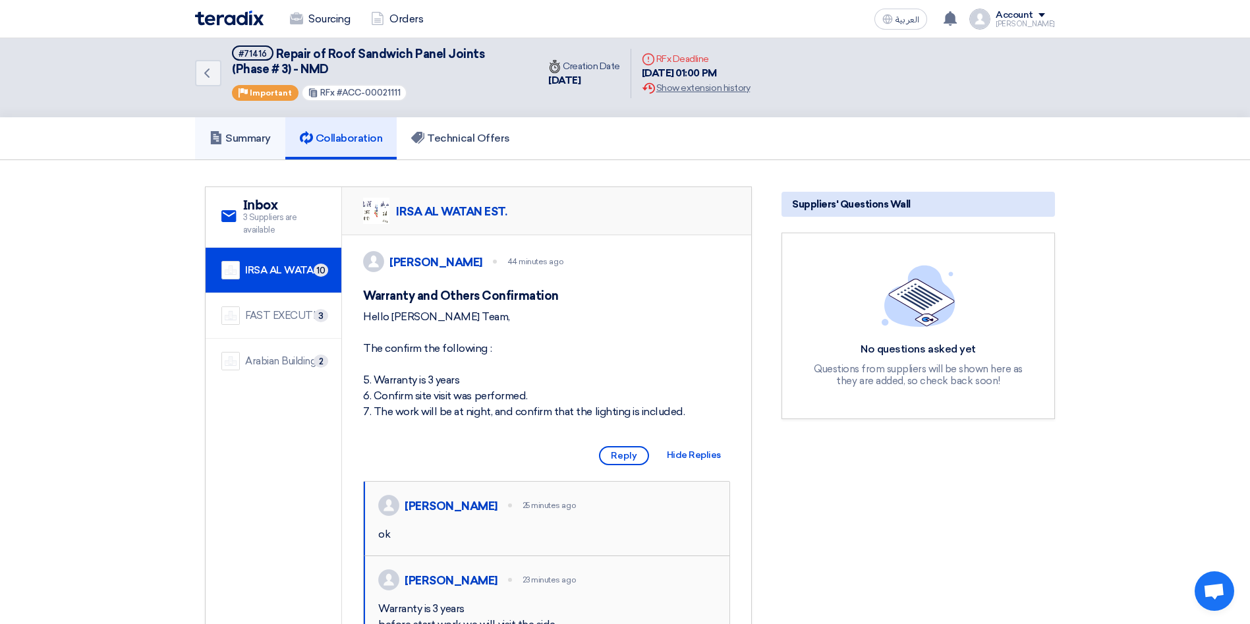
click at [251, 134] on h5 "Summary" at bounding box center [240, 138] width 61 height 13
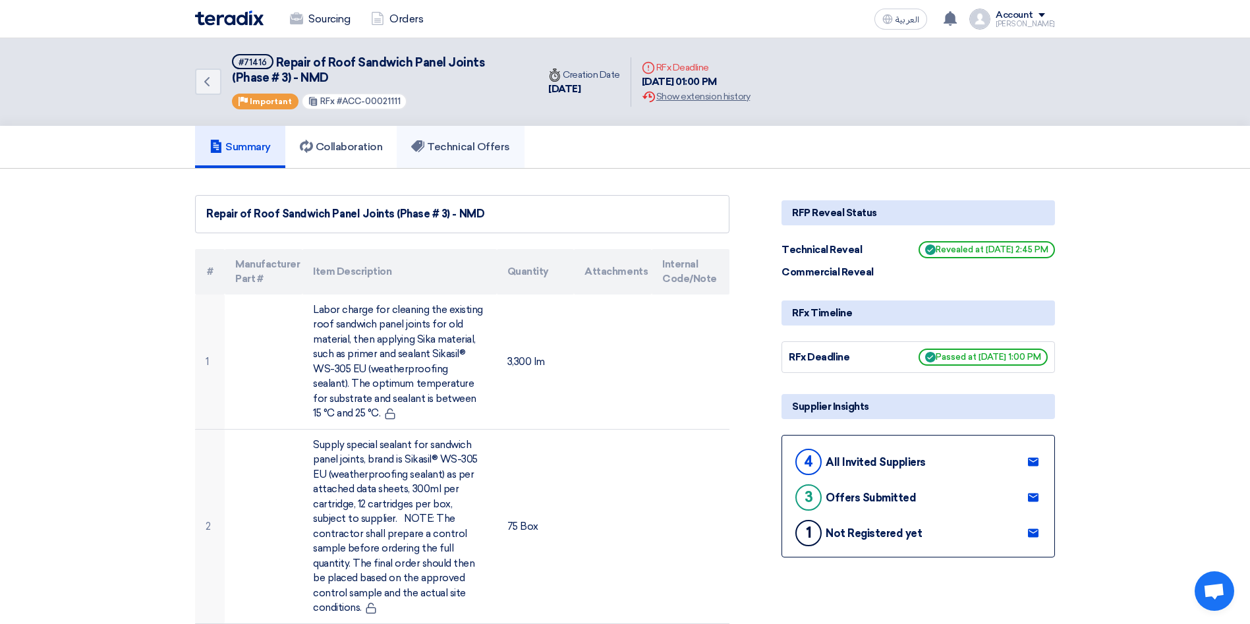
click at [469, 140] on h5 "Technical Offers" at bounding box center [460, 146] width 98 height 13
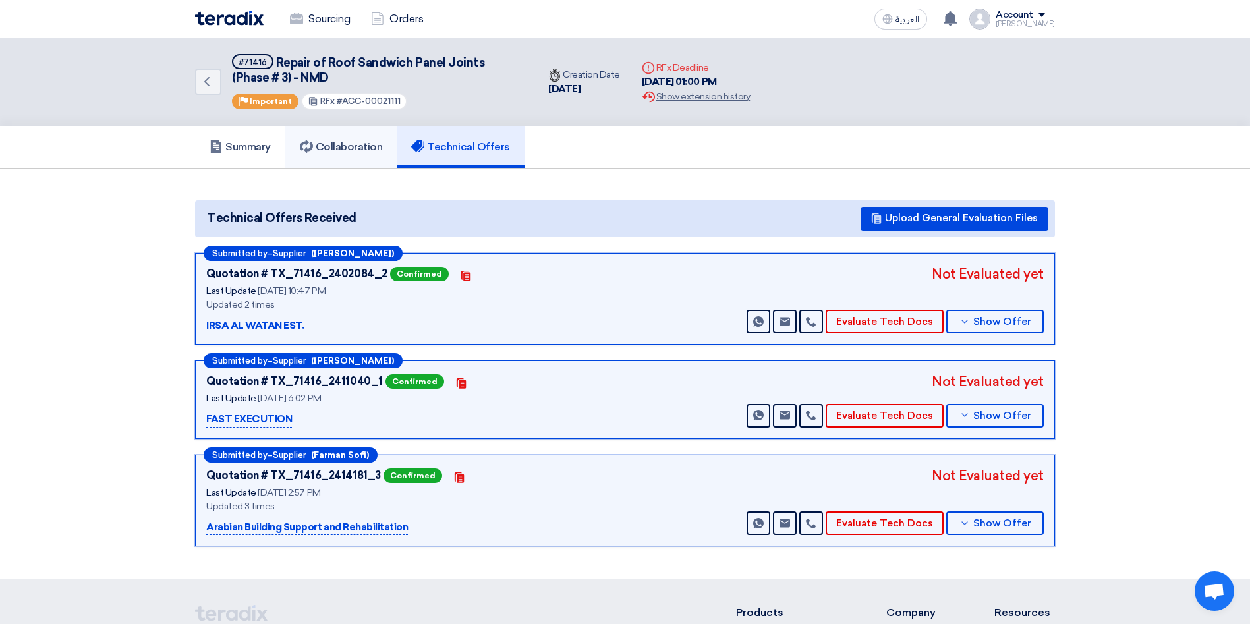
click at [347, 147] on h5 "Collaboration" at bounding box center [341, 146] width 83 height 13
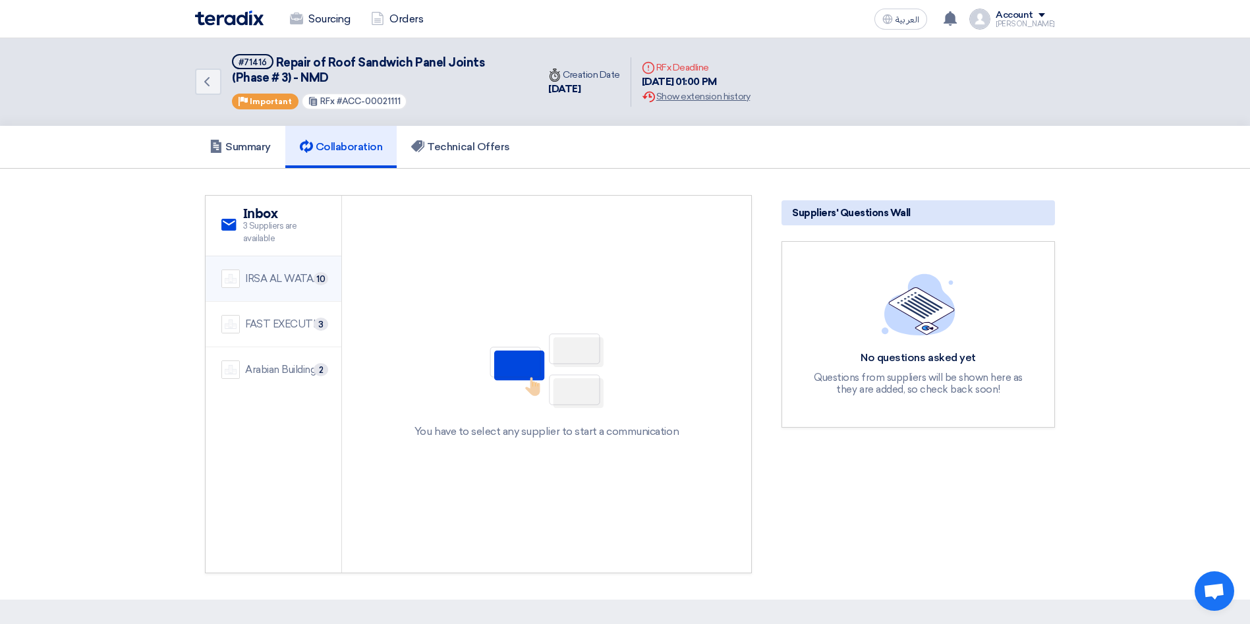
click at [291, 284] on div "IRSA AL WATAN EST." at bounding box center [285, 279] width 80 height 15
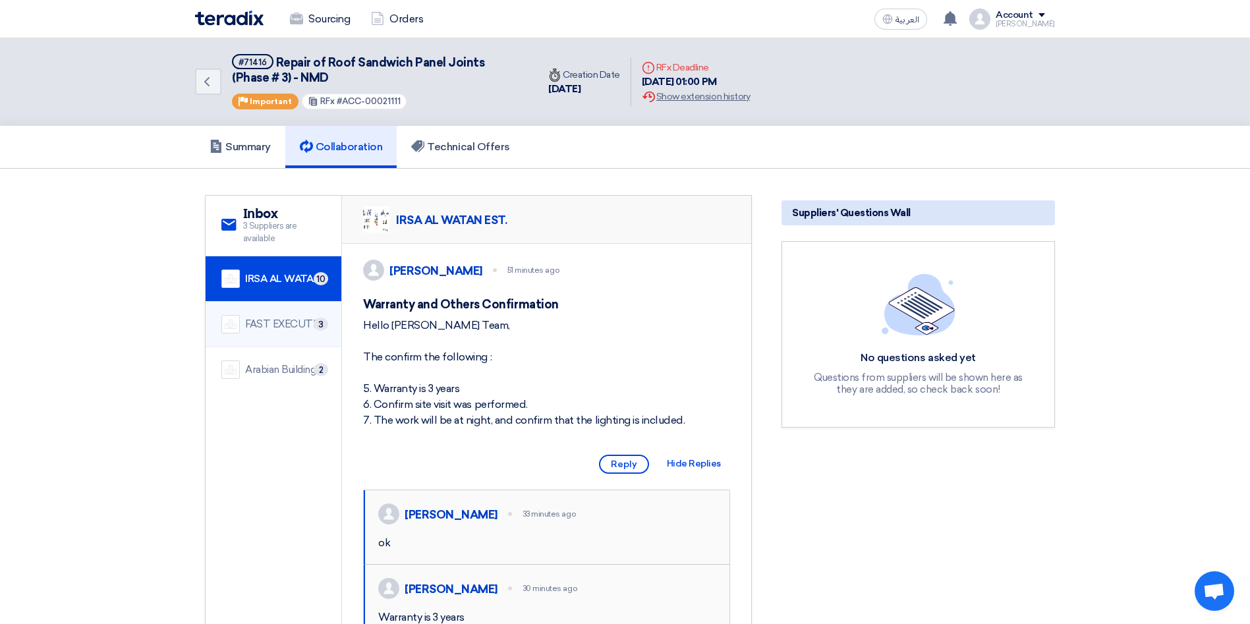
click at [287, 326] on div "FAST EXECUTION" at bounding box center [285, 324] width 80 height 15
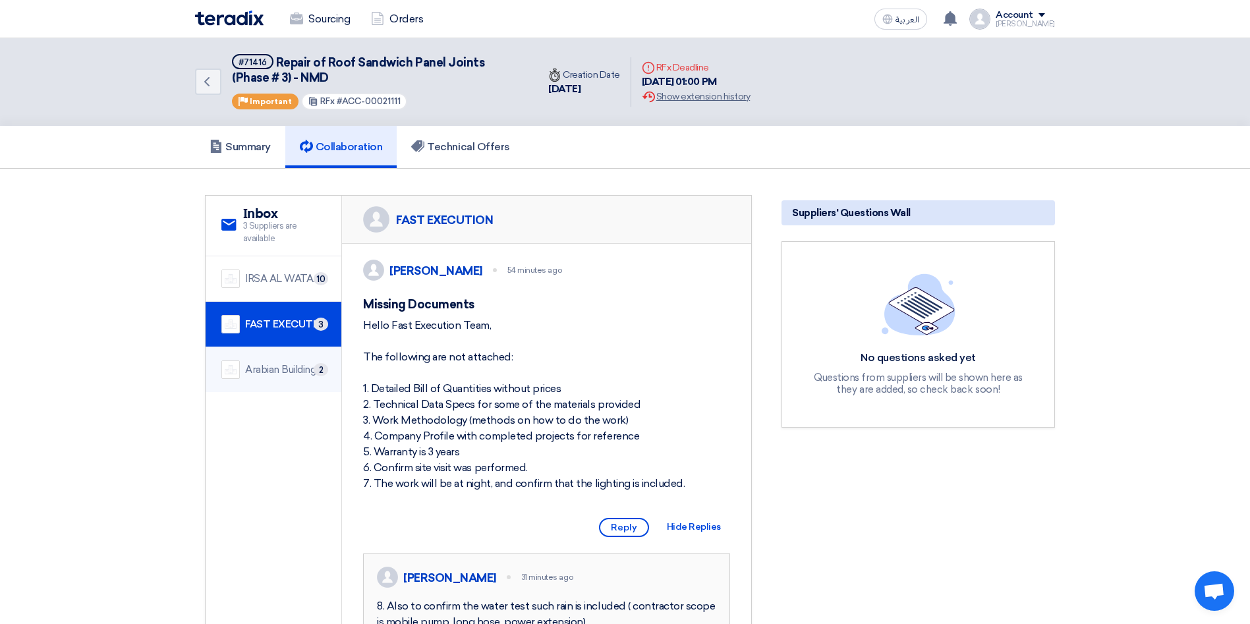
click at [277, 361] on div "Arabian Building Support and Rehabilitation 2" at bounding box center [273, 370] width 104 height 18
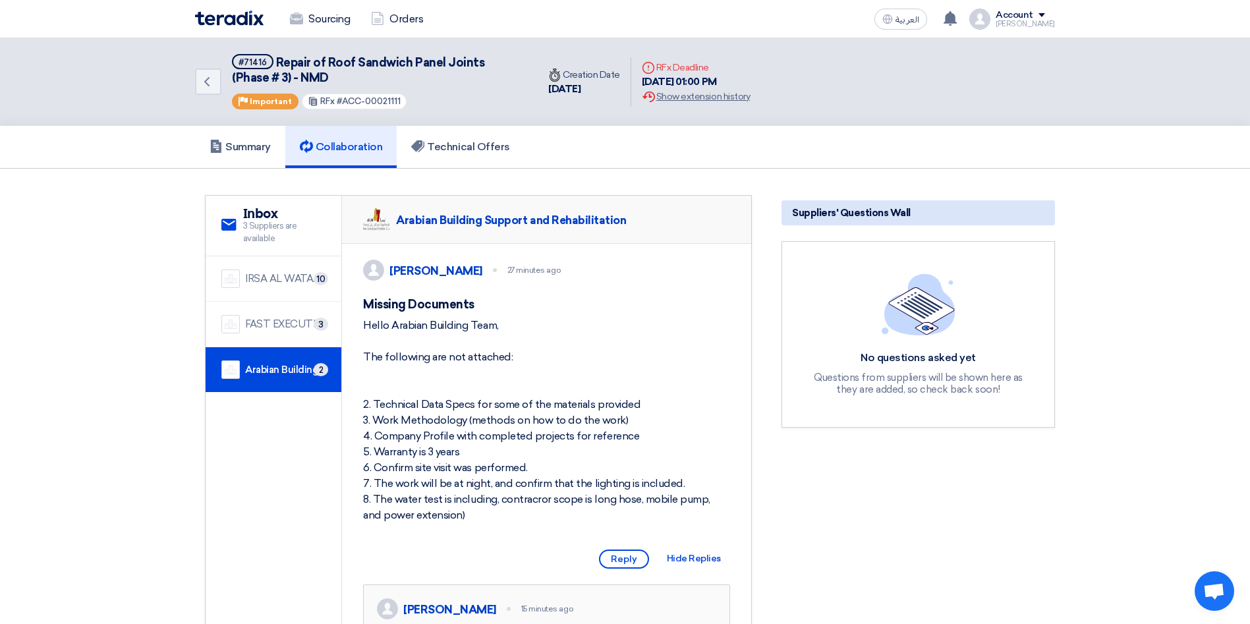
click at [947, 389] on div "Questions from suppliers will be shown here as they are added, so check back so…" at bounding box center [919, 384] width 224 height 24
click at [283, 320] on div "FAST EXECUTION" at bounding box center [285, 324] width 80 height 15
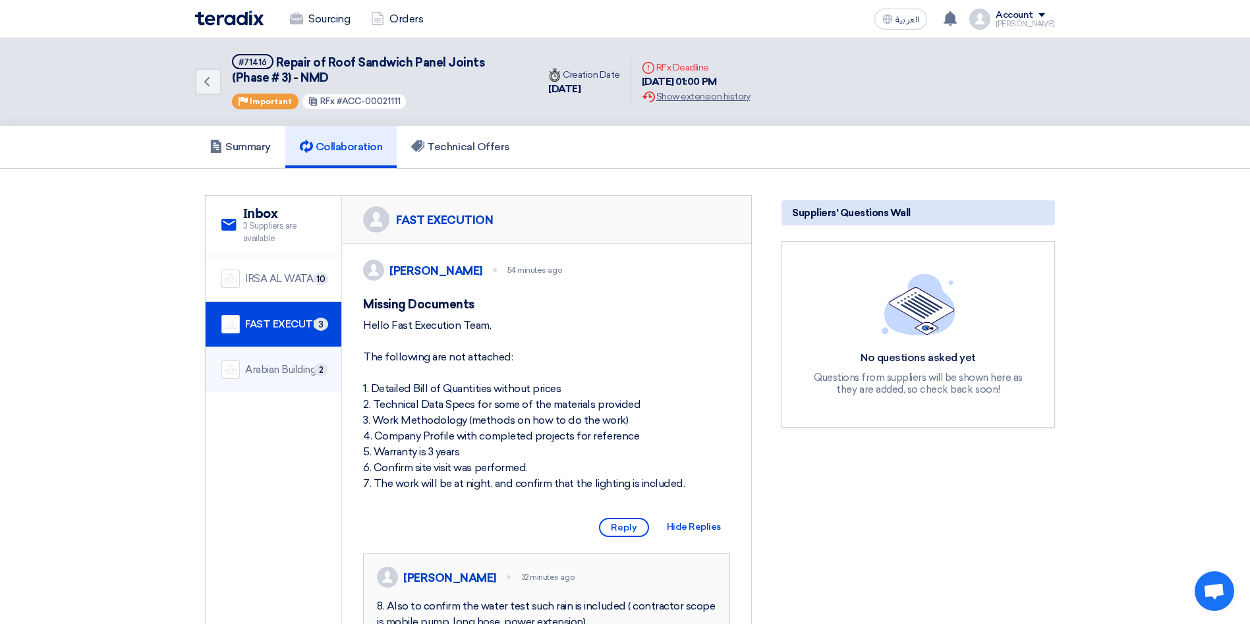
click at [266, 368] on div "Arabian Building Support and Rehabilitation" at bounding box center [285, 370] width 80 height 15
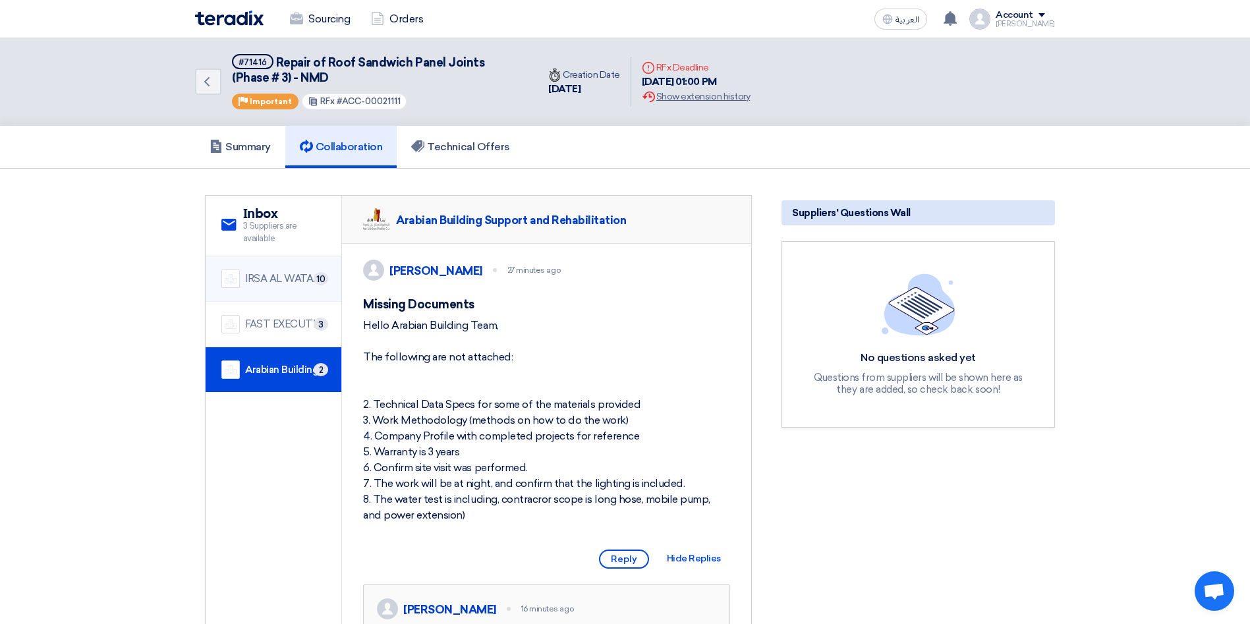
click at [283, 268] on li "IRSA AL WATAN EST. 10" at bounding box center [274, 278] width 136 height 45
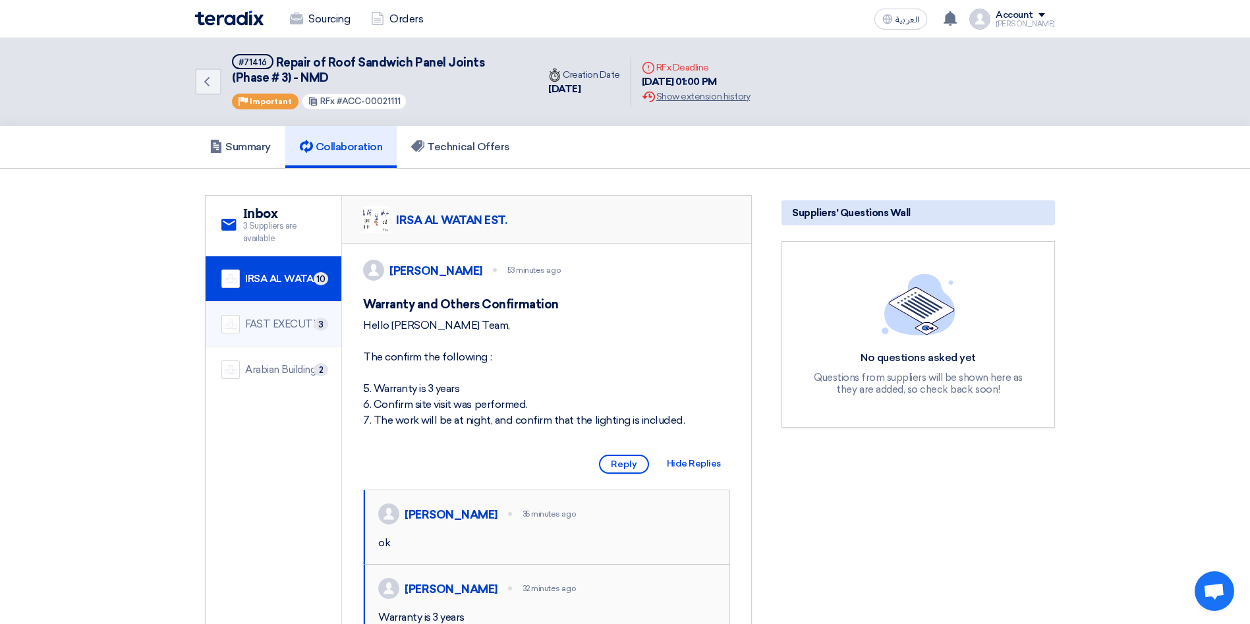
click at [281, 327] on div "FAST EXECUTION" at bounding box center [285, 324] width 80 height 15
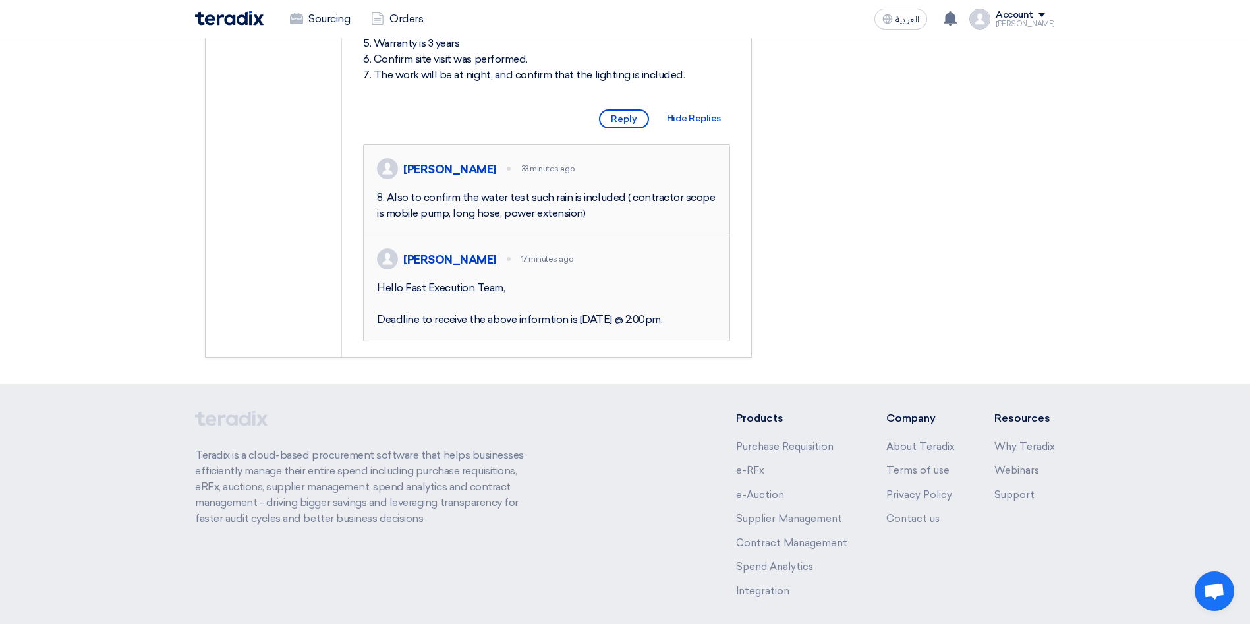
scroll to position [429, 0]
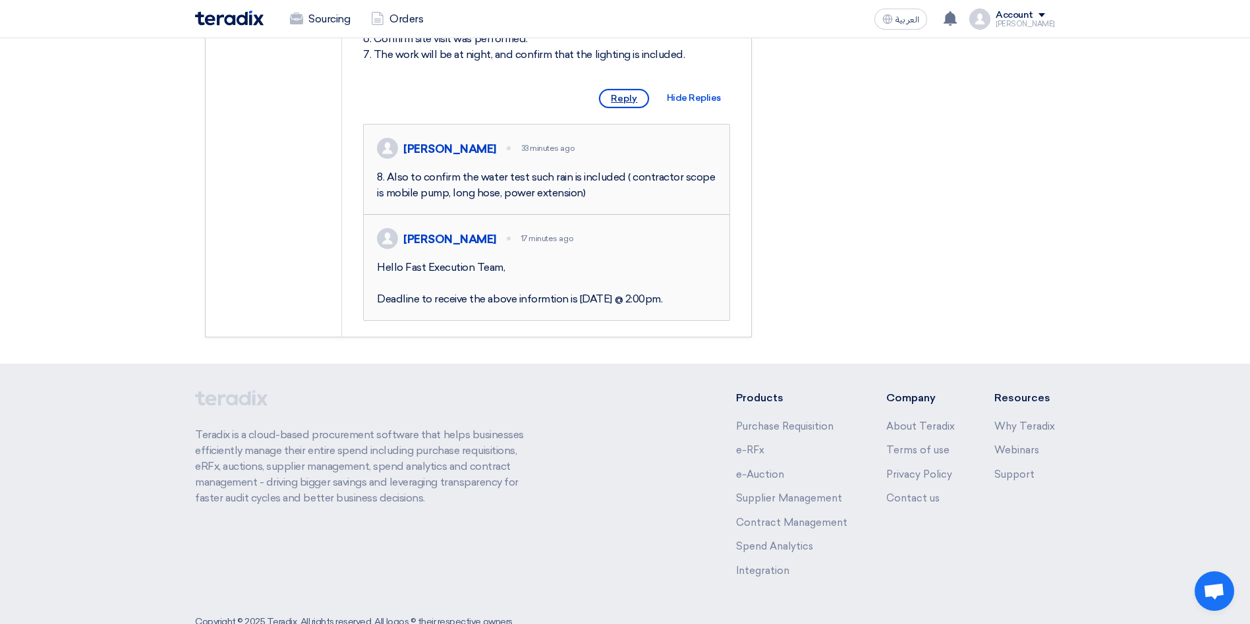
click at [625, 108] on span "Reply" at bounding box center [624, 98] width 50 height 19
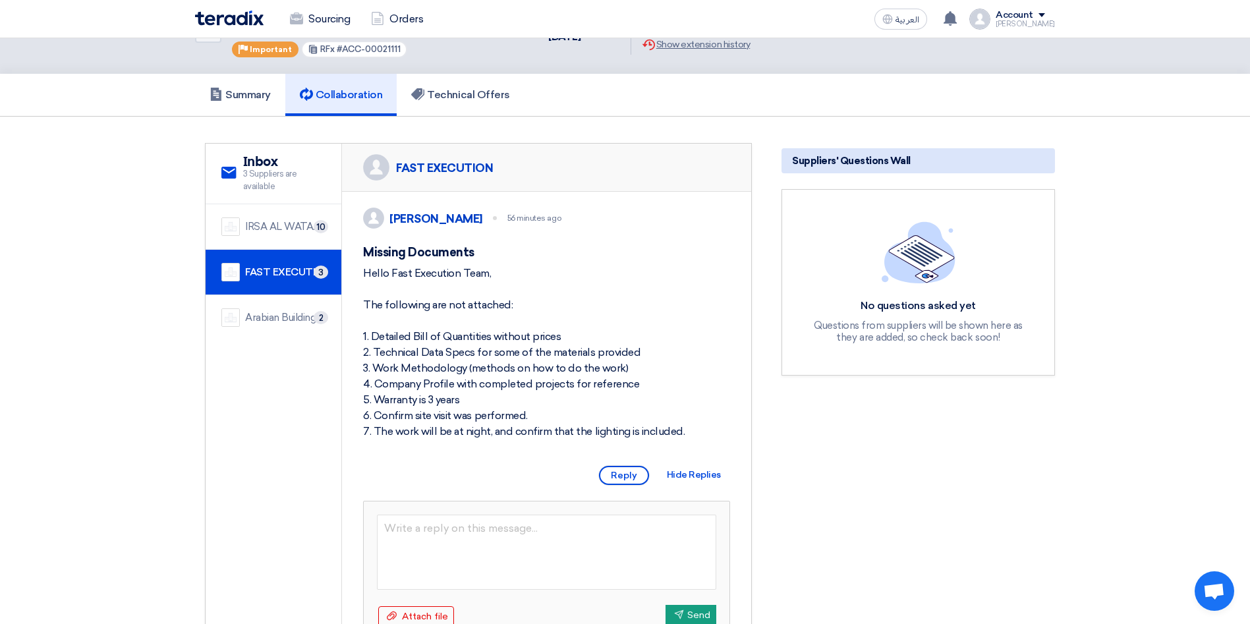
scroll to position [0, 0]
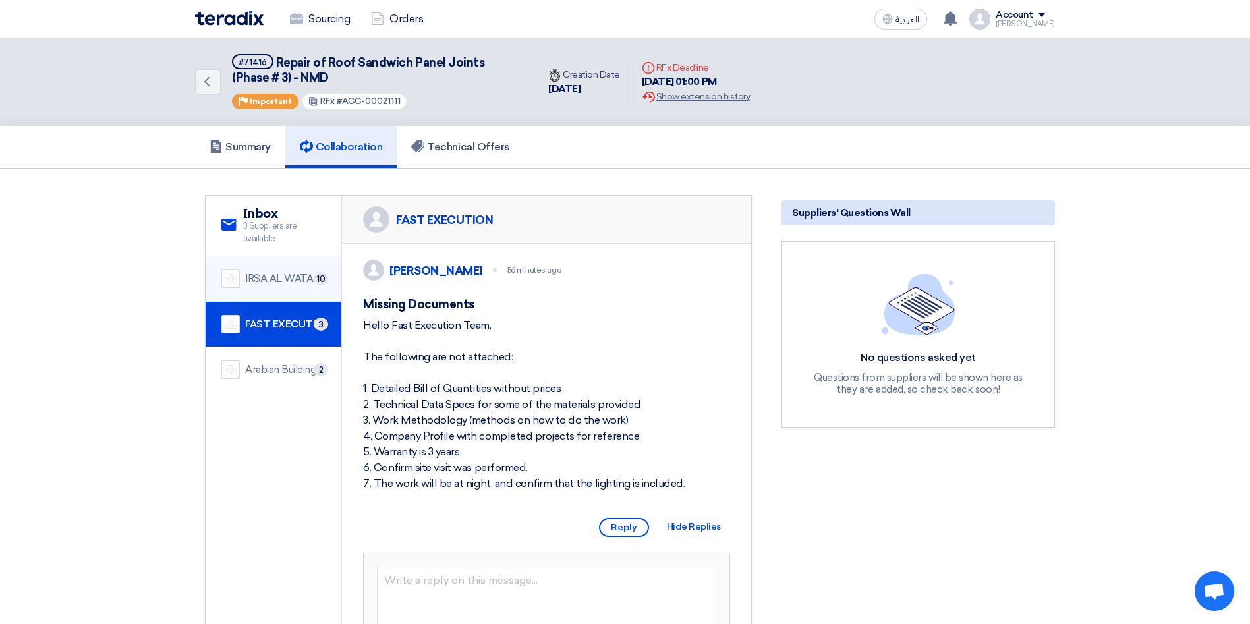
click at [285, 279] on div "IRSA AL WATAN EST." at bounding box center [285, 279] width 80 height 15
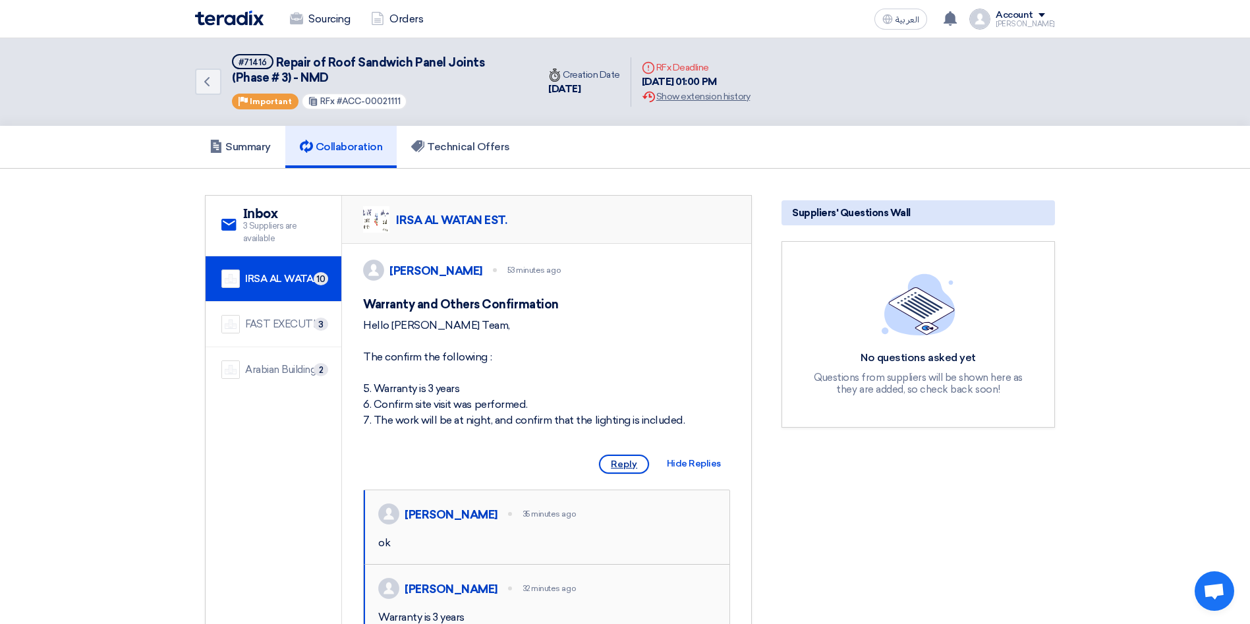
click at [624, 474] on span "Reply" at bounding box center [624, 464] width 50 height 19
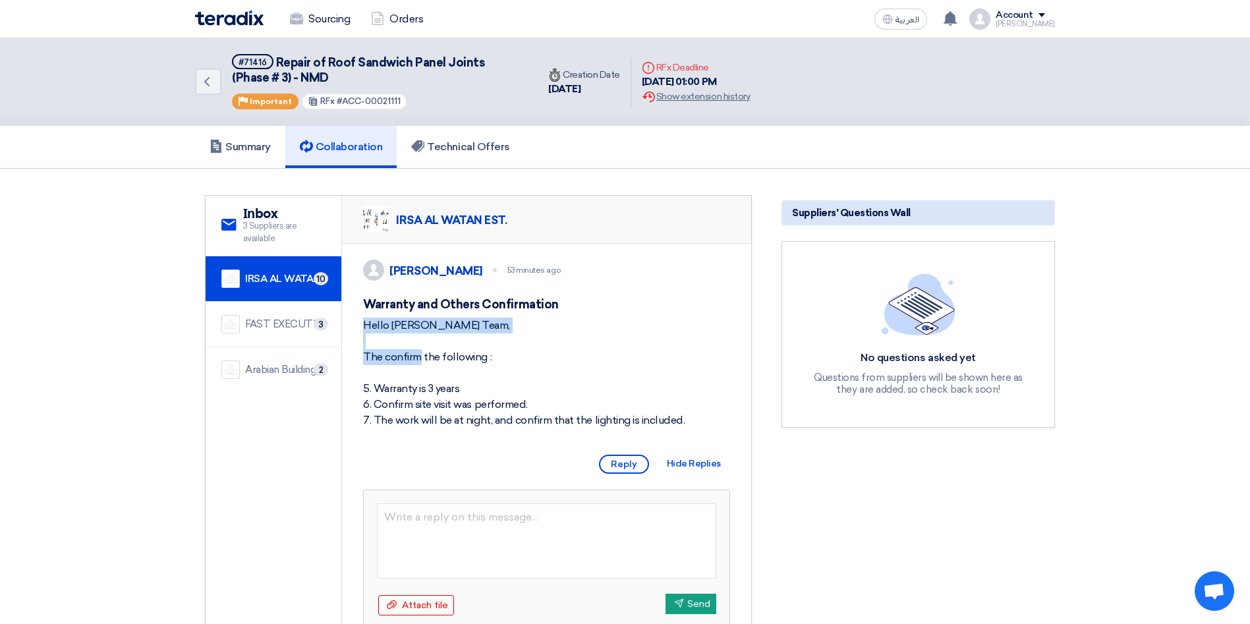
drag, startPoint x: 501, startPoint y: 347, endPoint x: 392, endPoint y: 333, distance: 109.6
click at [479, 357] on div "Hello [PERSON_NAME] Team, The confirm the following : 5. Warranty is 3 years 6.…" at bounding box center [546, 373] width 367 height 111
drag, startPoint x: 459, startPoint y: 341, endPoint x: 352, endPoint y: 336, distance: 107.6
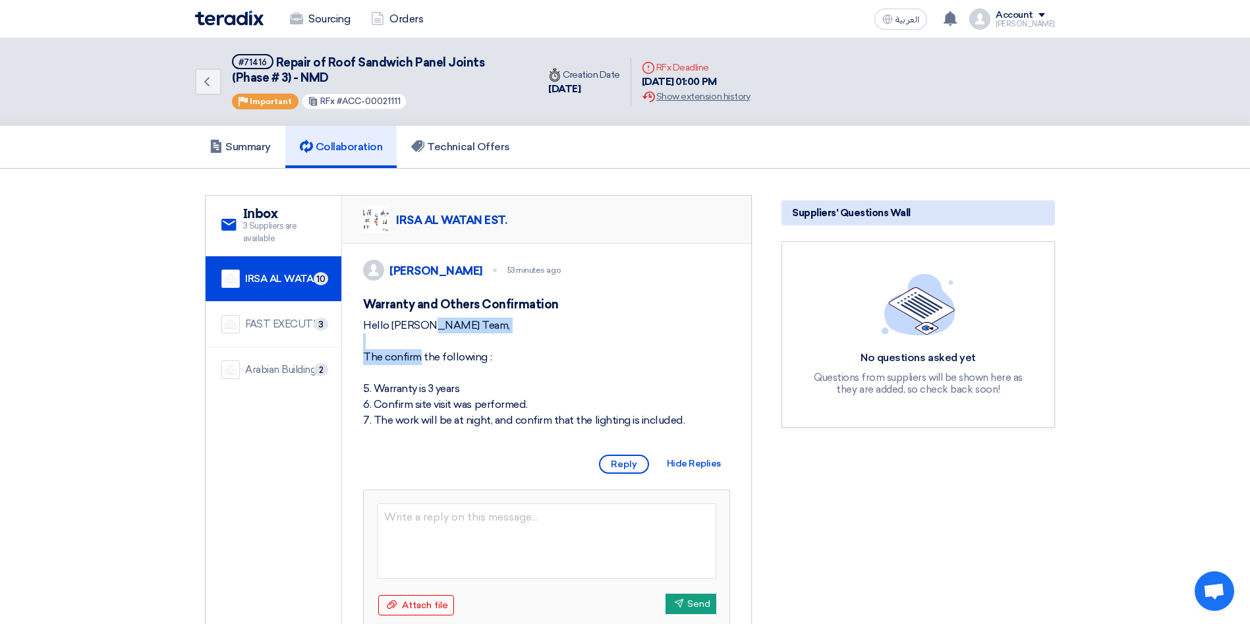
copy div "Hello [PERSON_NAME] Team,"
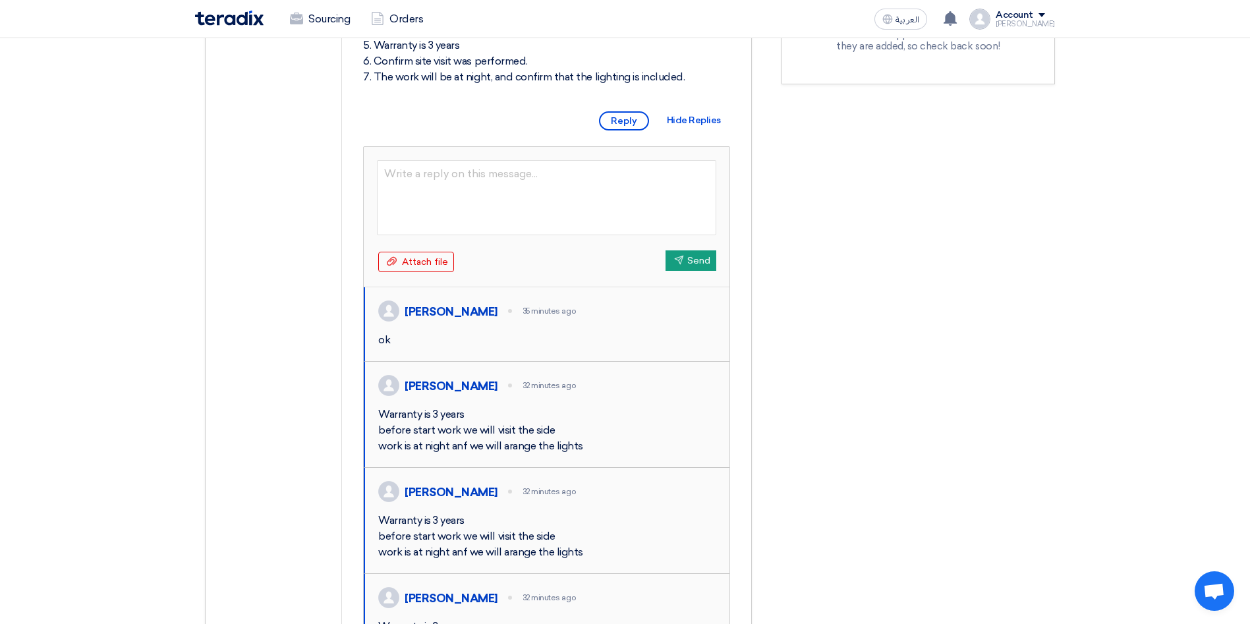
scroll to position [341, 0]
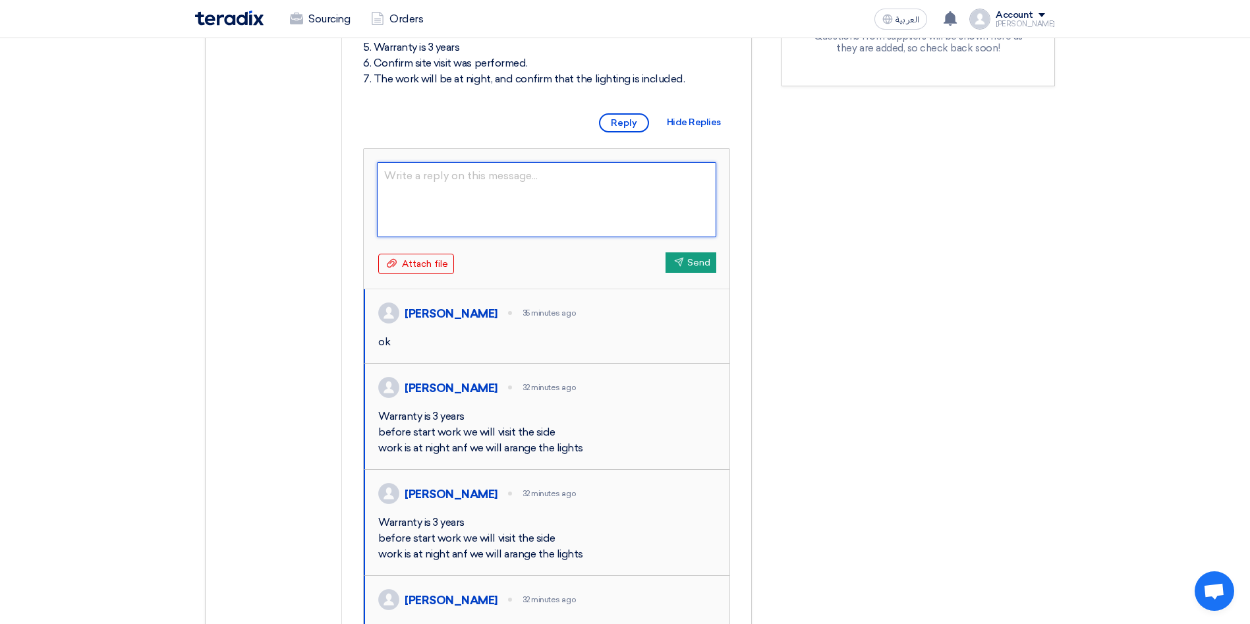
click at [463, 192] on textarea at bounding box center [546, 199] width 339 height 75
paste textarea "Hello [PERSON_NAME] Team,"
type textarea "Hello [PERSON_NAME] Team, As"
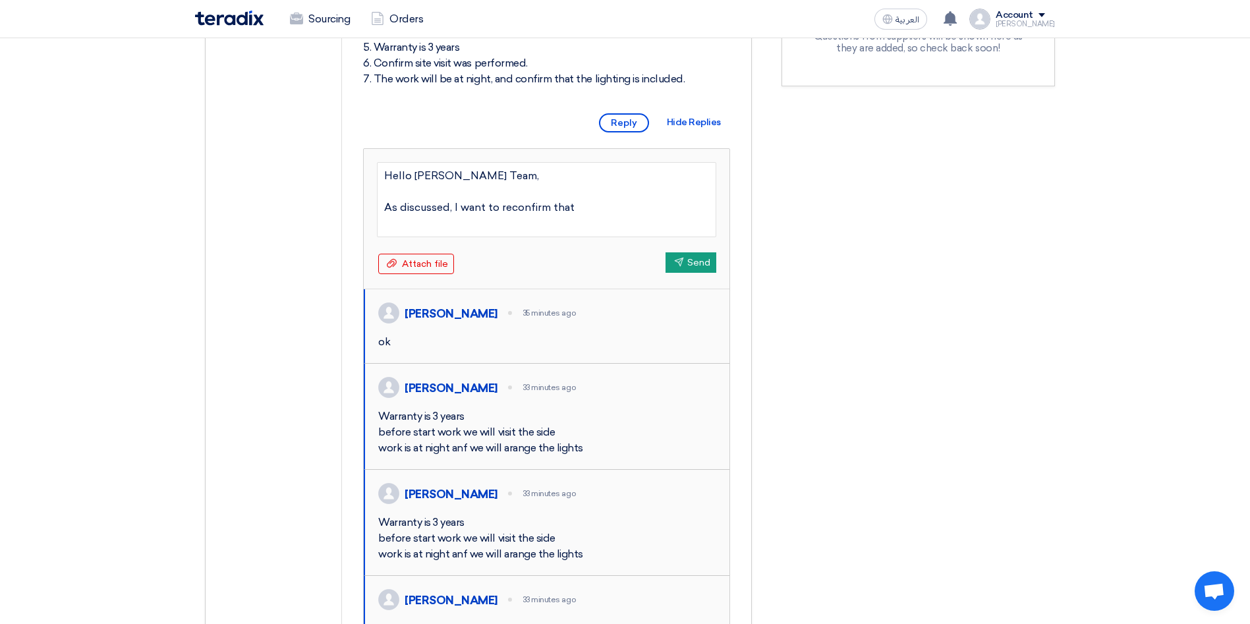
type textarea "Hello [PERSON_NAME] Team, As discussed, I want to reconfirm that"
type textarea "Hello [PERSON_NAME] Team, As discussed, I want to reconfirm that item"
type textarea "Hello [PERSON_NAME] Team, As discussed, I want to reconfirm that item # 3 in BO…"
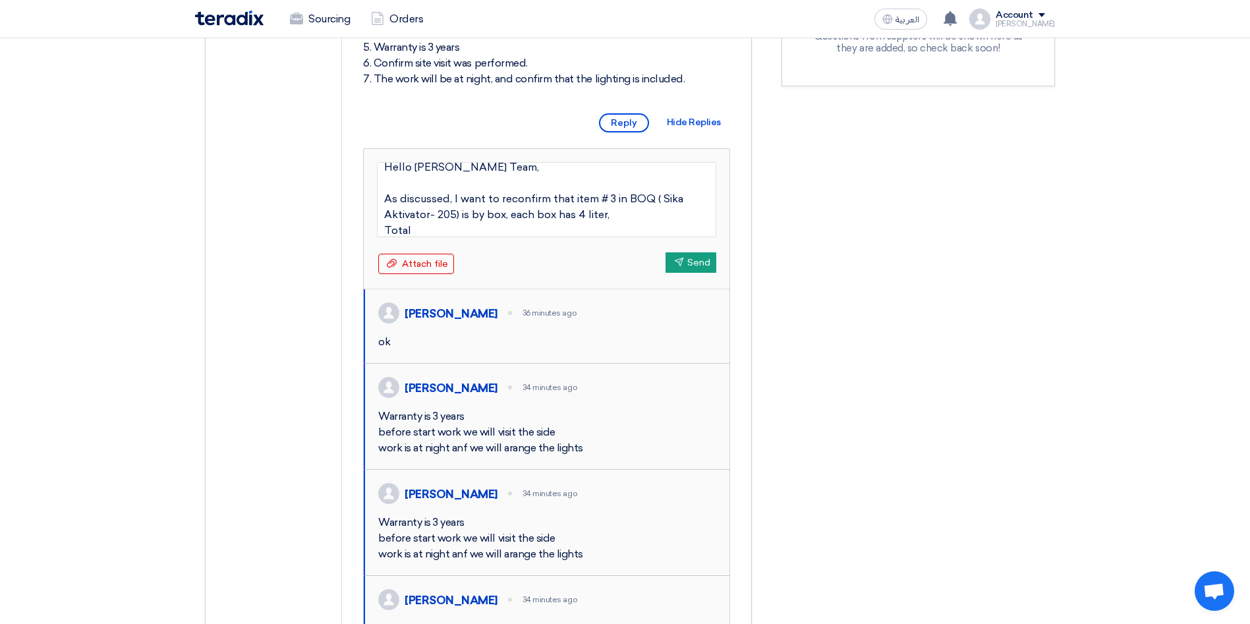
type textarea "Hello [PERSON_NAME] Team, As discussed, I want to reconfirm that item # 3 in BO…"
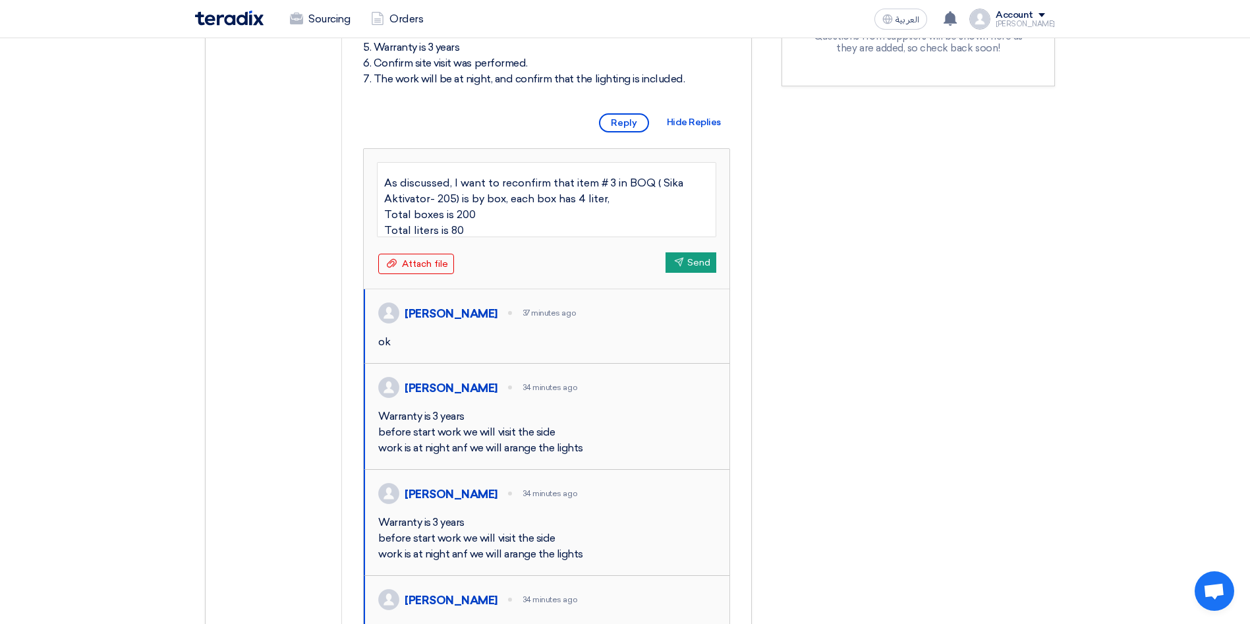
type textarea "Hello [PERSON_NAME] Team, As discussed, I want to reconfirm that item # 3 in BO…"
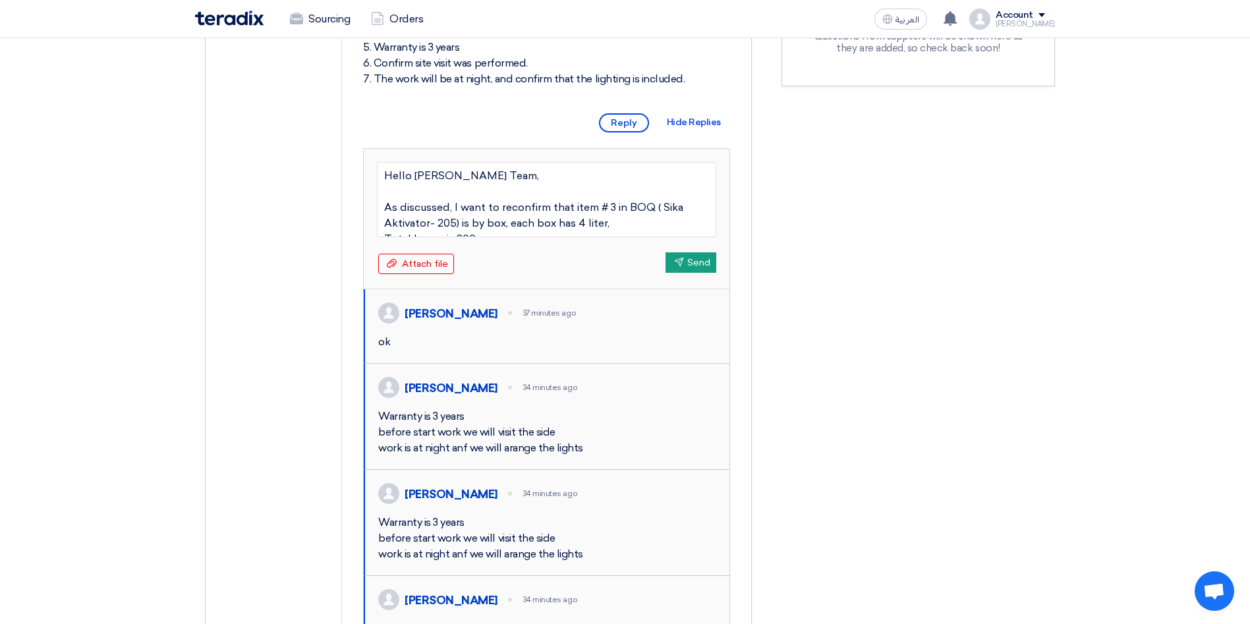
scroll to position [32, 0]
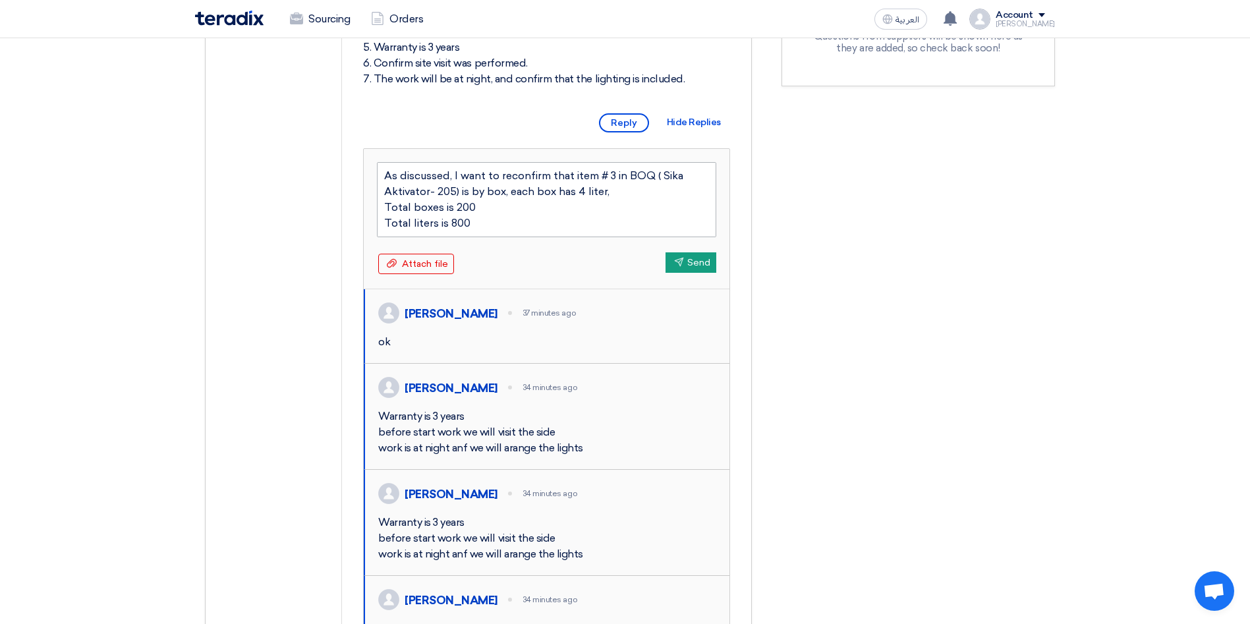
click at [508, 189] on textarea "Hello [PERSON_NAME] Team, As discussed, I want to reconfirm that item # 3 in BO…" at bounding box center [546, 199] width 339 height 75
type textarea "Hello [PERSON_NAME] Team, As discussed, I want to re-confirm that item # 3 in B…"
click at [616, 190] on textarea "Hello [PERSON_NAME] Team, As discussed, I want to re-confirm that item # 3 in B…" at bounding box center [546, 199] width 339 height 75
type textarea "Hello [PERSON_NAME] Team, As discussed, I want to re-confirm that item # 3 unit…"
click at [679, 267] on icon "Send" at bounding box center [679, 262] width 10 height 10
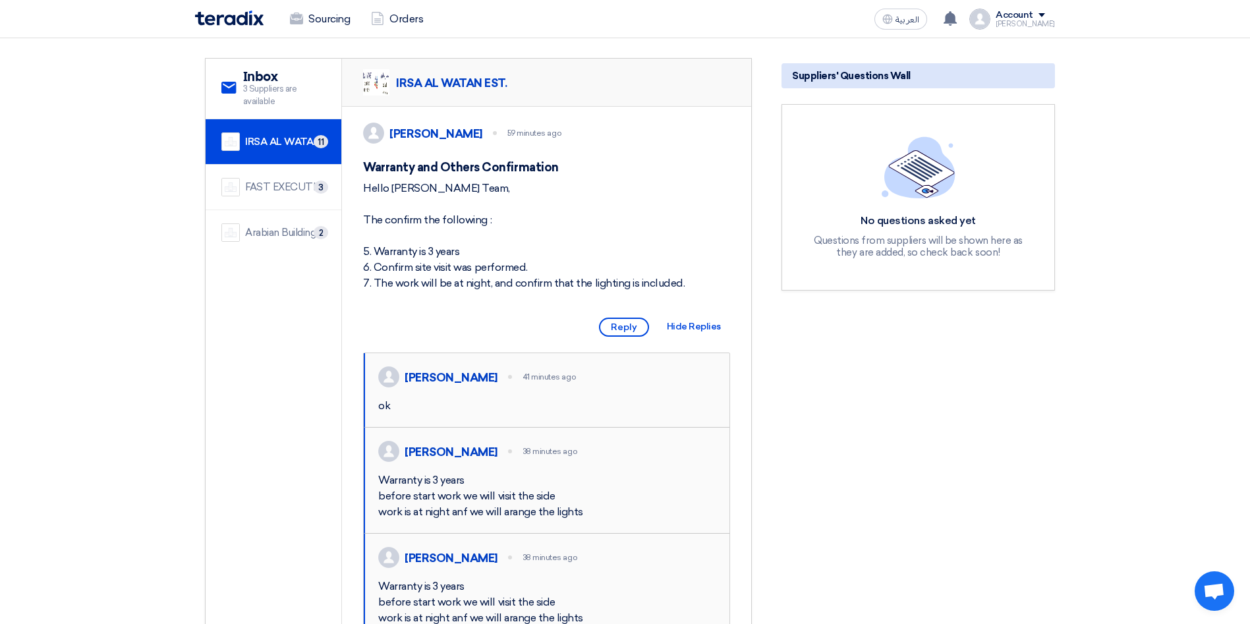
scroll to position [0, 0]
